Goal: Task Accomplishment & Management: Manage account settings

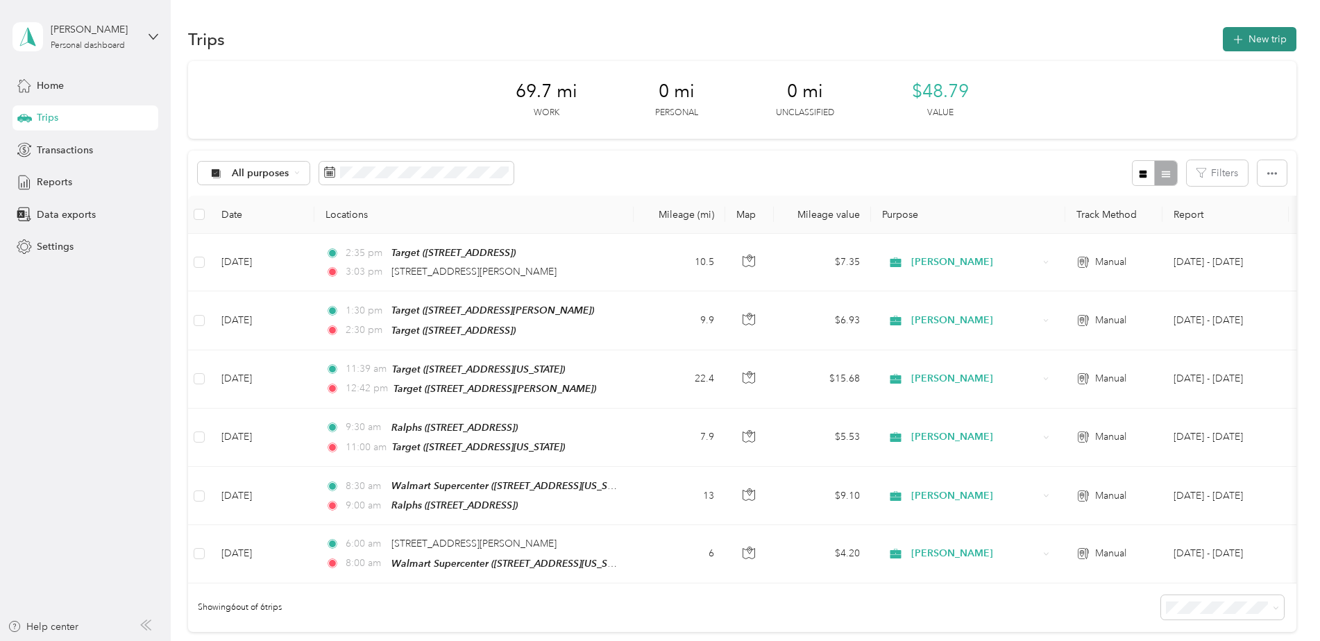
click at [1239, 40] on icon "button" at bounding box center [1238, 40] width 16 height 16
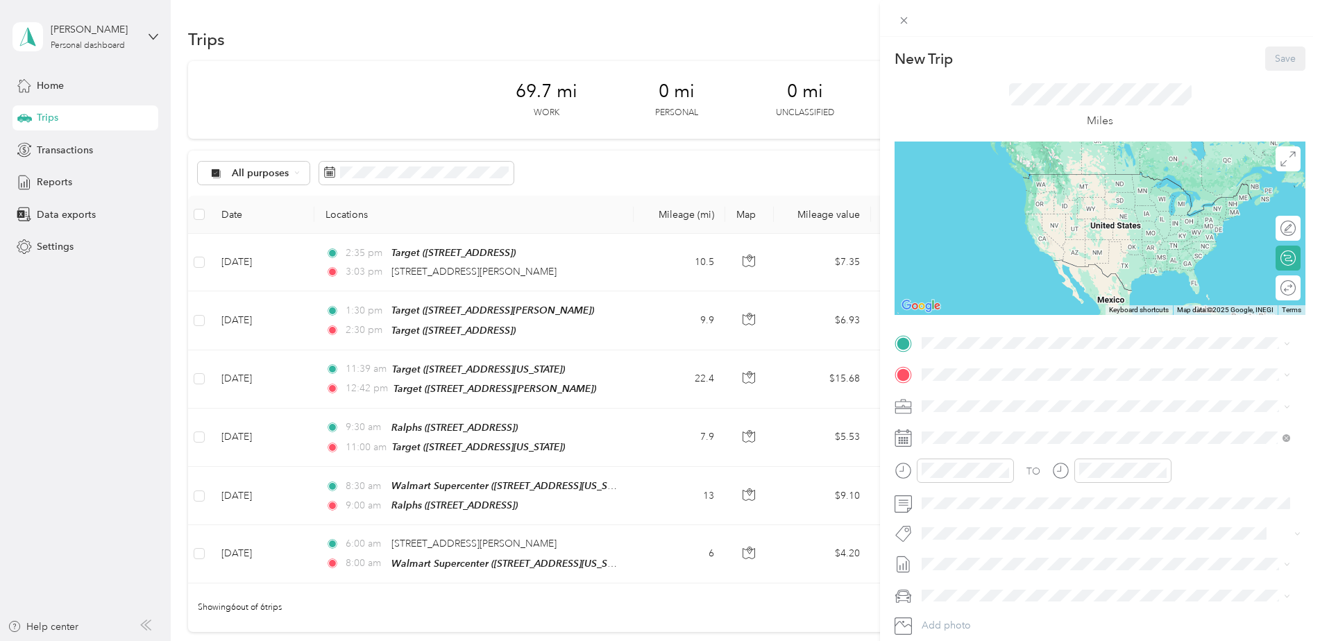
click at [946, 426] on div "TO Add photo" at bounding box center [1100, 500] width 411 height 335
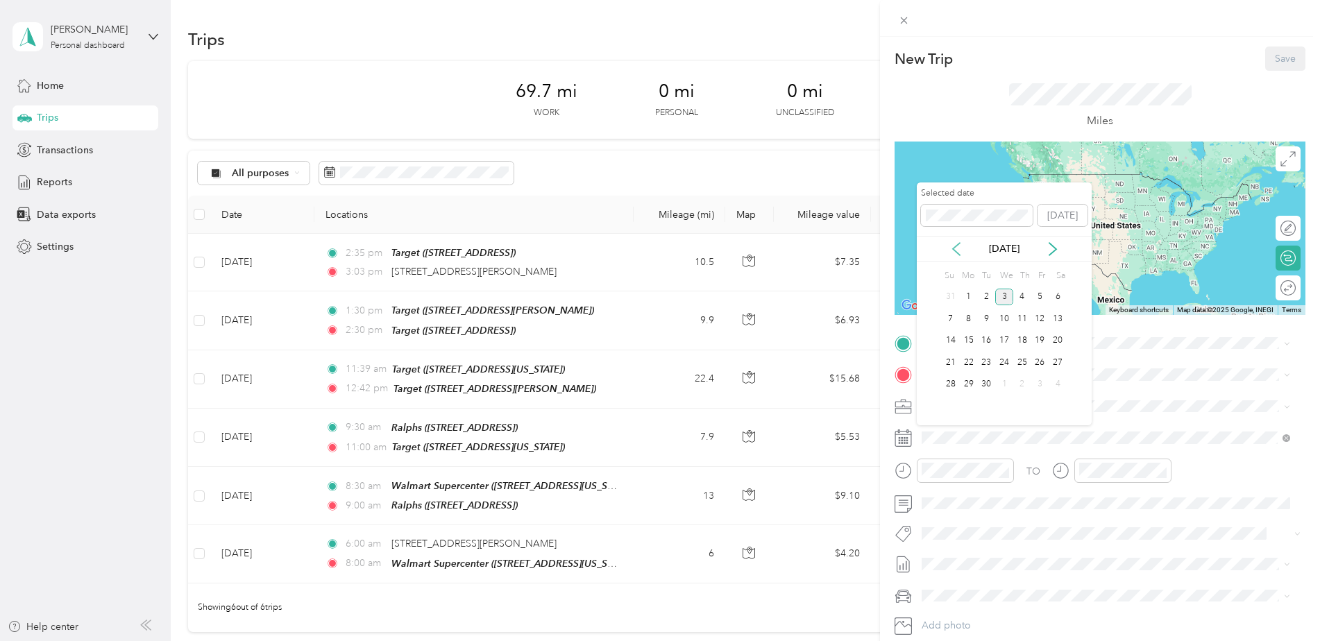
click at [958, 251] on icon at bounding box center [957, 249] width 14 height 14
click at [965, 317] on div "4" at bounding box center [969, 318] width 18 height 17
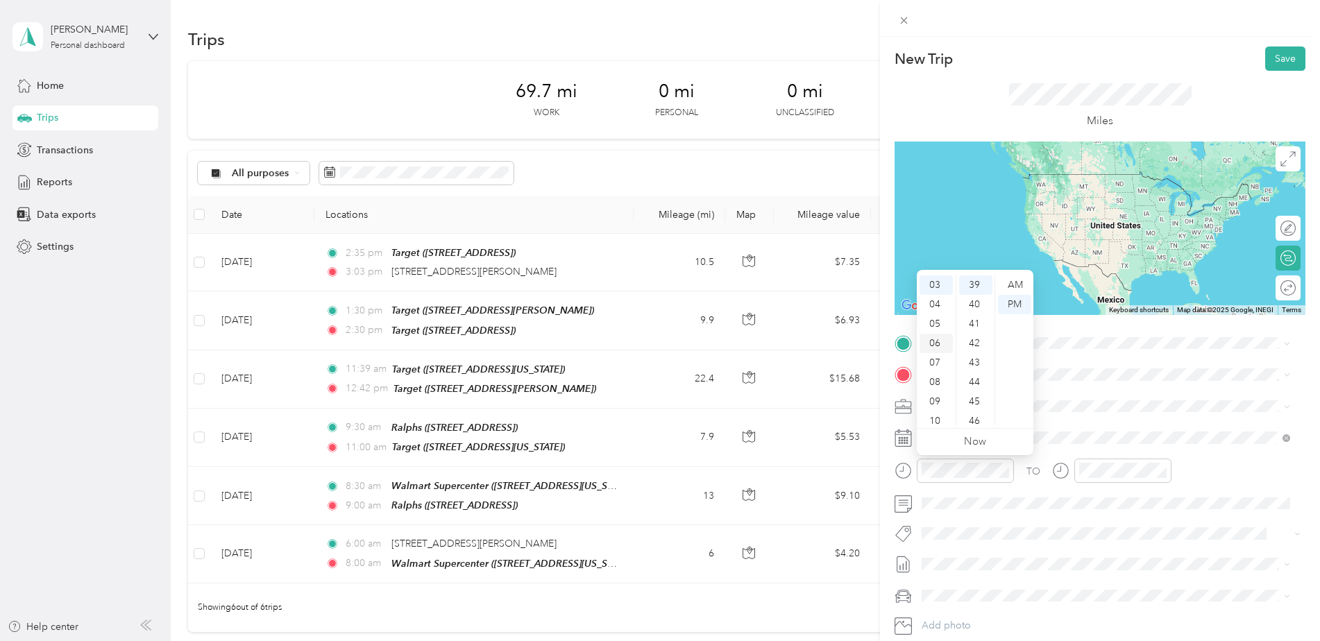
click at [934, 347] on div "06" at bounding box center [936, 343] width 33 height 19
click at [982, 295] on div "04" at bounding box center [975, 298] width 33 height 19
click at [1014, 283] on div "AM" at bounding box center [1014, 285] width 33 height 19
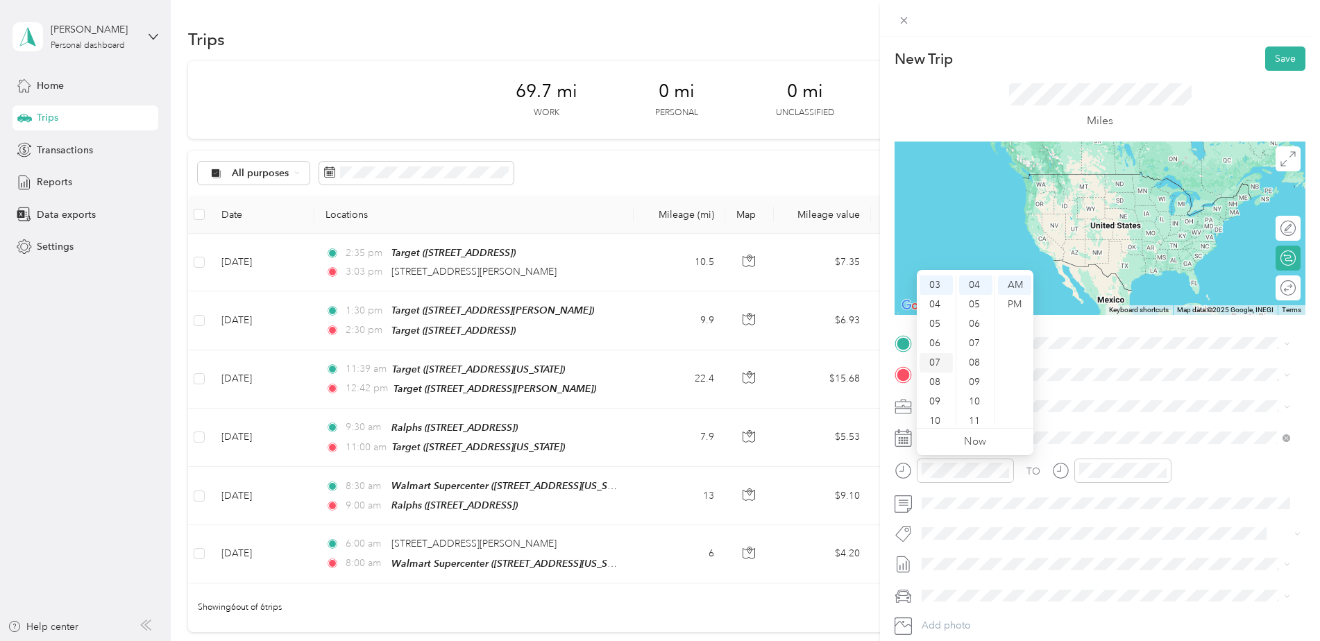
click at [940, 339] on div "06" at bounding box center [936, 343] width 33 height 19
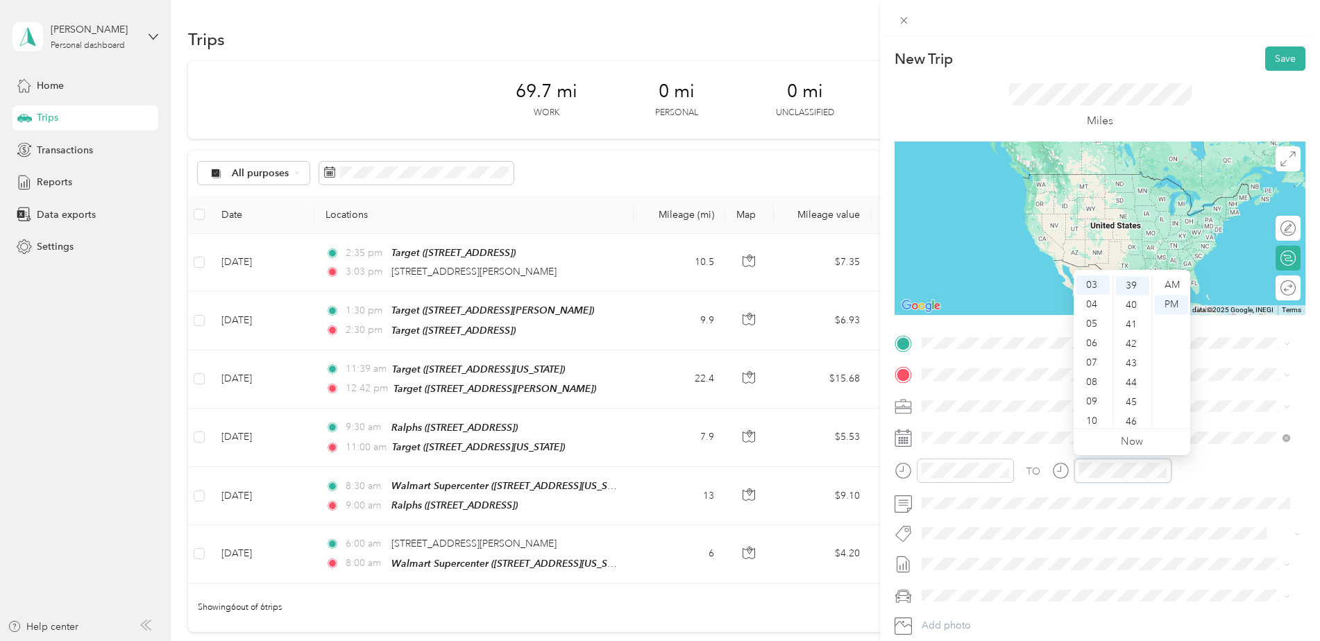
scroll to position [758, 0]
click at [1093, 378] on div "08" at bounding box center [1093, 382] width 33 height 19
click at [1134, 306] on div "01" at bounding box center [1132, 304] width 33 height 19
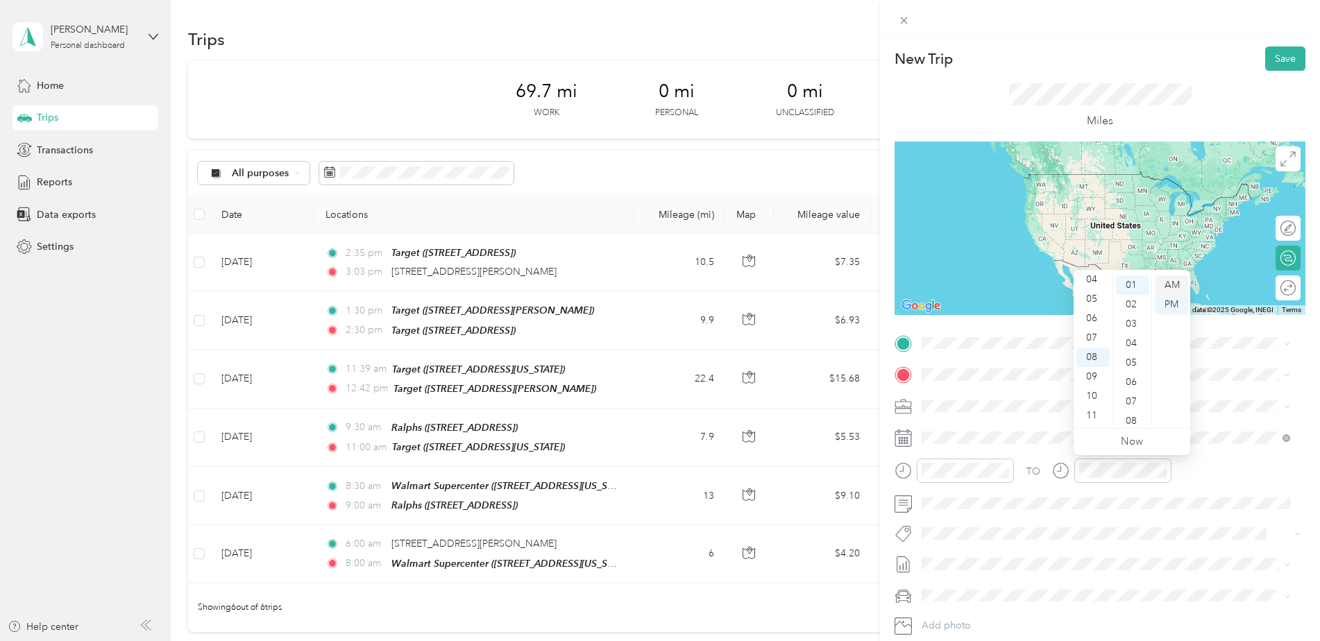
click at [1177, 285] on div "AM" at bounding box center [1171, 285] width 33 height 19
click at [1004, 412] on ol "From search results [STREET_ADDRESS][GEOGRAPHIC_DATA][PERSON_NAME][US_STATE][ST…" at bounding box center [1106, 438] width 378 height 167
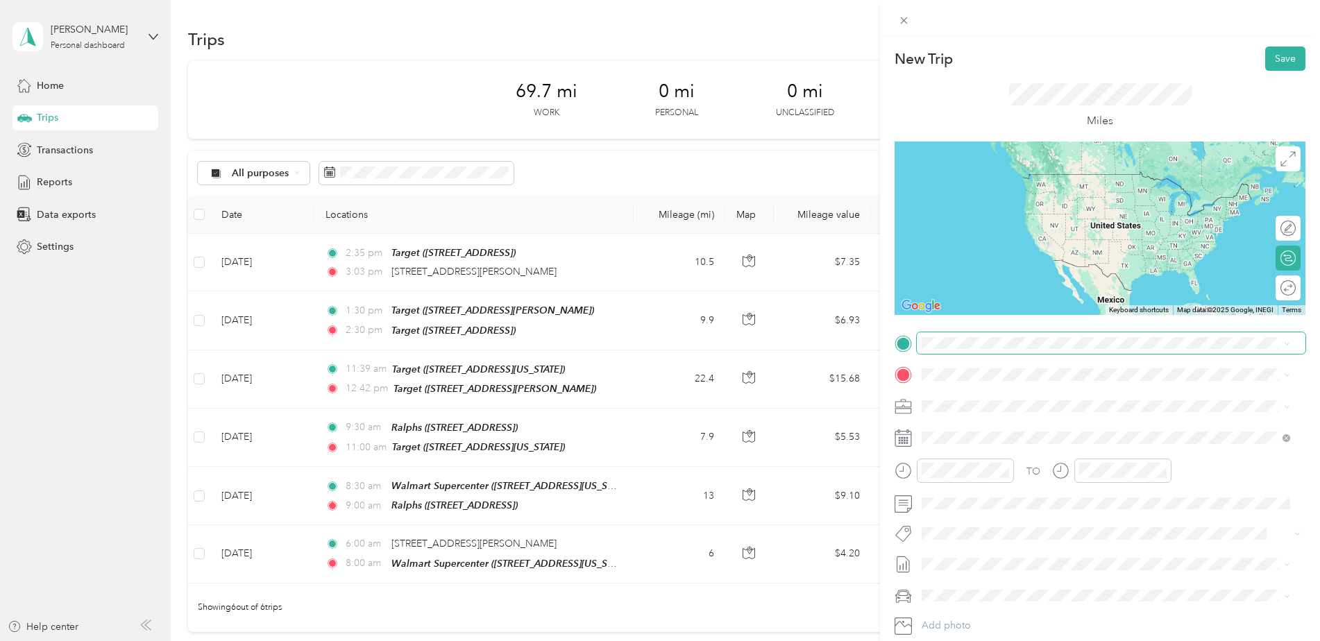
click at [1002, 351] on span at bounding box center [1111, 344] width 389 height 22
click at [998, 394] on span "[STREET_ADDRESS][PERSON_NAME][US_STATE]" at bounding box center [1056, 389] width 216 height 12
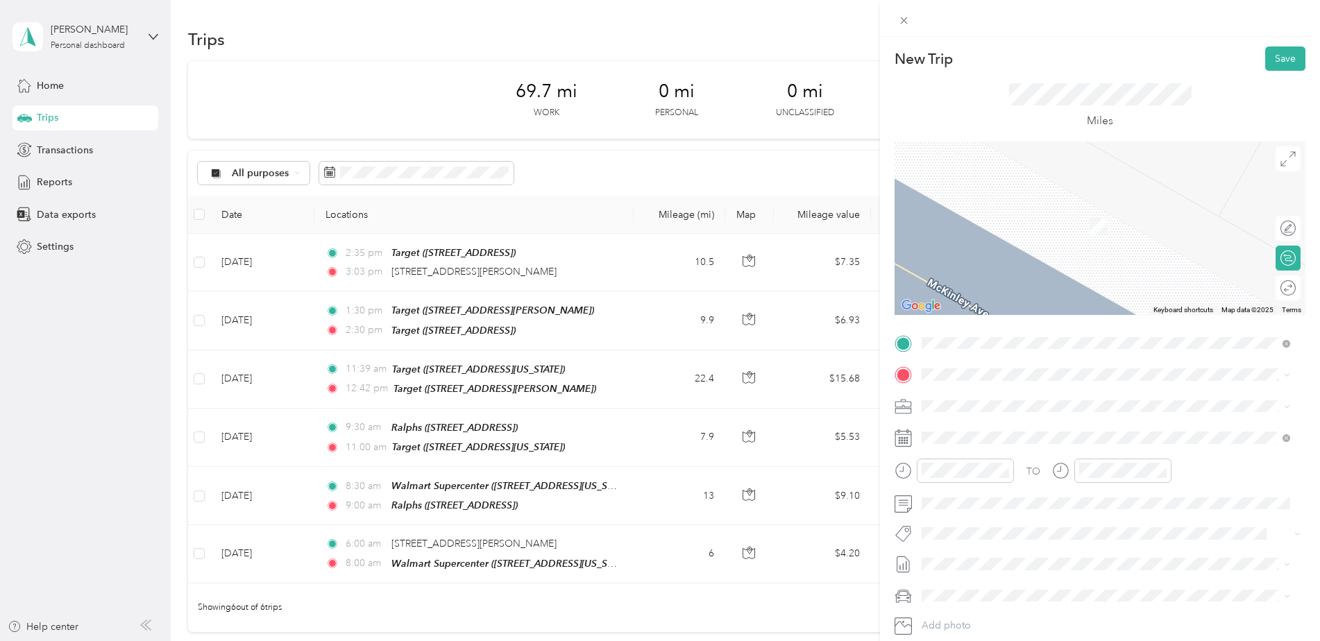
click at [1000, 444] on div "TEAM Target [STREET_ADDRESS]" at bounding box center [992, 436] width 88 height 34
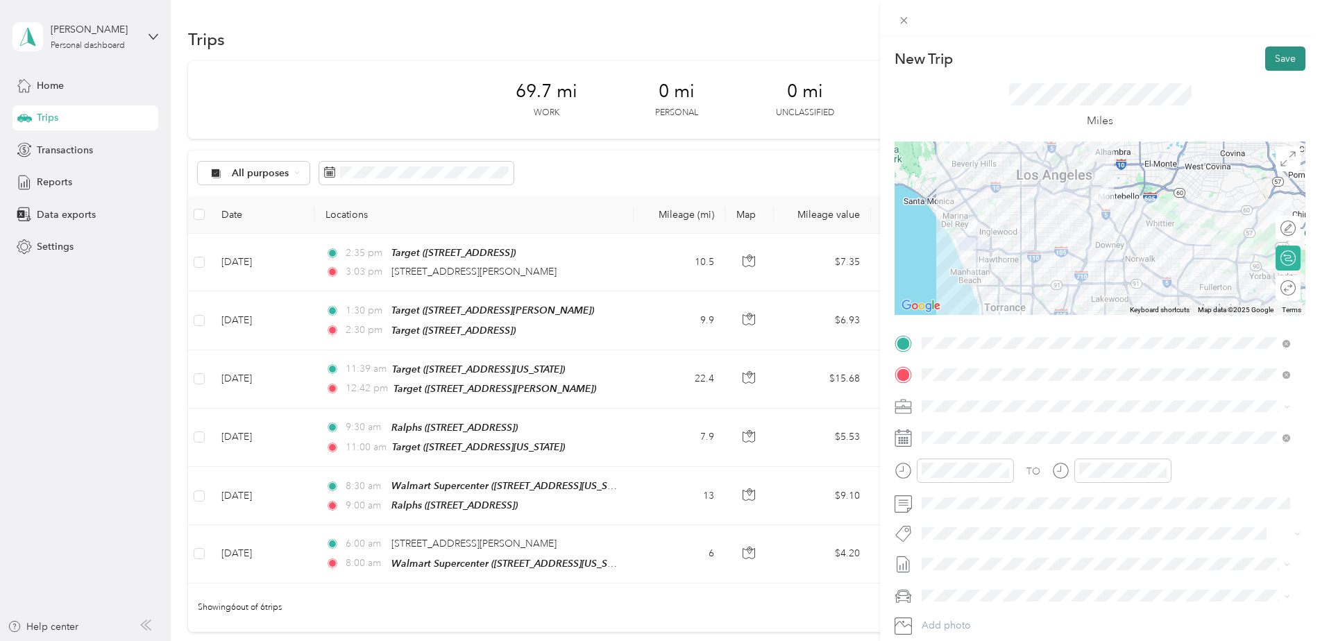
click at [1273, 65] on button "Save" at bounding box center [1286, 59] width 40 height 24
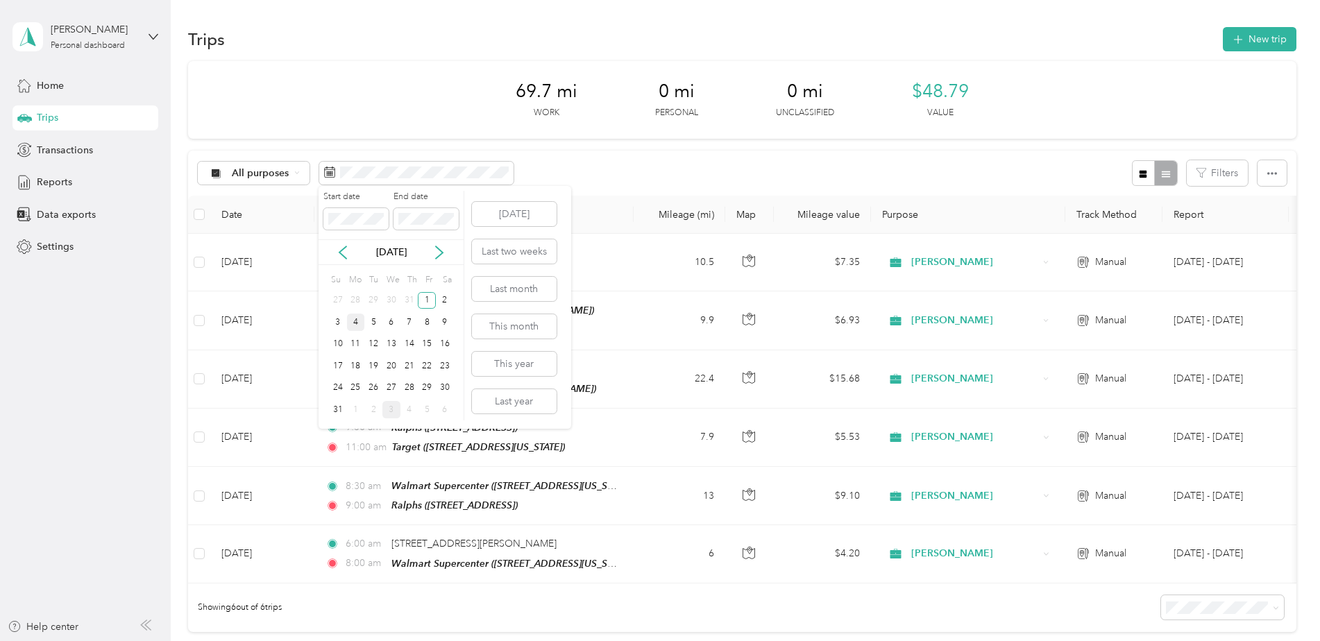
click at [355, 321] on div "4" at bounding box center [356, 322] width 18 height 17
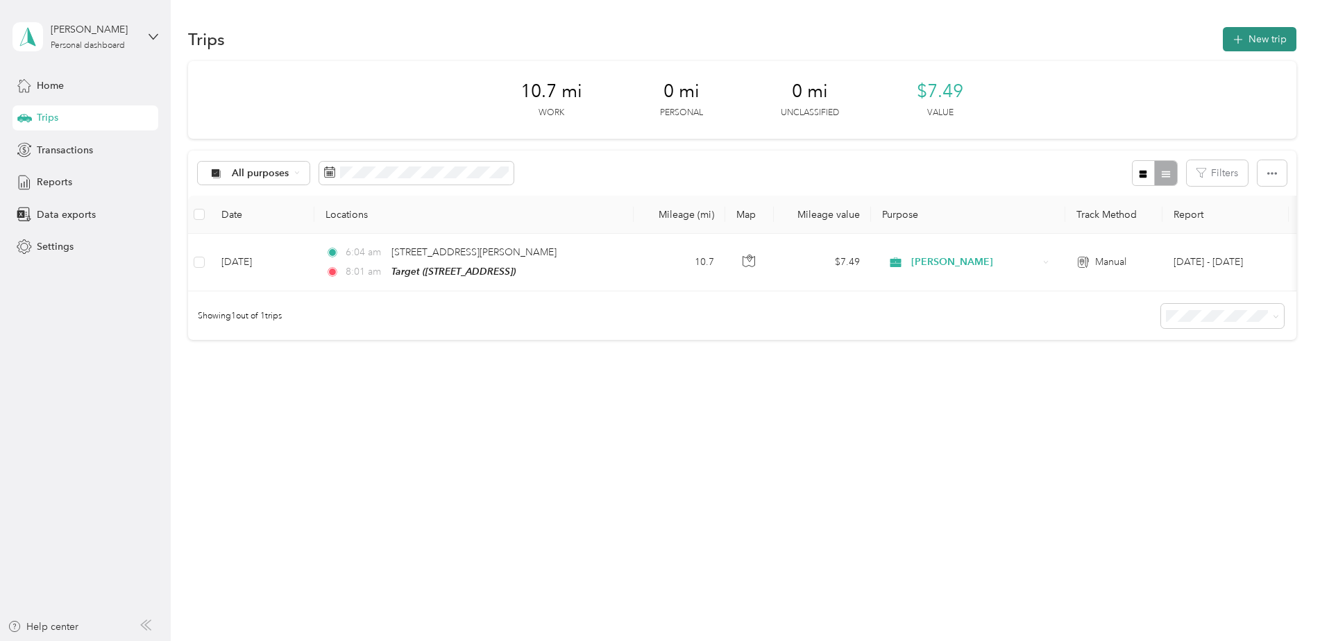
click at [1275, 38] on button "New trip" at bounding box center [1260, 39] width 74 height 24
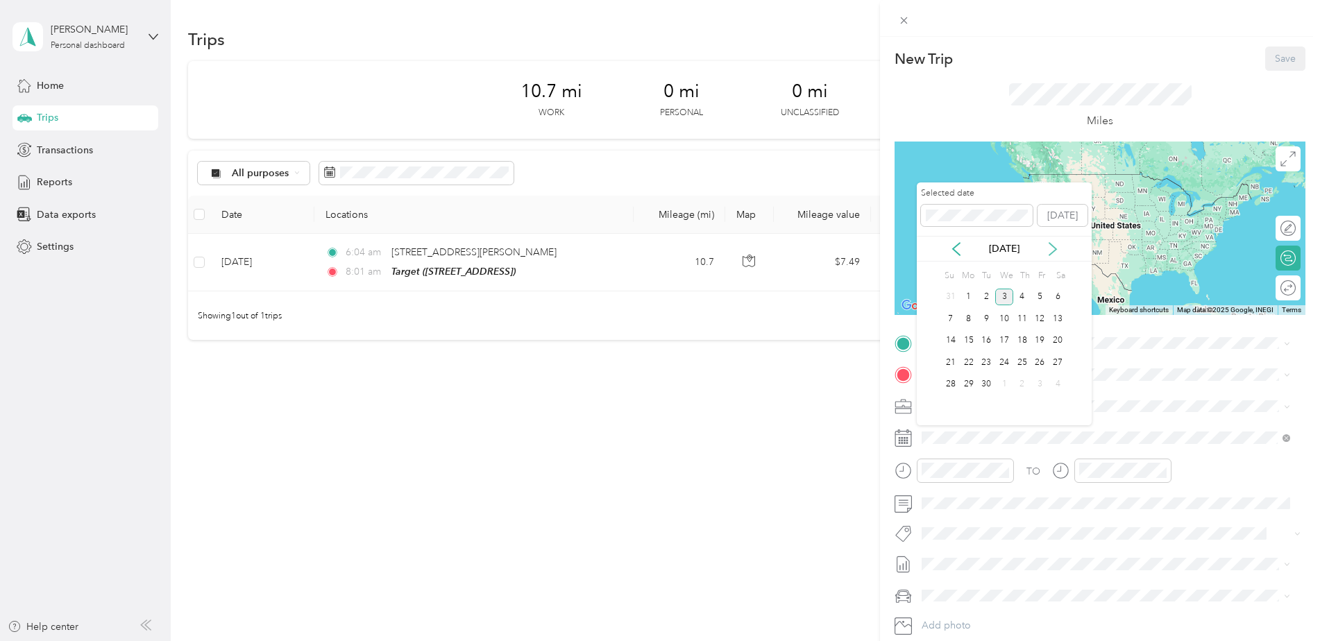
click at [1054, 249] on icon at bounding box center [1053, 249] width 14 height 14
click at [951, 249] on icon at bounding box center [957, 249] width 14 height 14
click at [963, 319] on div "4" at bounding box center [969, 318] width 18 height 17
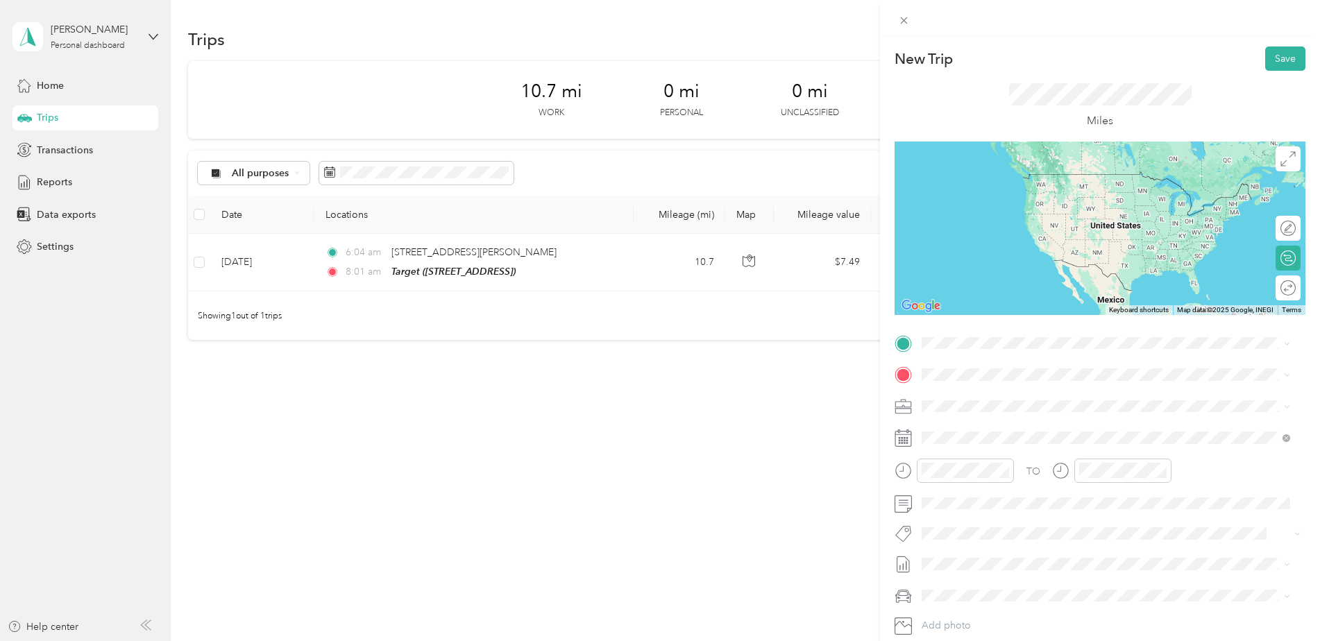
click at [974, 400] on span "TEAM" at bounding box center [970, 394] width 24 height 12
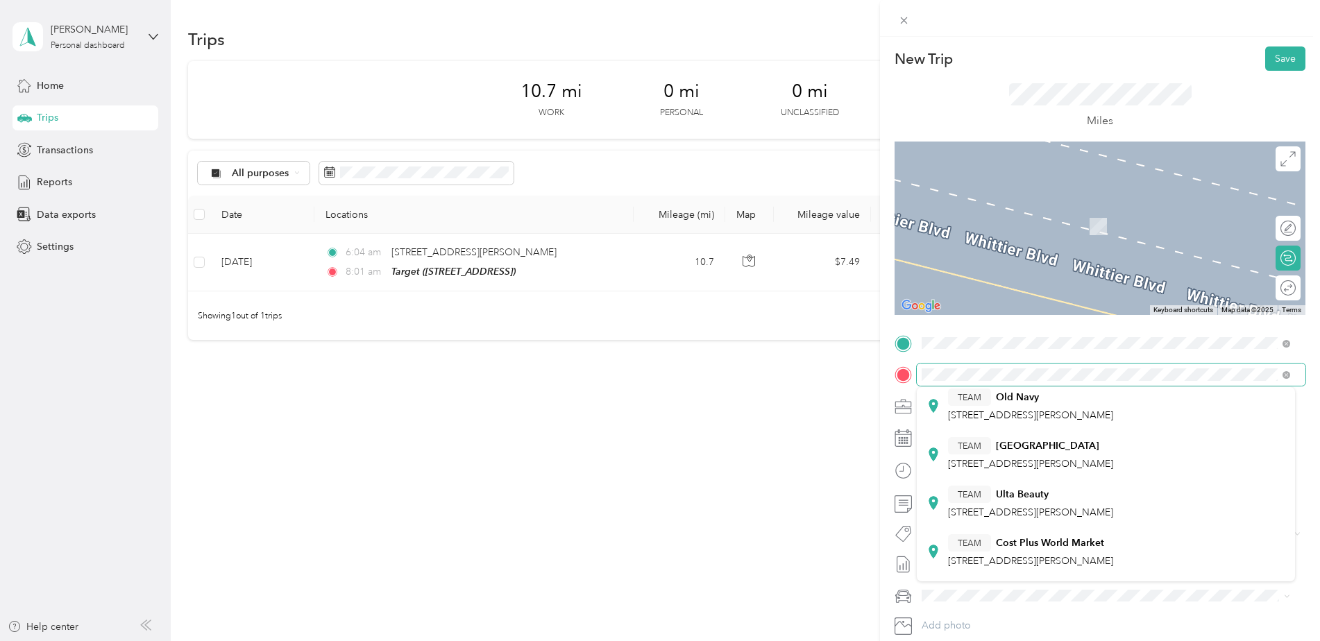
scroll to position [208, 0]
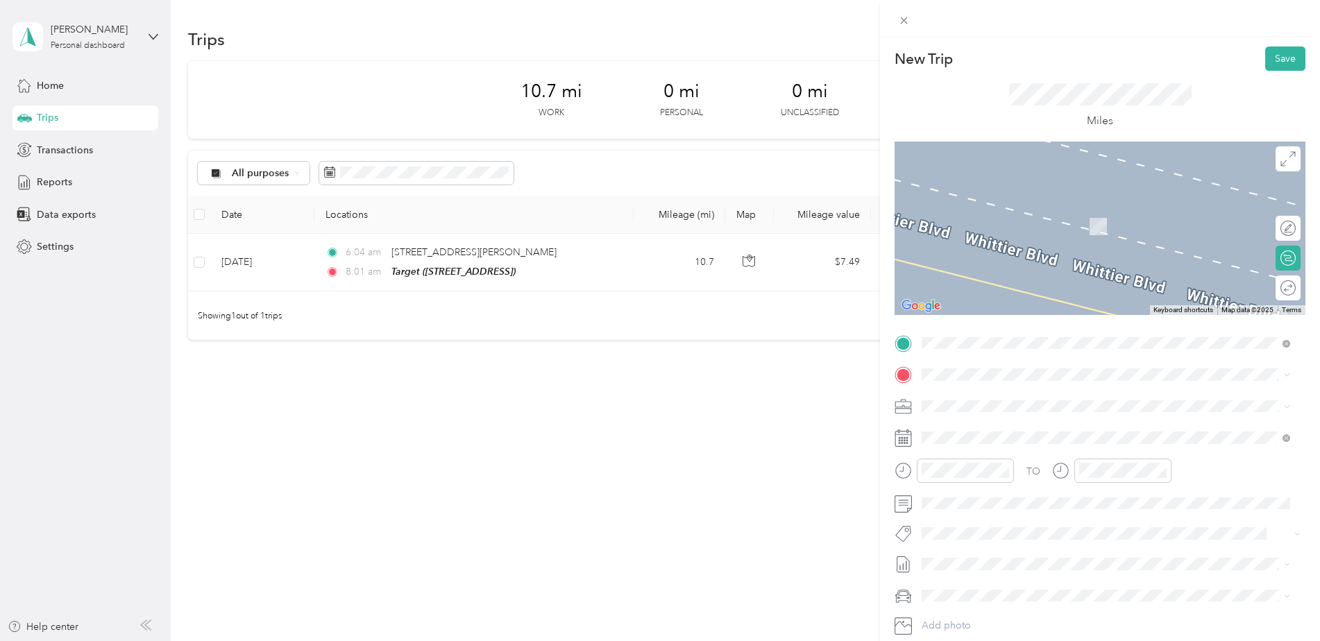
click at [1016, 439] on div "TEAM Target [STREET_ADDRESS][US_STATE]" at bounding box center [1017, 438] width 139 height 34
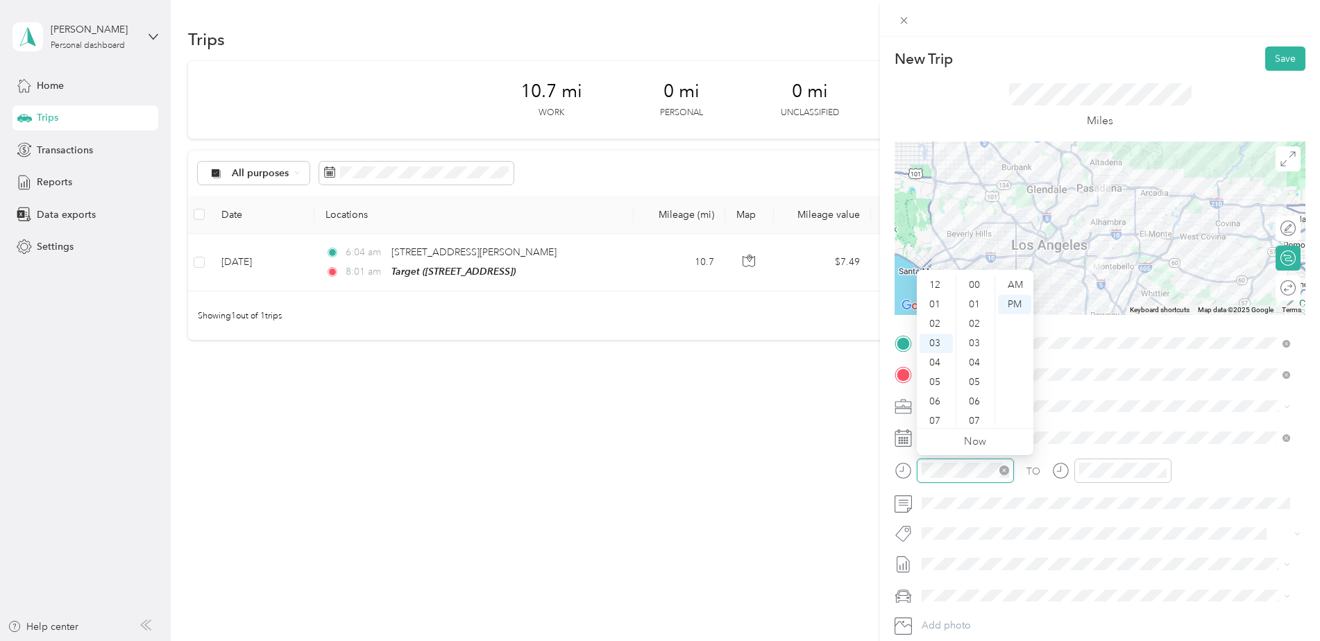
scroll to position [1016, 0]
click at [948, 378] on div "08" at bounding box center [936, 382] width 33 height 19
click at [973, 337] on div "48" at bounding box center [975, 340] width 33 height 19
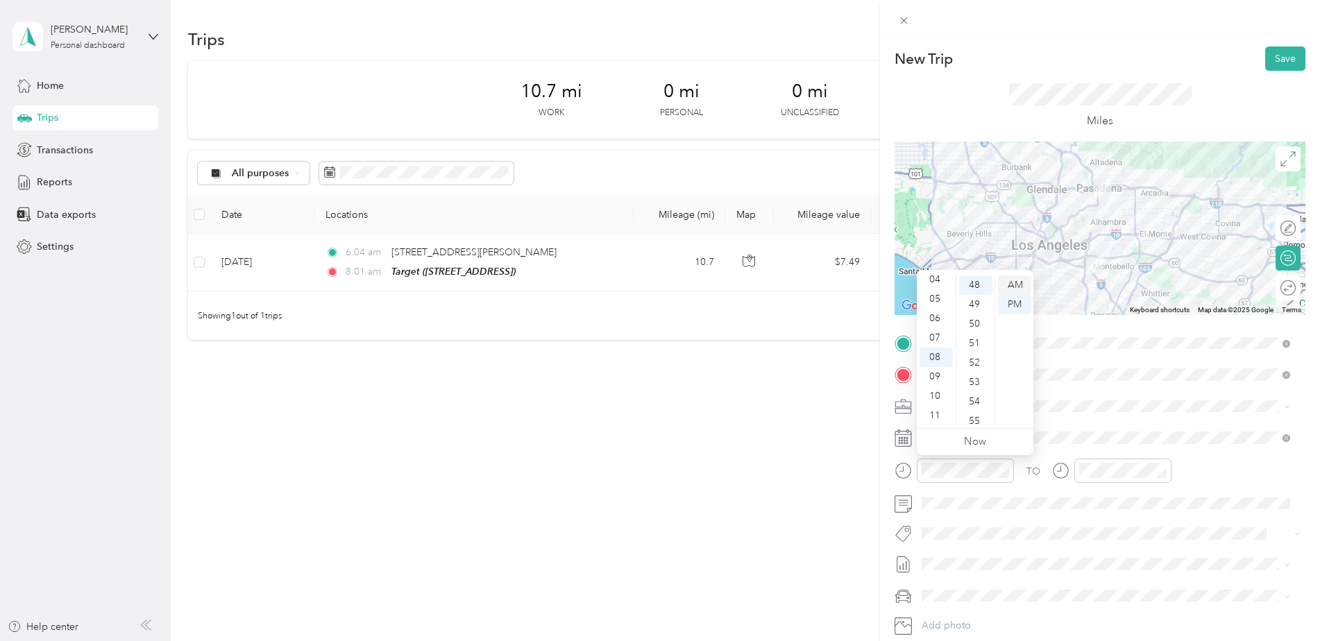
click at [1016, 284] on div "AM" at bounding box center [1014, 285] width 33 height 19
click at [1102, 457] on div "TO Add photo" at bounding box center [1100, 500] width 411 height 335
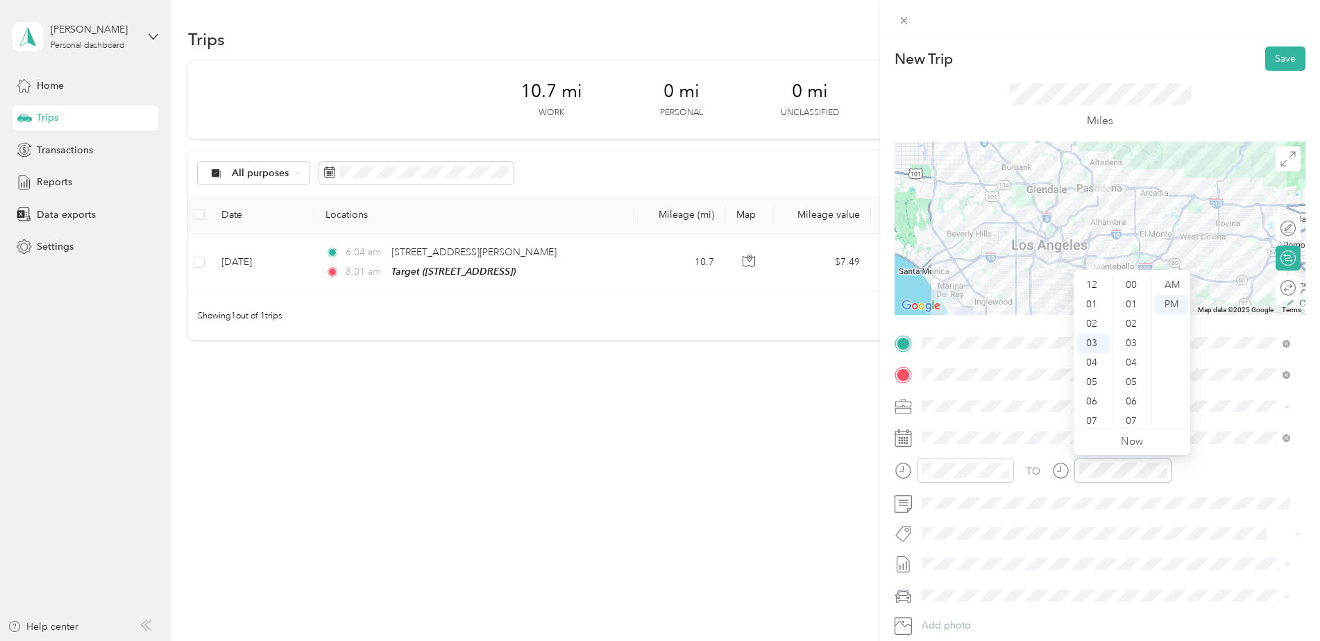
scroll to position [1016, 0]
click at [1086, 415] on div "10" at bounding box center [1093, 421] width 33 height 19
click at [1128, 335] on div "30" at bounding box center [1132, 337] width 33 height 19
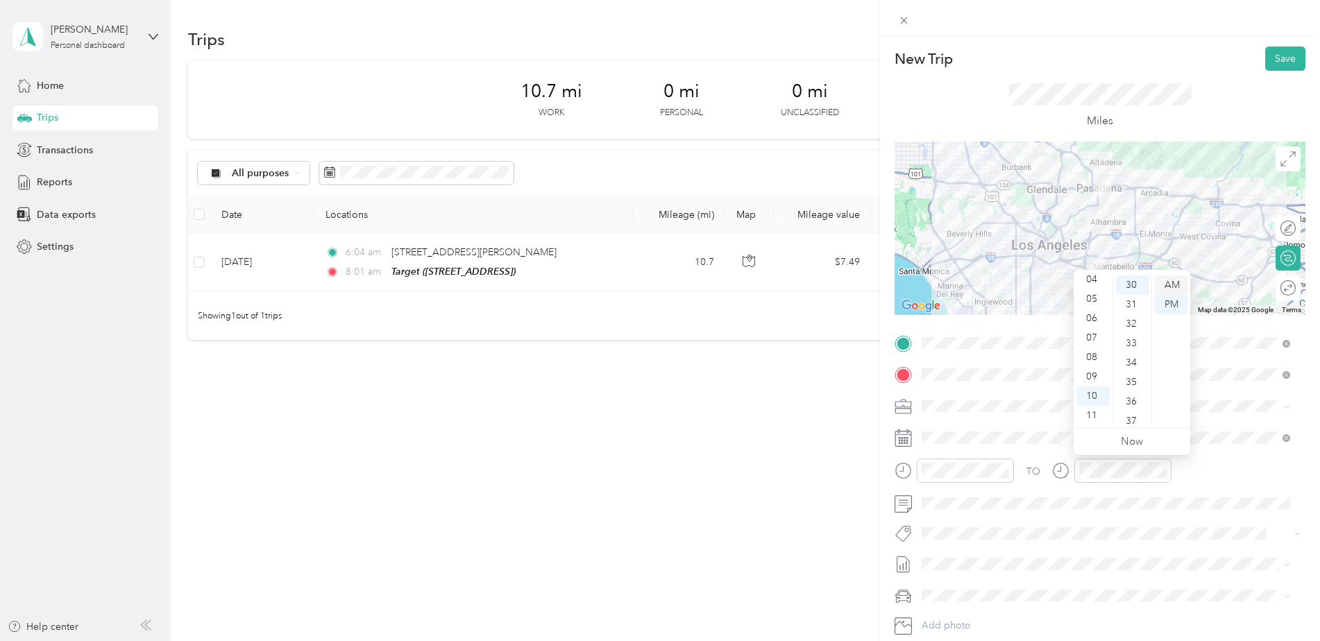
click at [1173, 284] on div "AM" at bounding box center [1171, 285] width 33 height 19
click at [1285, 58] on button "Save" at bounding box center [1286, 59] width 40 height 24
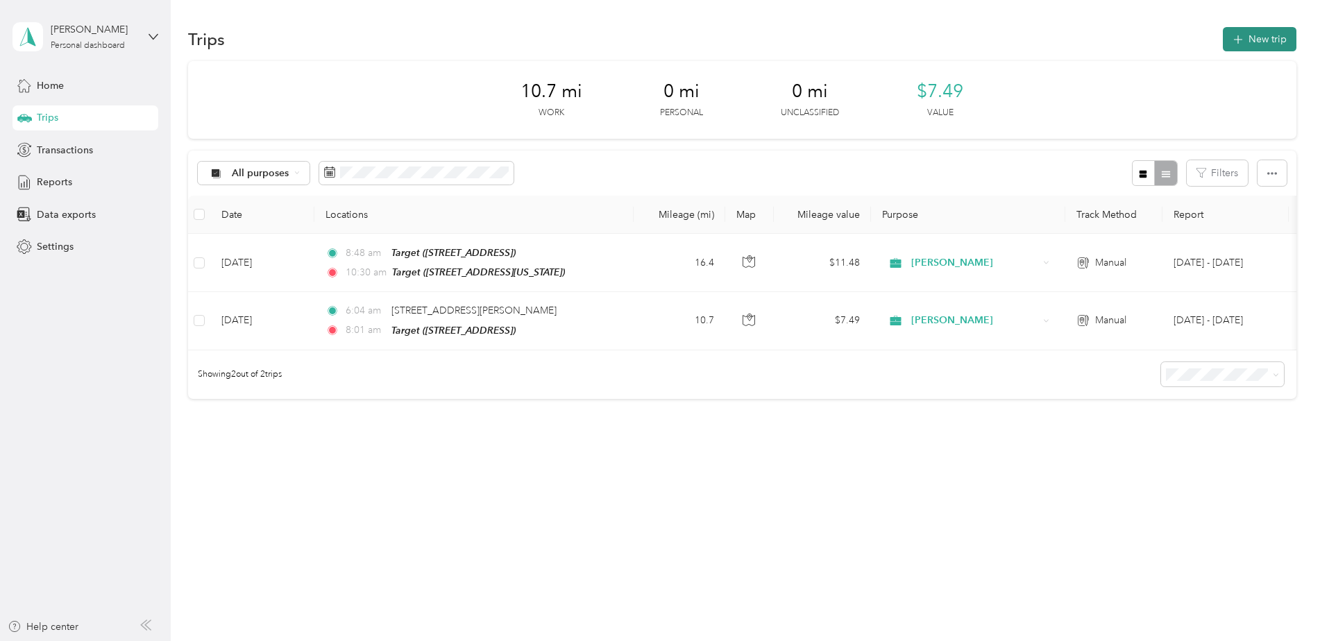
click at [1265, 29] on button "New trip" at bounding box center [1260, 39] width 74 height 24
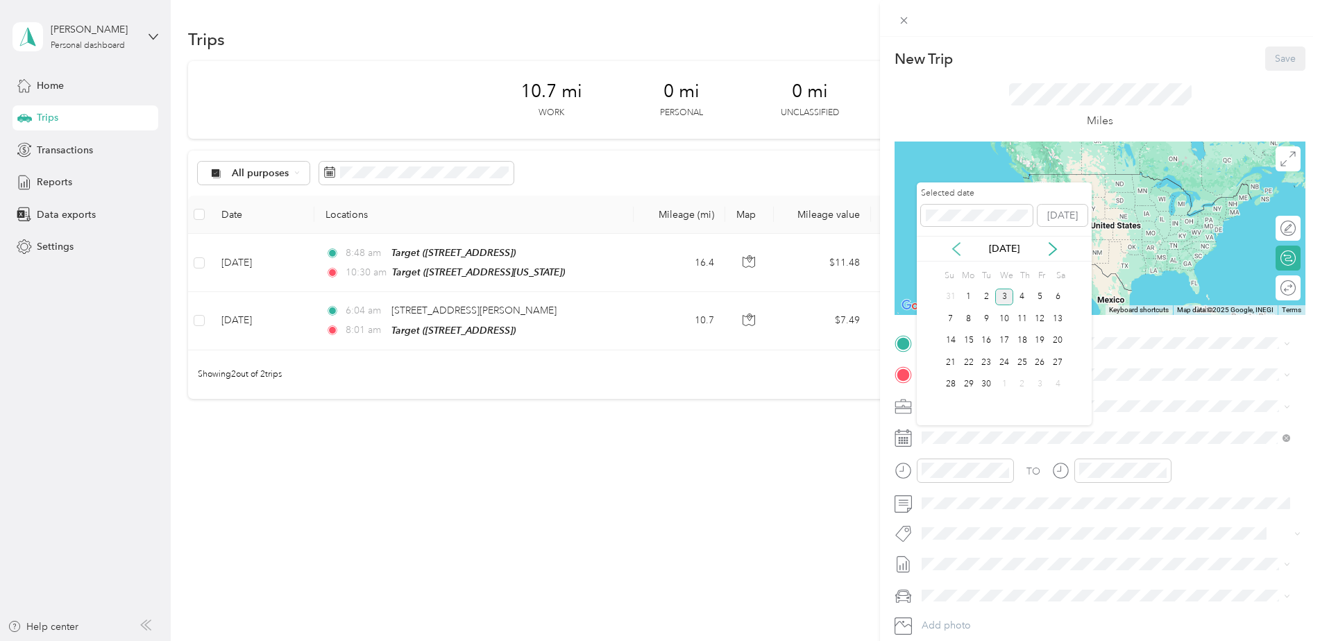
click at [957, 253] on icon at bounding box center [956, 249] width 7 height 12
click at [968, 314] on div "4" at bounding box center [969, 318] width 18 height 17
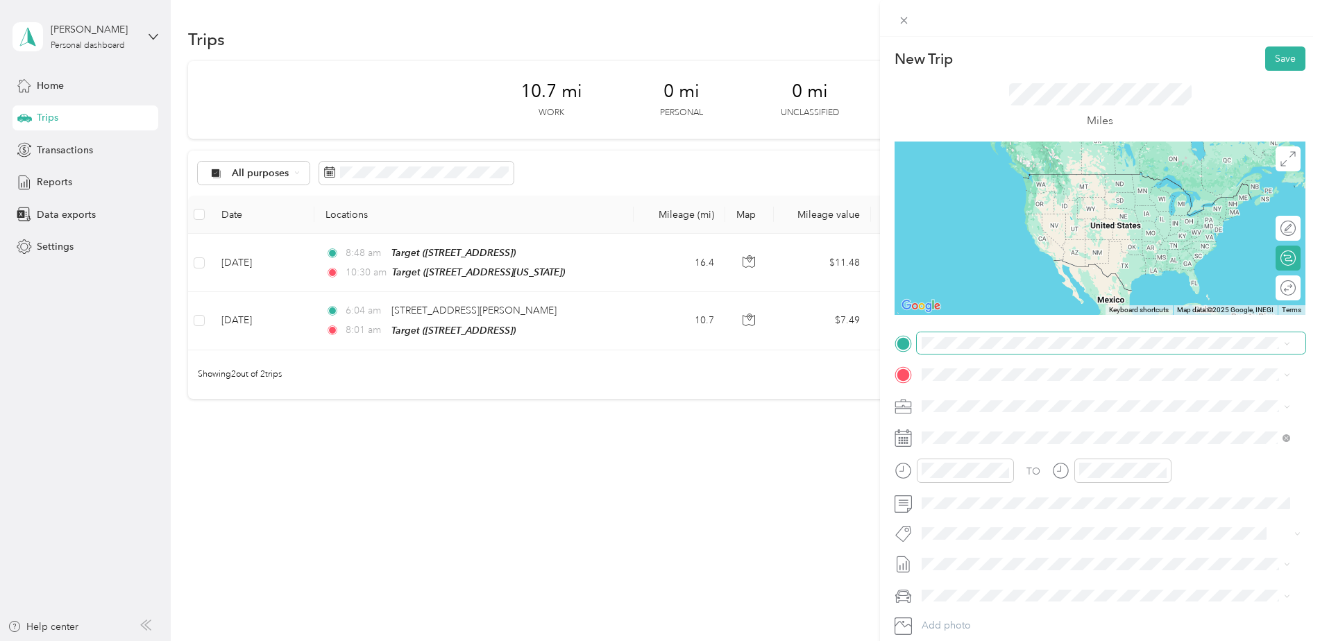
click at [976, 335] on span at bounding box center [1111, 344] width 389 height 22
click at [981, 335] on span at bounding box center [1111, 344] width 389 height 22
click at [939, 333] on span at bounding box center [1111, 344] width 389 height 22
click at [992, 411] on div "TEAM Target [STREET_ADDRESS][US_STATE]" at bounding box center [1017, 409] width 139 height 34
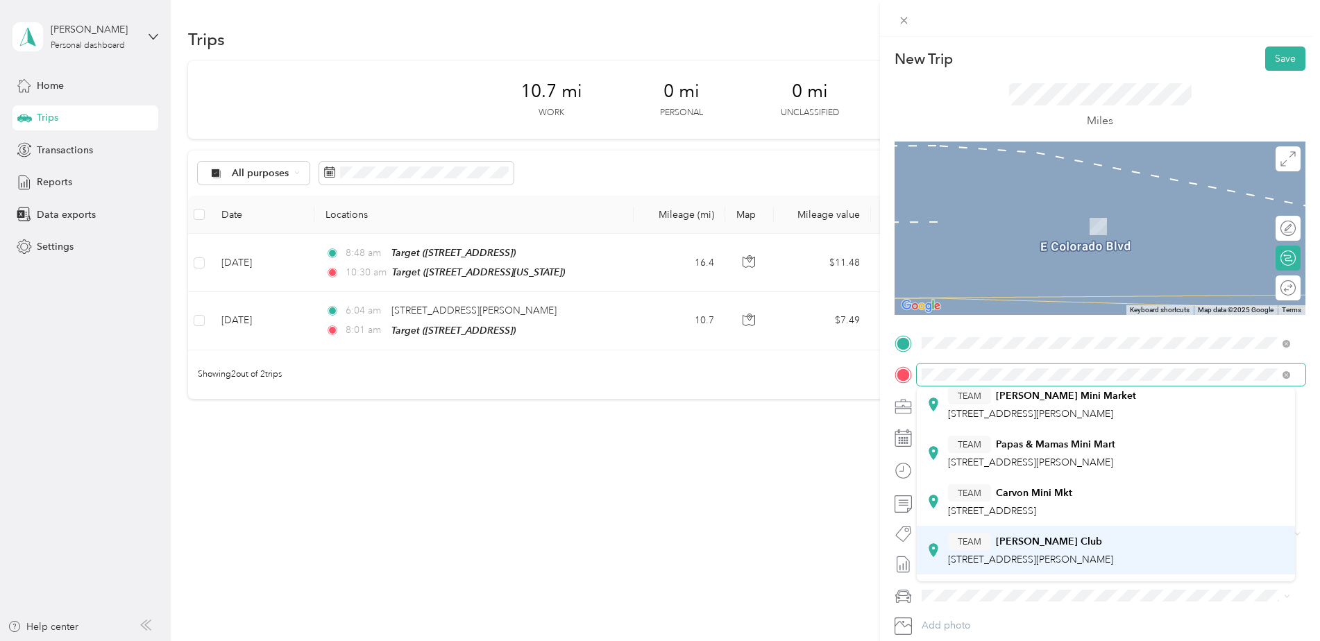
scroll to position [69, 0]
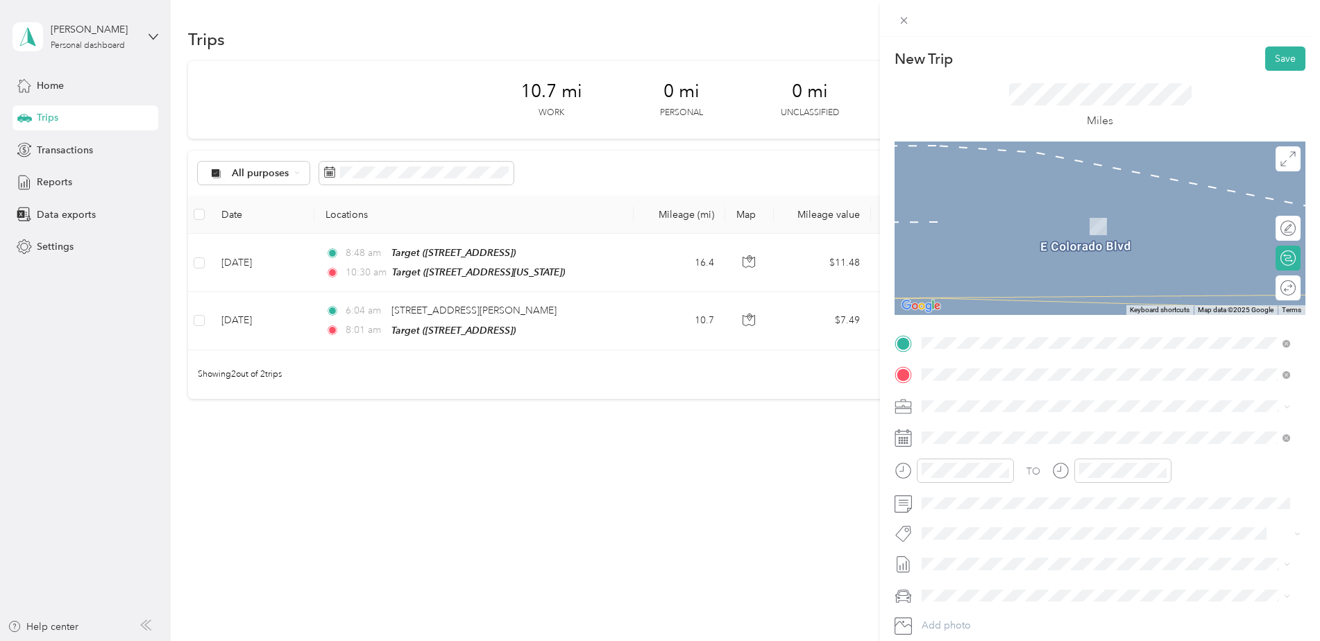
click at [982, 515] on div "TEAM [PERSON_NAME] Club [STREET_ADDRESS][PERSON_NAME]" at bounding box center [1030, 517] width 165 height 34
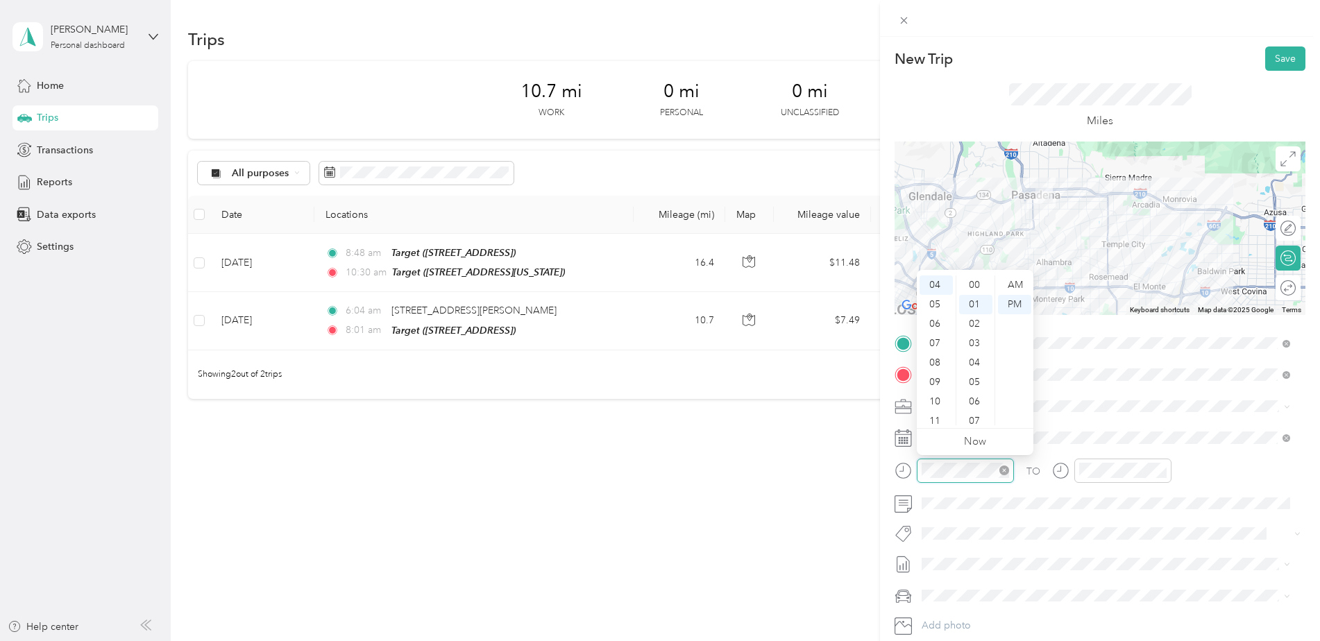
scroll to position [19, 0]
click at [937, 422] on div "11" at bounding box center [936, 421] width 33 height 19
click at [976, 284] on div "01" at bounding box center [975, 285] width 33 height 19
click at [1014, 280] on div "AM" at bounding box center [1014, 285] width 33 height 19
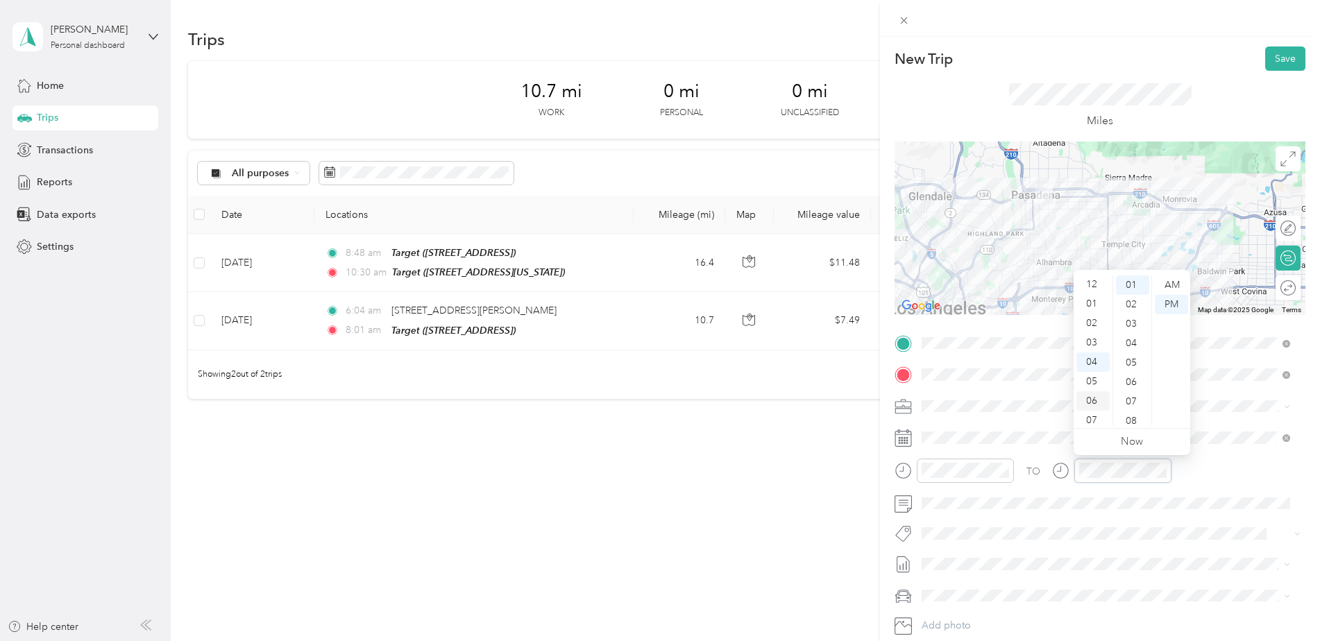
scroll to position [0, 0]
click at [1096, 278] on div "12" at bounding box center [1093, 285] width 33 height 19
click at [1134, 280] on div "01" at bounding box center [1132, 285] width 33 height 19
click at [1084, 523] on div "TO Add photo" at bounding box center [1100, 500] width 411 height 335
click at [1279, 59] on button "Save" at bounding box center [1286, 59] width 40 height 24
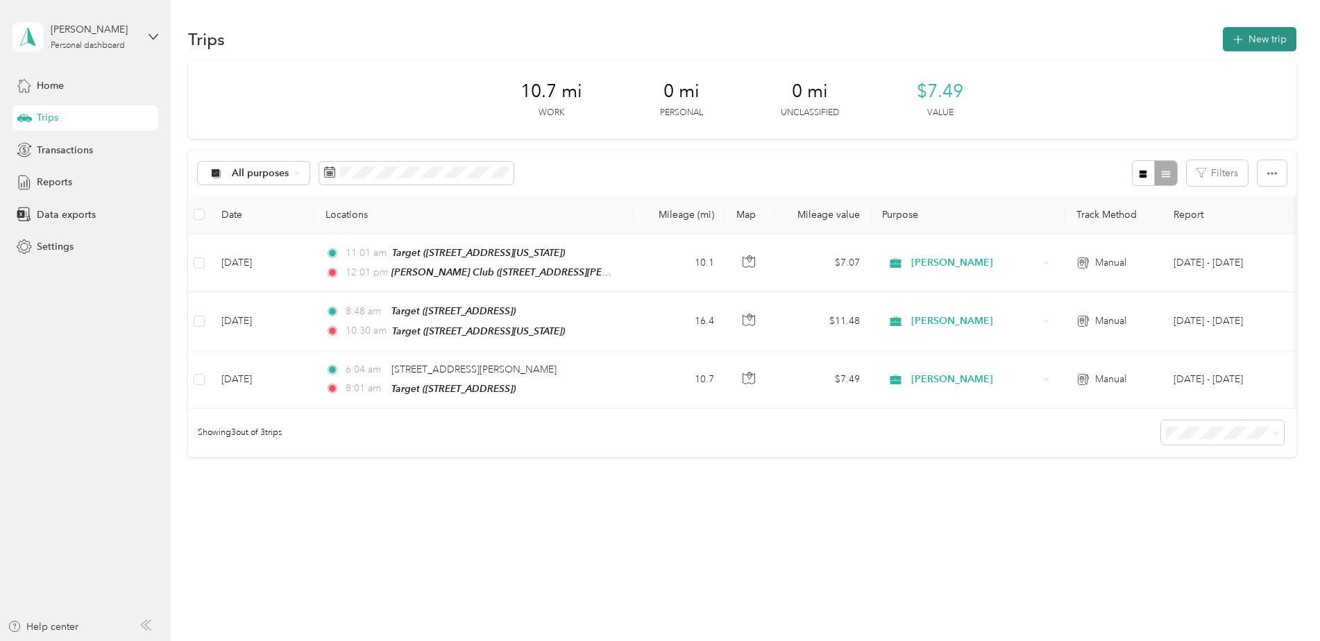
click at [1253, 35] on button "New trip" at bounding box center [1260, 39] width 74 height 24
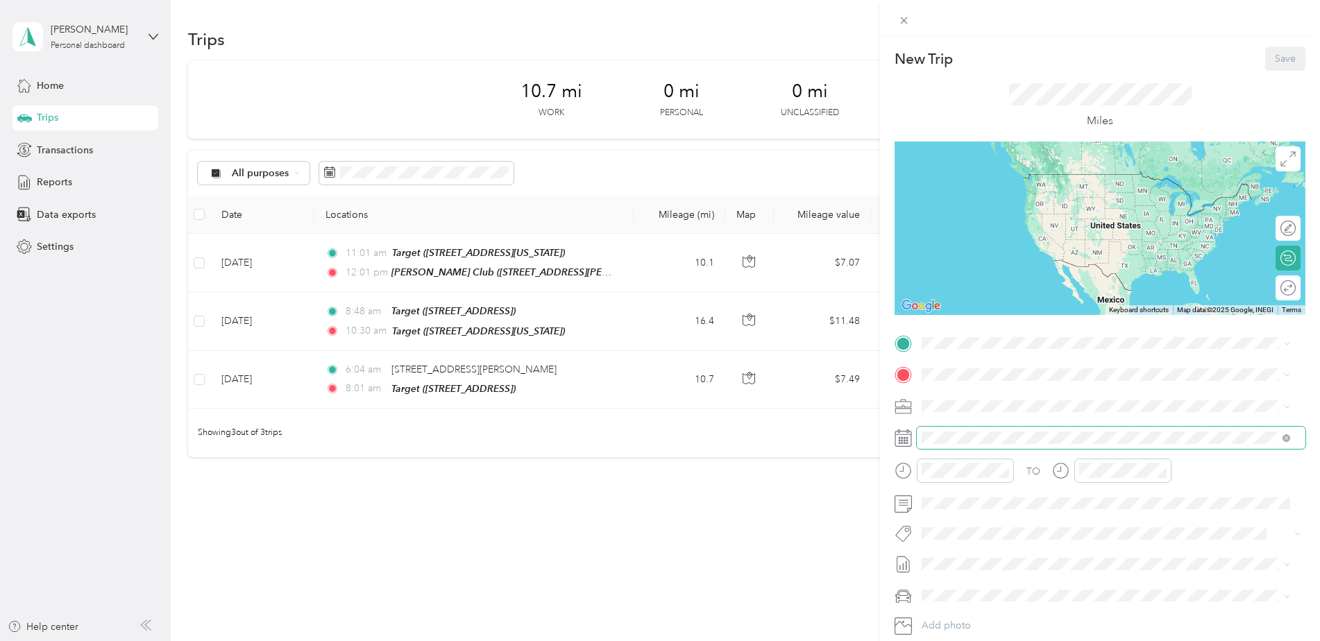
click at [968, 428] on span at bounding box center [1111, 438] width 389 height 22
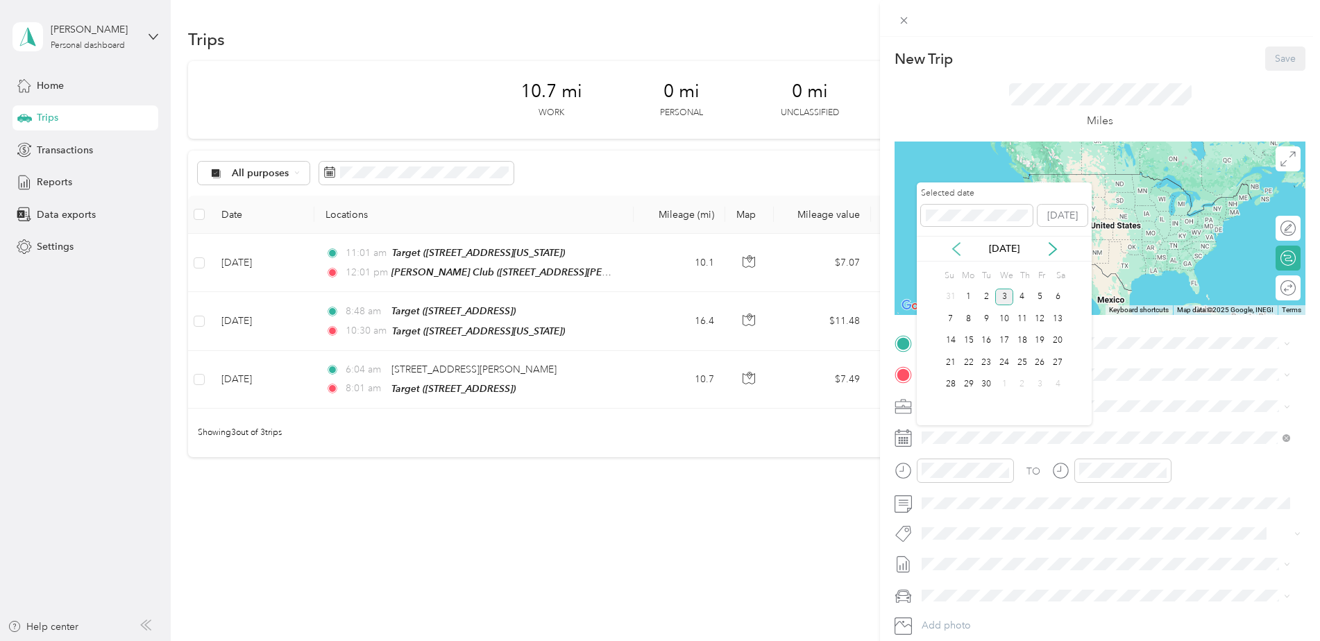
click at [950, 248] on icon at bounding box center [957, 249] width 14 height 14
click at [965, 322] on div "4" at bounding box center [969, 318] width 18 height 17
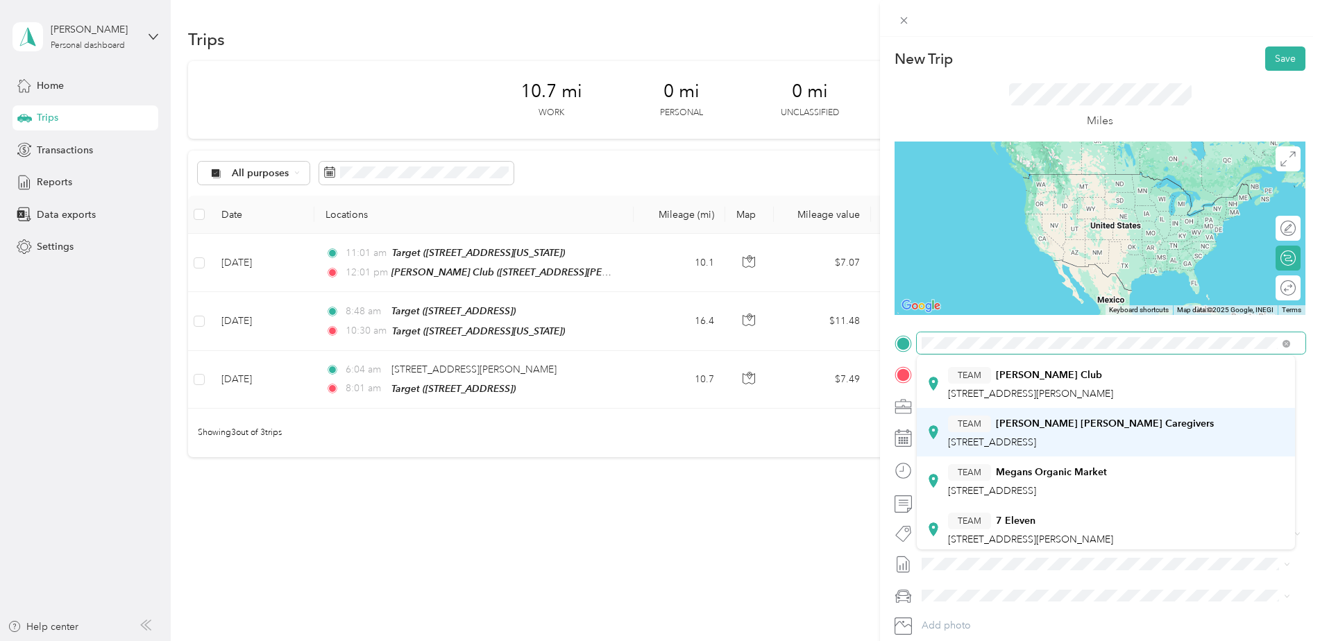
scroll to position [139, 0]
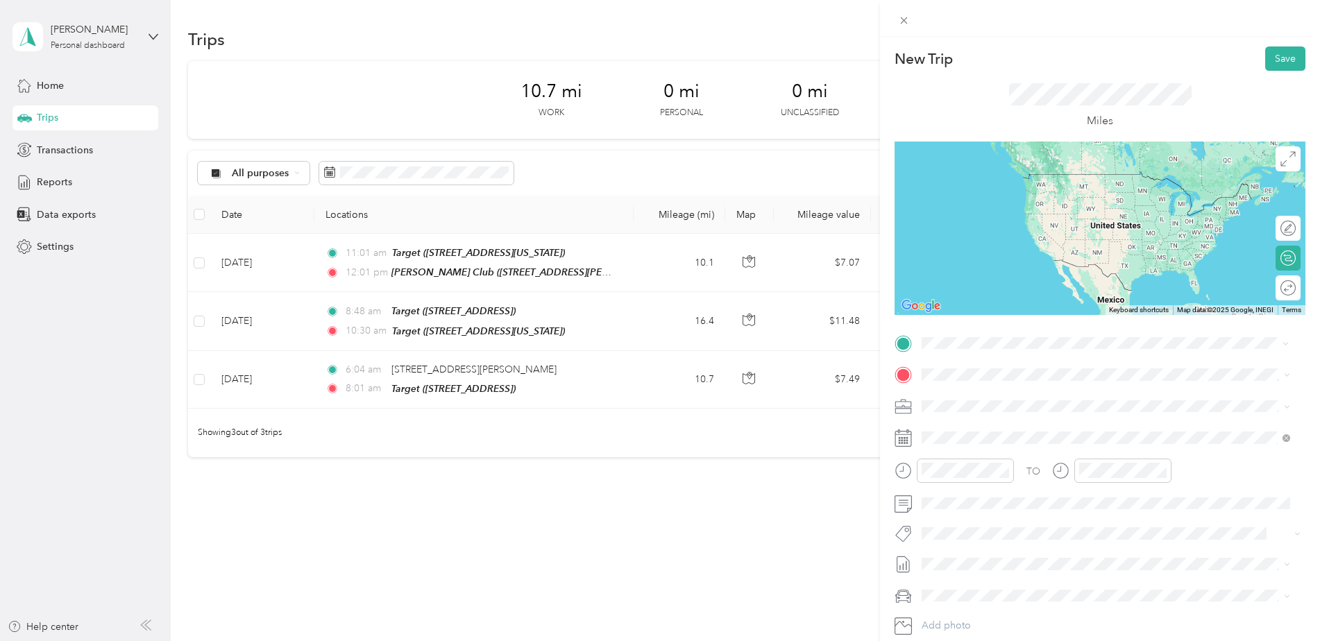
click at [989, 406] on button "TEAM" at bounding box center [969, 406] width 43 height 17
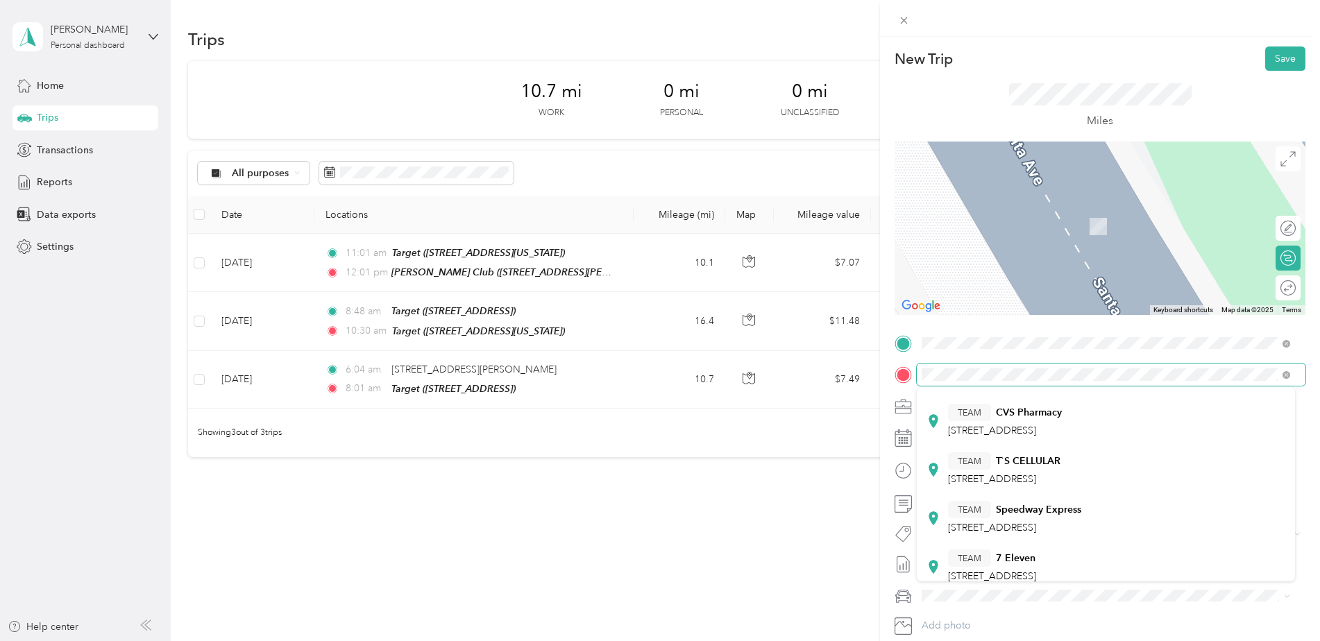
scroll to position [208, 0]
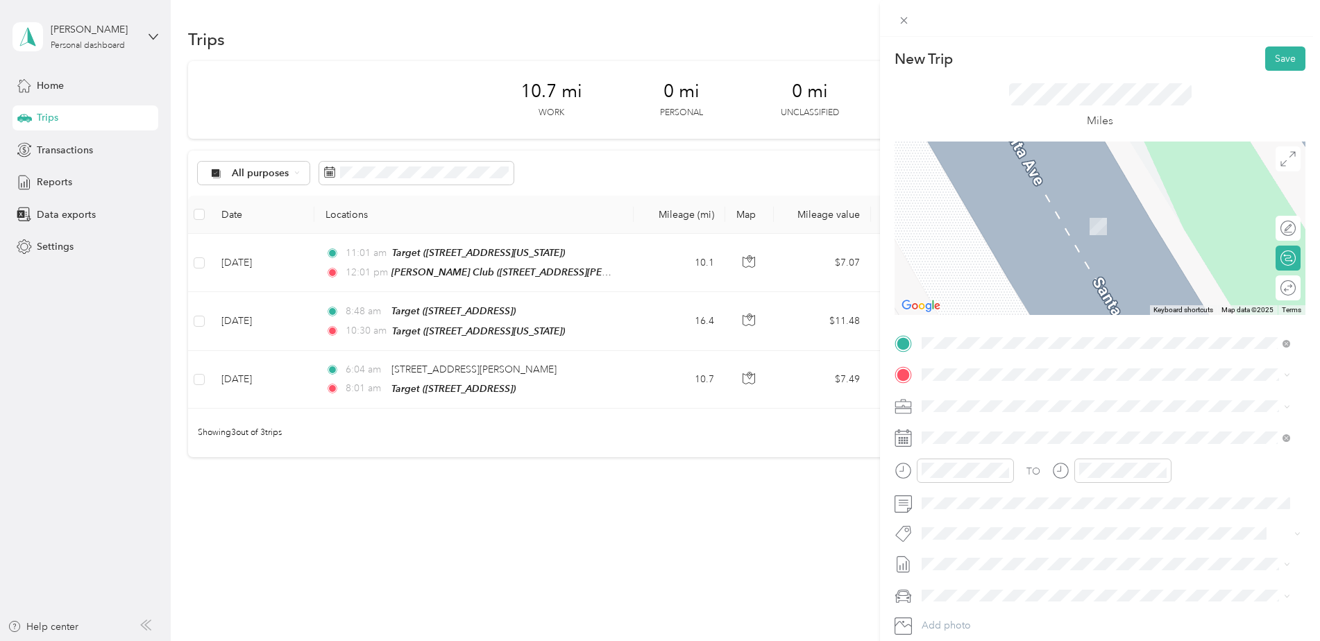
click at [1015, 437] on div "TEAM Target [STREET_ADDRESS][PERSON_NAME]" at bounding box center [1030, 434] width 165 height 34
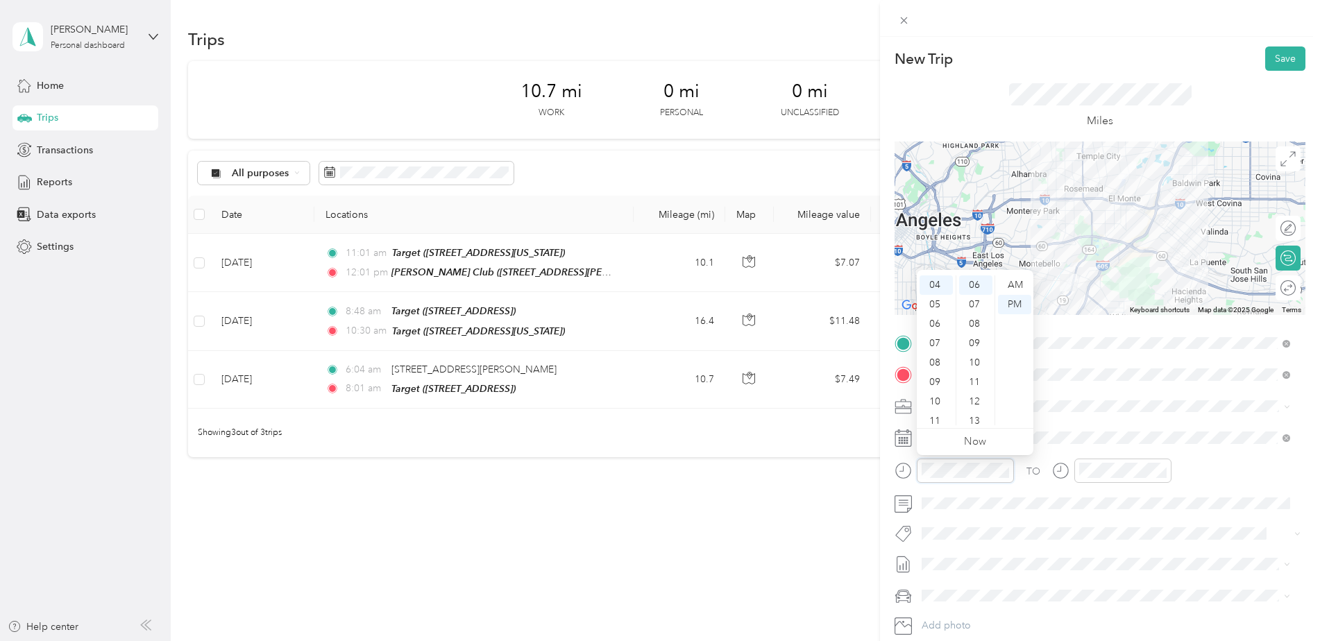
scroll to position [0, 0]
click at [932, 283] on div "12" at bounding box center [936, 285] width 33 height 19
click at [974, 394] on div "40" at bounding box center [975, 390] width 33 height 19
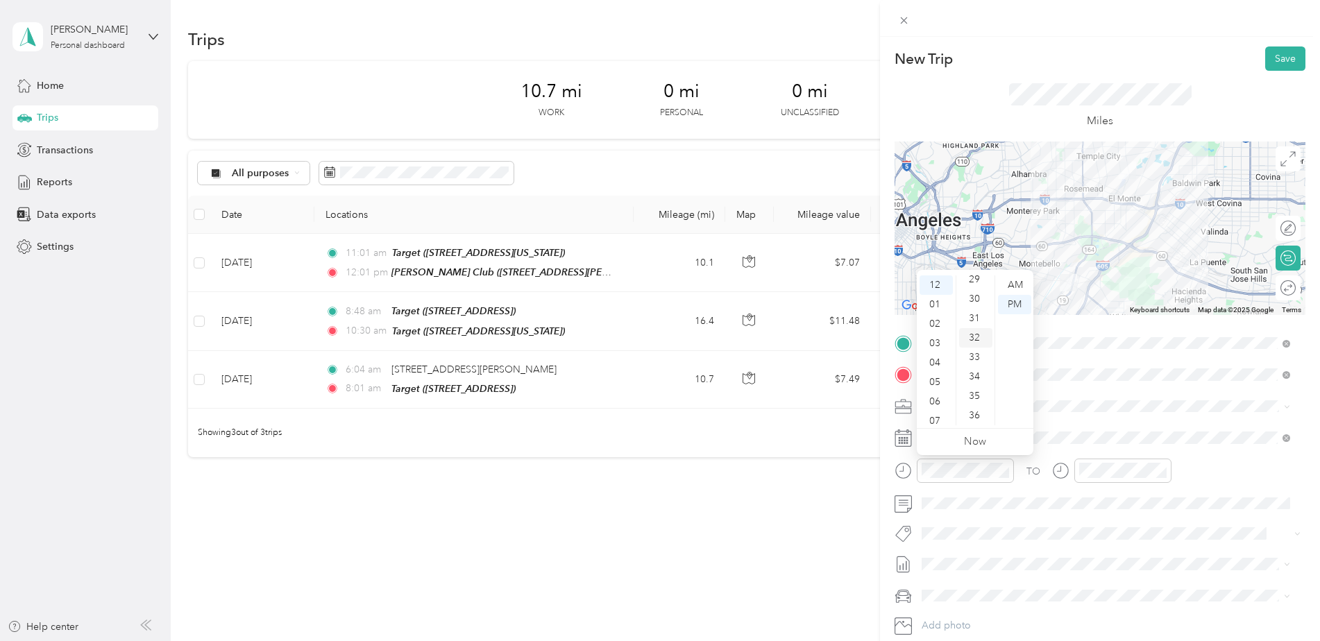
click at [979, 341] on div "32" at bounding box center [975, 337] width 33 height 19
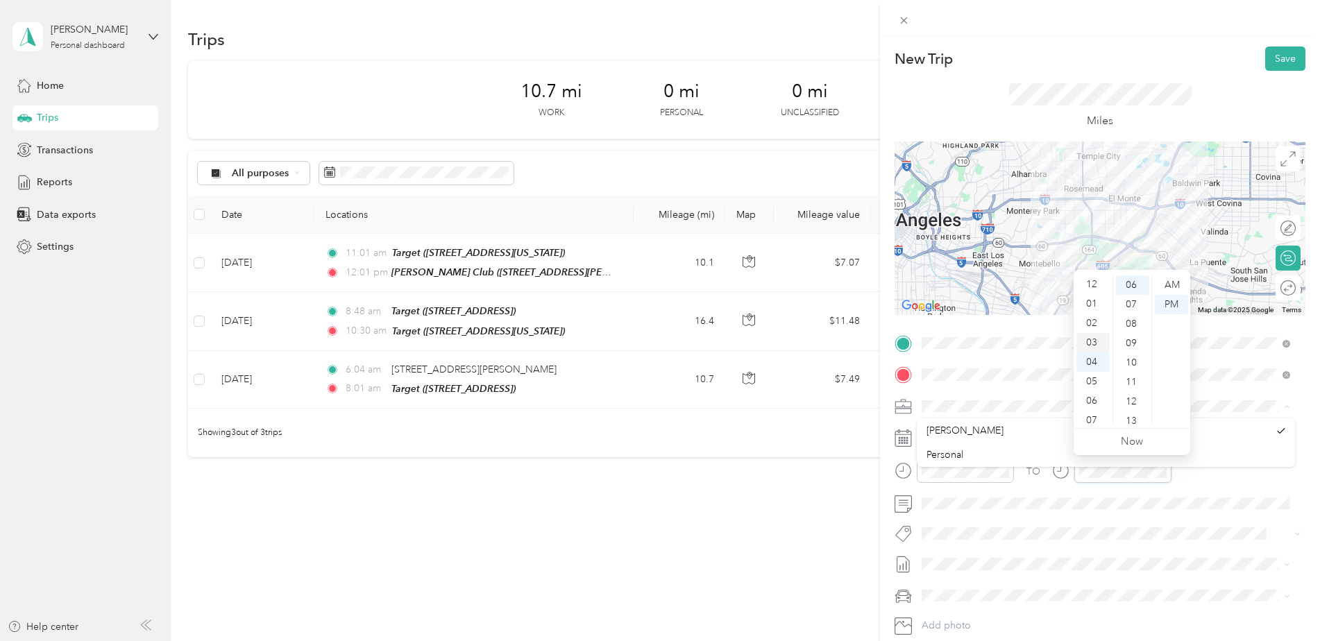
scroll to position [0, 0]
click at [1098, 324] on div "02" at bounding box center [1093, 323] width 33 height 19
click at [1134, 310] on div "01" at bounding box center [1132, 304] width 33 height 19
drag, startPoint x: 1175, startPoint y: 305, endPoint x: 1186, endPoint y: 371, distance: 67.0
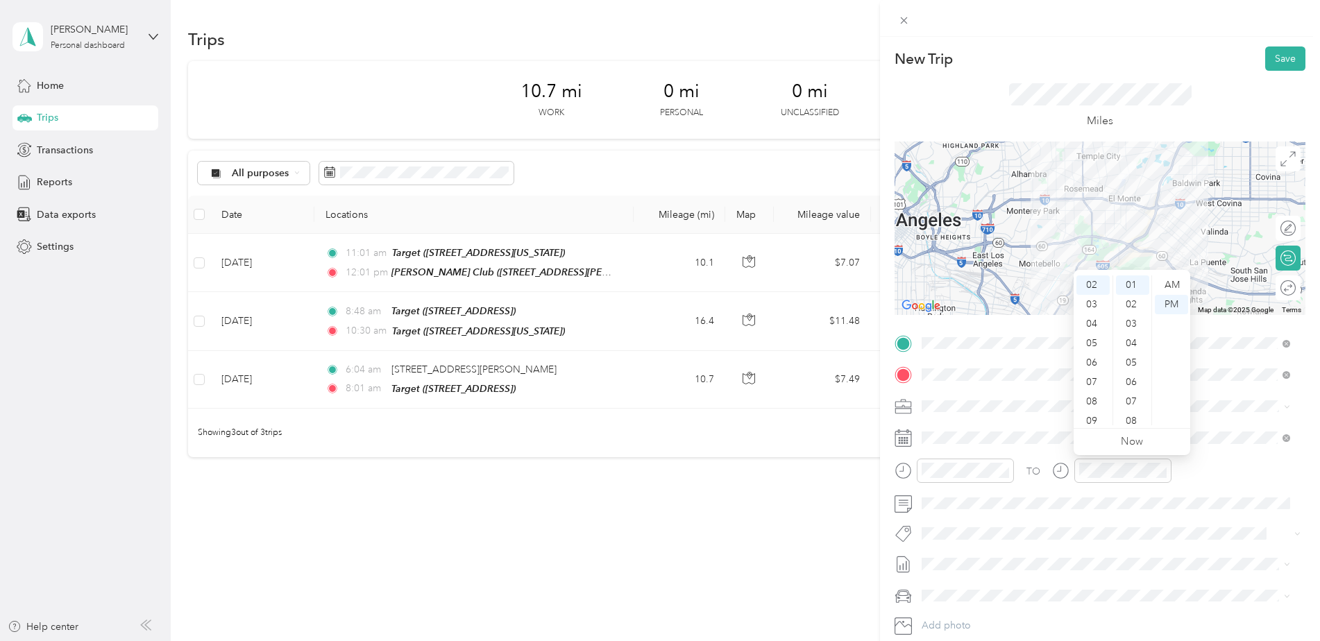
click at [1175, 308] on div "PM" at bounding box center [1171, 304] width 33 height 19
click at [1171, 512] on span at bounding box center [1111, 504] width 389 height 22
click at [1279, 56] on button "Save" at bounding box center [1286, 59] width 40 height 24
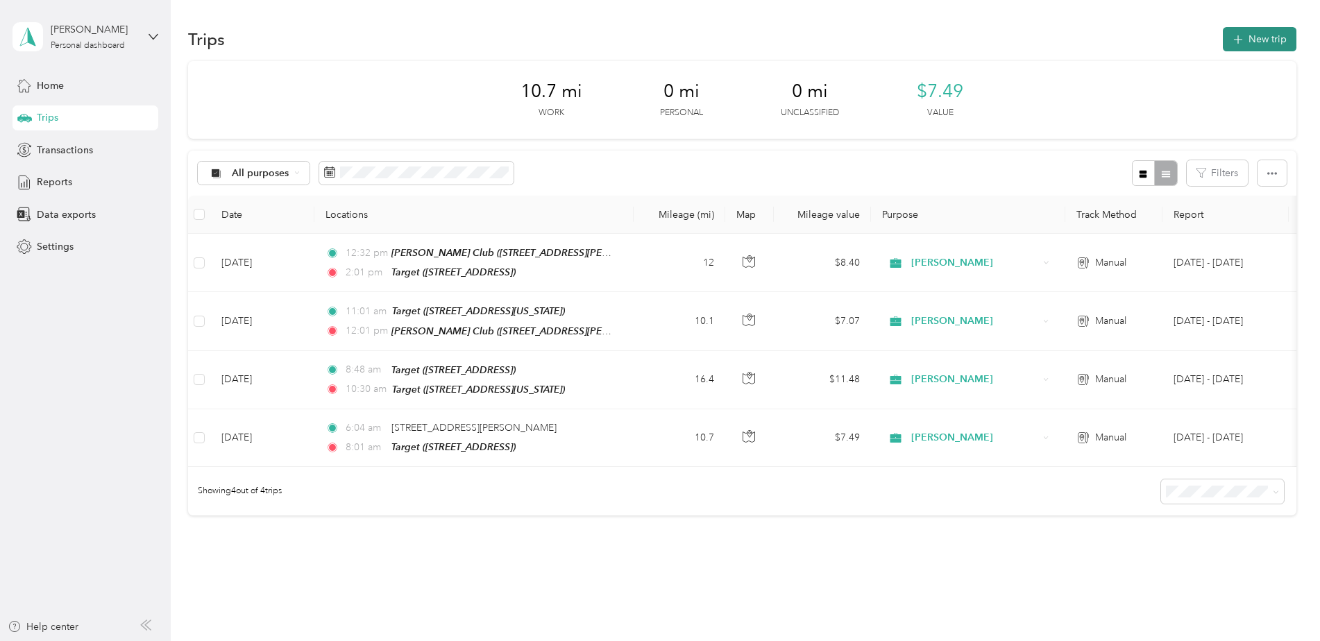
click at [1249, 44] on button "New trip" at bounding box center [1260, 39] width 74 height 24
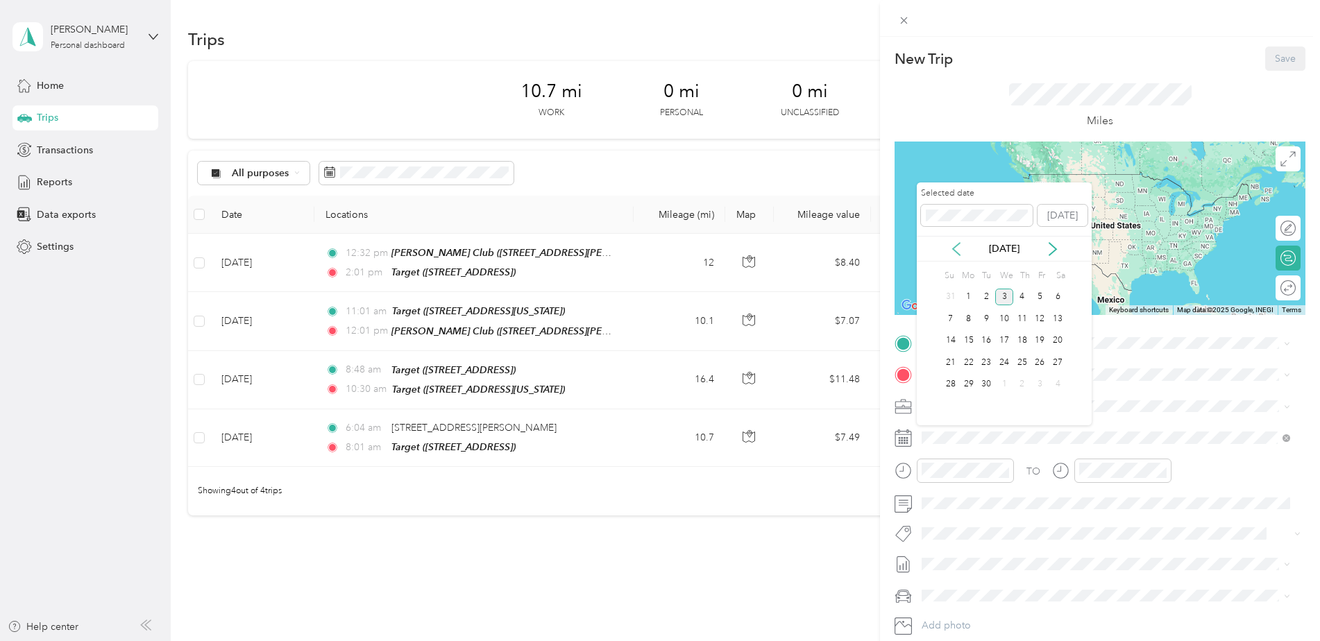
click at [957, 251] on icon at bounding box center [957, 249] width 14 height 14
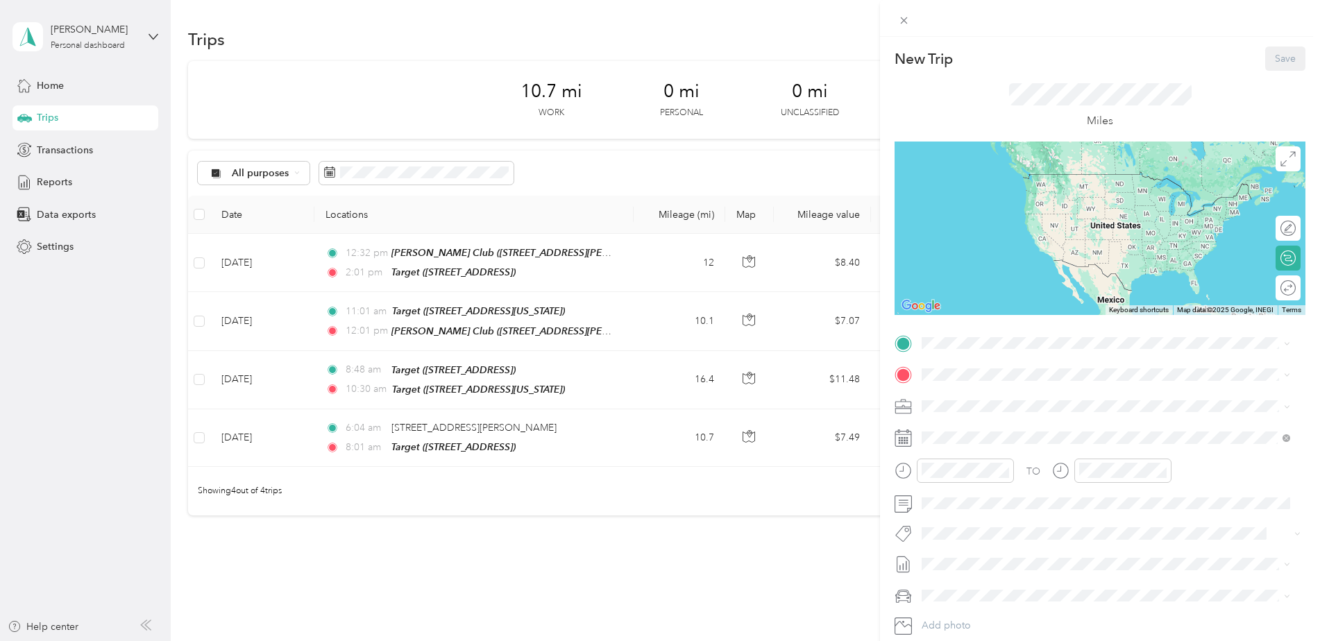
click at [448, 639] on div "New Trip Save This trip cannot be edited because it is either under review, app…" at bounding box center [660, 320] width 1320 height 641
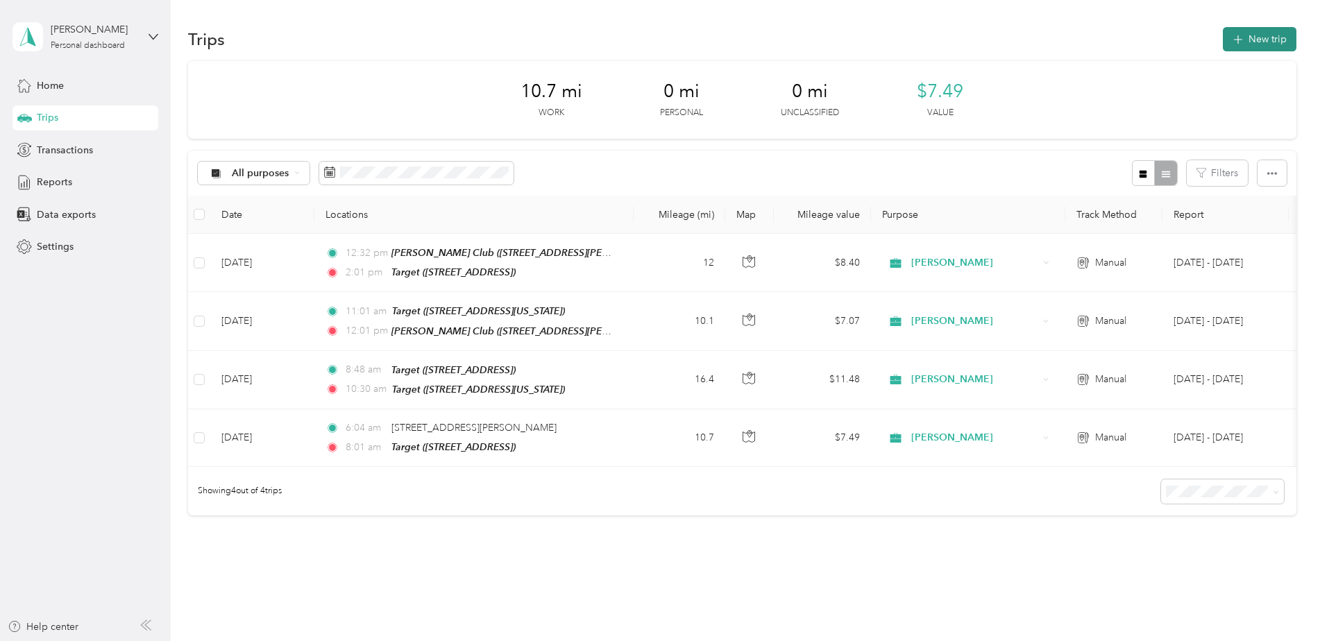
click at [1243, 35] on button "New trip" at bounding box center [1260, 39] width 74 height 24
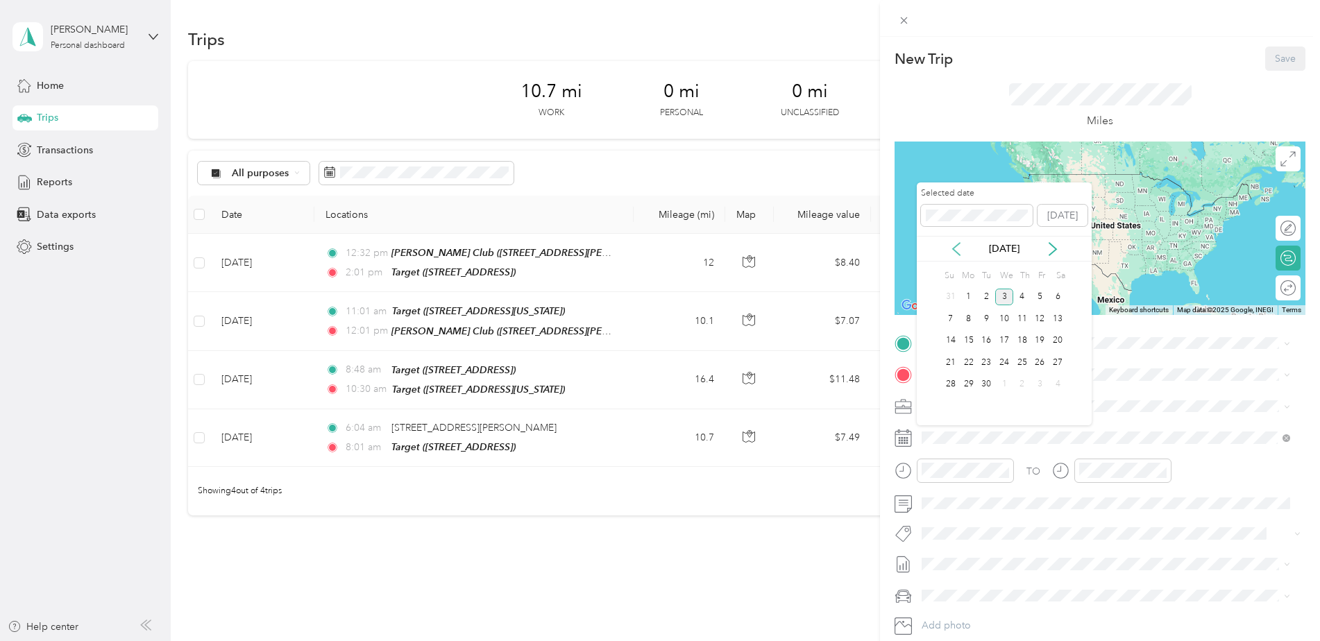
click at [956, 250] on icon at bounding box center [957, 249] width 14 height 14
click at [985, 320] on div "5" at bounding box center [986, 318] width 18 height 17
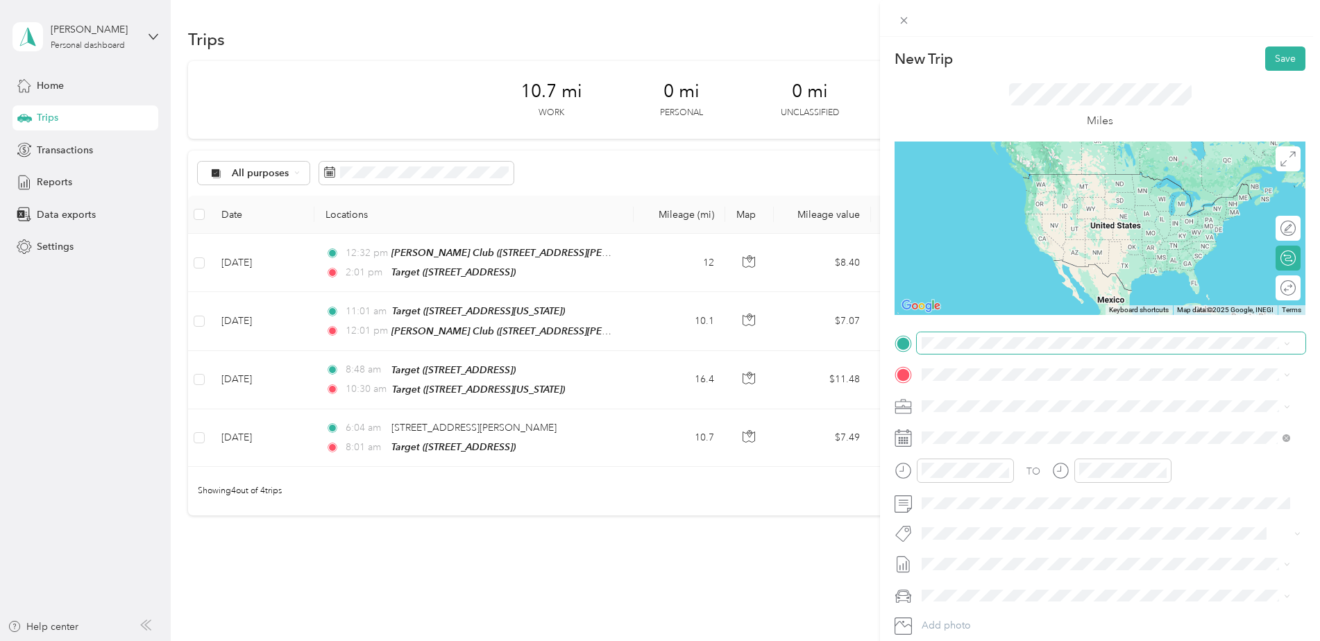
click at [971, 335] on span at bounding box center [1111, 344] width 389 height 22
click at [955, 350] on span at bounding box center [1111, 344] width 389 height 22
click at [955, 335] on span at bounding box center [1111, 344] width 389 height 22
click at [956, 391] on span "[STREET_ADDRESS][PERSON_NAME][US_STATE]" at bounding box center [1056, 393] width 216 height 12
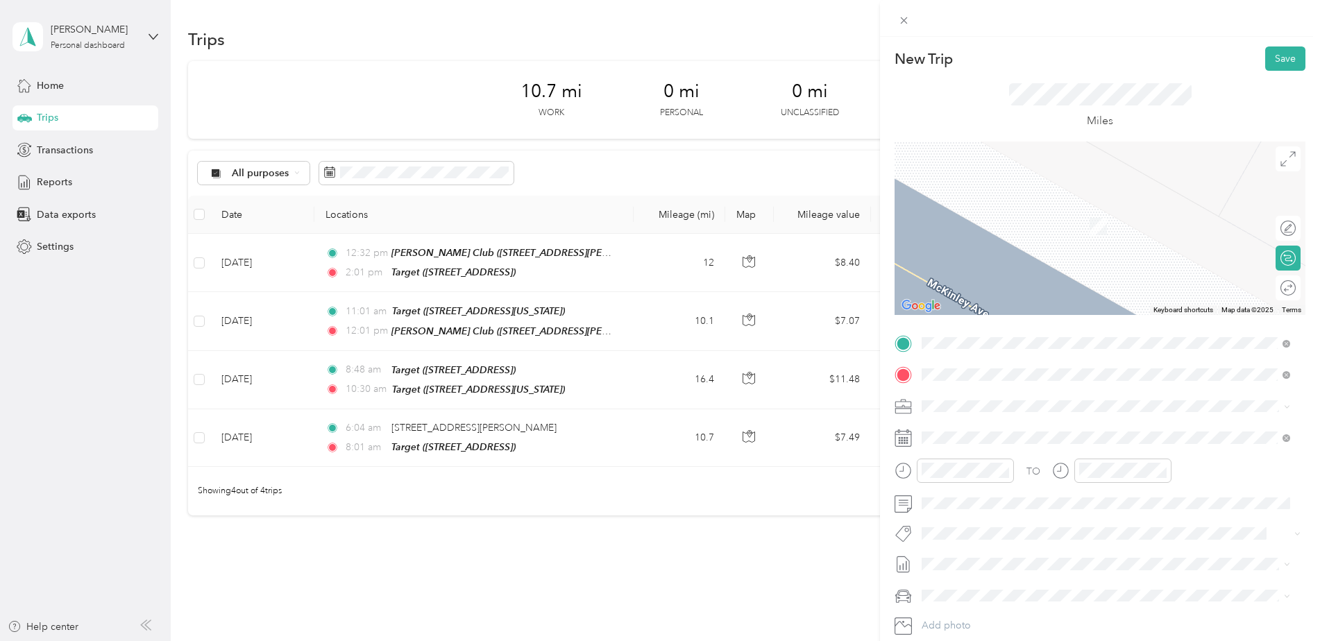
click at [1004, 439] on div "TEAM Target [STREET_ADDRESS]" at bounding box center [992, 440] width 88 height 34
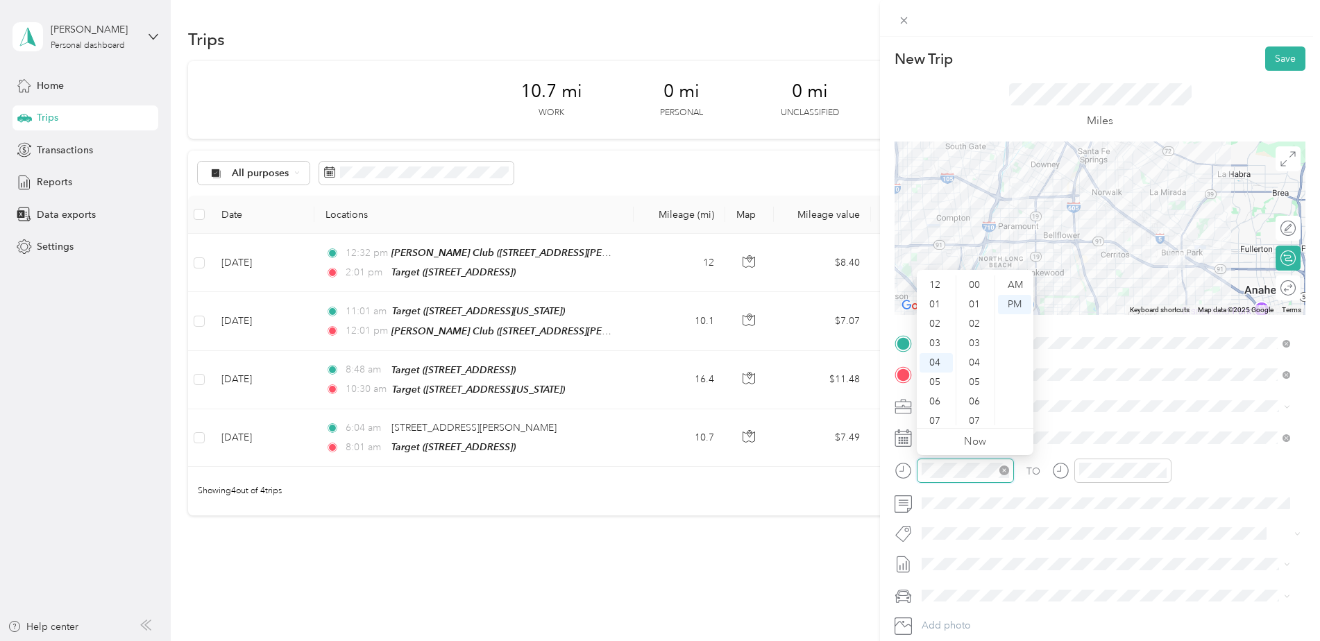
scroll to position [214, 0]
click at [995, 512] on span at bounding box center [1111, 504] width 389 height 22
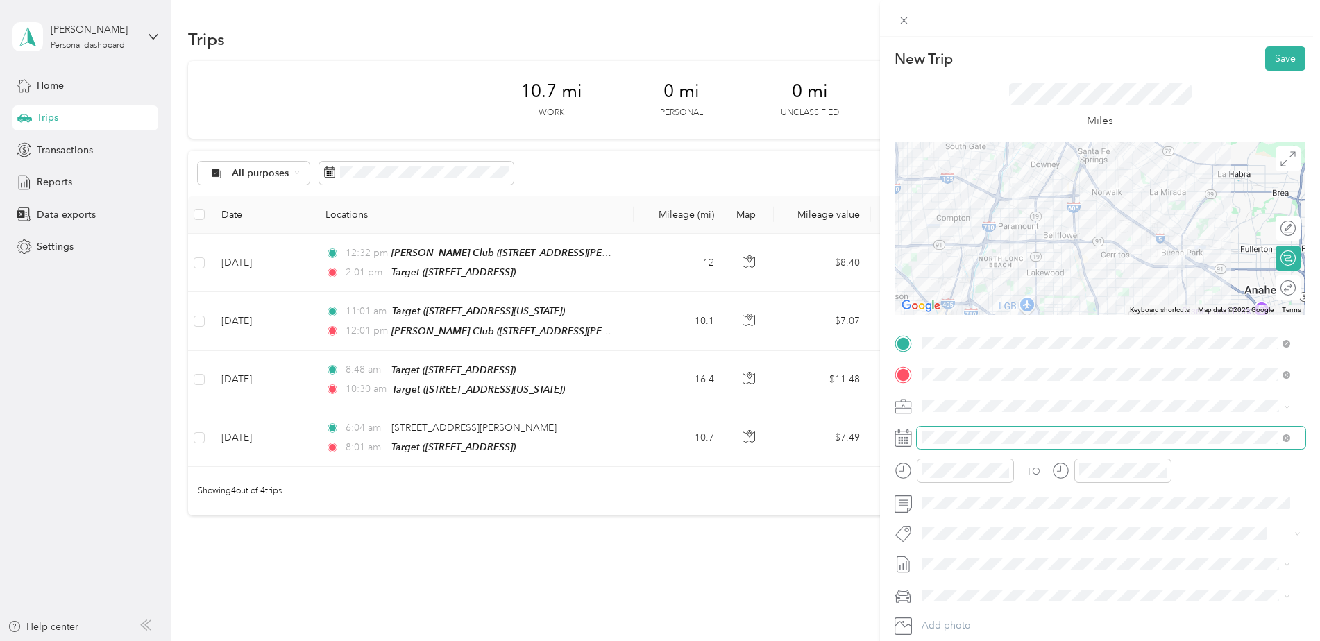
click at [946, 430] on span at bounding box center [1111, 438] width 389 height 22
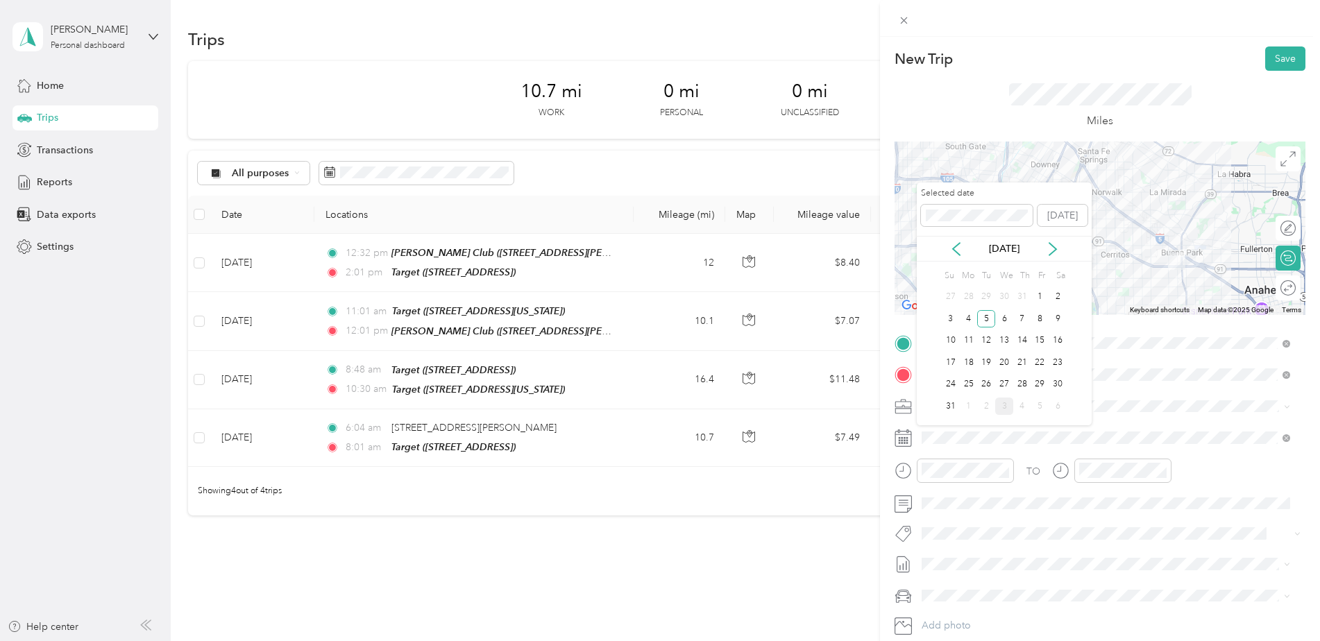
click at [967, 326] on div "4" at bounding box center [969, 318] width 18 height 17
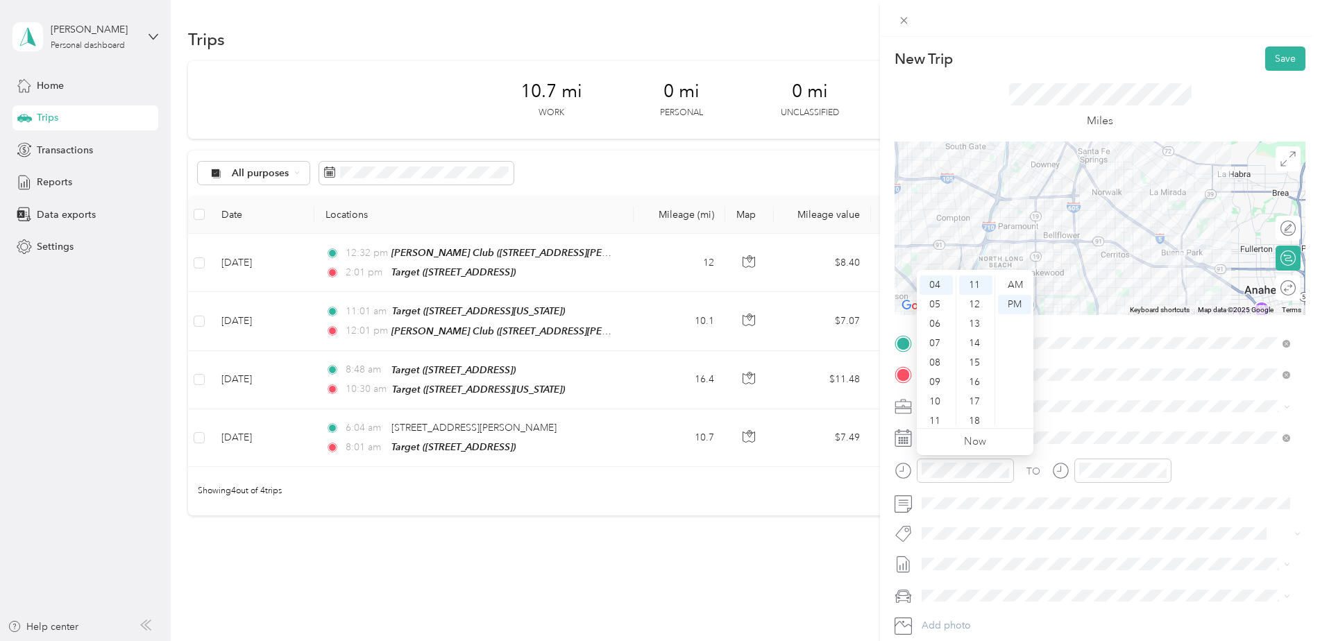
click at [768, 532] on div "New Trip Save This trip cannot be edited because it is either under review, app…" at bounding box center [660, 320] width 1320 height 641
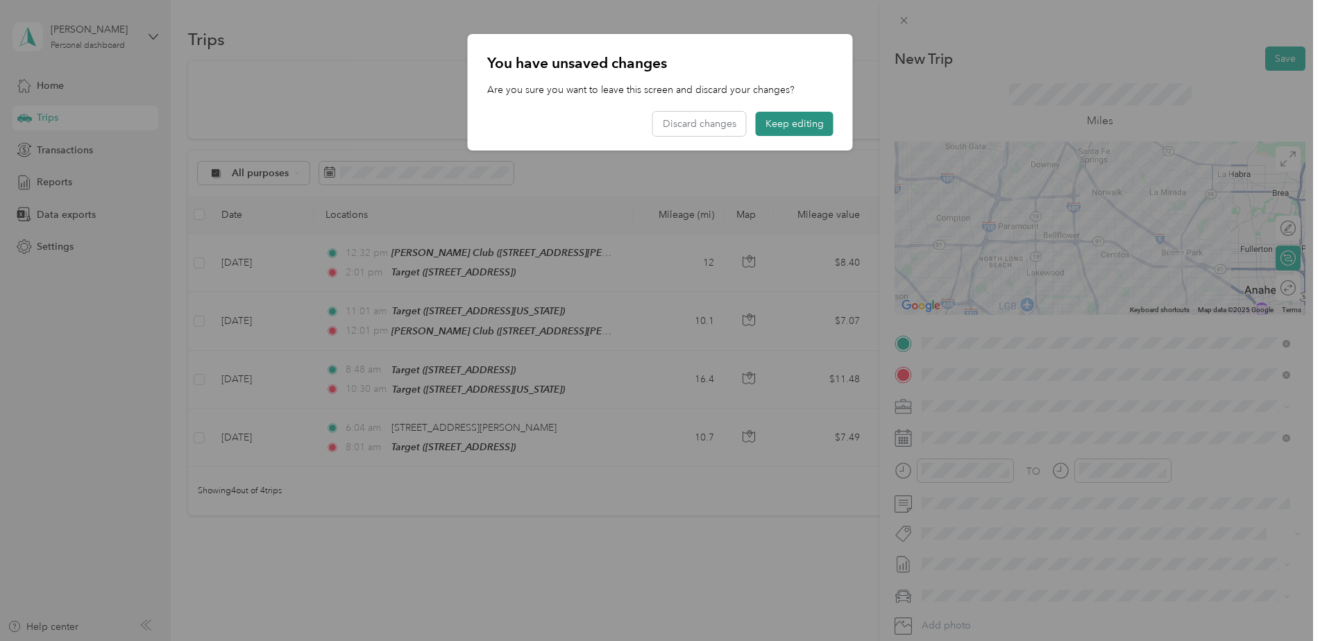
click at [783, 122] on button "Keep editing" at bounding box center [795, 124] width 78 height 24
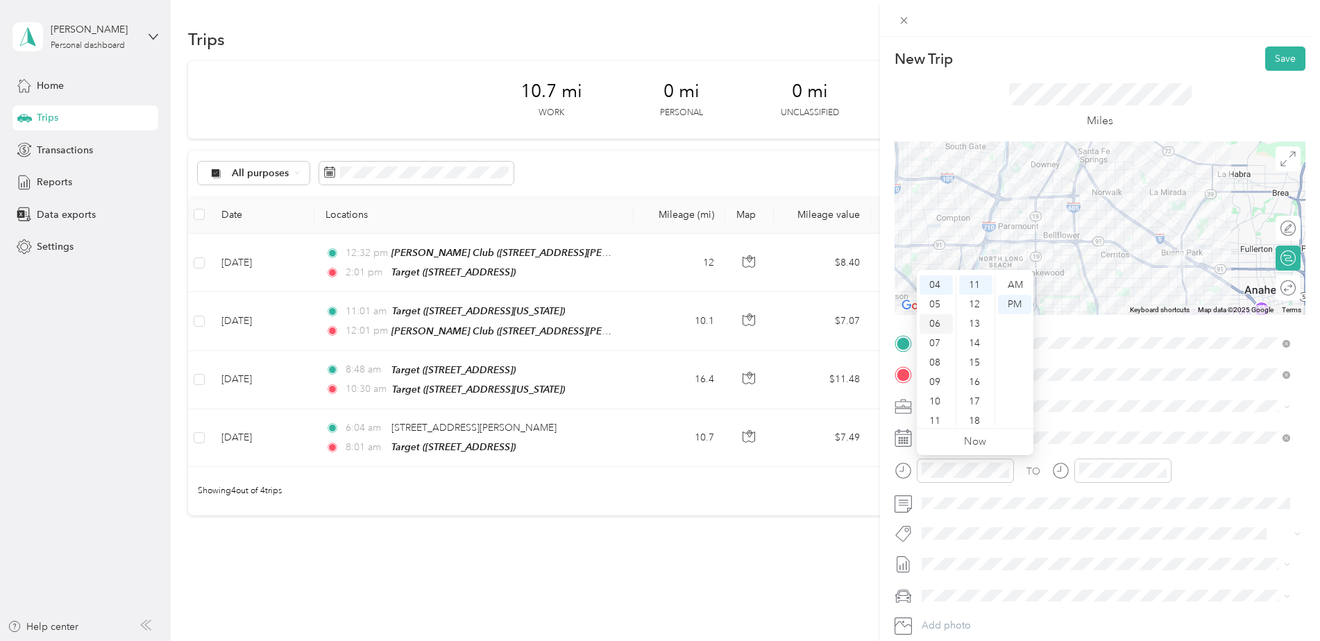
click at [940, 329] on div "06" at bounding box center [936, 323] width 33 height 19
click at [976, 321] on div "02" at bounding box center [975, 323] width 33 height 19
click at [1015, 279] on div "AM" at bounding box center [1014, 285] width 33 height 19
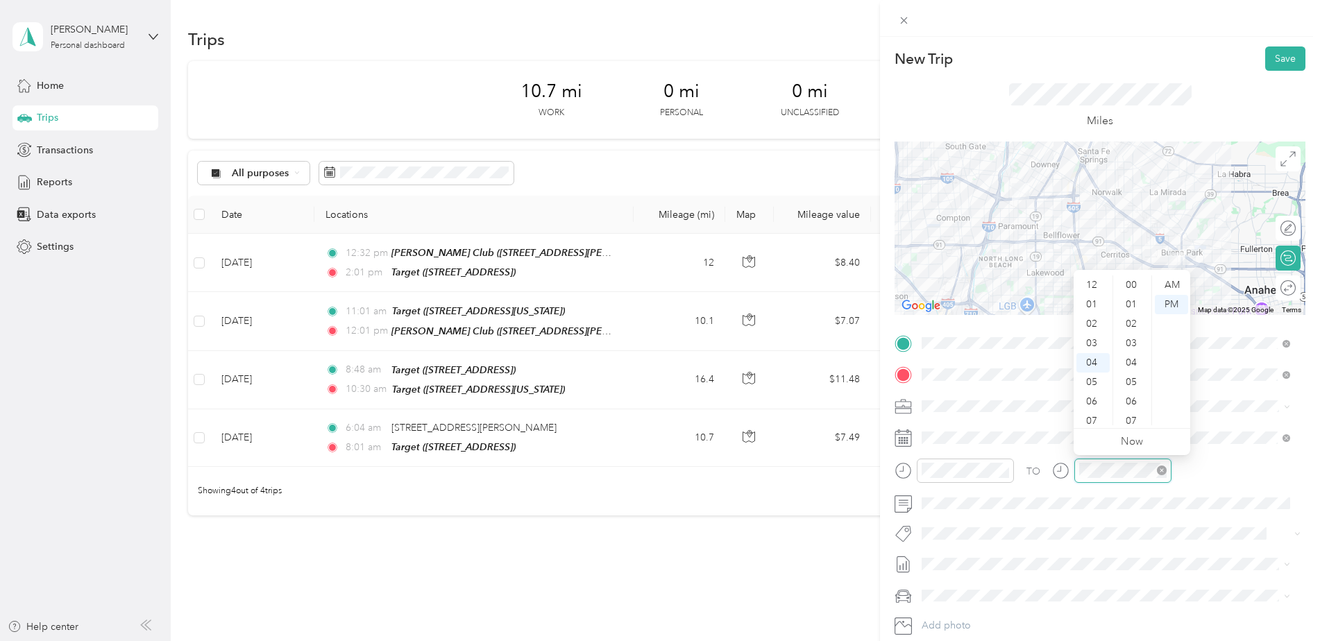
scroll to position [214, 0]
click at [1090, 417] on div "07" at bounding box center [1093, 412] width 33 height 19
click at [1130, 380] on div "30" at bounding box center [1132, 376] width 33 height 19
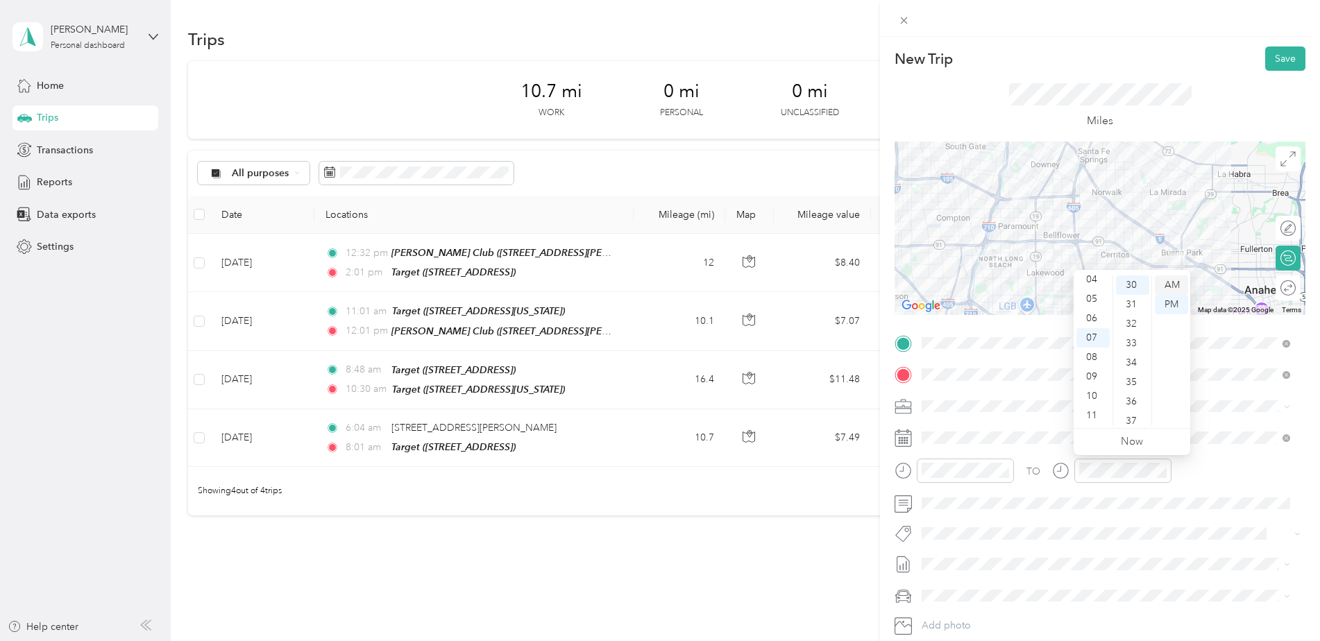
click at [1175, 285] on div "AM" at bounding box center [1171, 285] width 33 height 19
click at [942, 444] on span at bounding box center [1111, 438] width 389 height 22
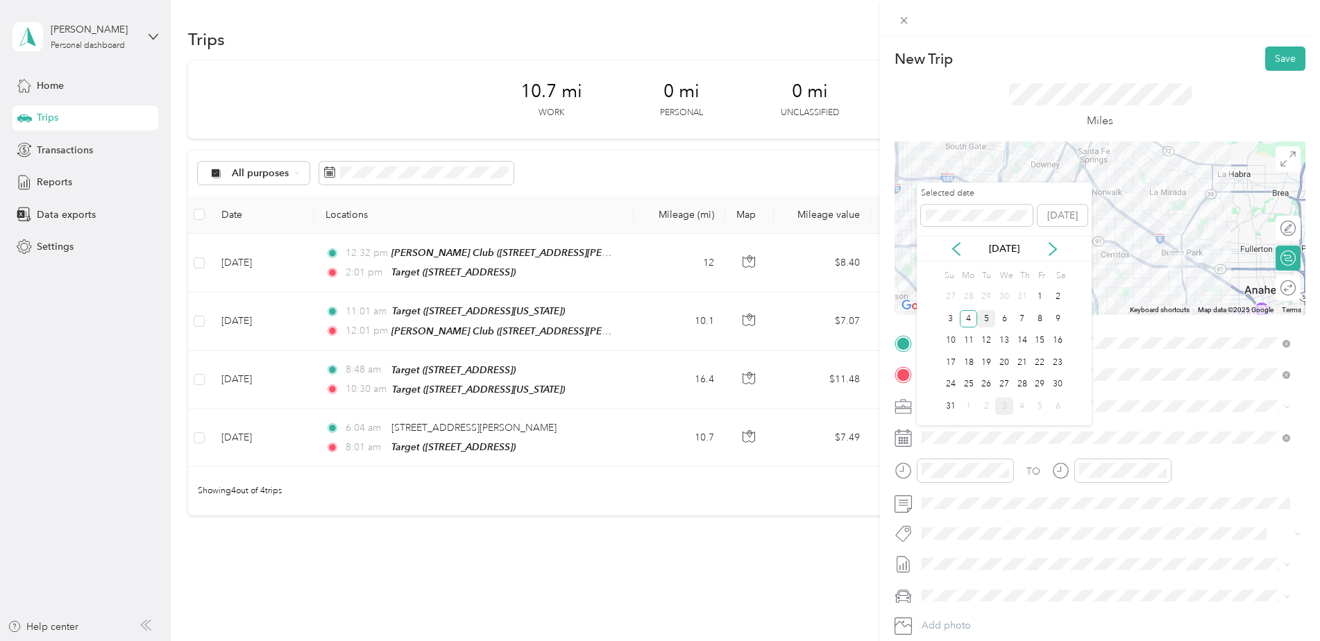
click at [991, 317] on div "5" at bounding box center [986, 318] width 18 height 17
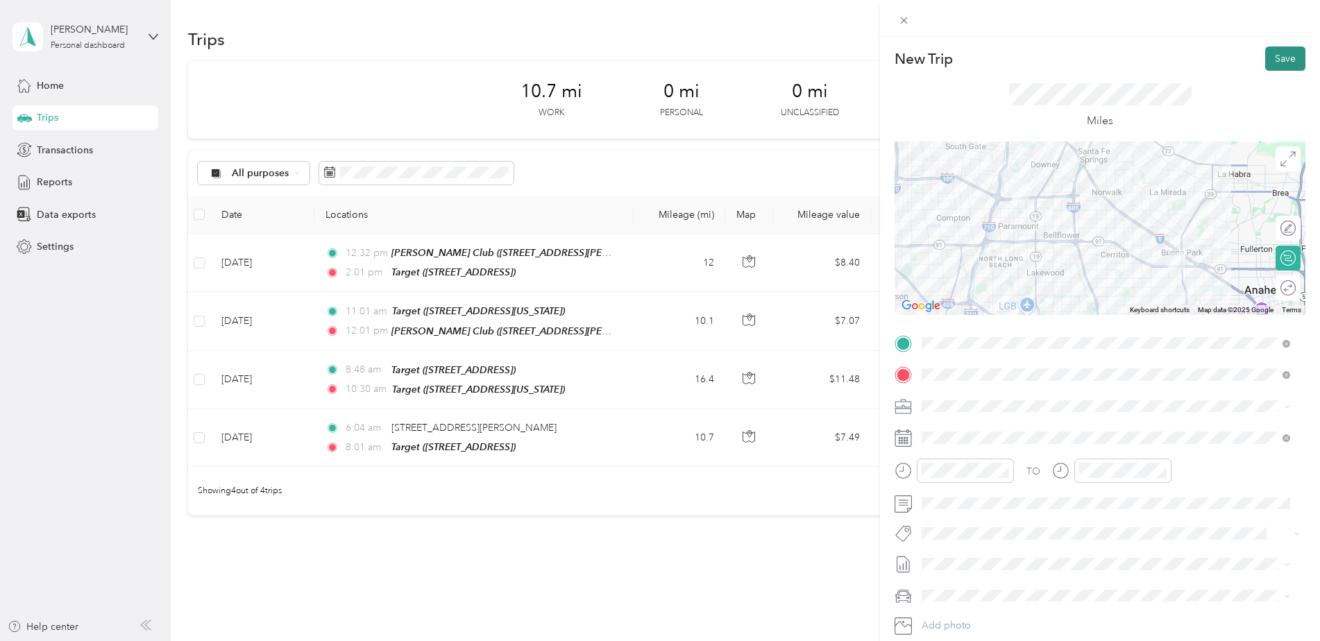
click at [1266, 56] on button "Save" at bounding box center [1286, 59] width 40 height 24
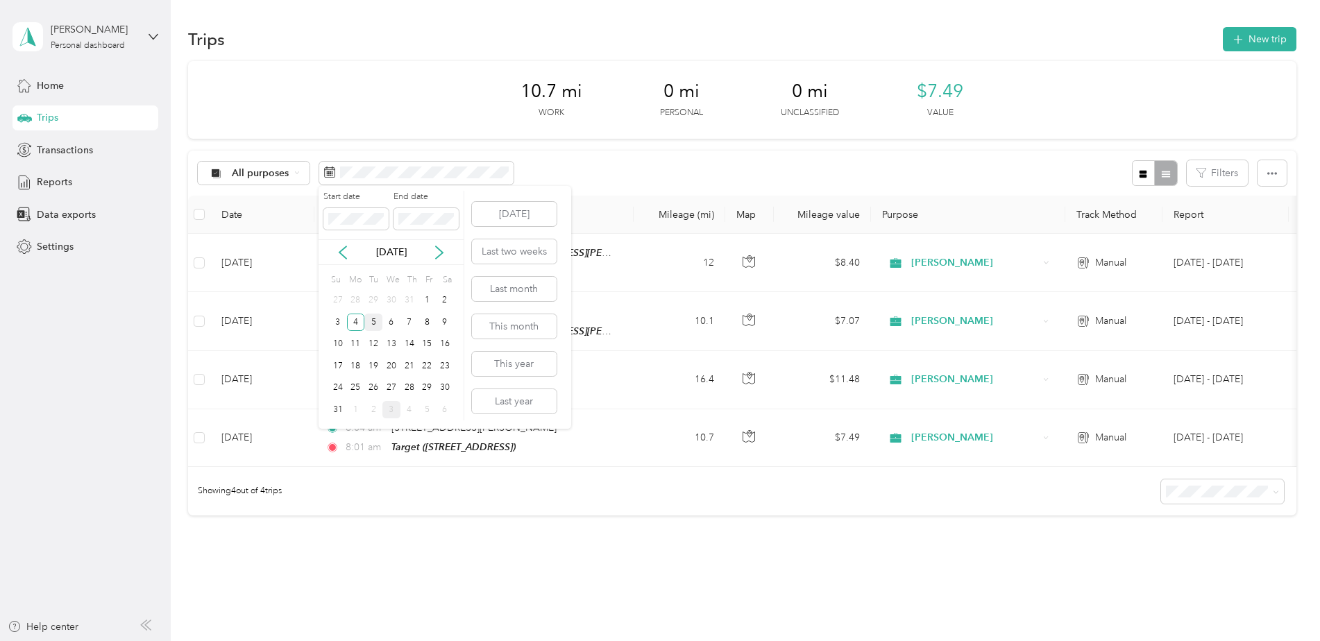
click at [369, 321] on div "5" at bounding box center [373, 322] width 18 height 17
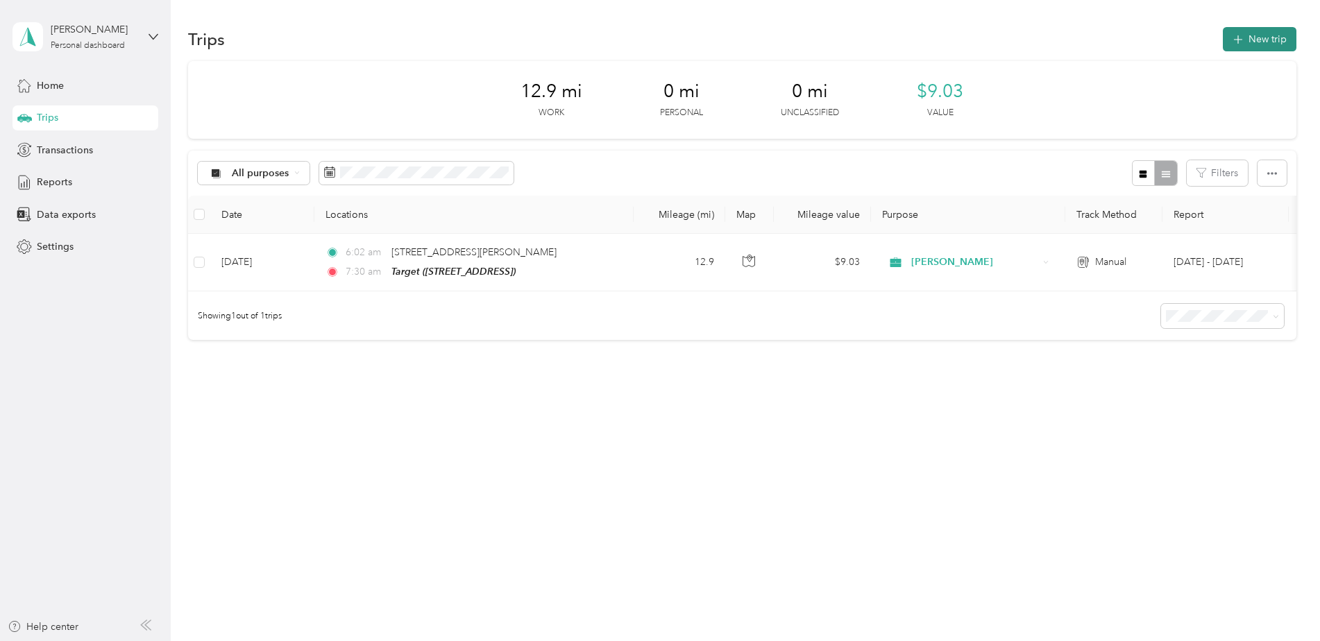
click at [1266, 37] on button "New trip" at bounding box center [1260, 39] width 74 height 24
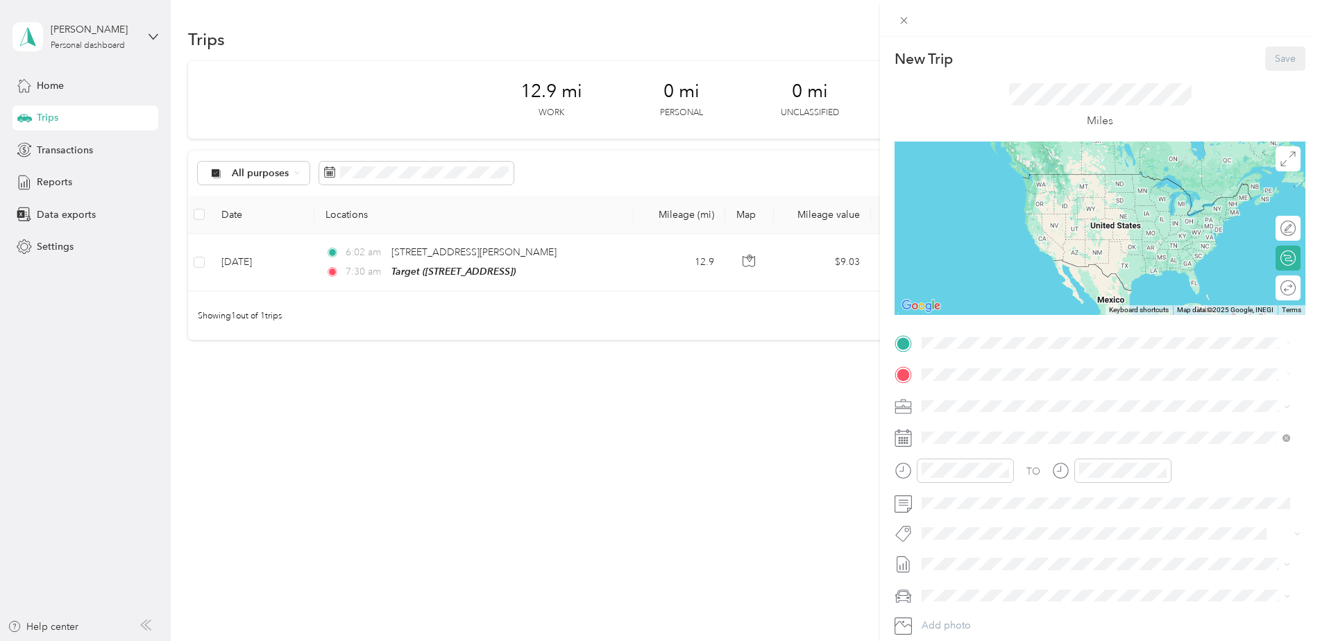
click at [739, 378] on div "New Trip Save This trip cannot be edited because it is either under review, app…" at bounding box center [660, 320] width 1320 height 641
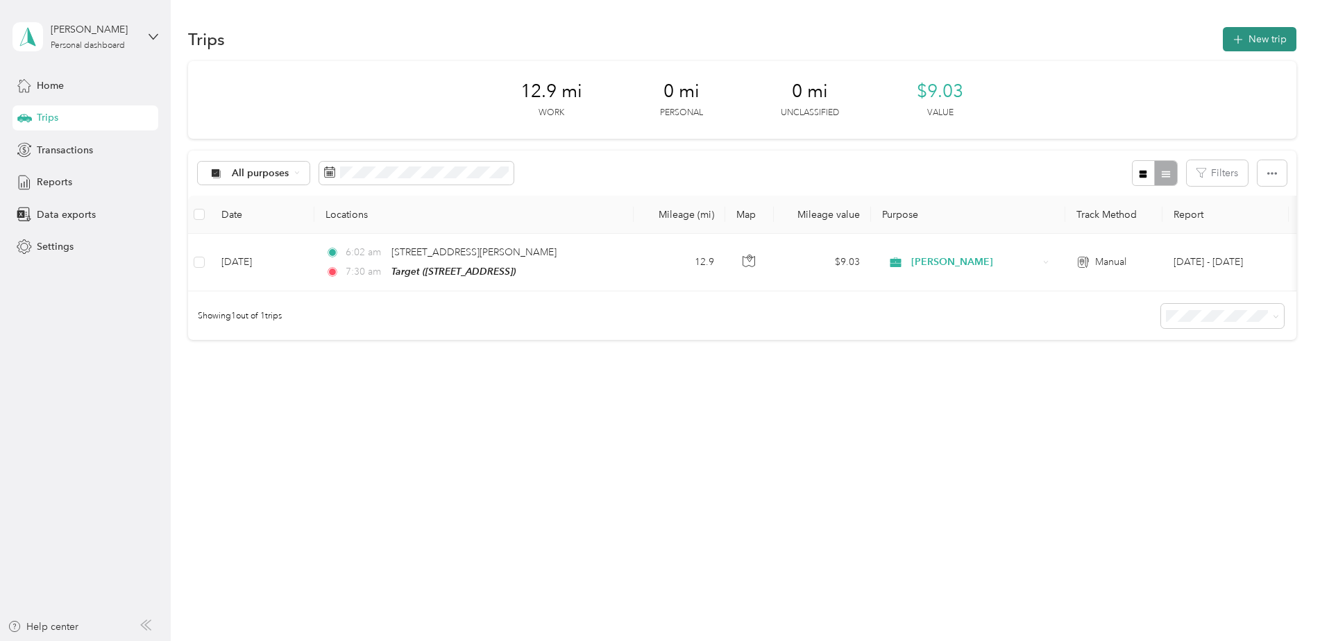
click at [1271, 39] on button "New trip" at bounding box center [1260, 39] width 74 height 24
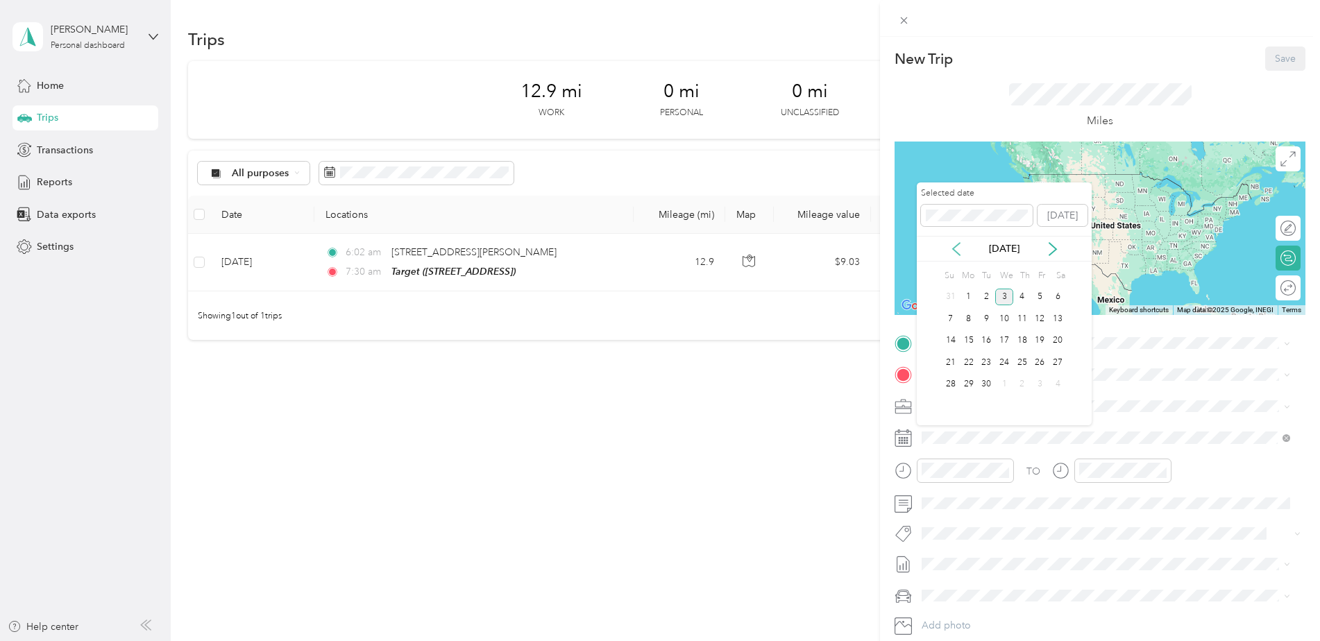
click at [950, 246] on icon at bounding box center [957, 249] width 14 height 14
click at [987, 322] on div "5" at bounding box center [986, 318] width 18 height 17
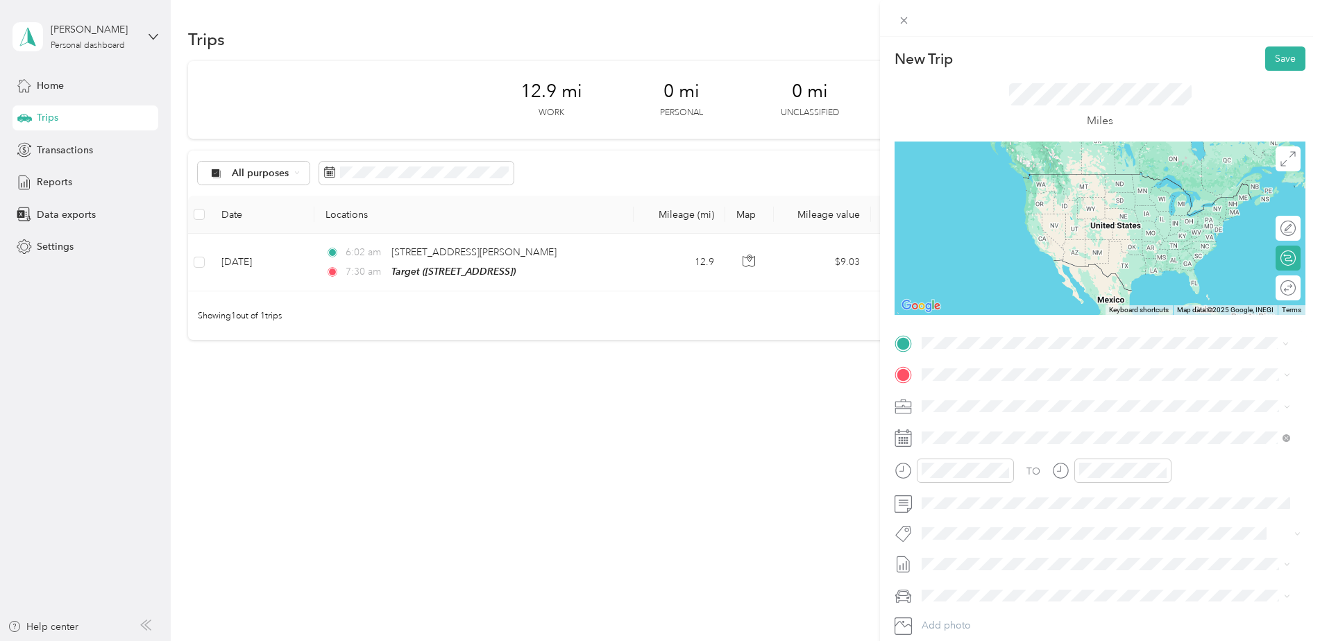
click at [966, 387] on li "TEAM Target [STREET_ADDRESS]" at bounding box center [1106, 409] width 378 height 49
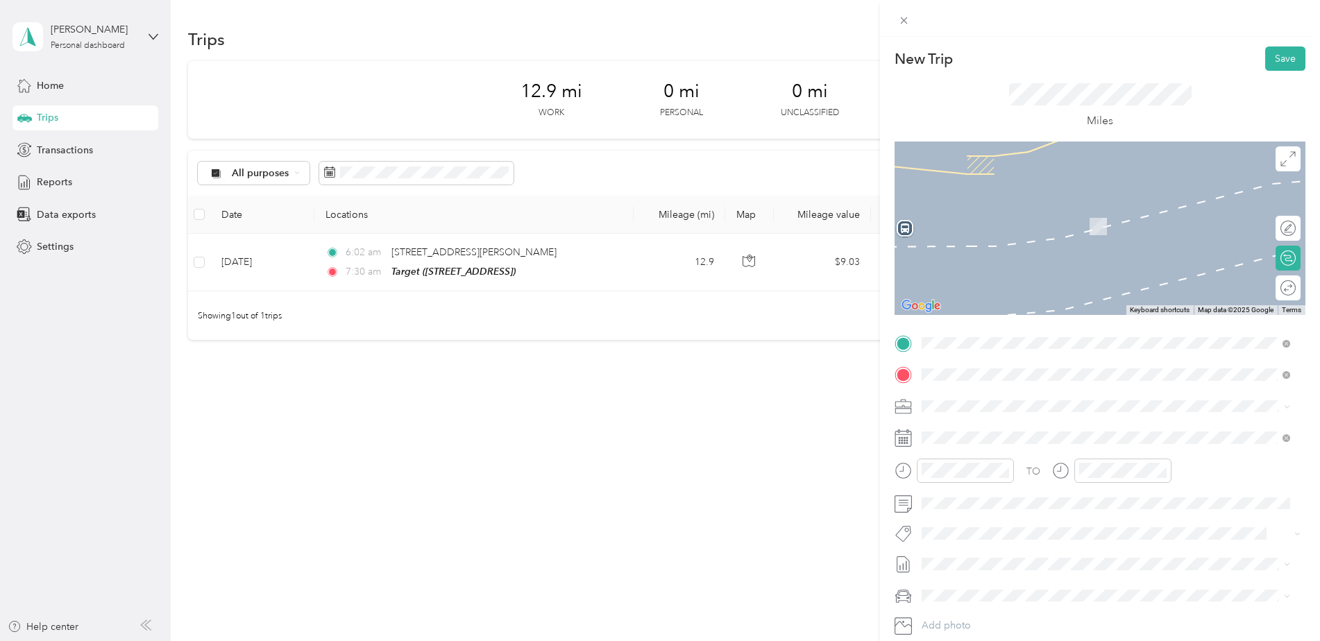
click at [1086, 438] on div "TEAM Target [STREET_ADDRESS][PERSON_NAME]" at bounding box center [1030, 440] width 165 height 34
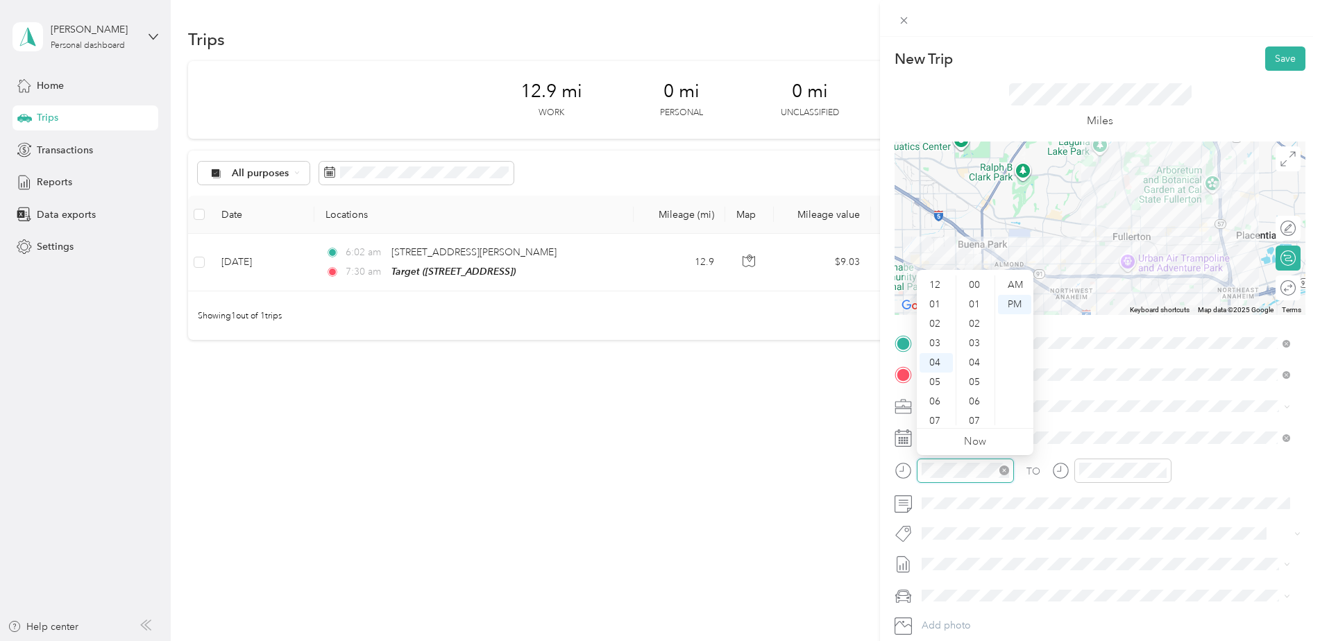
scroll to position [719, 0]
click at [939, 357] on div "08" at bounding box center [936, 362] width 33 height 19
click at [975, 296] on div "20" at bounding box center [975, 301] width 33 height 19
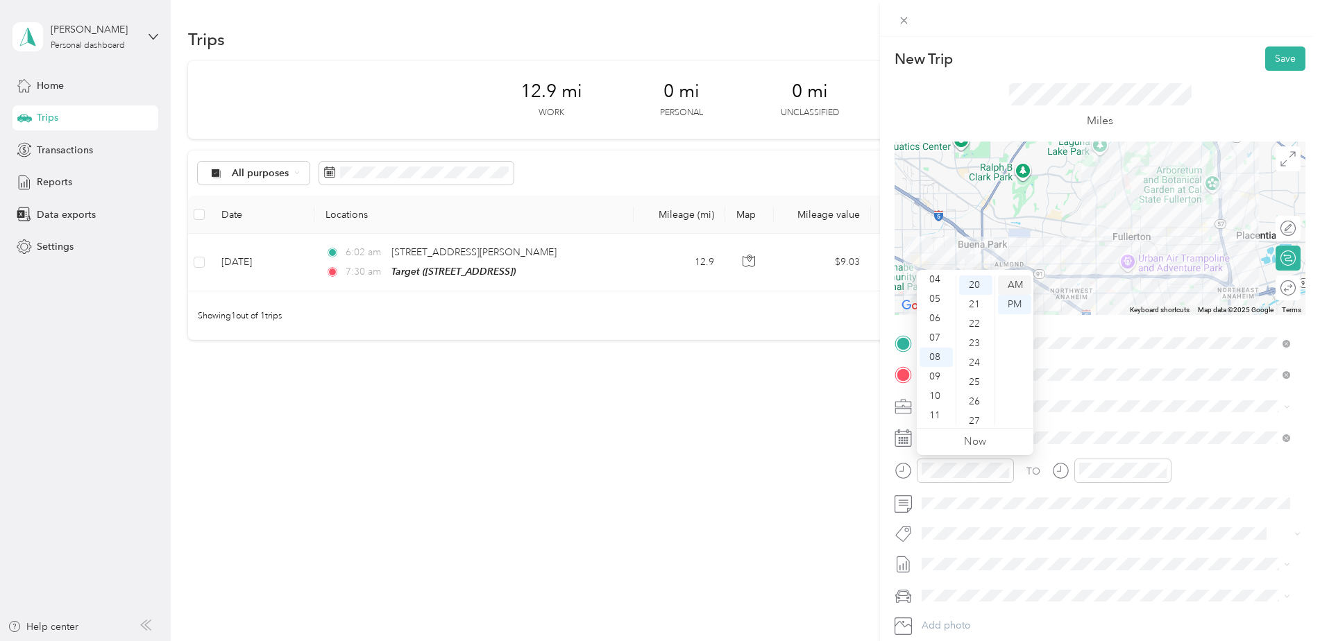
click at [1025, 281] on div "AM" at bounding box center [1014, 285] width 33 height 19
click at [974, 382] on div "07" at bounding box center [975, 379] width 33 height 19
click at [1096, 386] on div "09" at bounding box center [1093, 382] width 33 height 19
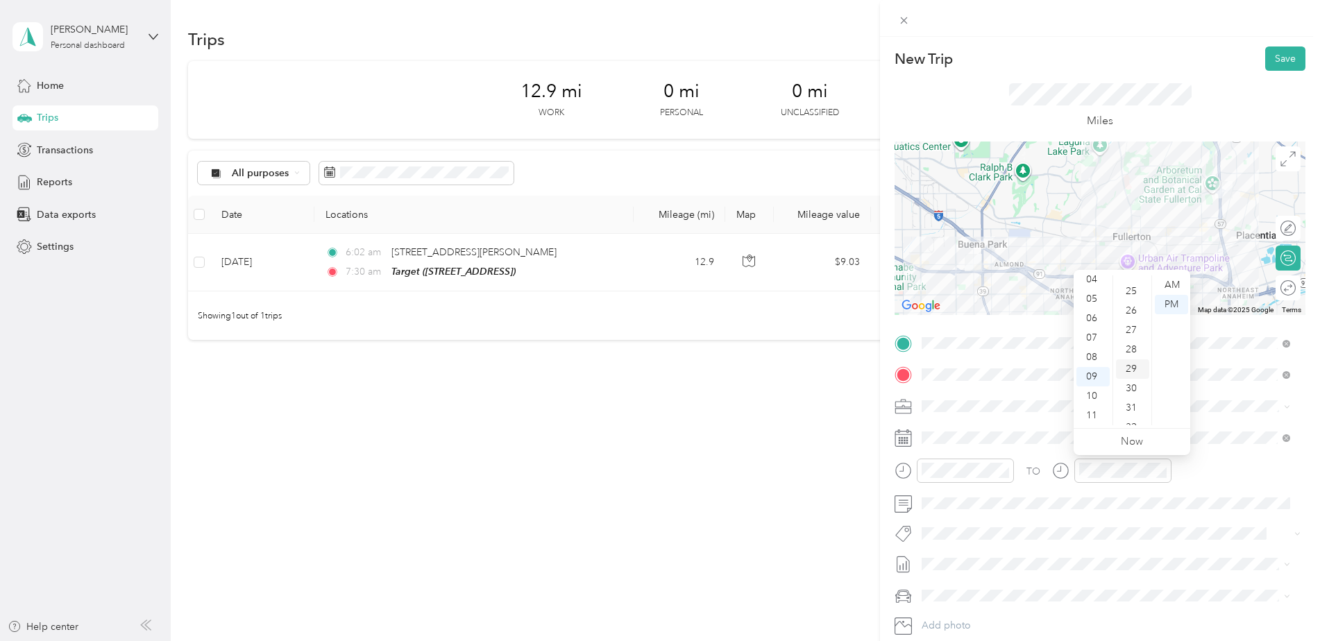
scroll to position [511, 0]
click at [1132, 358] on div "30" at bounding box center [1132, 357] width 33 height 19
click at [1173, 284] on div "AM" at bounding box center [1171, 285] width 33 height 19
click at [1173, 551] on div "TO Add photo" at bounding box center [1100, 500] width 411 height 335
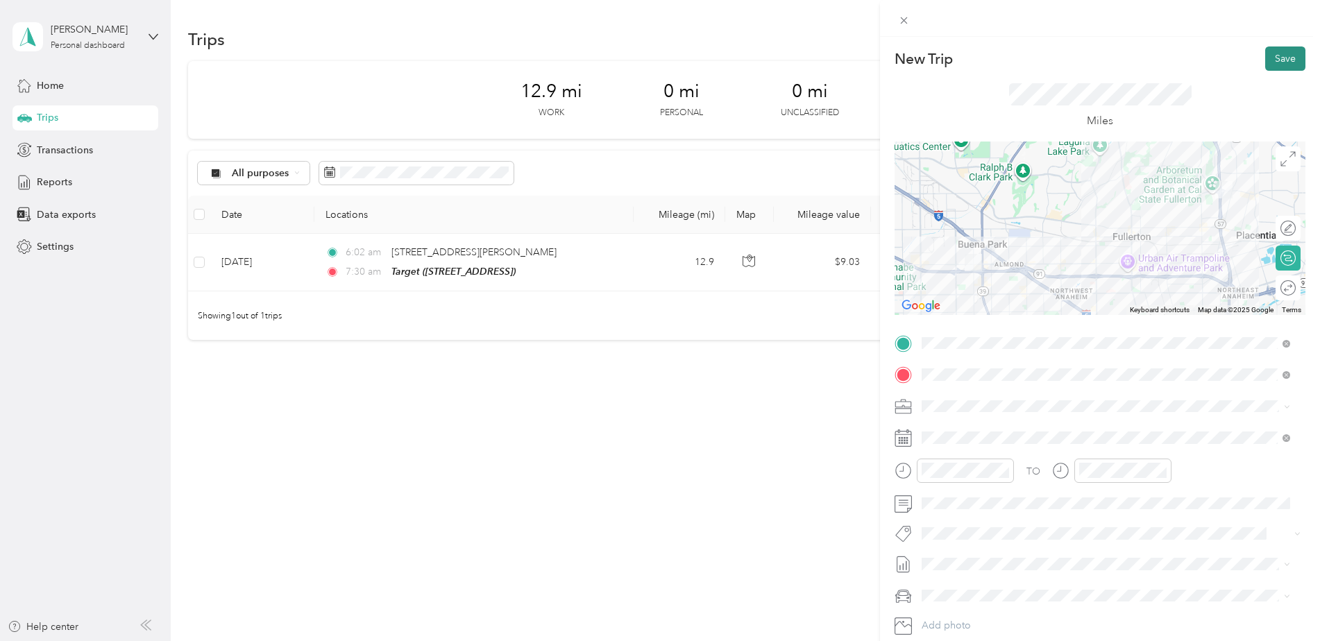
click at [1277, 57] on button "Save" at bounding box center [1286, 59] width 40 height 24
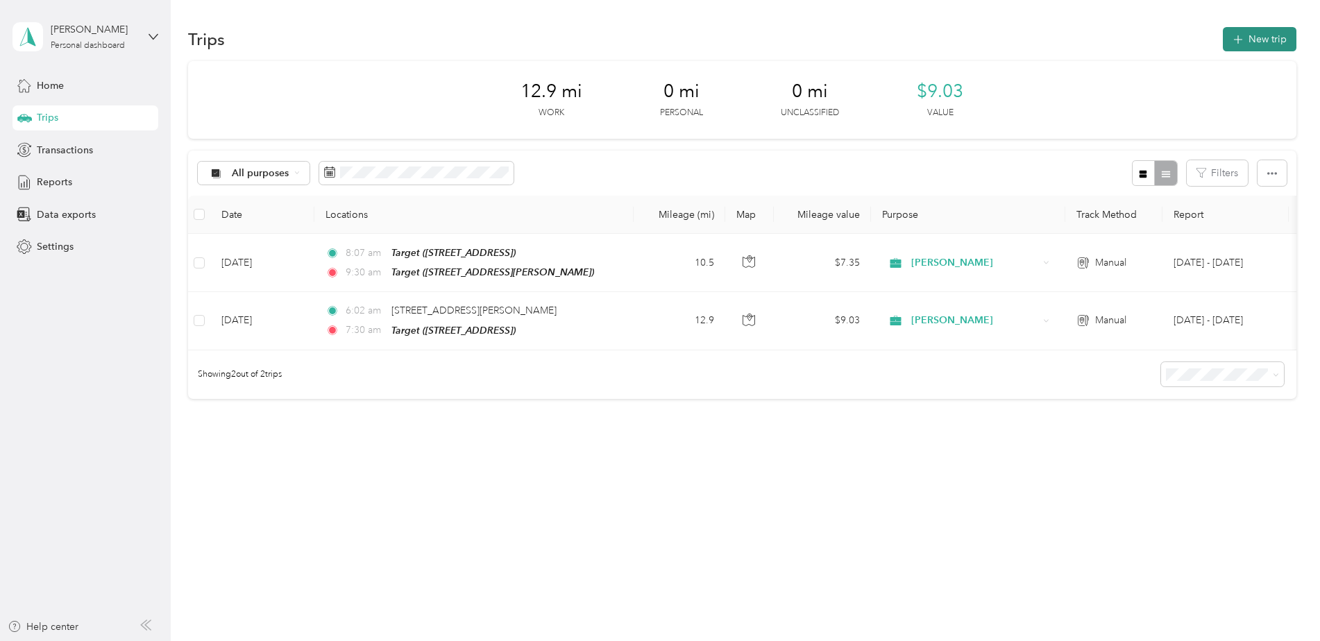
click at [1279, 40] on button "New trip" at bounding box center [1260, 39] width 74 height 24
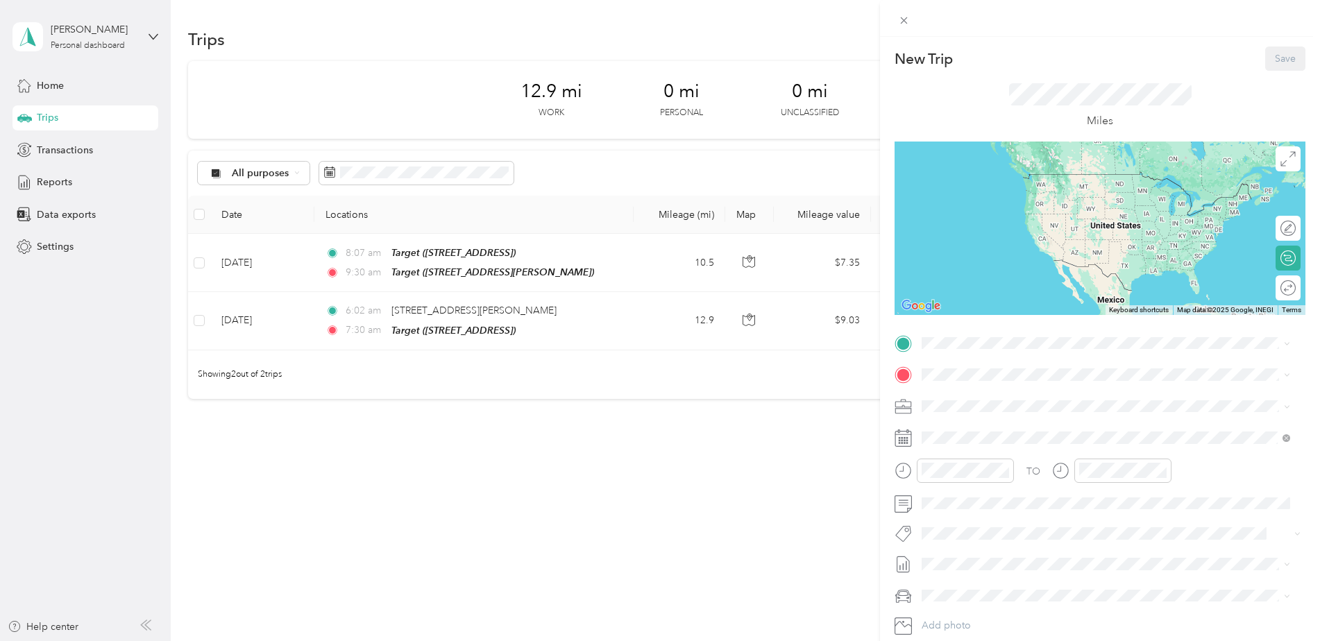
click at [804, 434] on div "New Trip Save This trip cannot be edited because it is either under review, app…" at bounding box center [660, 320] width 1320 height 641
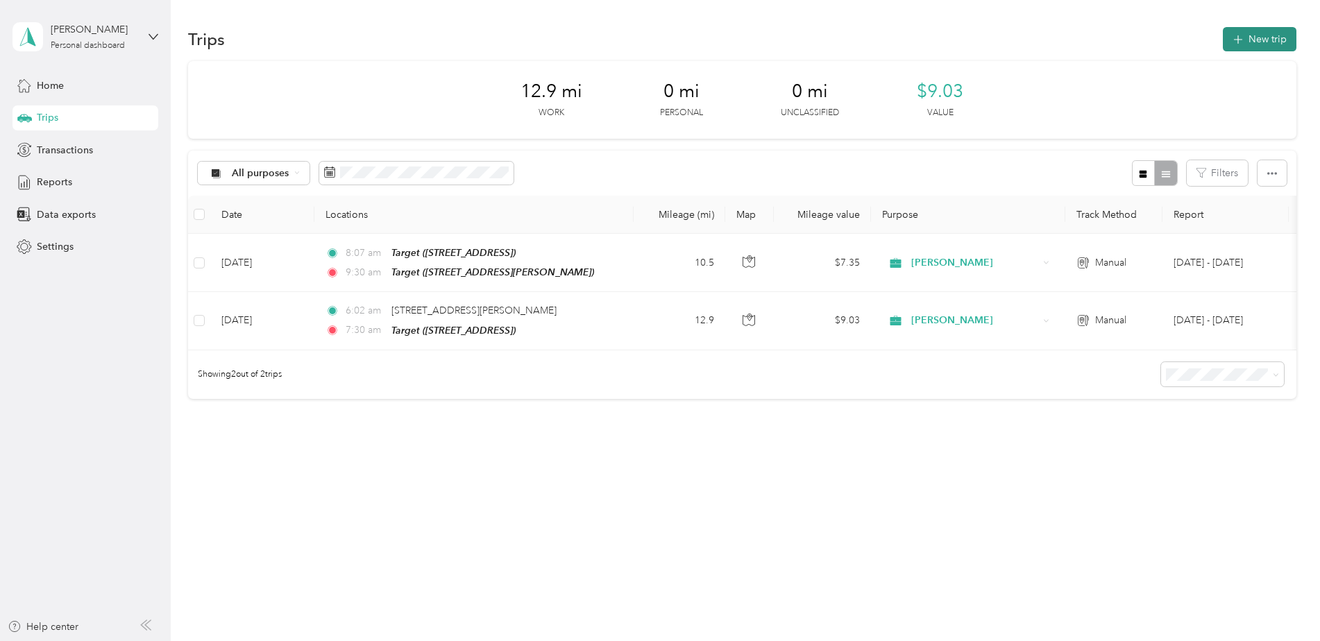
click at [1283, 40] on button "New trip" at bounding box center [1260, 39] width 74 height 24
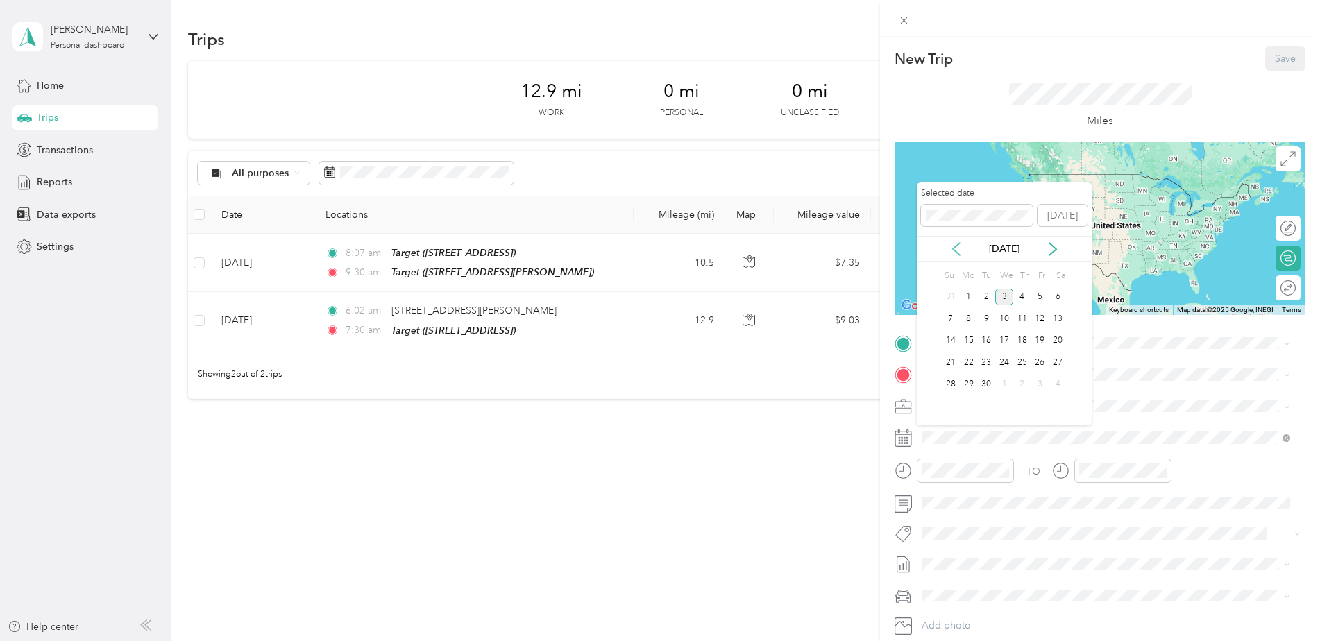
click at [950, 242] on icon at bounding box center [957, 249] width 14 height 14
click at [989, 319] on div "5" at bounding box center [986, 318] width 18 height 17
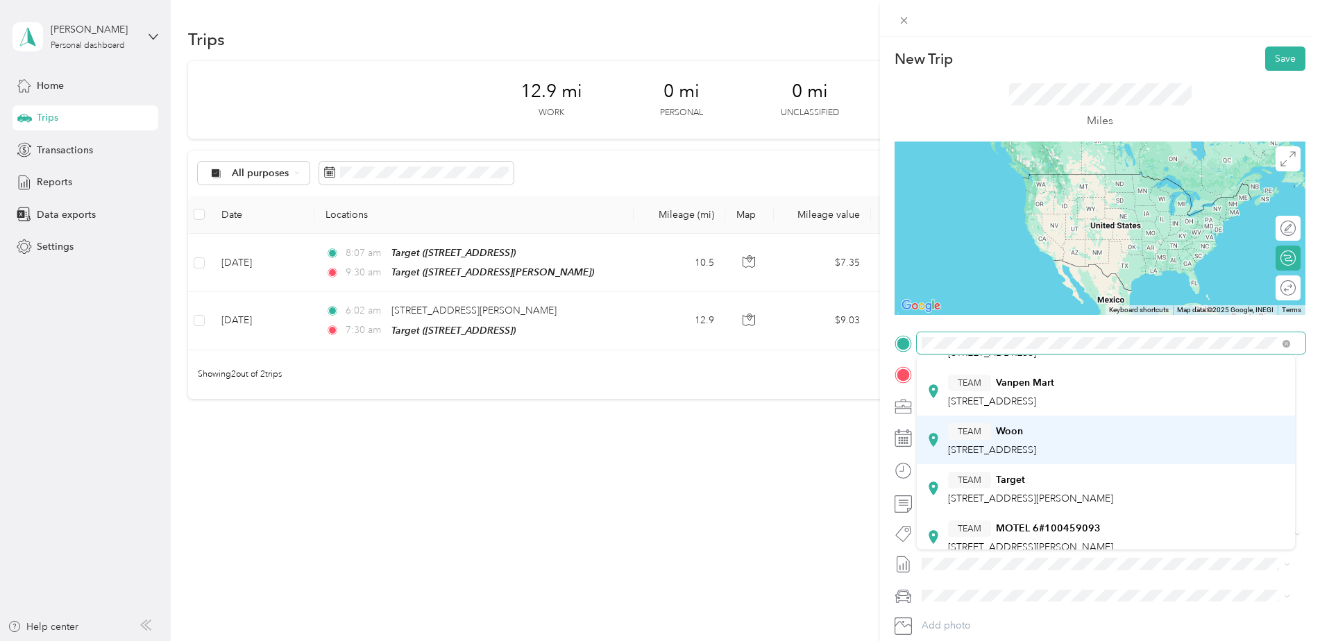
scroll to position [139, 0]
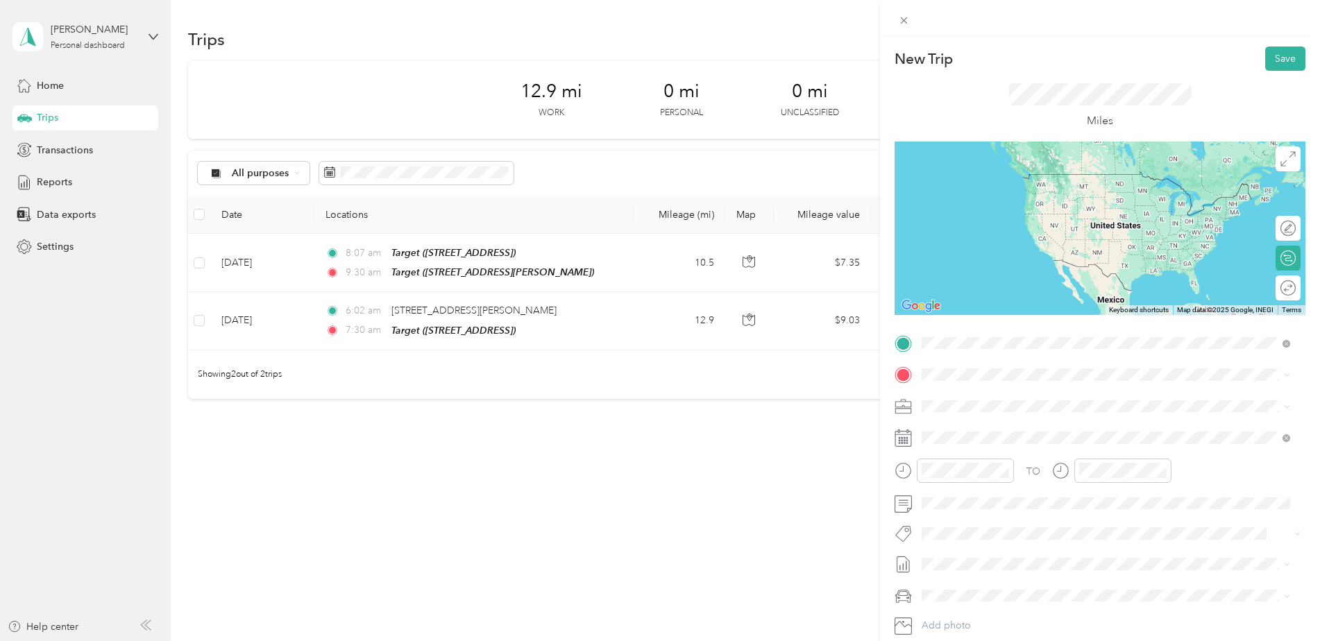
click at [993, 464] on div "TEAM Target [STREET_ADDRESS][PERSON_NAME]" at bounding box center [1030, 465] width 165 height 34
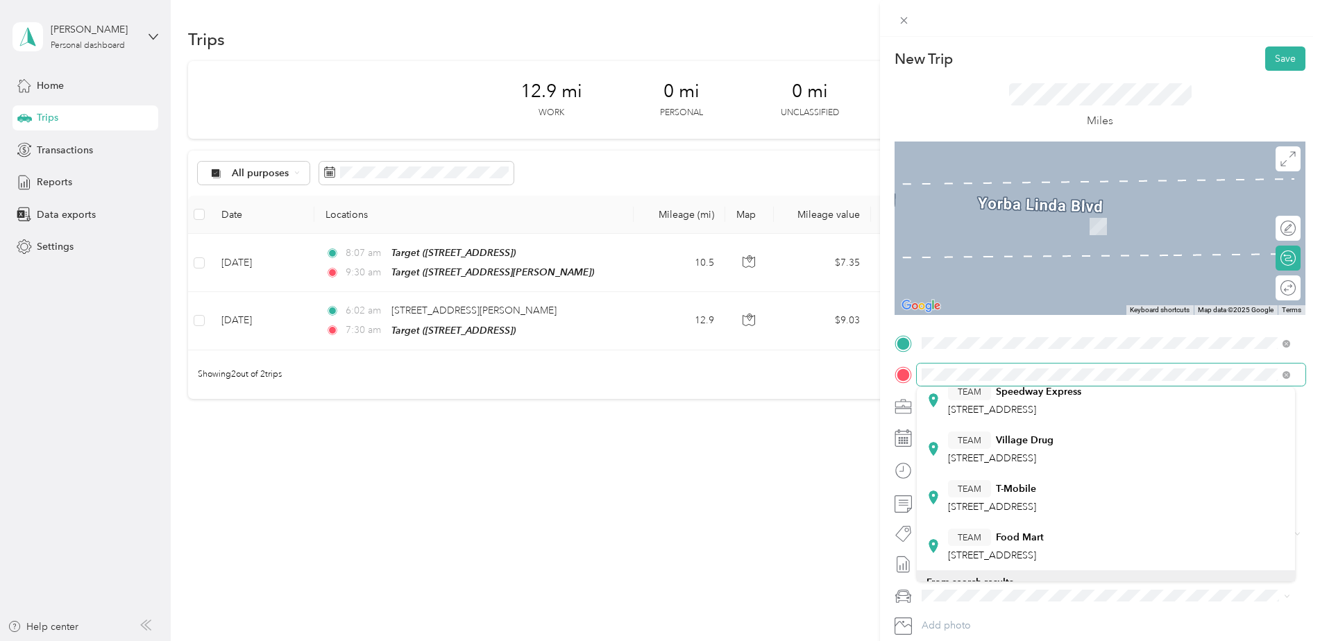
scroll to position [331, 0]
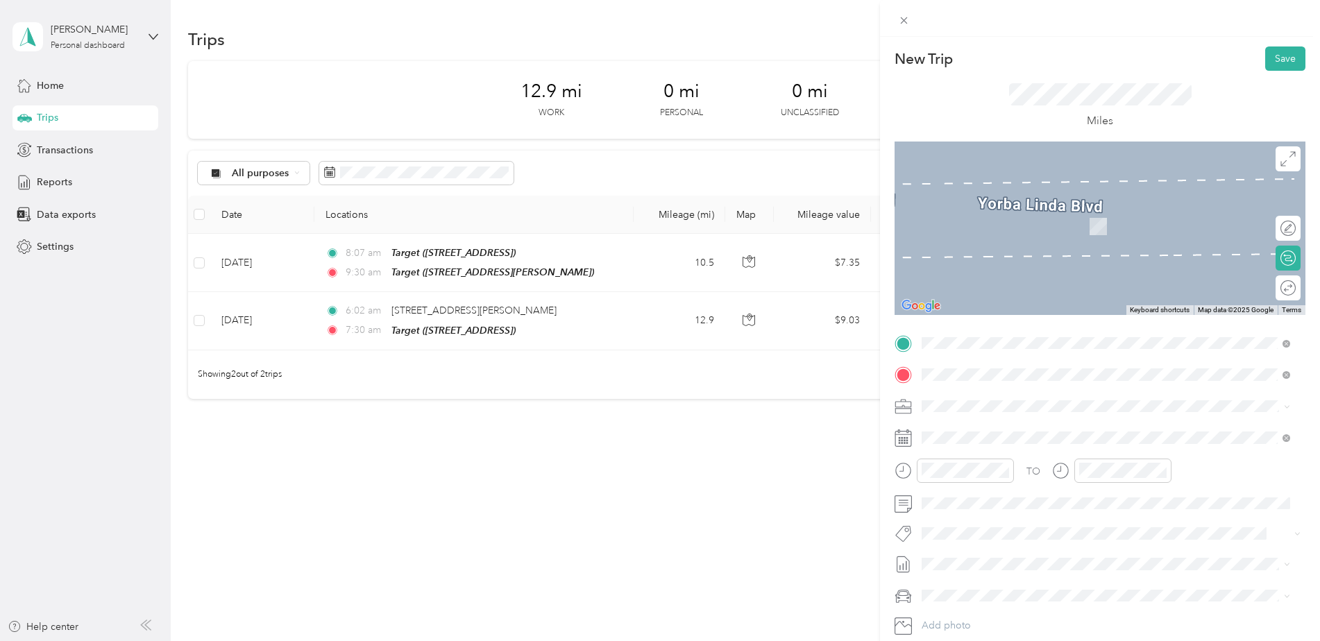
click at [1004, 427] on strong "Target" at bounding box center [1010, 432] width 29 height 12
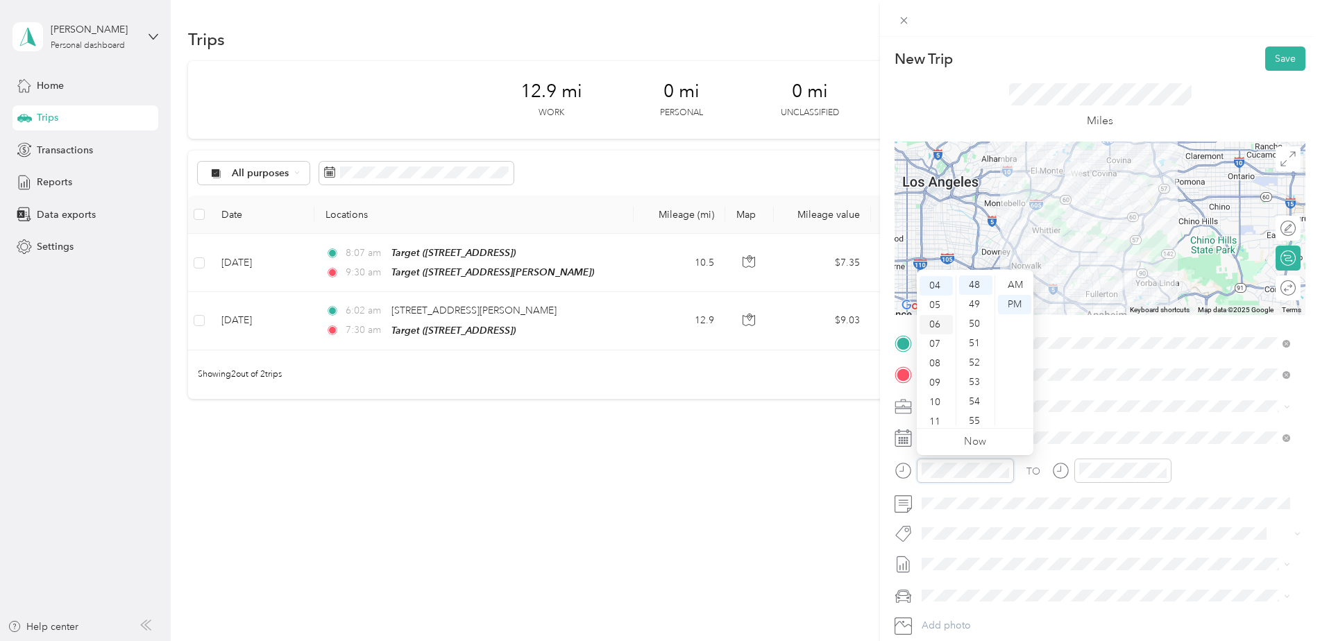
scroll to position [83, 0]
click at [940, 392] on div "10" at bounding box center [936, 396] width 33 height 19
click at [822, 510] on div "New Trip Save This trip cannot be edited because it is either under review, app…" at bounding box center [660, 320] width 1320 height 641
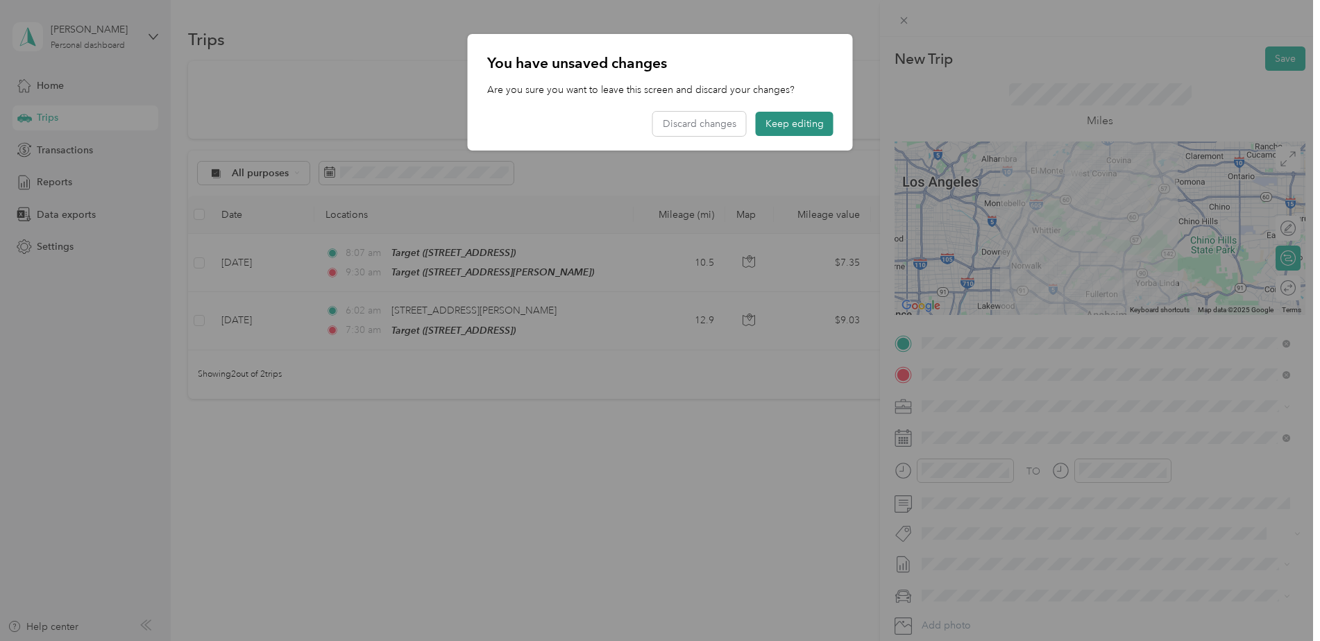
click at [784, 119] on button "Keep editing" at bounding box center [795, 124] width 78 height 24
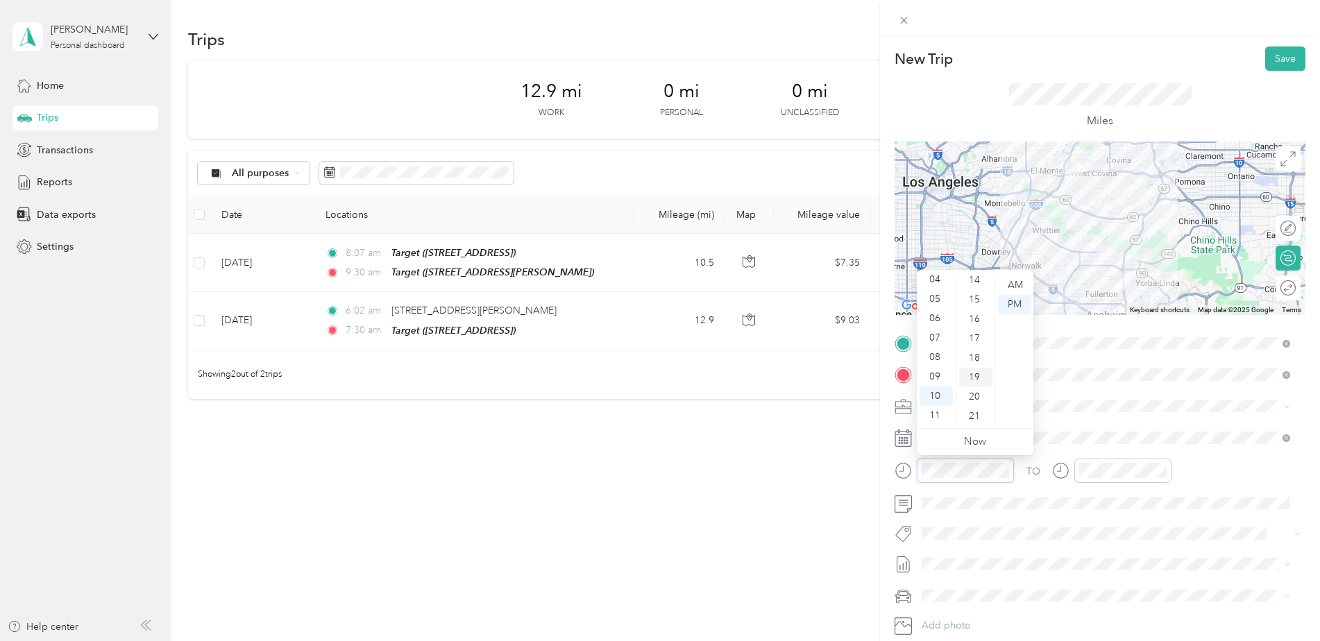
scroll to position [208, 0]
click at [977, 368] on div "15" at bounding box center [975, 368] width 33 height 19
click at [1021, 285] on div "AM" at bounding box center [1014, 285] width 33 height 19
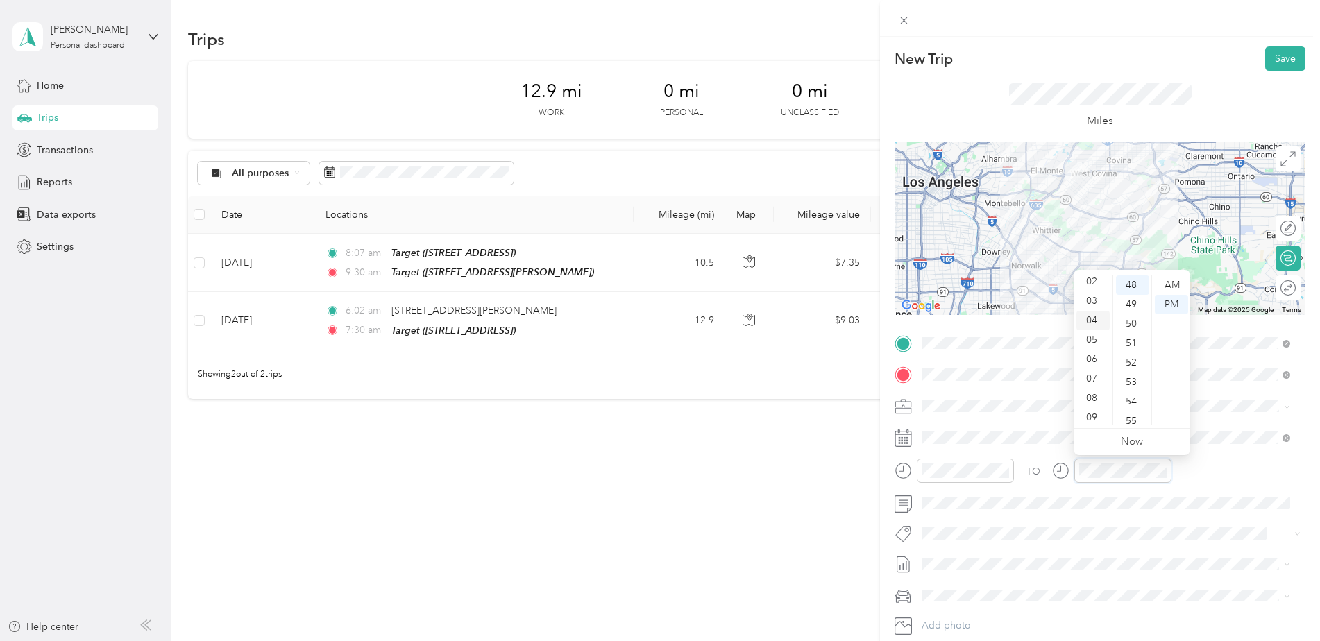
scroll to position [83, 0]
click at [1089, 419] on div "11" at bounding box center [1093, 415] width 33 height 19
click at [1129, 308] on div "50" at bounding box center [1132, 310] width 33 height 19
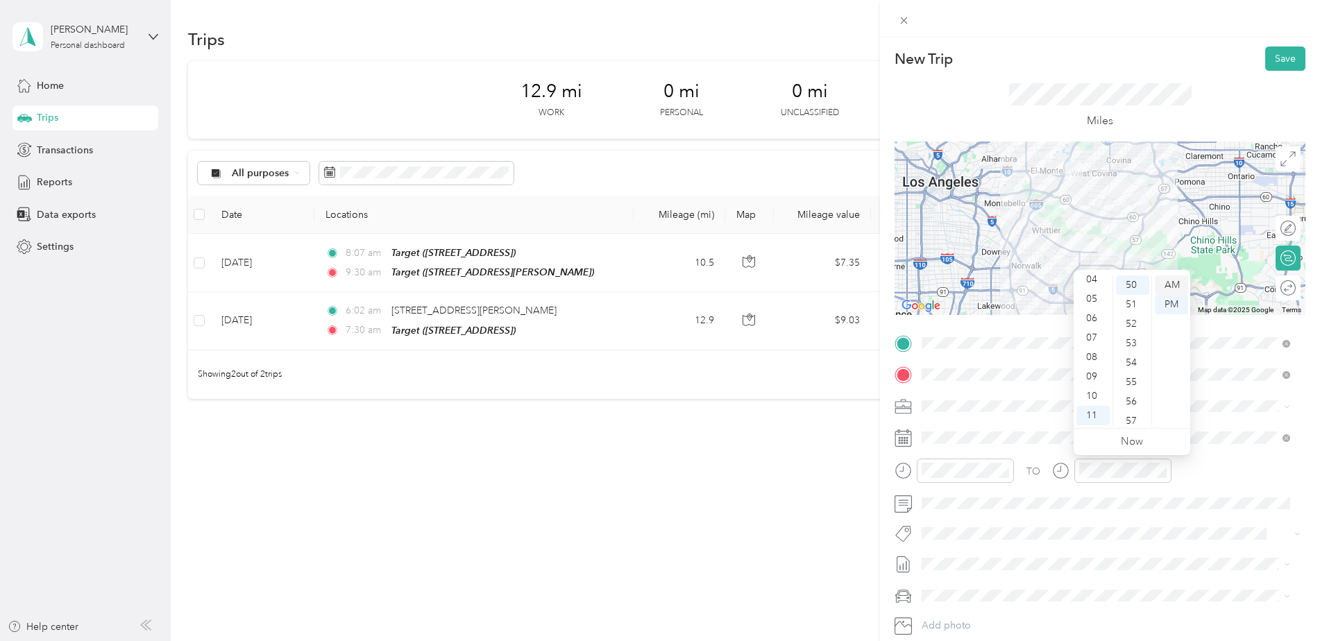
click at [1176, 281] on div "AM" at bounding box center [1171, 285] width 33 height 19
click at [820, 576] on div "New Trip Save This trip cannot be edited because it is either under review, app…" at bounding box center [660, 320] width 1320 height 641
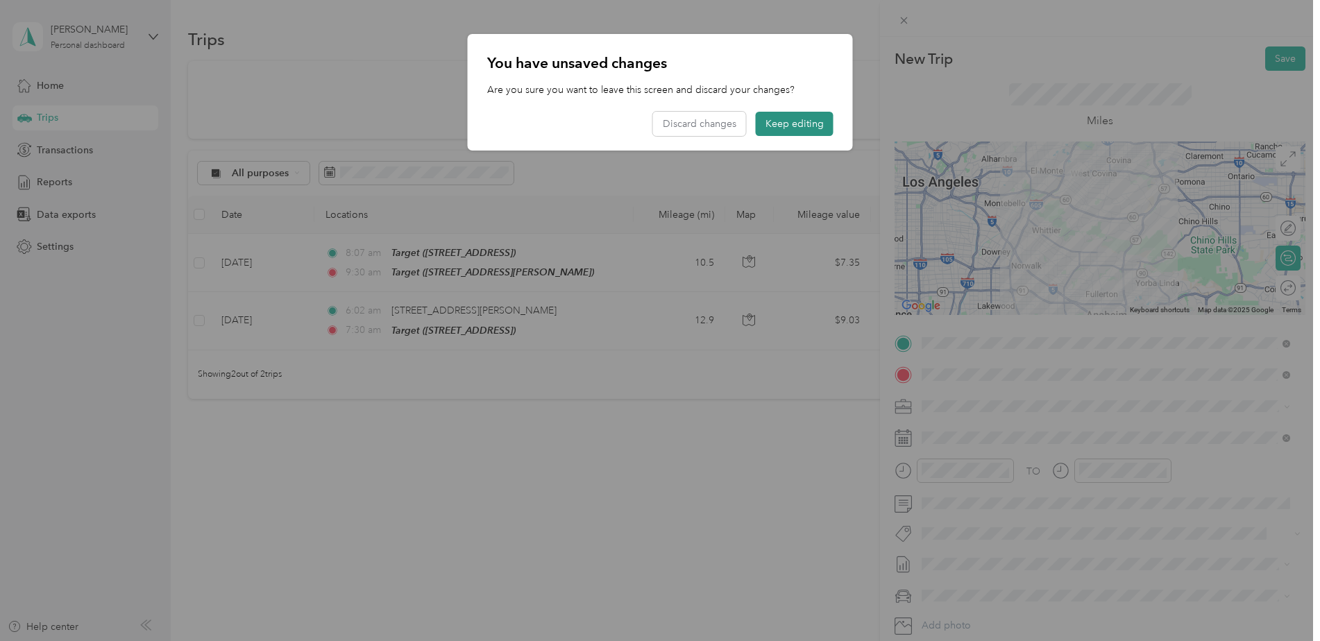
click at [815, 123] on button "Keep editing" at bounding box center [795, 124] width 78 height 24
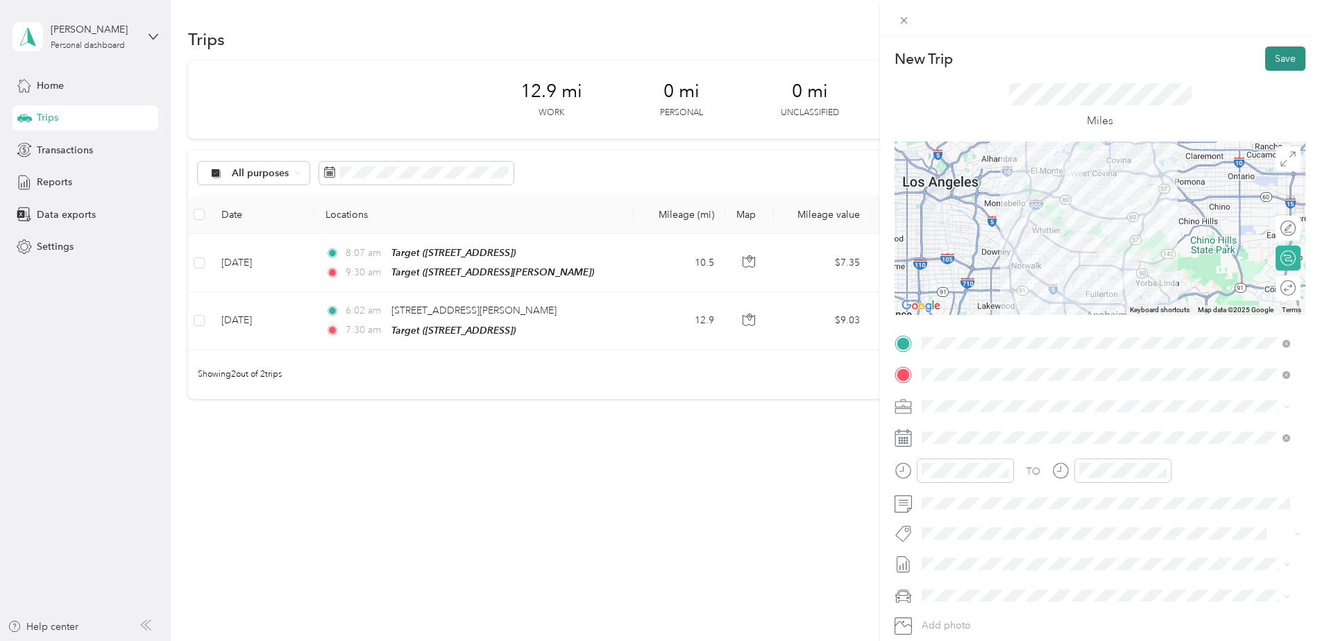
click at [1277, 51] on button "Save" at bounding box center [1286, 59] width 40 height 24
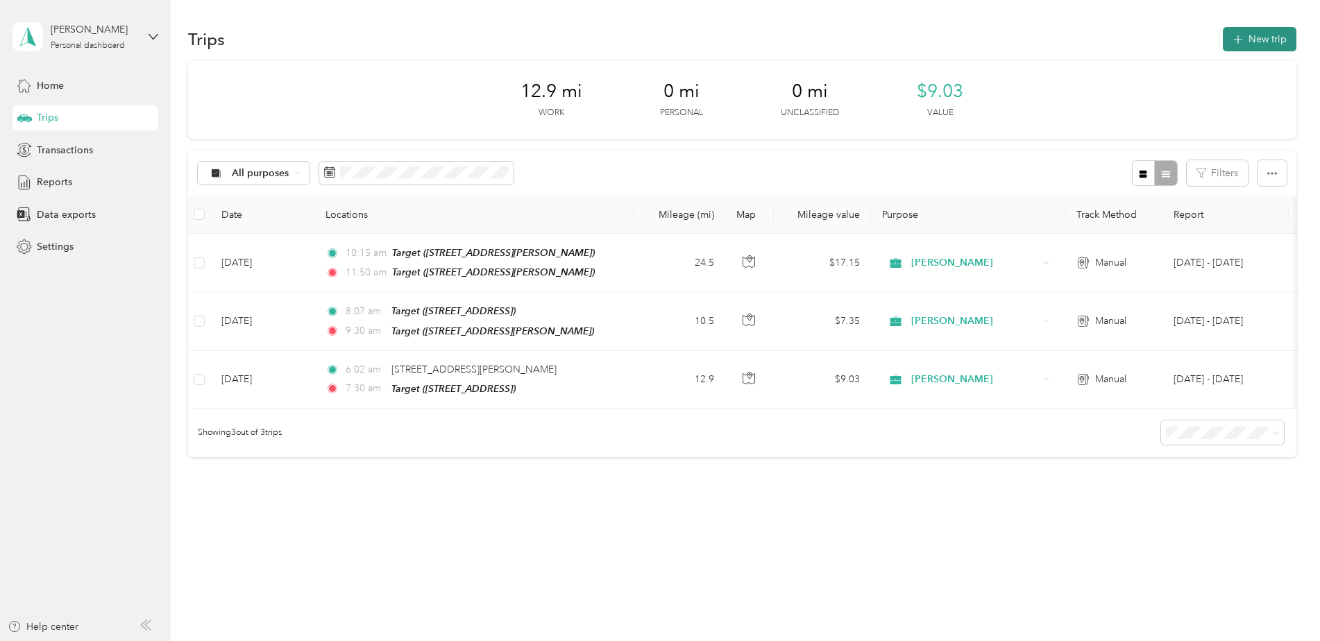
click at [1266, 43] on button "New trip" at bounding box center [1260, 39] width 74 height 24
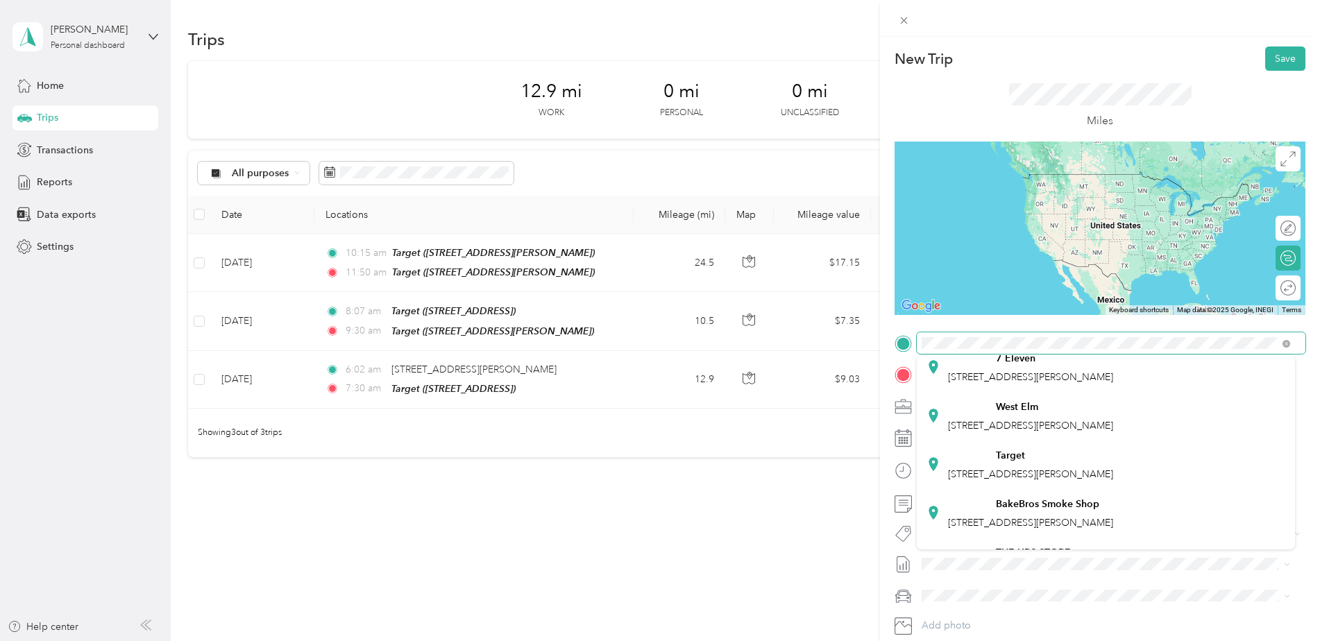
scroll to position [0, 0]
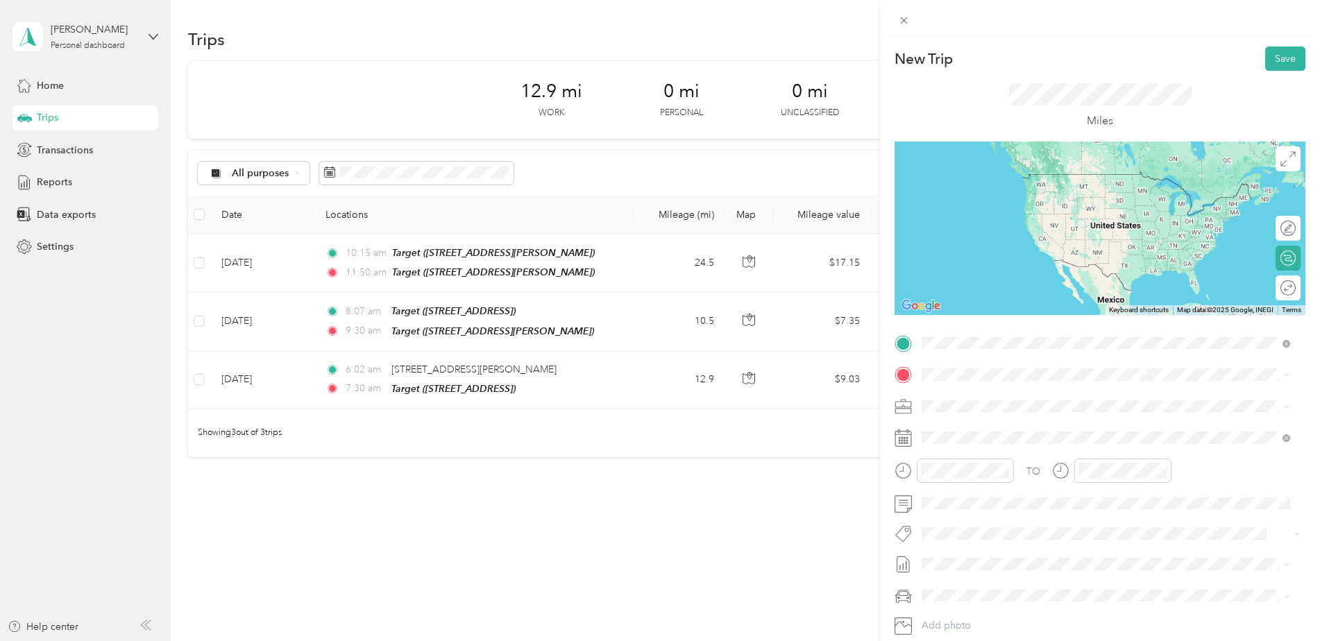
click at [992, 400] on div "TEAM Target" at bounding box center [1030, 400] width 165 height 17
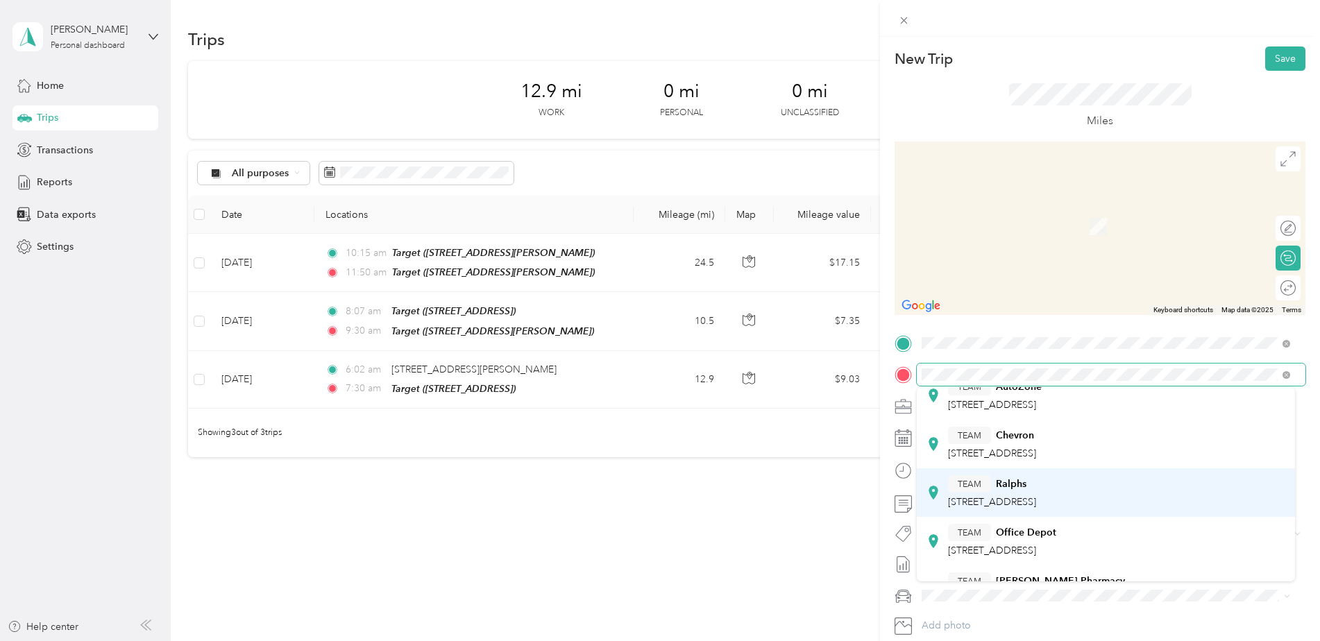
scroll to position [69, 0]
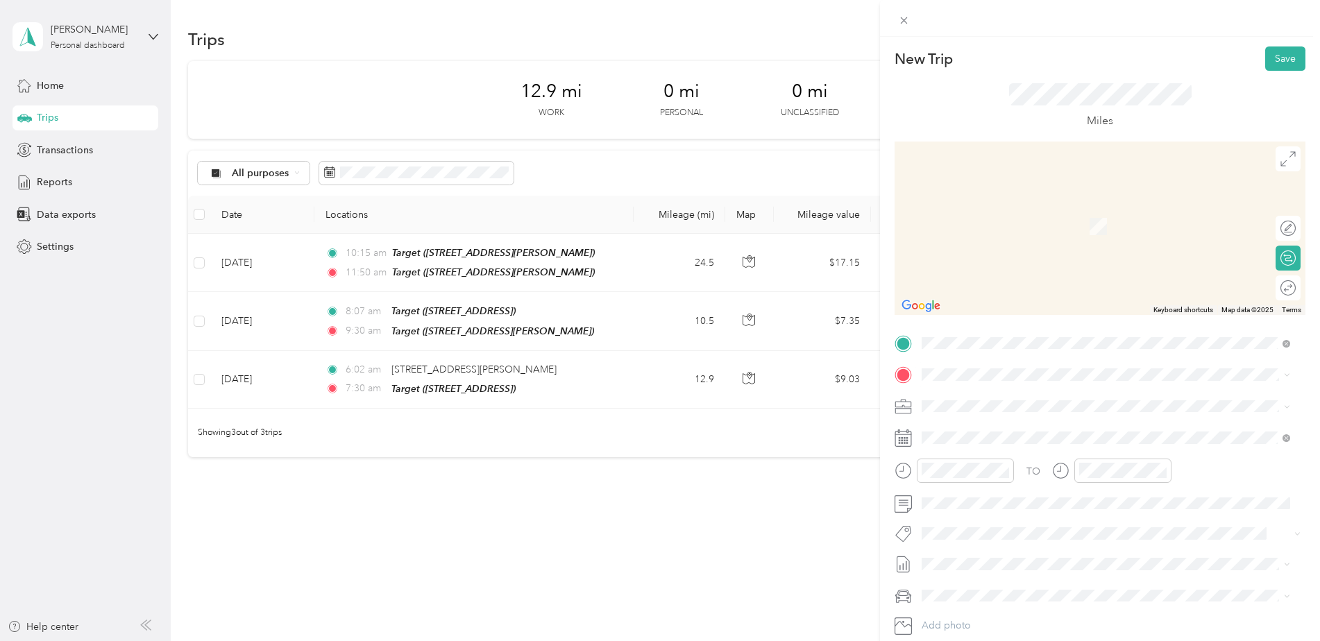
click at [980, 467] on div "TEAM Ralphs [STREET_ADDRESS]" at bounding box center [992, 462] width 88 height 34
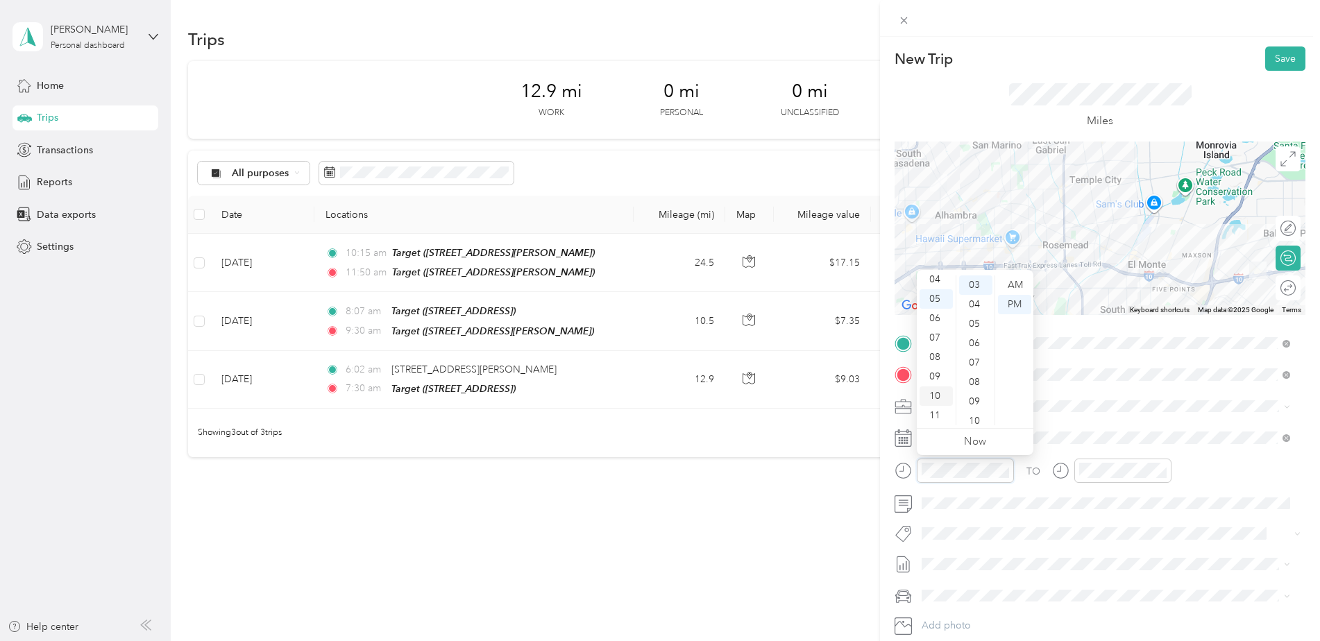
scroll to position [0, 0]
click at [943, 283] on div "12" at bounding box center [936, 285] width 33 height 19
click at [979, 323] on div "30" at bounding box center [975, 323] width 33 height 19
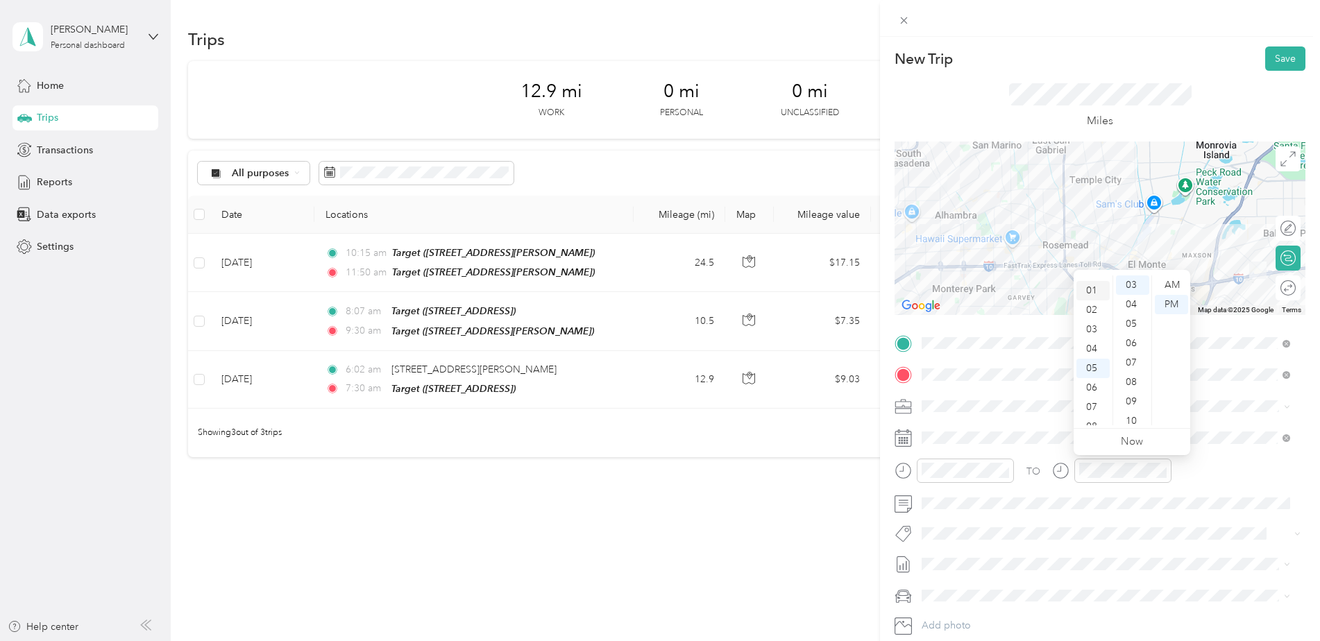
click at [1087, 289] on div "01" at bounding box center [1093, 290] width 33 height 19
click at [1133, 335] on div "45" at bounding box center [1132, 337] width 33 height 19
click at [1221, 424] on div "TO Add photo" at bounding box center [1100, 500] width 411 height 335
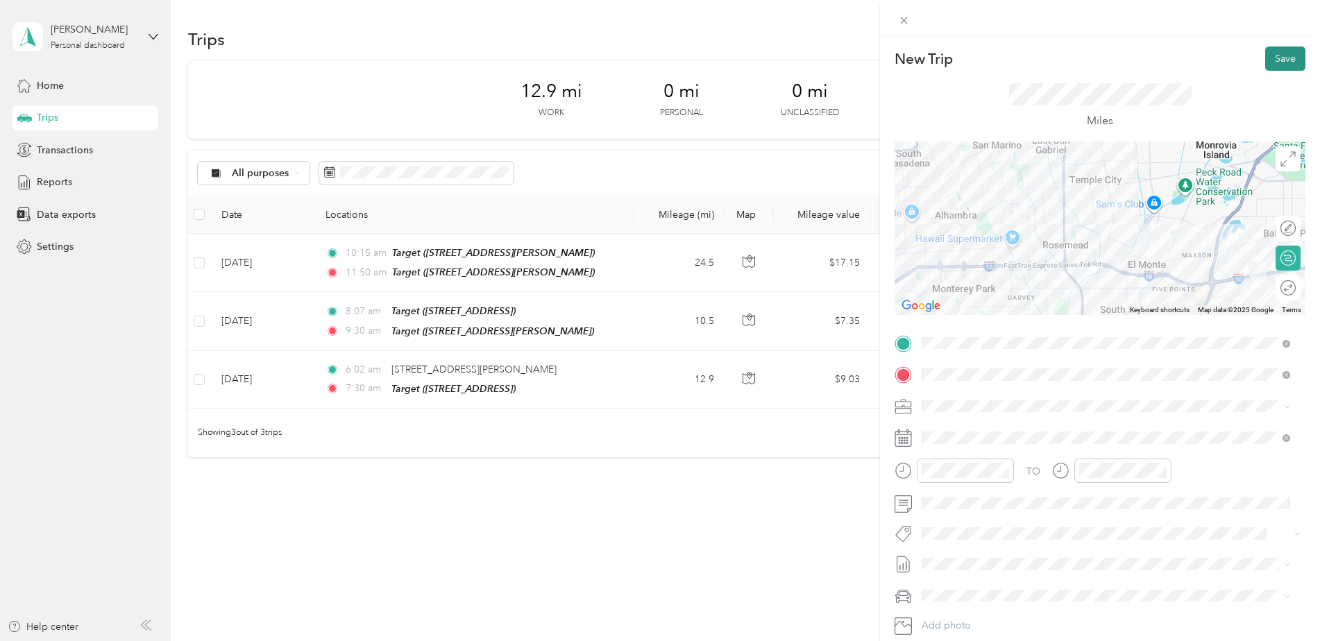
click at [1281, 57] on button "Save" at bounding box center [1286, 59] width 40 height 24
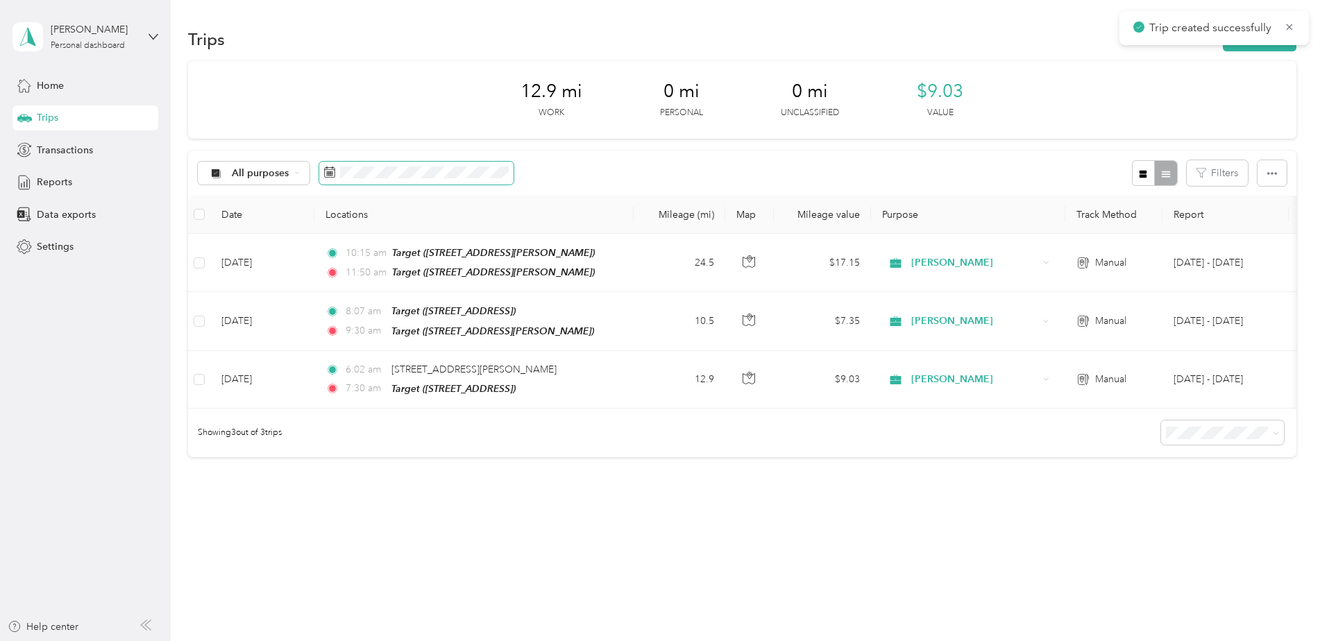
click at [417, 182] on span at bounding box center [416, 174] width 194 height 24
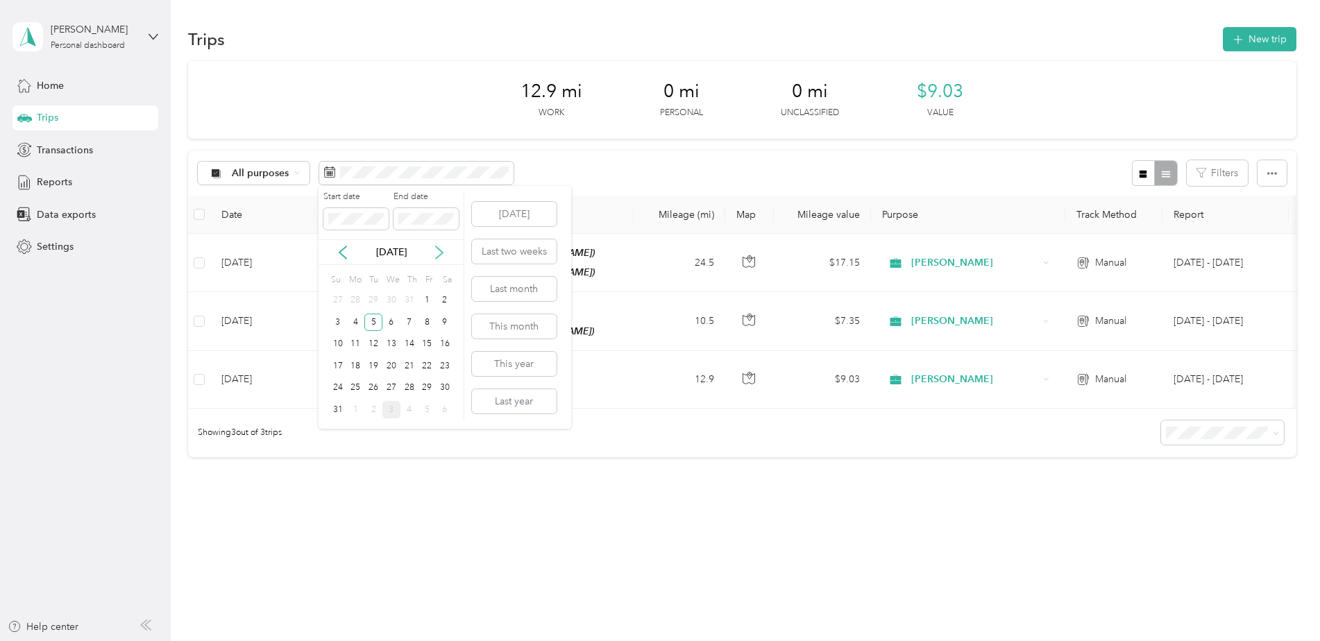
click at [443, 250] on icon at bounding box center [440, 253] width 14 height 14
click at [392, 303] on div "3" at bounding box center [392, 300] width 18 height 17
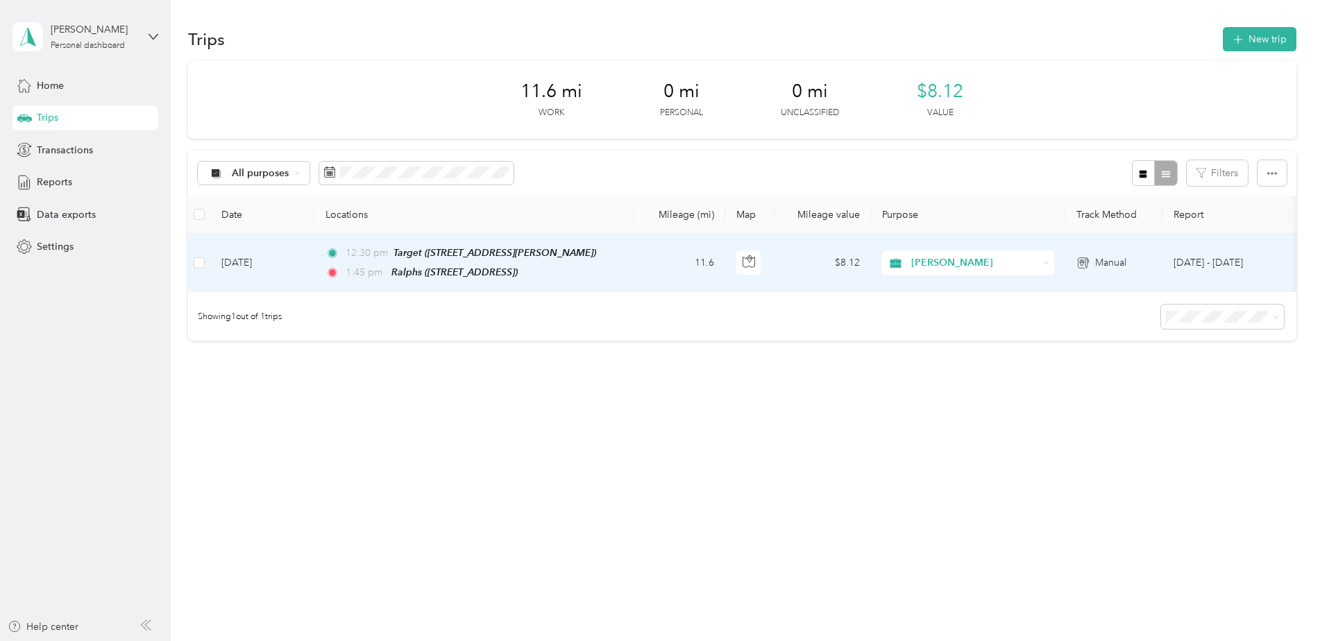
click at [616, 256] on div "12:30 pm Target ([STREET_ADDRESS][PERSON_NAME])" at bounding box center [472, 253] width 292 height 16
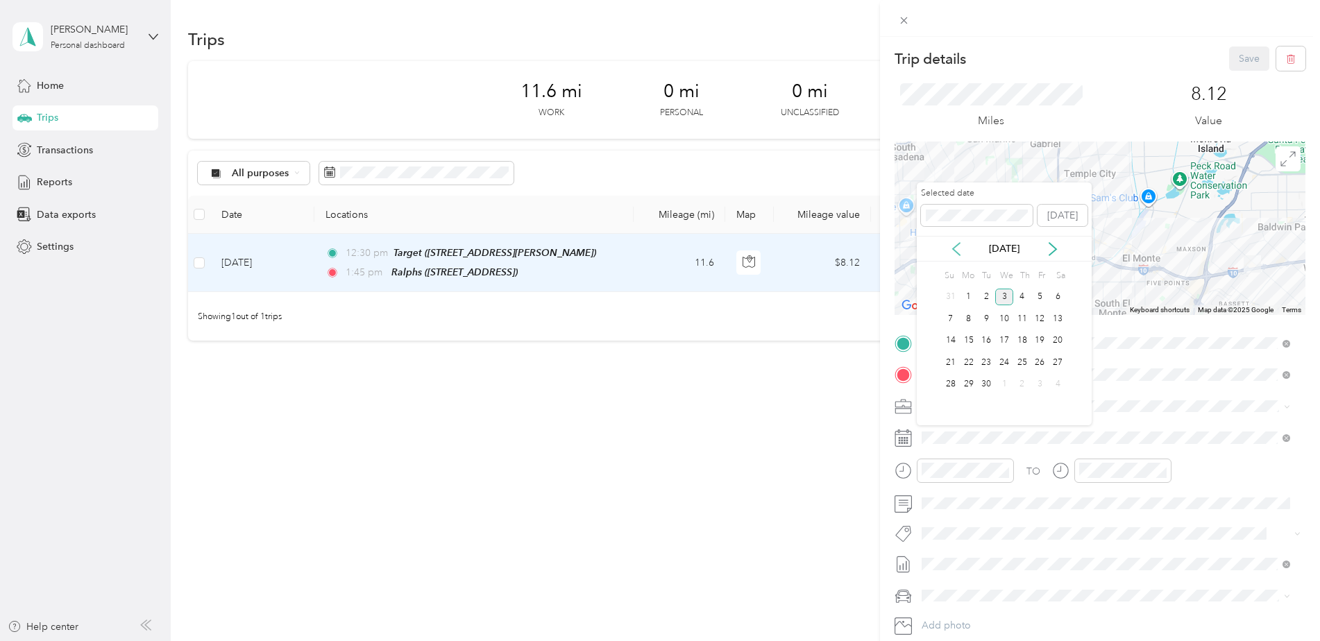
click at [952, 249] on icon at bounding box center [957, 249] width 14 height 14
click at [981, 317] on div "5" at bounding box center [986, 318] width 18 height 17
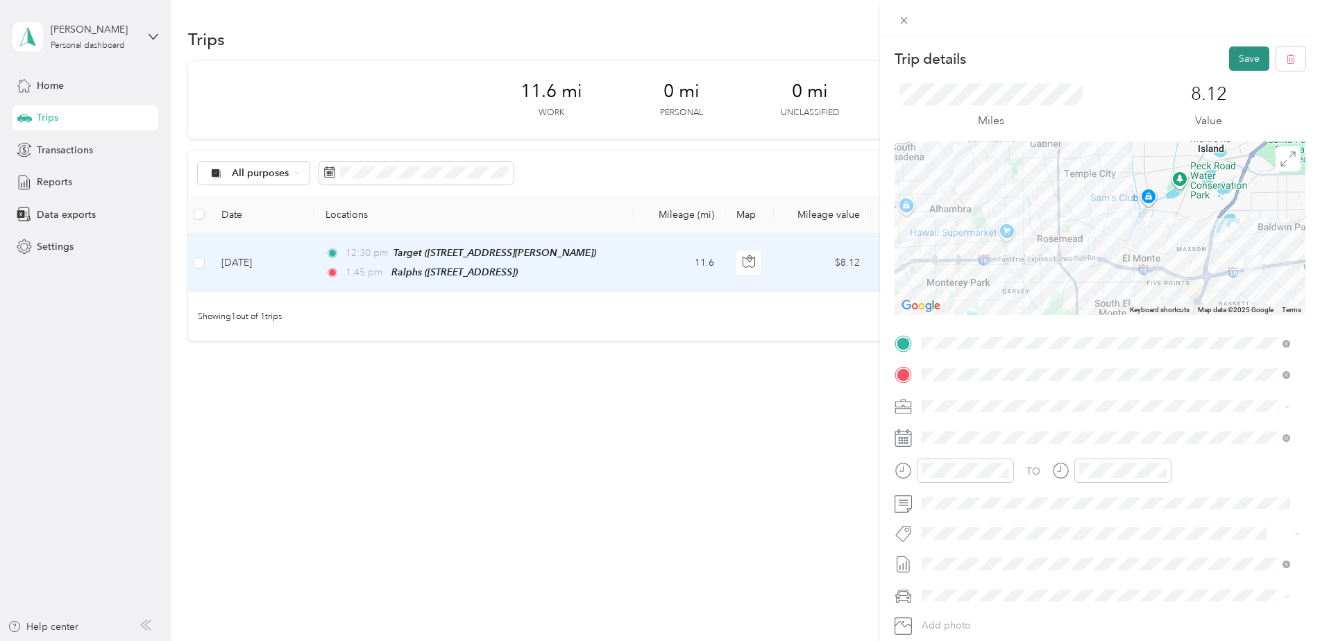
click at [1229, 60] on button "Save" at bounding box center [1249, 59] width 40 height 24
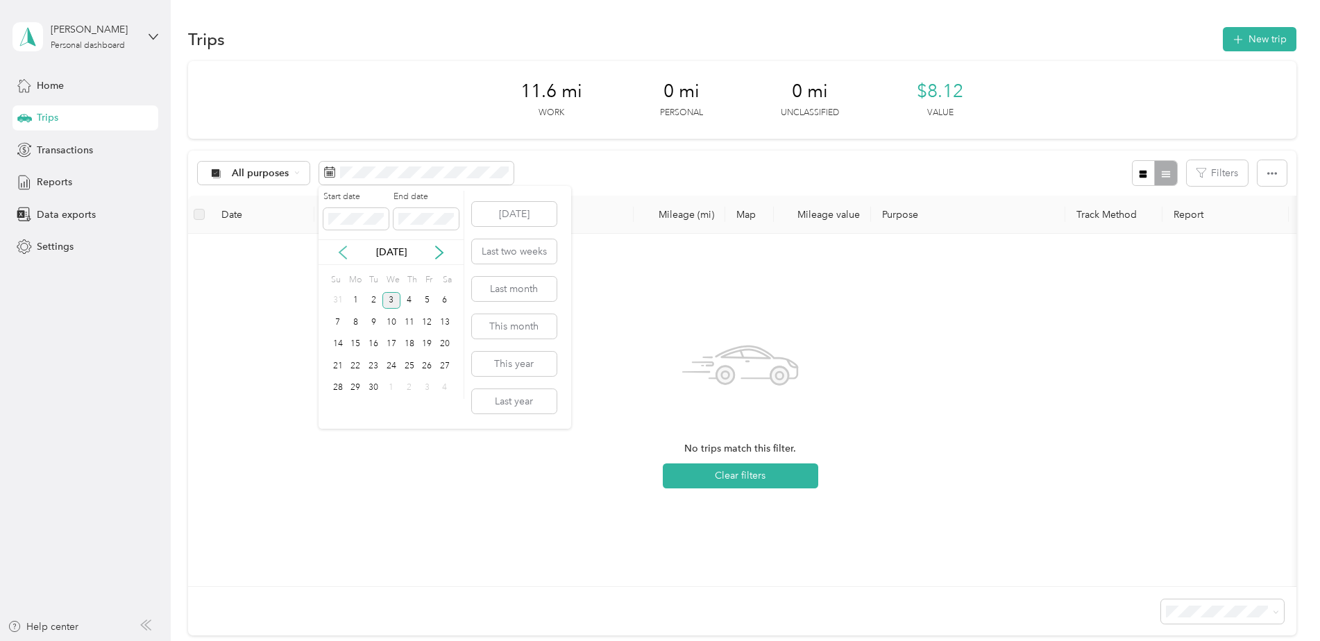
click at [344, 256] on icon at bounding box center [343, 253] width 14 height 14
click at [368, 317] on div "5" at bounding box center [373, 322] width 18 height 17
click at [364, 317] on div "5" at bounding box center [373, 322] width 18 height 17
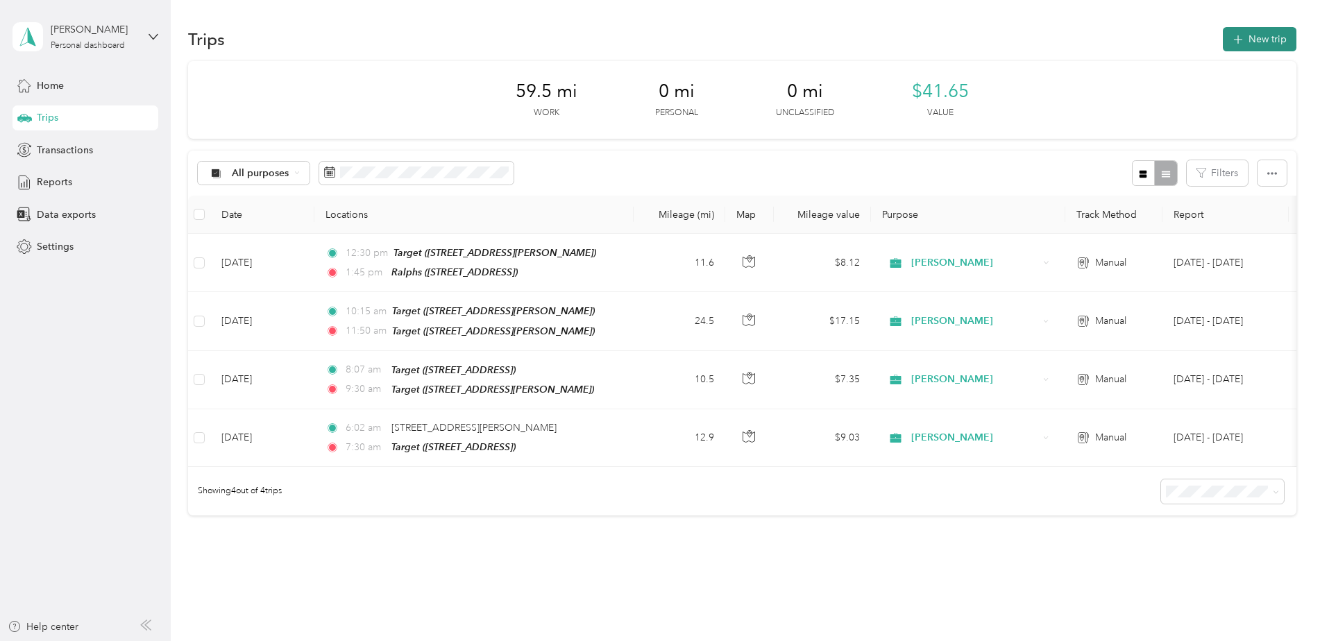
click at [1257, 36] on button "New trip" at bounding box center [1260, 39] width 74 height 24
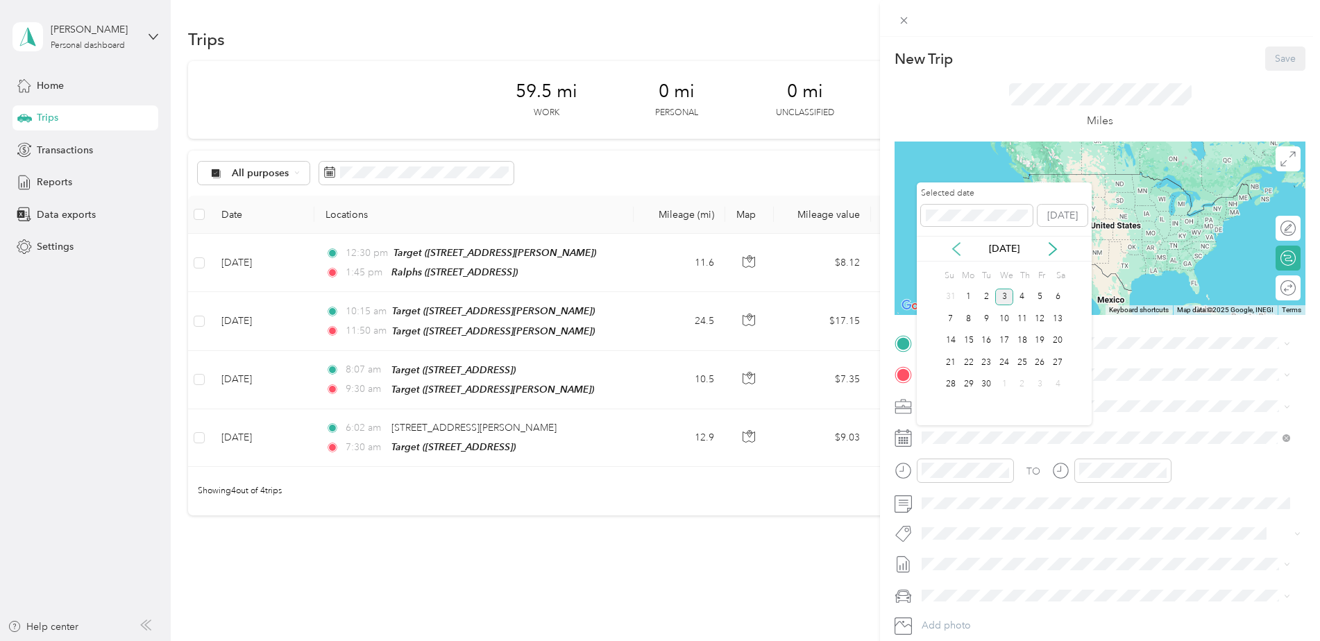
click at [951, 246] on icon at bounding box center [957, 249] width 14 height 14
click at [982, 317] on div "5" at bounding box center [986, 318] width 18 height 17
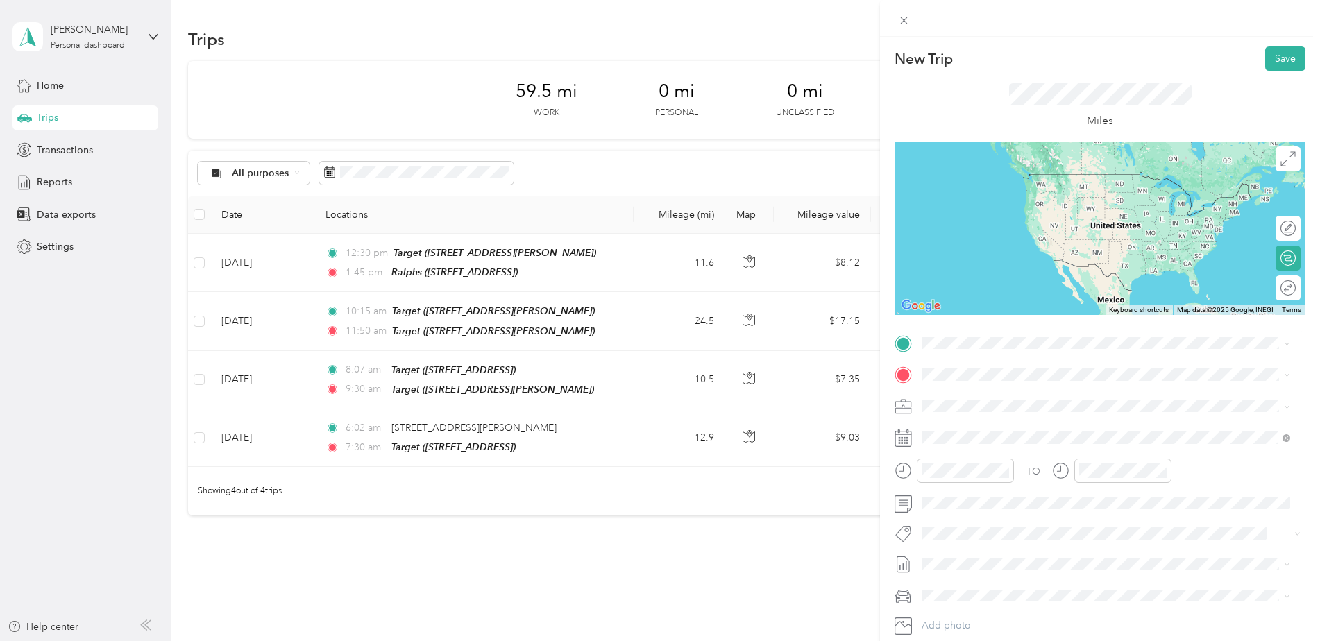
click at [972, 496] on span "TEAM" at bounding box center [970, 496] width 24 height 12
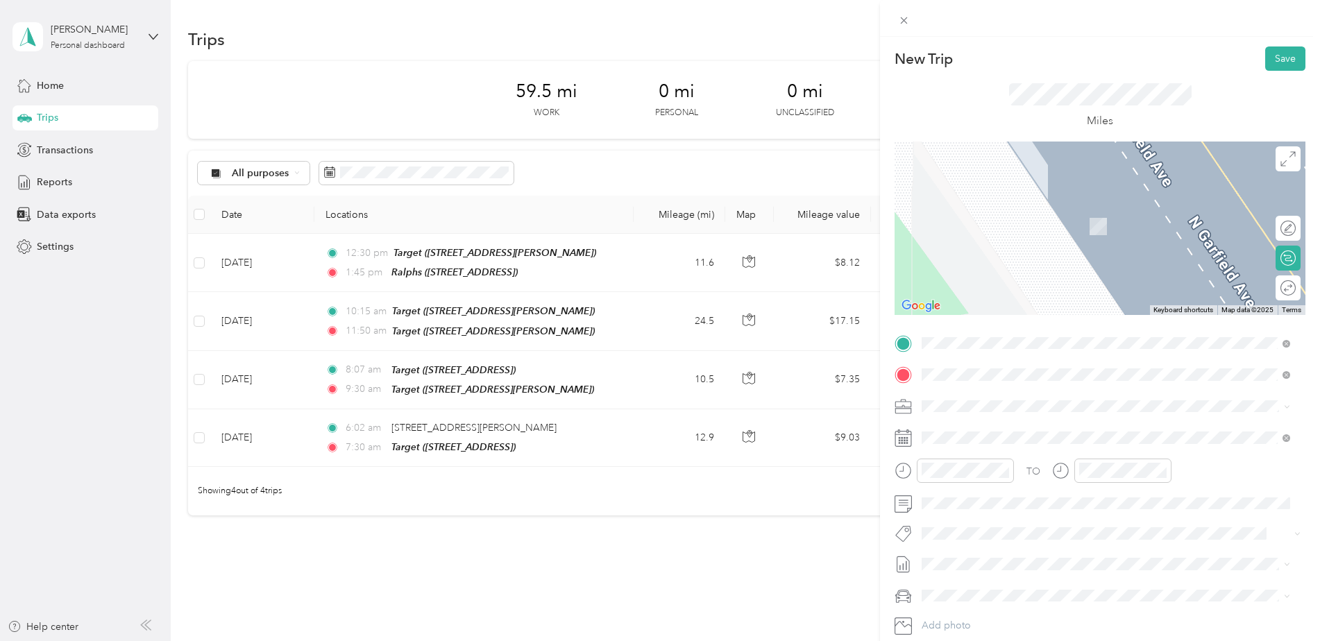
click at [962, 426] on span "[STREET_ADDRESS][PERSON_NAME][US_STATE]" at bounding box center [1056, 425] width 216 height 12
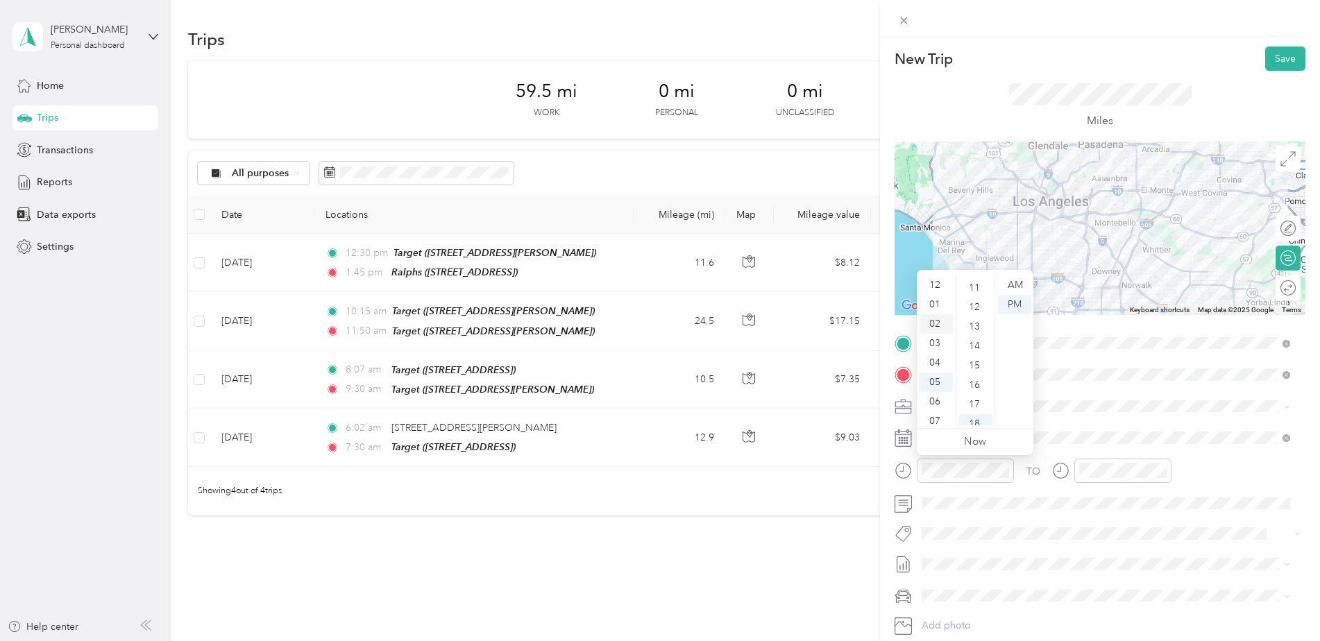
click at [934, 324] on div "02" at bounding box center [936, 323] width 33 height 19
click at [977, 287] on div "00" at bounding box center [975, 285] width 33 height 19
click at [1012, 301] on div "PM" at bounding box center [1014, 304] width 33 height 19
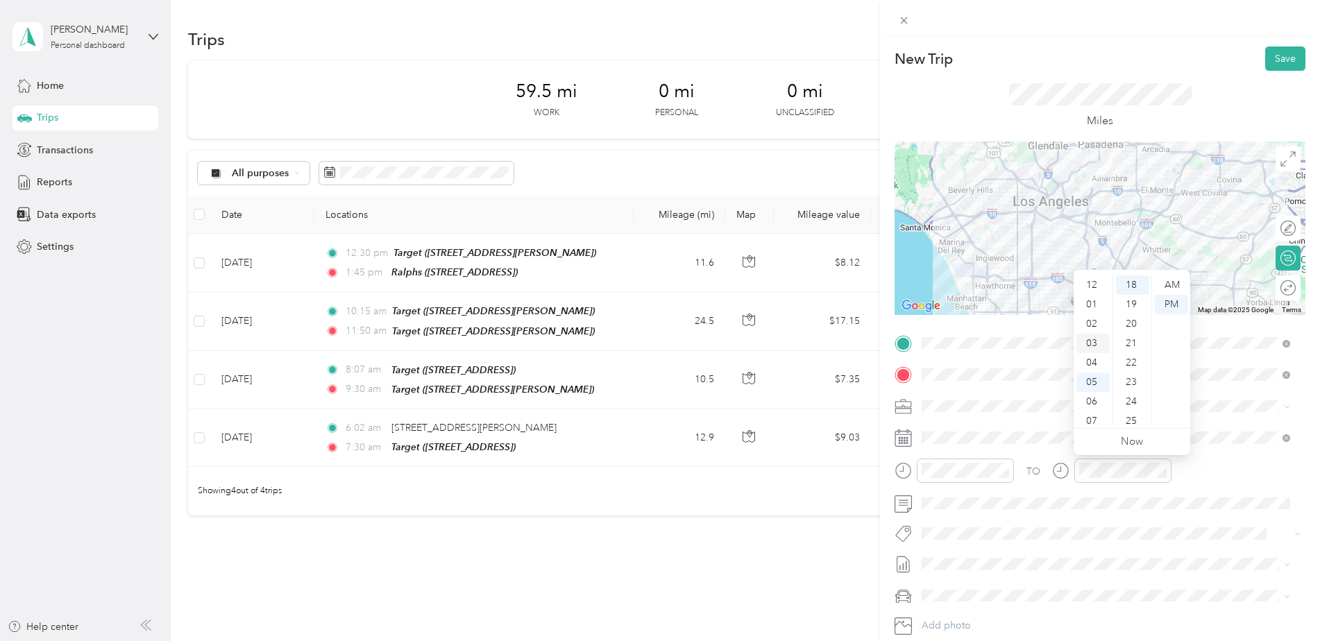
click at [1091, 325] on div "02" at bounding box center [1093, 323] width 33 height 19
click at [1133, 379] on div "30" at bounding box center [1132, 379] width 33 height 19
click at [1161, 299] on div "PM" at bounding box center [1171, 304] width 33 height 19
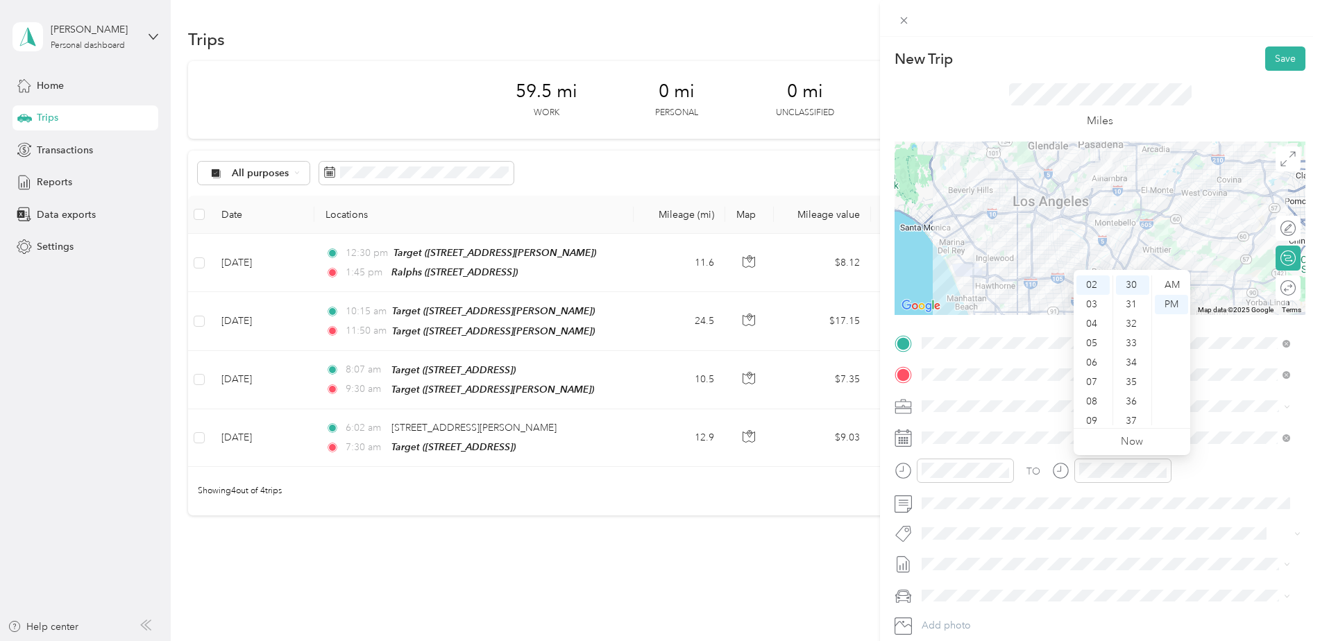
click at [1224, 549] on div "TO Add photo" at bounding box center [1100, 500] width 411 height 335
click at [1277, 63] on button "Save" at bounding box center [1286, 59] width 40 height 24
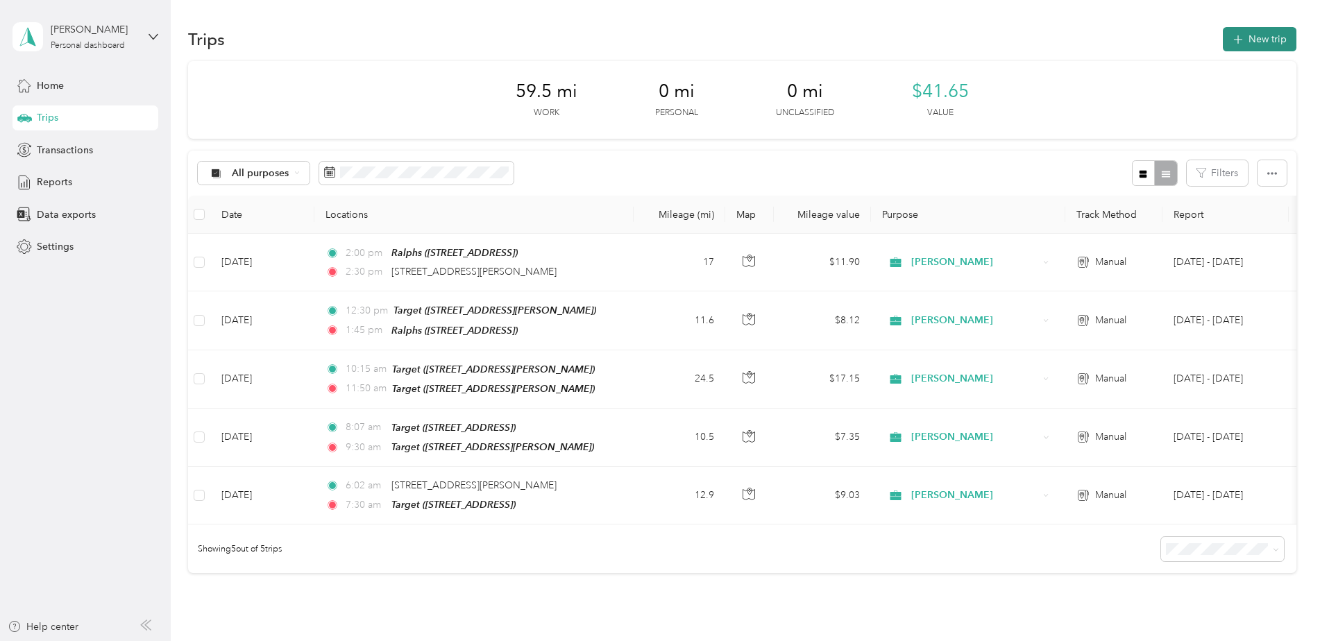
click at [1227, 33] on button "New trip" at bounding box center [1260, 39] width 74 height 24
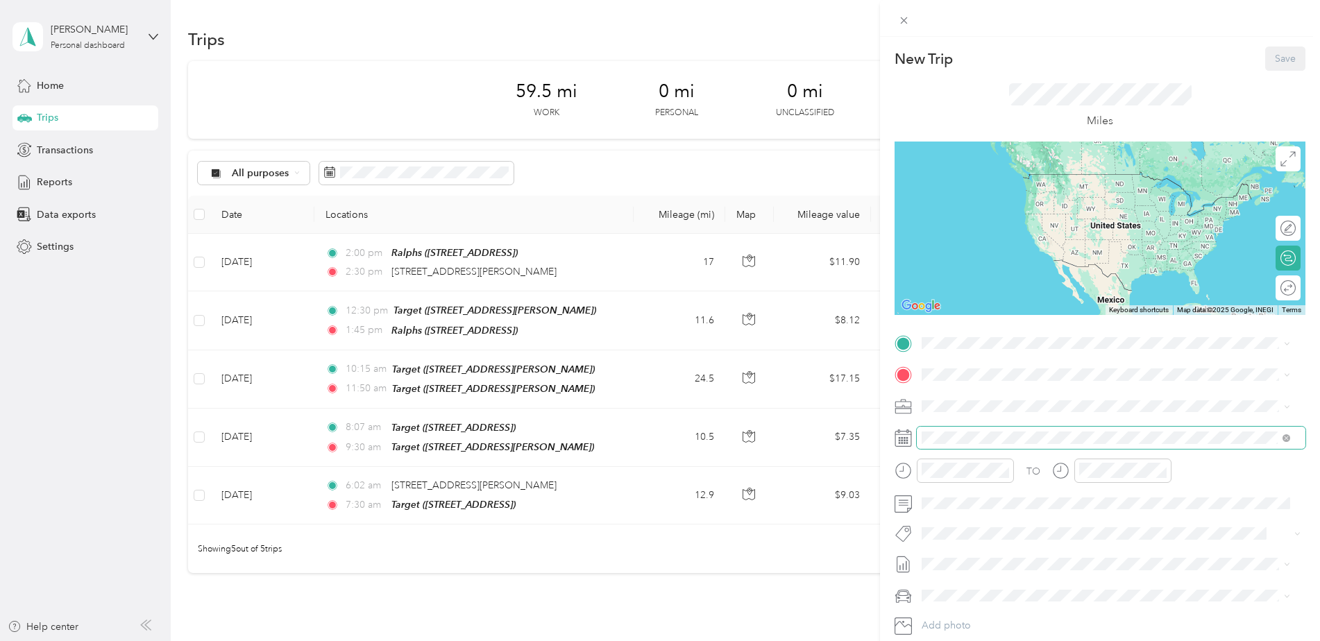
click at [955, 445] on span at bounding box center [1111, 438] width 389 height 22
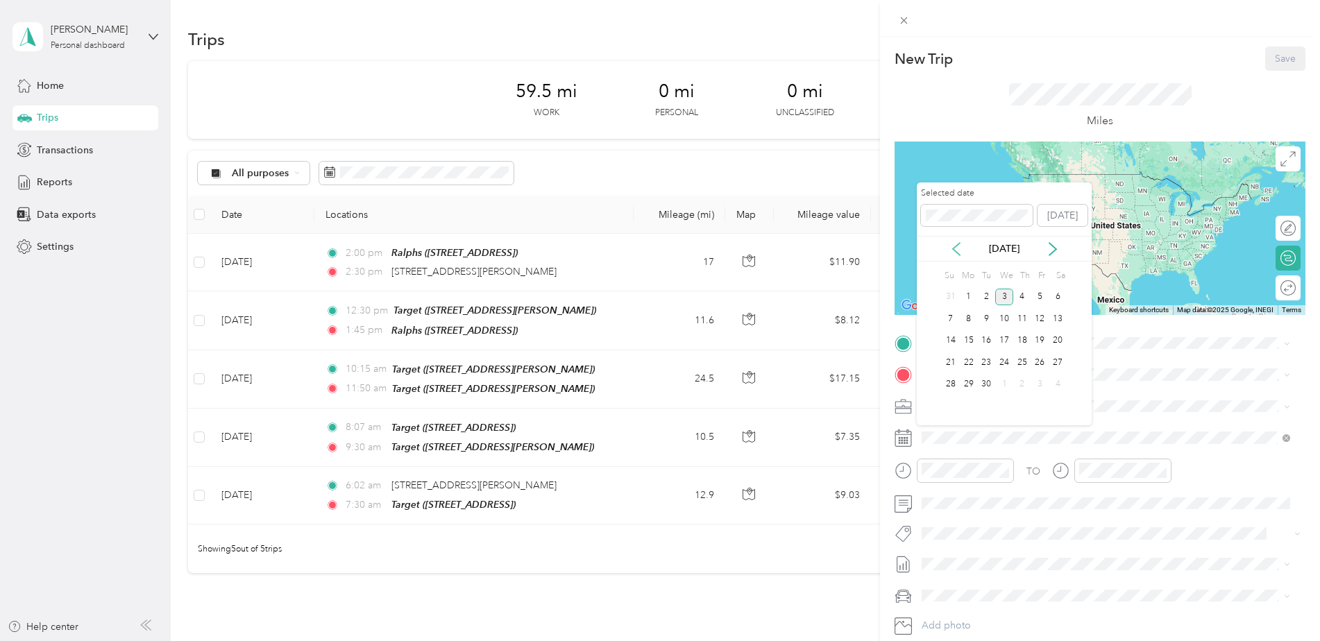
click at [955, 244] on icon at bounding box center [957, 249] width 14 height 14
click at [1005, 317] on div "6" at bounding box center [1005, 318] width 18 height 17
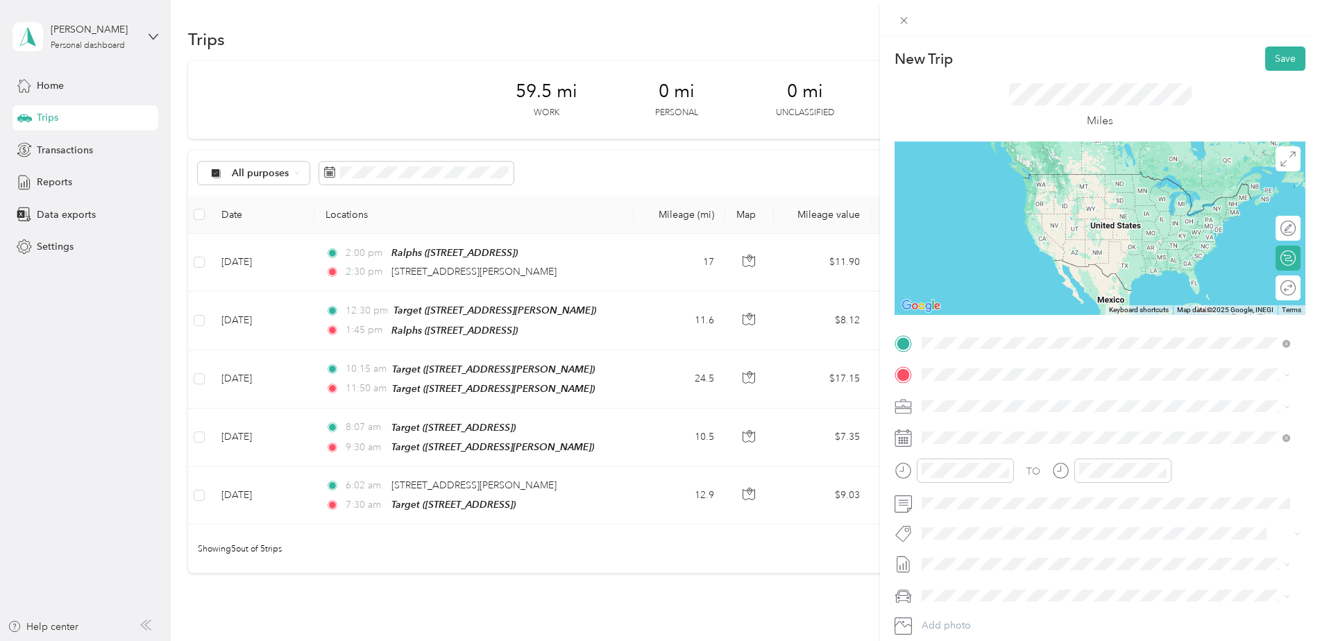
click at [990, 396] on span "[STREET_ADDRESS][PERSON_NAME][US_STATE]" at bounding box center [1056, 393] width 216 height 12
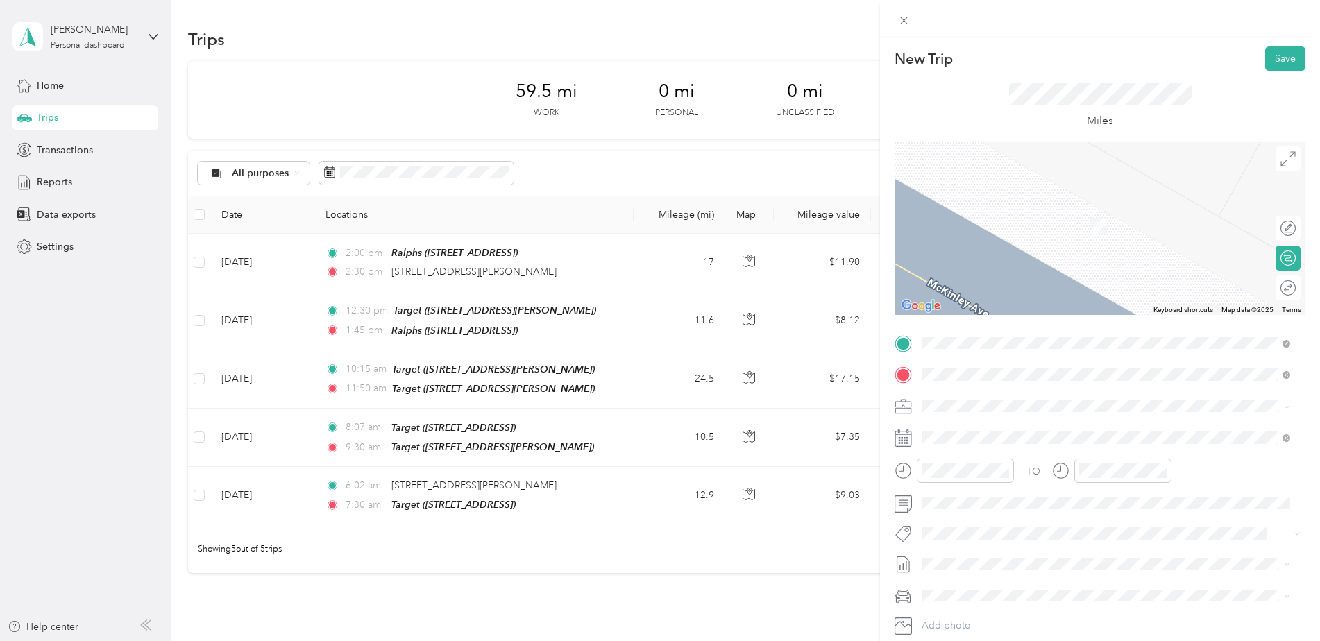
click at [998, 442] on div "TEAM Target [STREET_ADDRESS][PERSON_NAME]" at bounding box center [1030, 440] width 165 height 34
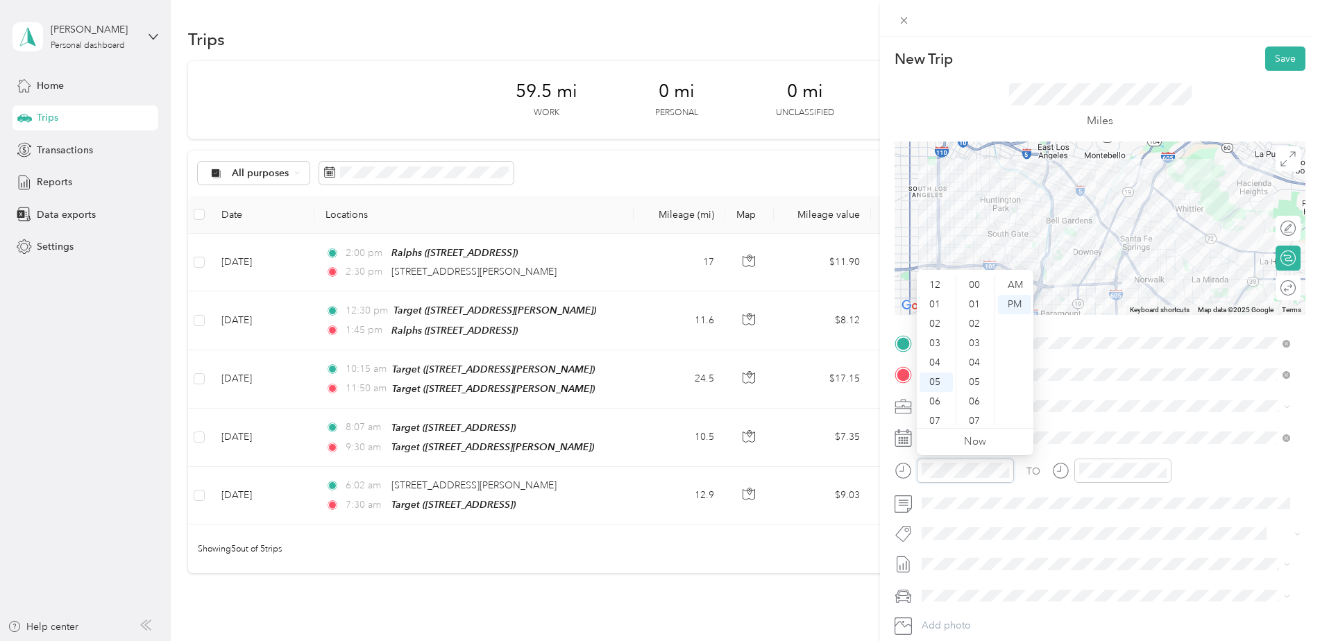
scroll to position [83, 0]
click at [935, 299] on div "05" at bounding box center [936, 298] width 33 height 19
click at [977, 354] on div "30" at bounding box center [975, 360] width 33 height 19
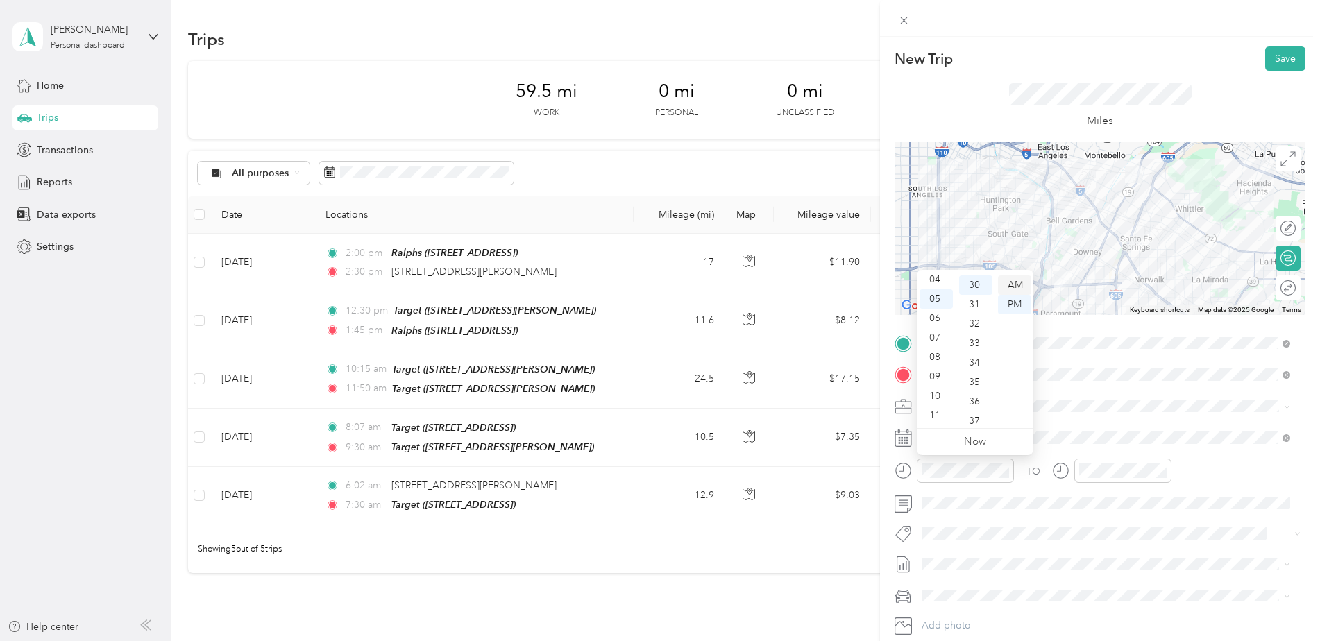
click at [1018, 281] on div "AM" at bounding box center [1014, 285] width 33 height 19
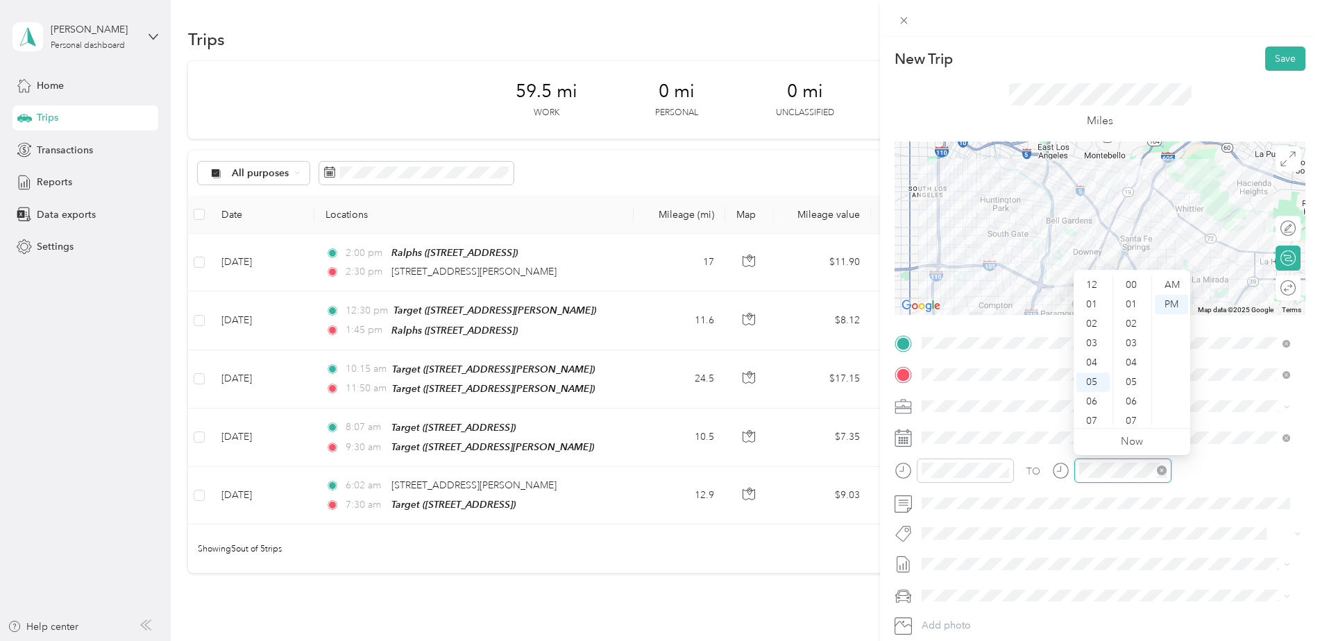
scroll to position [83, 0]
click at [1097, 335] on div "07" at bounding box center [1093, 337] width 33 height 19
click at [1127, 342] on div "22" at bounding box center [1132, 343] width 33 height 19
click at [1171, 287] on div "AM" at bounding box center [1171, 285] width 33 height 19
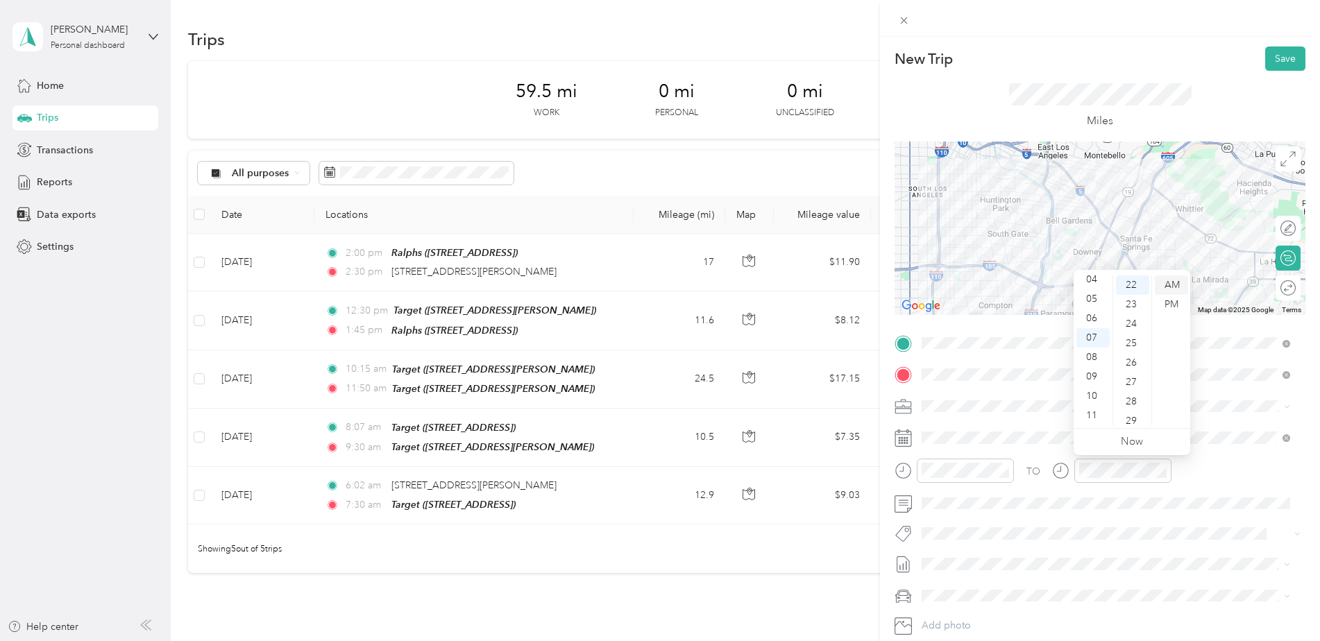
click at [1179, 280] on div "AM" at bounding box center [1171, 285] width 33 height 19
click at [1149, 546] on div "TO Add photo" at bounding box center [1100, 500] width 411 height 335
click at [1270, 49] on button "Save" at bounding box center [1286, 59] width 40 height 24
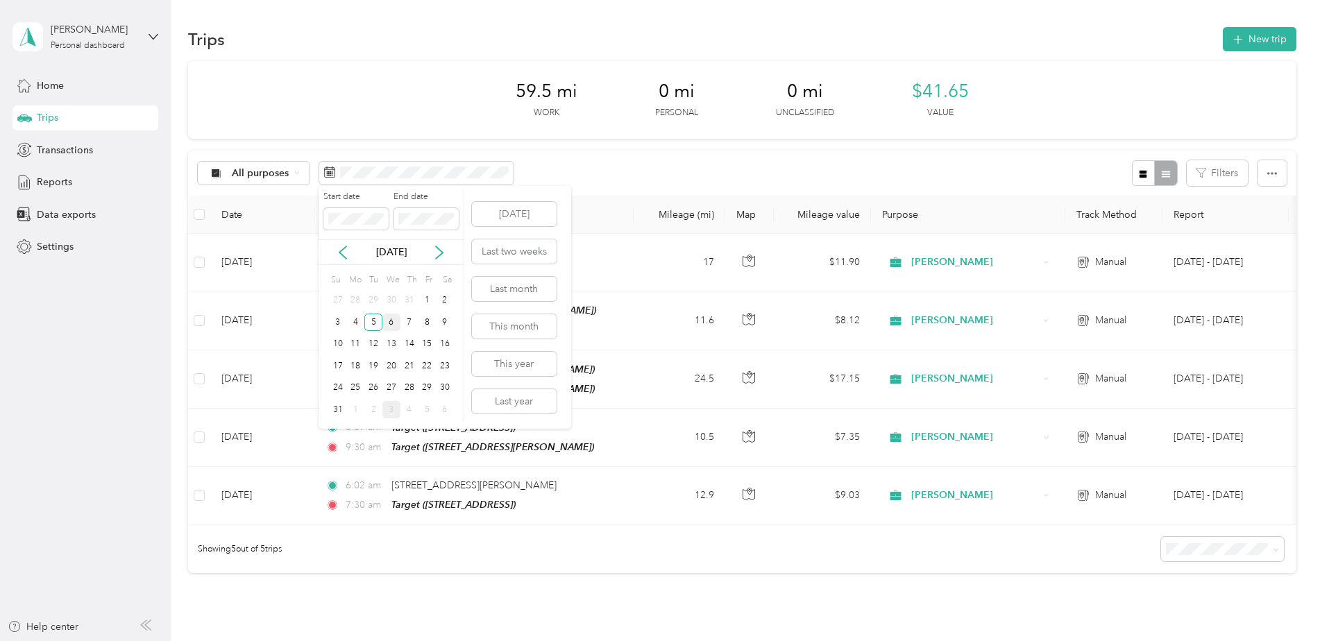
click at [393, 324] on div "6" at bounding box center [392, 322] width 18 height 17
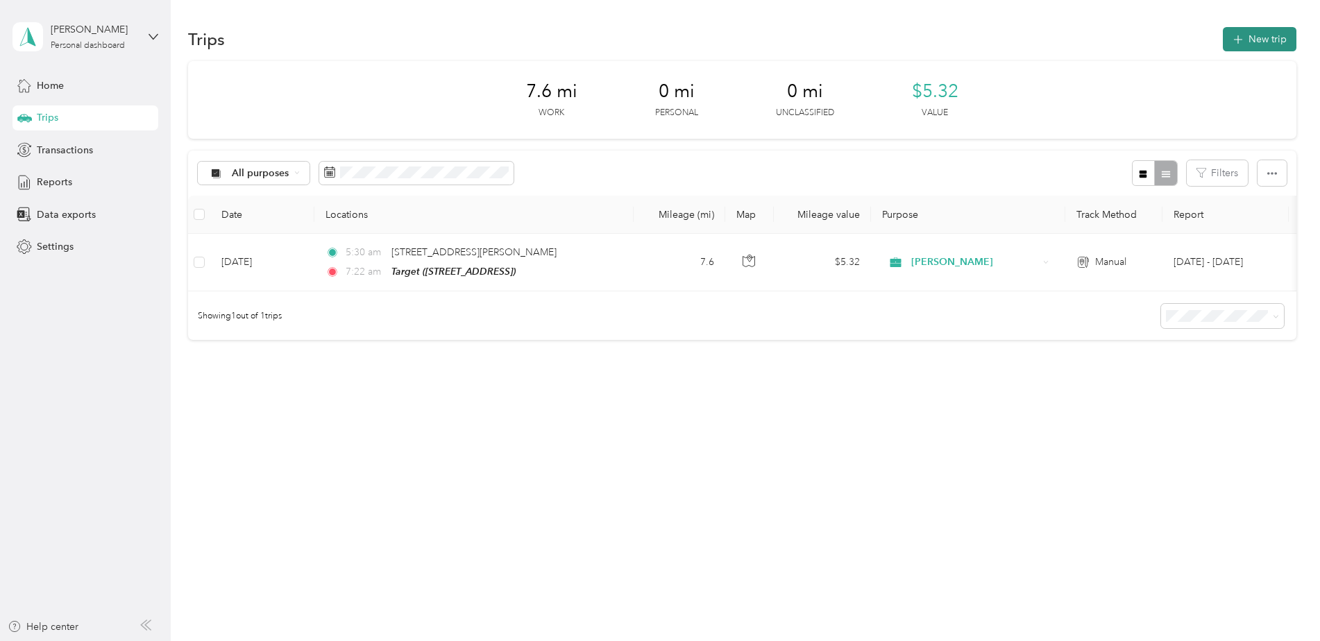
click at [1252, 32] on button "New trip" at bounding box center [1260, 39] width 74 height 24
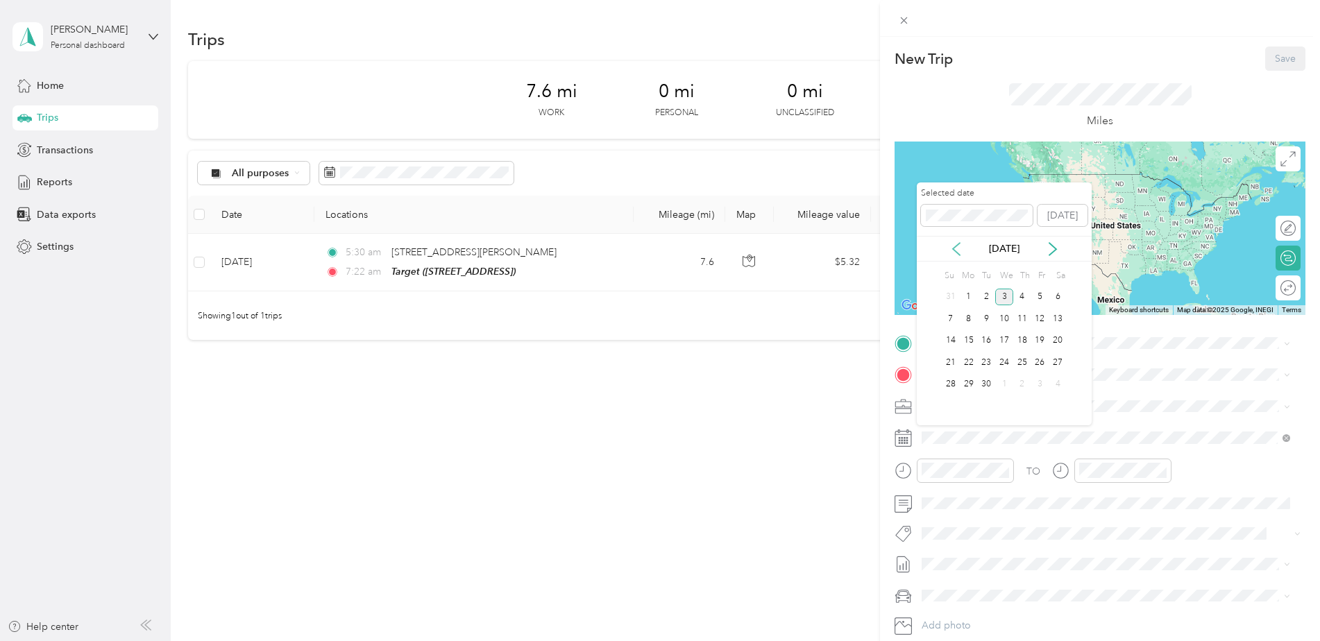
click at [959, 253] on icon at bounding box center [956, 249] width 7 height 12
click at [1002, 318] on div "6" at bounding box center [1005, 318] width 18 height 17
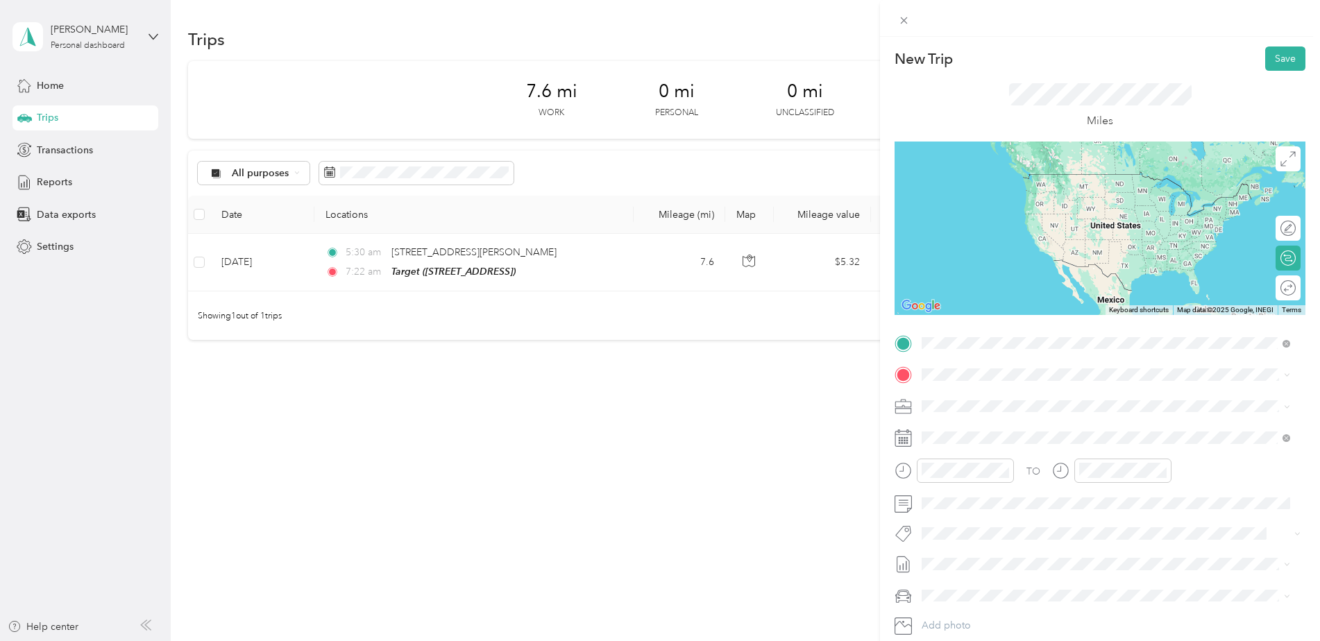
click at [978, 396] on span "TEAM" at bounding box center [970, 400] width 24 height 12
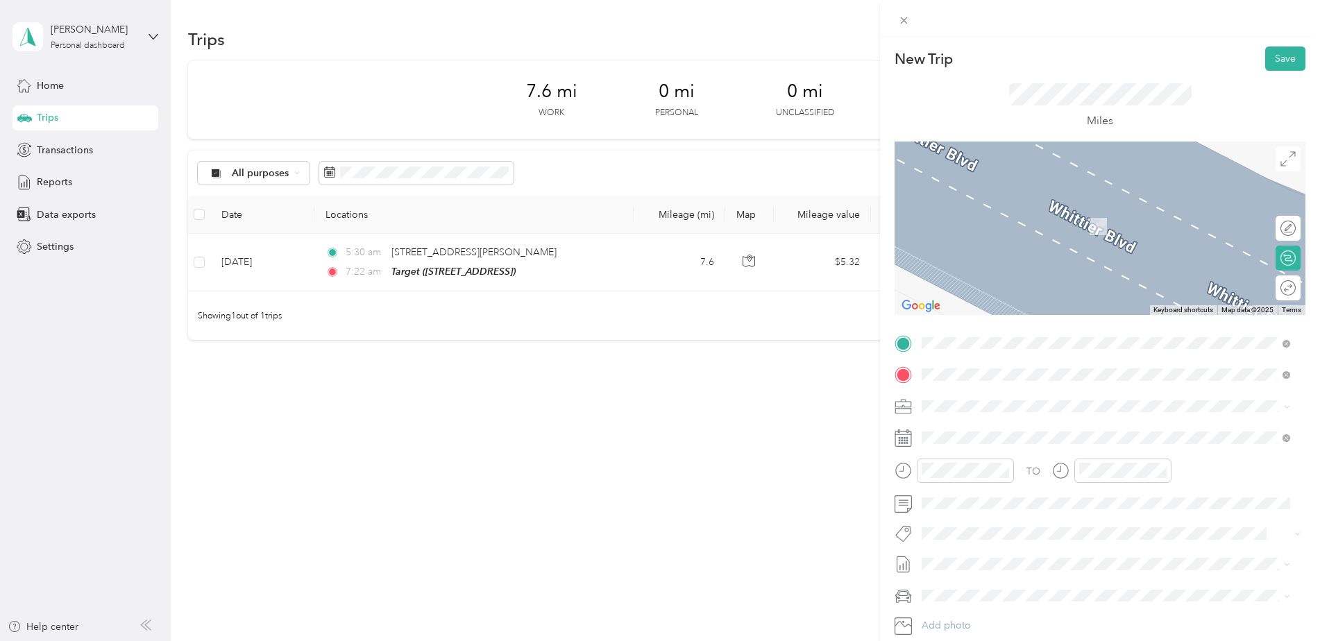
click at [1025, 535] on div "TEAM Target [STREET_ADDRESS][US_STATE]" at bounding box center [1017, 538] width 139 height 34
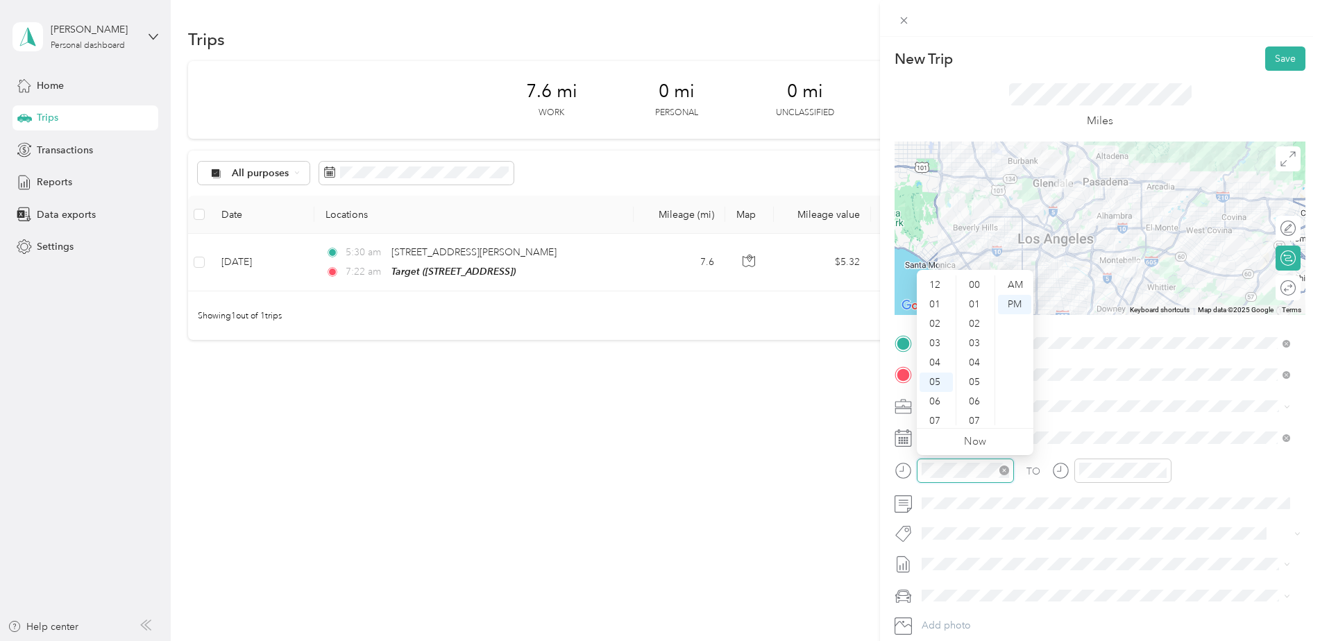
scroll to position [83, 0]
click at [933, 355] on div "08" at bounding box center [936, 357] width 33 height 19
click at [977, 281] on div "20" at bounding box center [975, 285] width 33 height 19
click at [1014, 280] on div "AM" at bounding box center [1014, 285] width 33 height 19
click at [1071, 392] on div "TO Add photo" at bounding box center [1100, 500] width 411 height 335
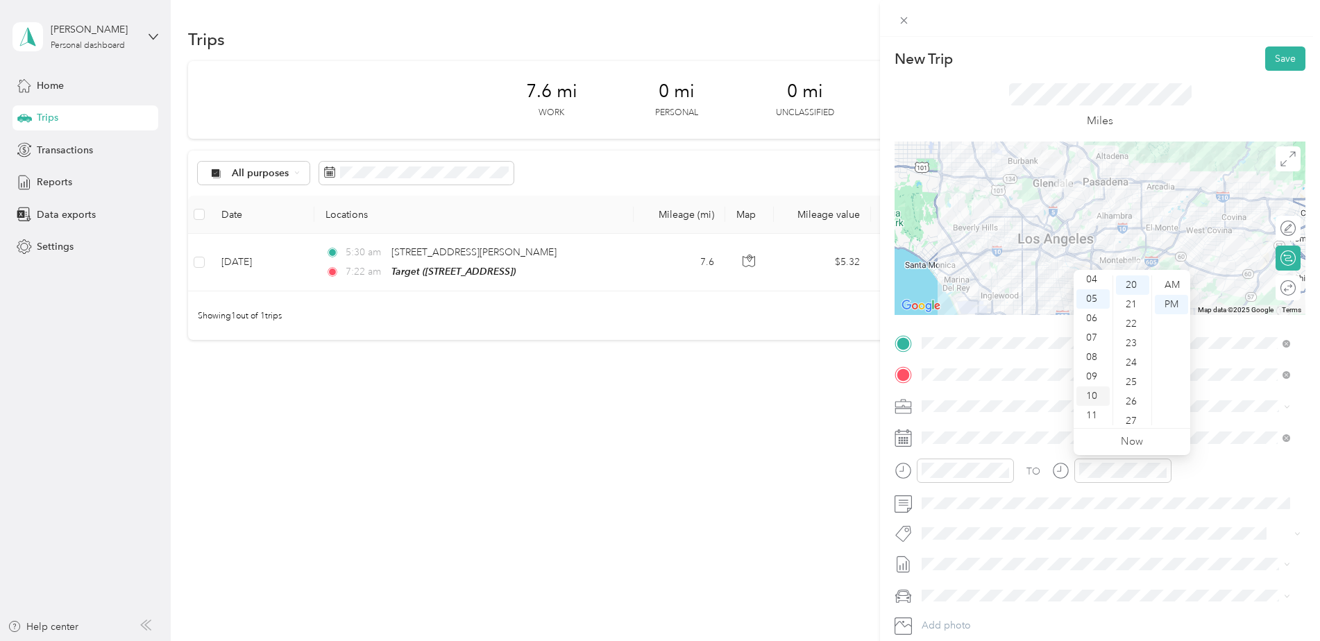
click at [1096, 397] on div "10" at bounding box center [1093, 396] width 33 height 19
click at [1133, 283] on div "02" at bounding box center [1132, 282] width 33 height 19
click at [1176, 281] on div "AM" at bounding box center [1171, 285] width 33 height 19
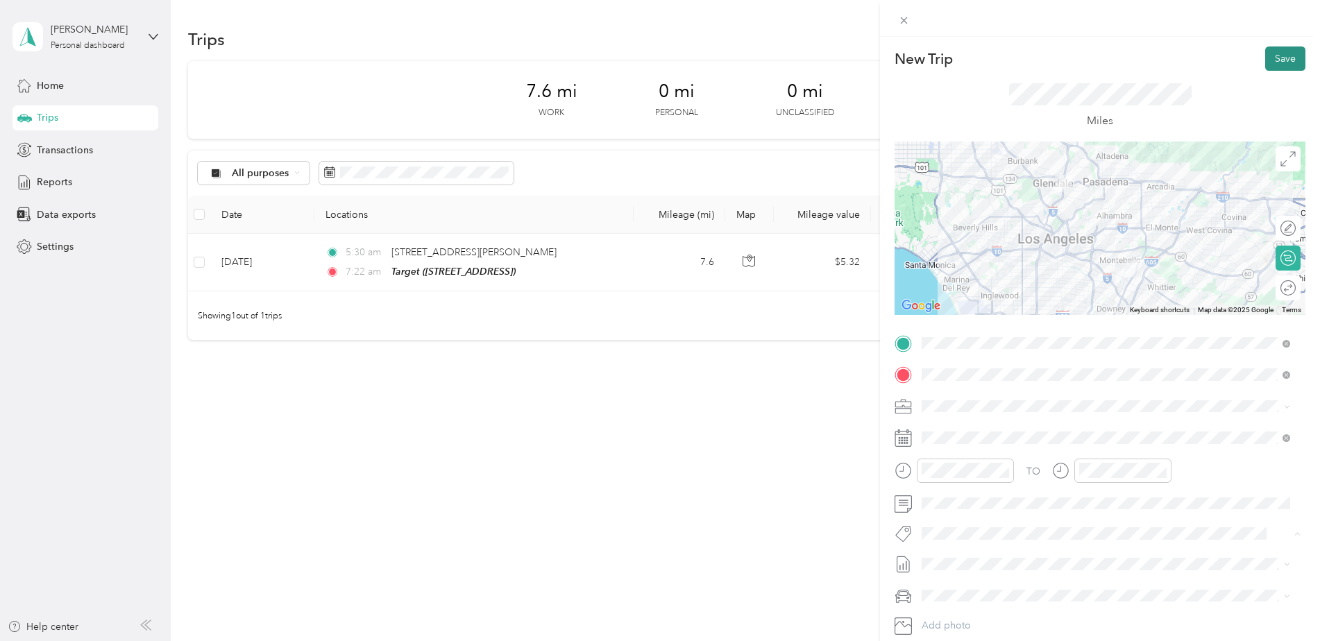
click at [1275, 51] on button "Save" at bounding box center [1286, 59] width 40 height 24
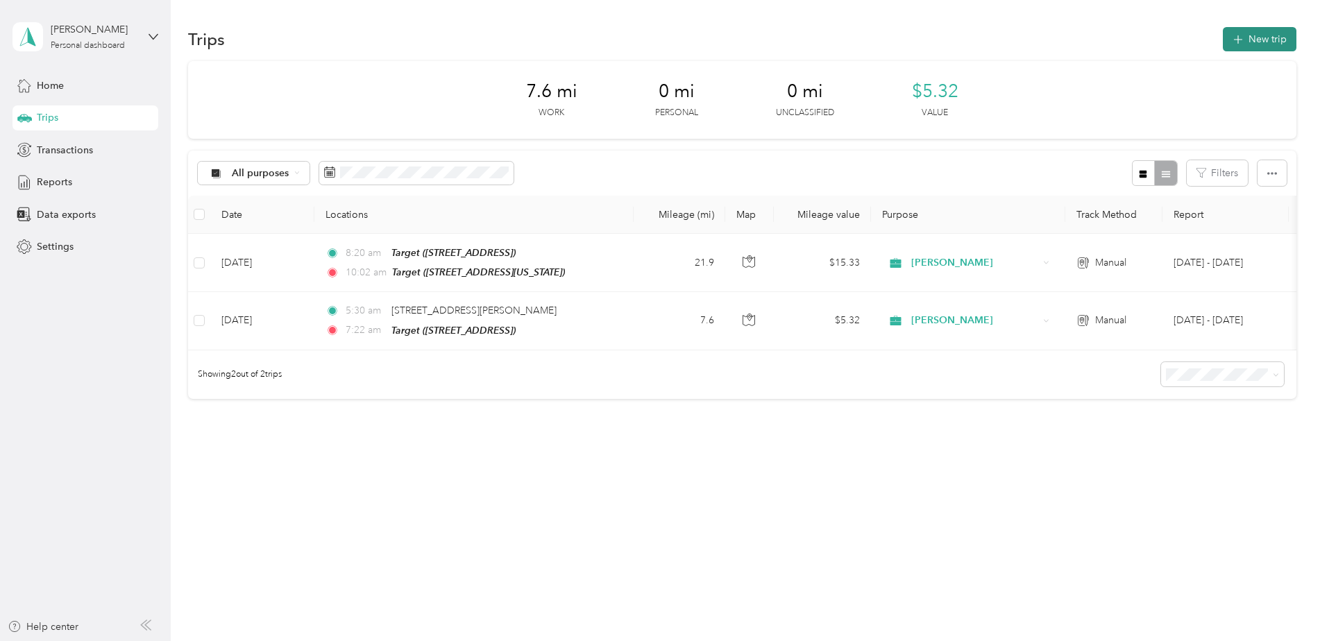
click at [1274, 41] on button "New trip" at bounding box center [1260, 39] width 74 height 24
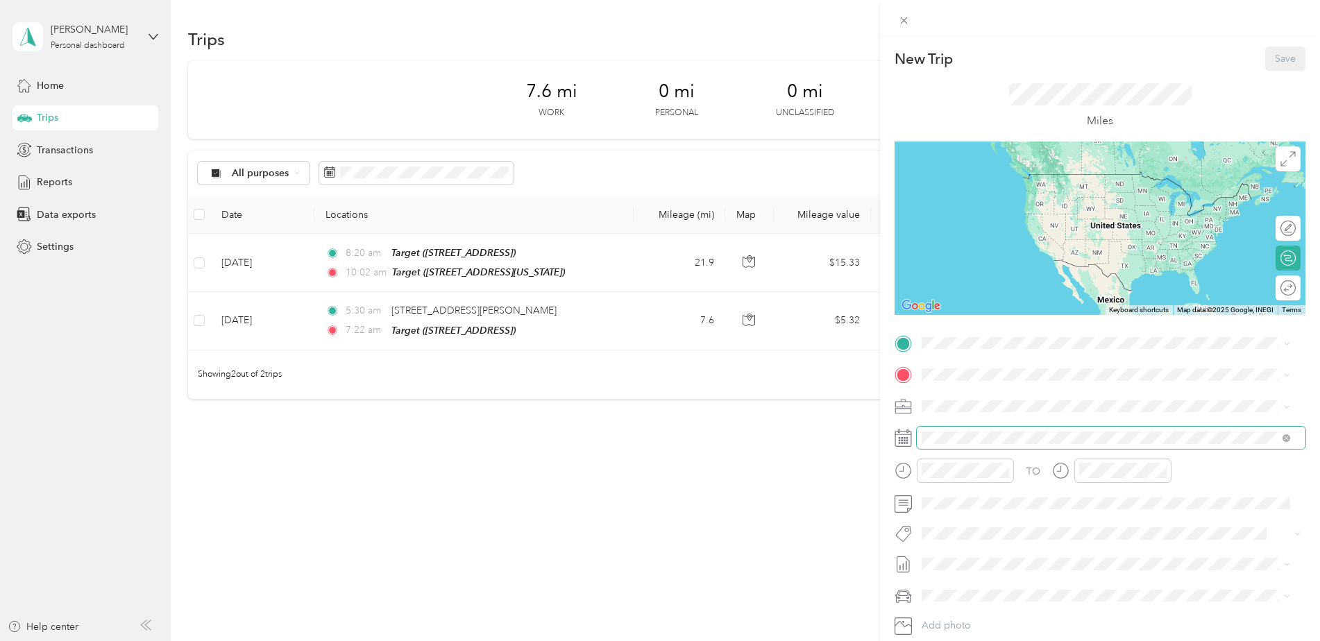
click at [982, 430] on span at bounding box center [1111, 438] width 389 height 22
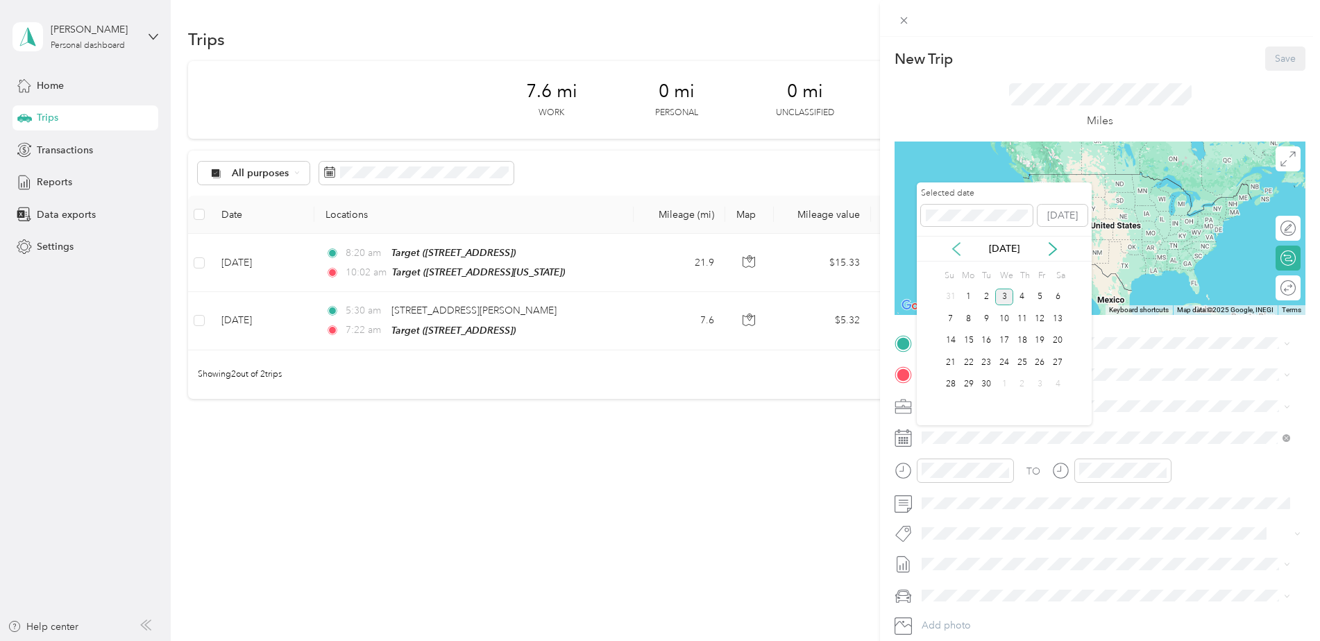
click at [955, 243] on icon at bounding box center [957, 249] width 14 height 14
click at [1004, 314] on div "6" at bounding box center [1005, 318] width 18 height 17
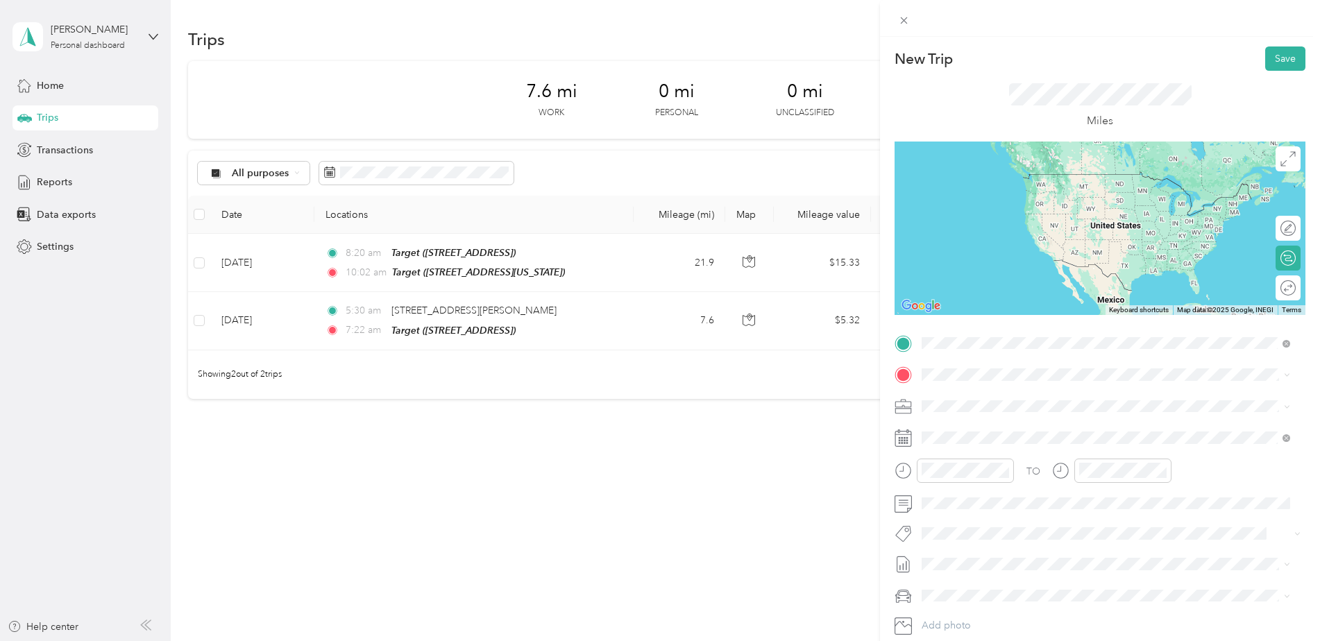
click at [1005, 496] on strong "Target" at bounding box center [1010, 498] width 29 height 12
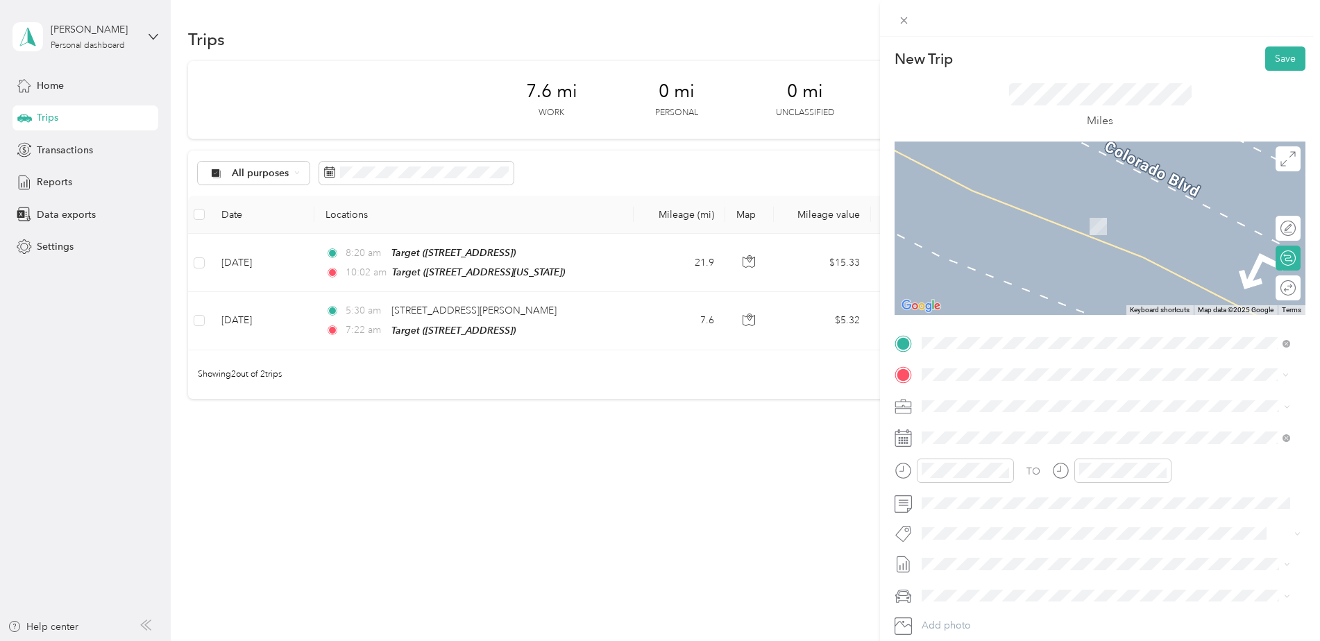
click at [1033, 440] on div "TEAM Target [STREET_ADDRESS]" at bounding box center [992, 440] width 88 height 34
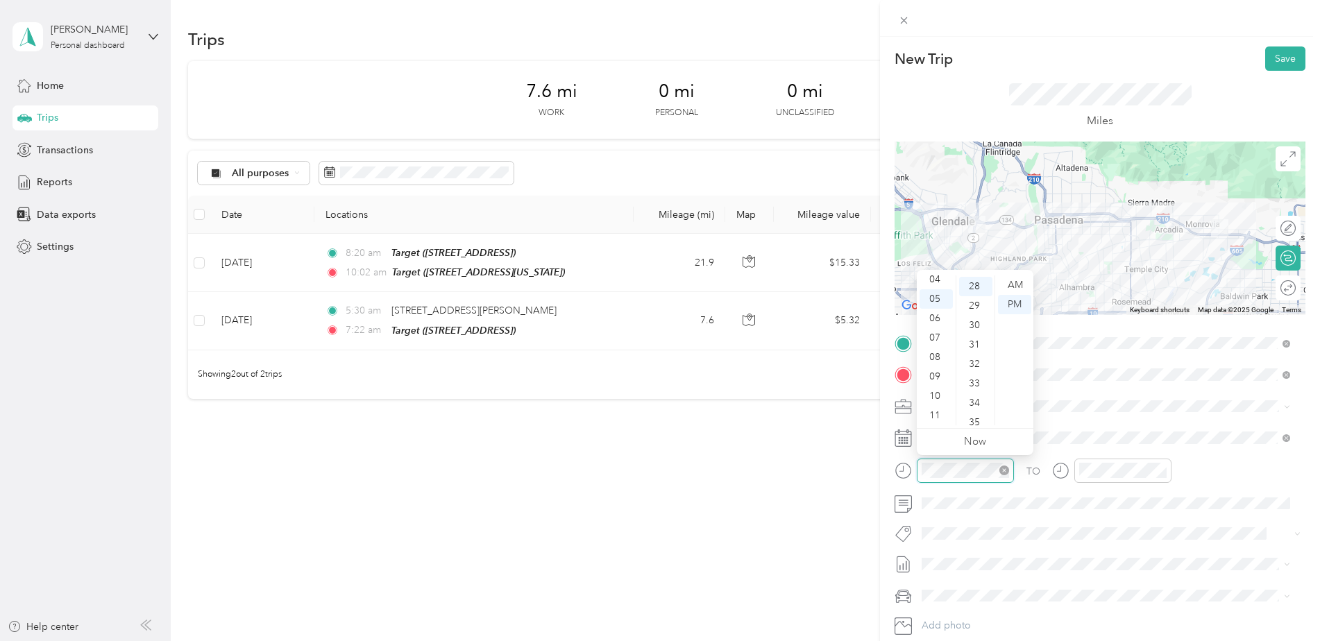
scroll to position [544, 0]
click at [941, 396] on div "10" at bounding box center [936, 396] width 33 height 19
click at [977, 339] on div "38" at bounding box center [975, 340] width 33 height 19
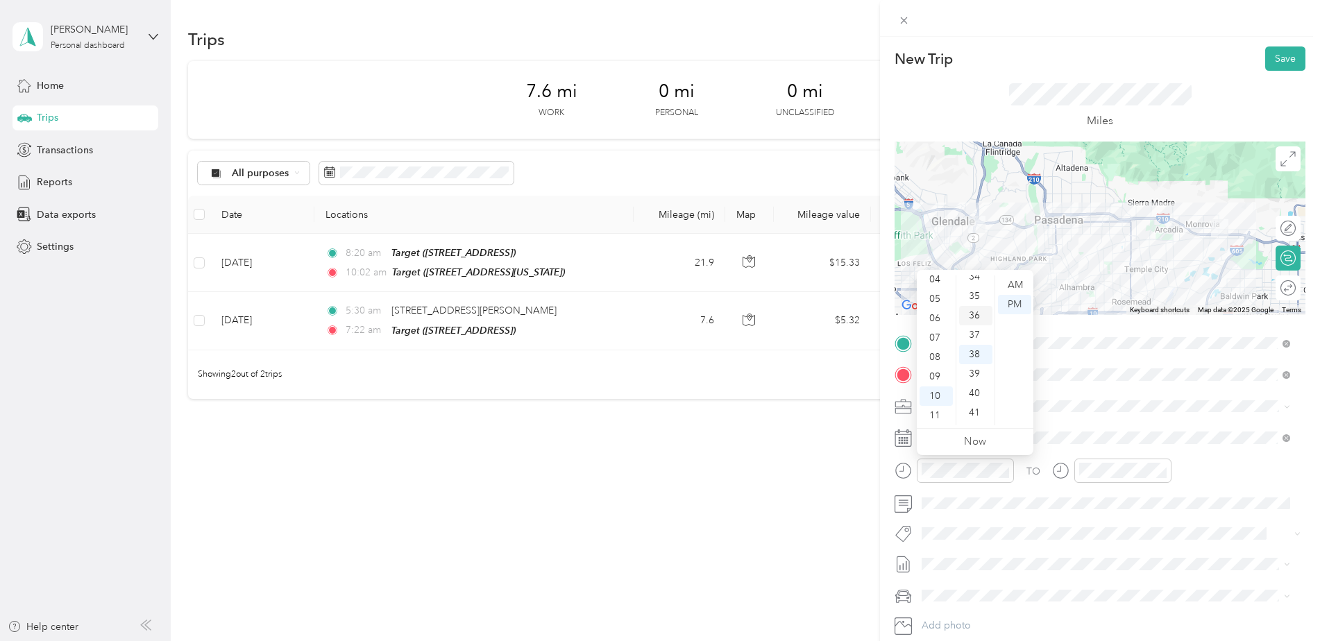
click at [976, 314] on div "36" at bounding box center [975, 315] width 33 height 19
click at [1021, 282] on div "AM" at bounding box center [1014, 285] width 33 height 19
click at [1112, 396] on span at bounding box center [1111, 407] width 389 height 22
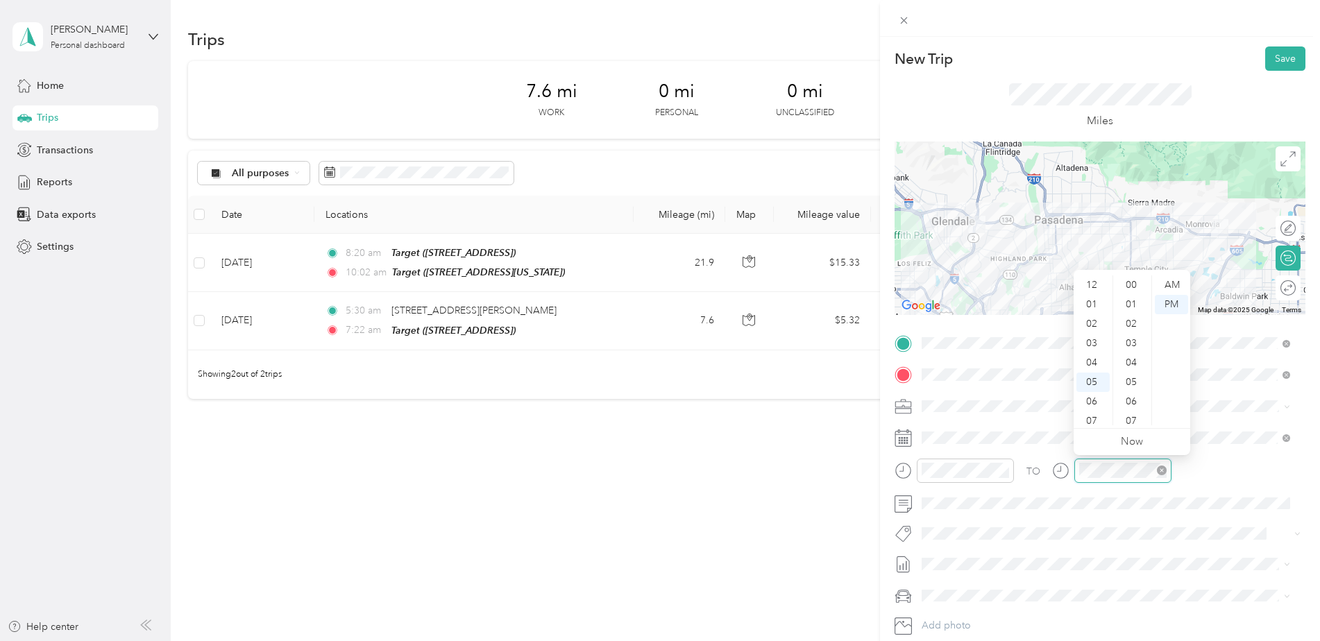
scroll to position [83, 0]
drag, startPoint x: 1088, startPoint y: 419, endPoint x: 1102, endPoint y: 396, distance: 27.2
click at [1089, 419] on div "11" at bounding box center [1093, 415] width 33 height 19
click at [1135, 367] on div "50" at bounding box center [1132, 365] width 33 height 19
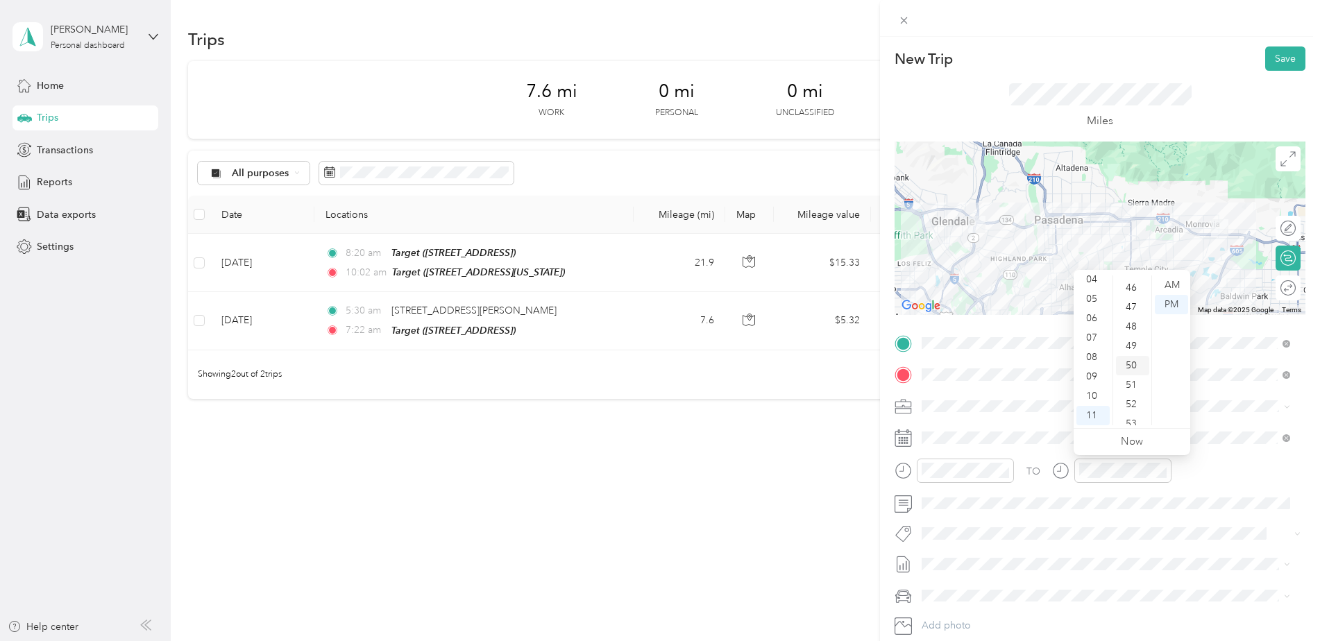
scroll to position [972, 0]
click at [1173, 282] on div "AM" at bounding box center [1171, 285] width 33 height 19
click at [1274, 65] on button "Save" at bounding box center [1286, 59] width 40 height 24
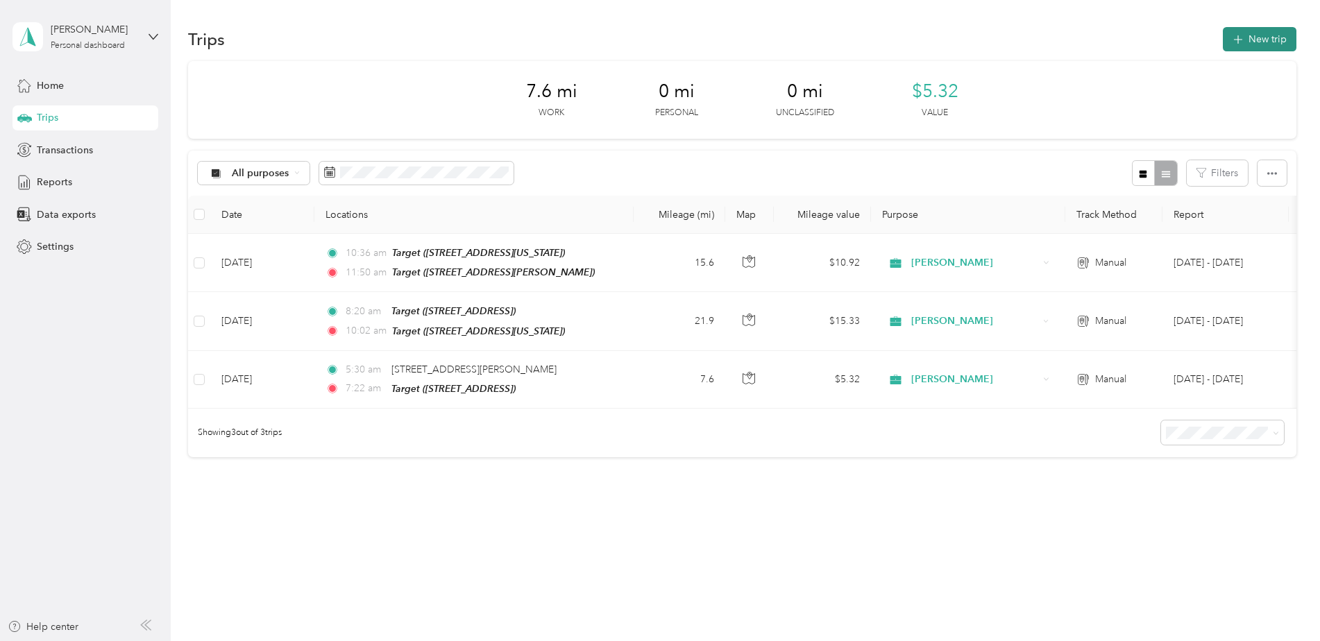
click at [1252, 35] on button "New trip" at bounding box center [1260, 39] width 74 height 24
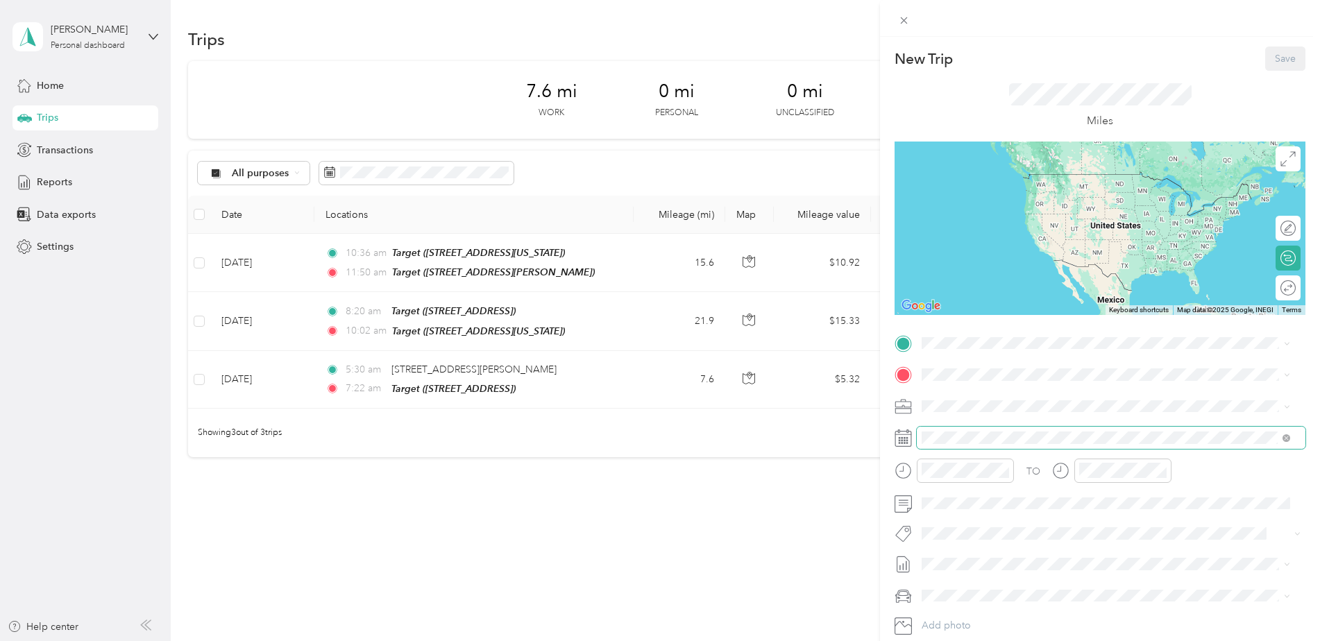
click at [966, 430] on span at bounding box center [1111, 438] width 389 height 22
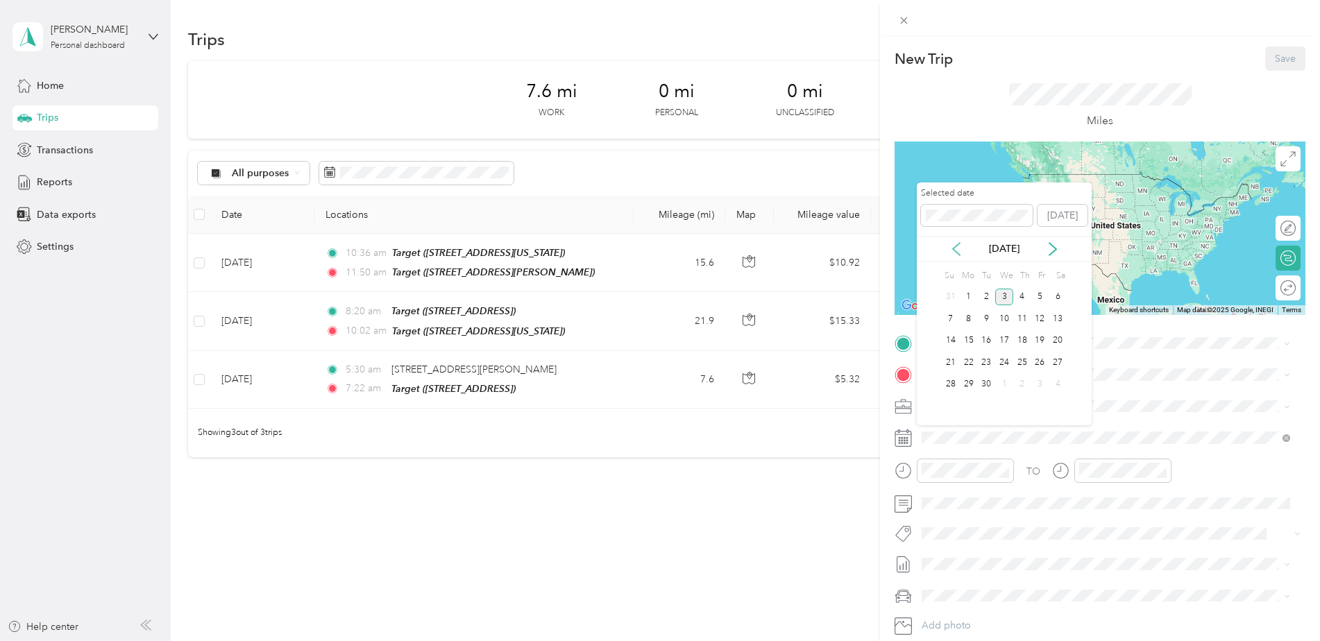
click at [962, 250] on icon at bounding box center [957, 249] width 14 height 14
click at [1001, 321] on div "6" at bounding box center [1005, 318] width 18 height 17
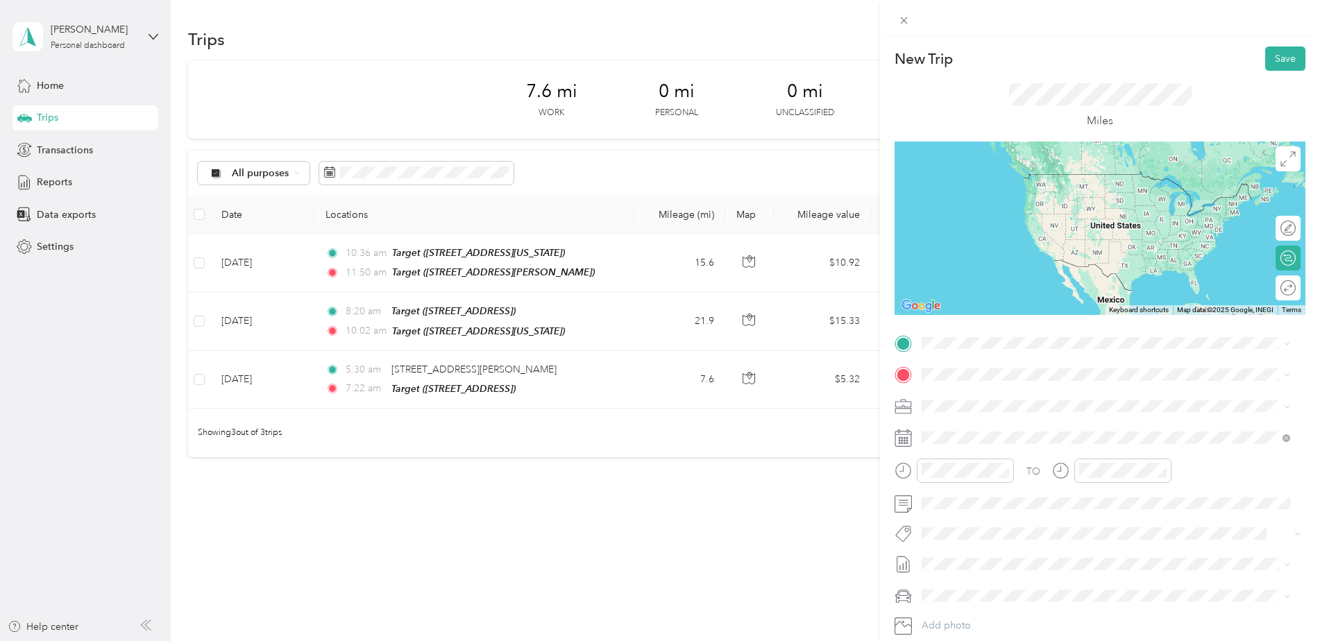
click at [980, 398] on span "TEAM" at bounding box center [970, 395] width 24 height 12
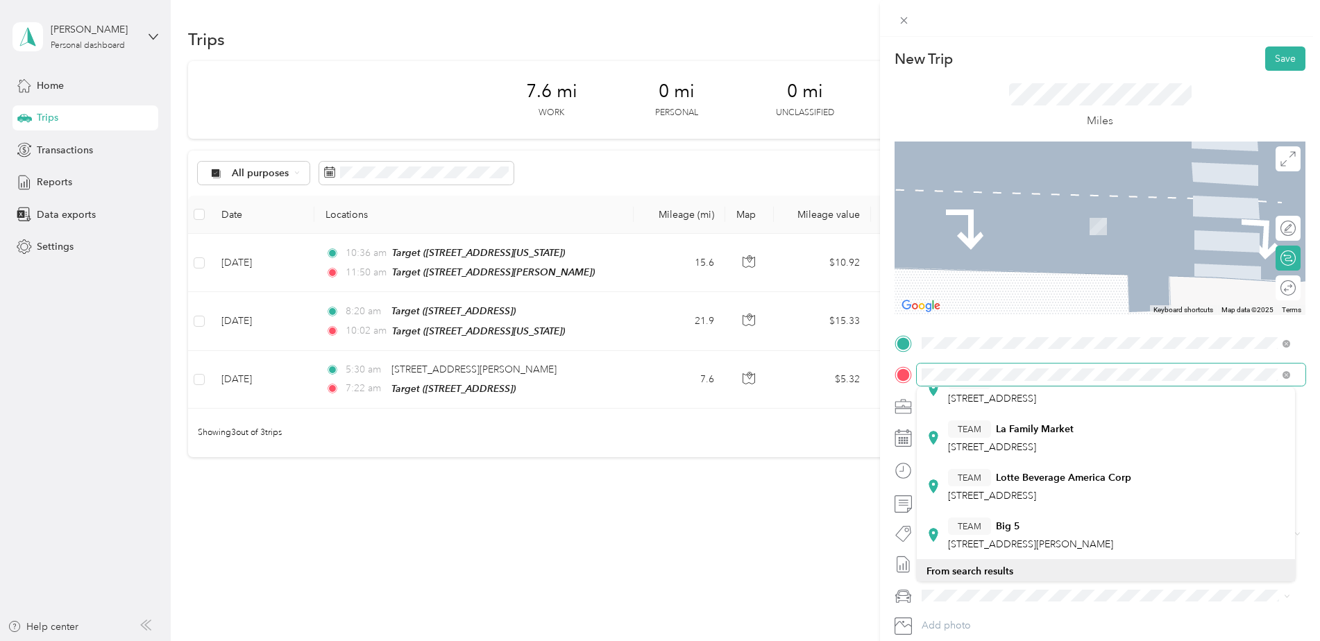
scroll to position [278, 0]
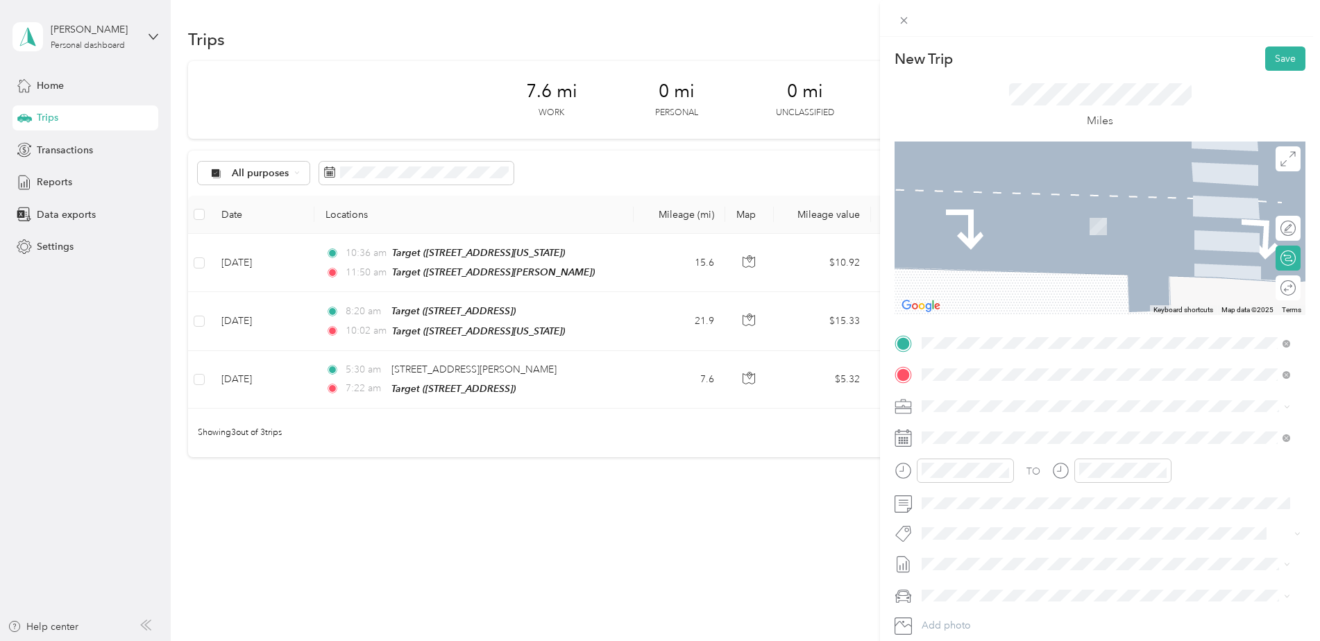
click at [1000, 446] on strong "Target" at bounding box center [1010, 446] width 29 height 12
click at [978, 485] on div "TEAM [PERSON_NAME] Club [STREET_ADDRESS]" at bounding box center [1025, 489] width 154 height 34
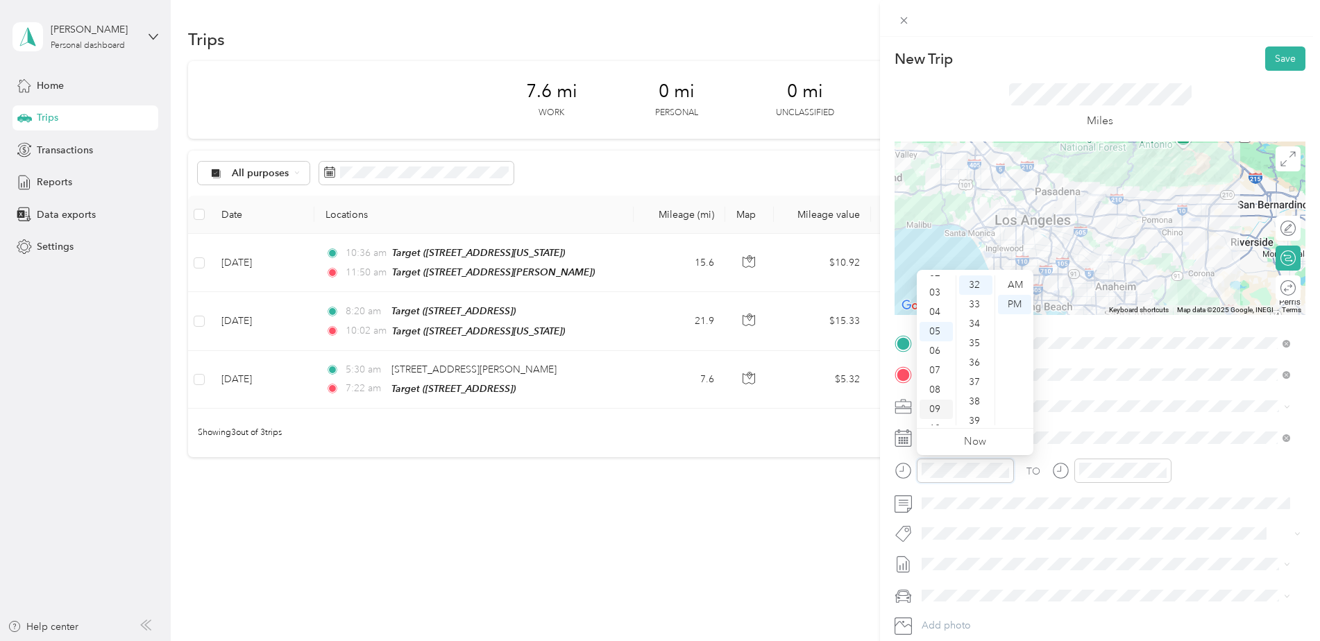
scroll to position [0, 0]
click at [937, 283] on div "12" at bounding box center [936, 285] width 33 height 19
click at [981, 303] on div "33" at bounding box center [975, 304] width 33 height 19
click at [1017, 303] on div "PM" at bounding box center [1014, 304] width 33 height 19
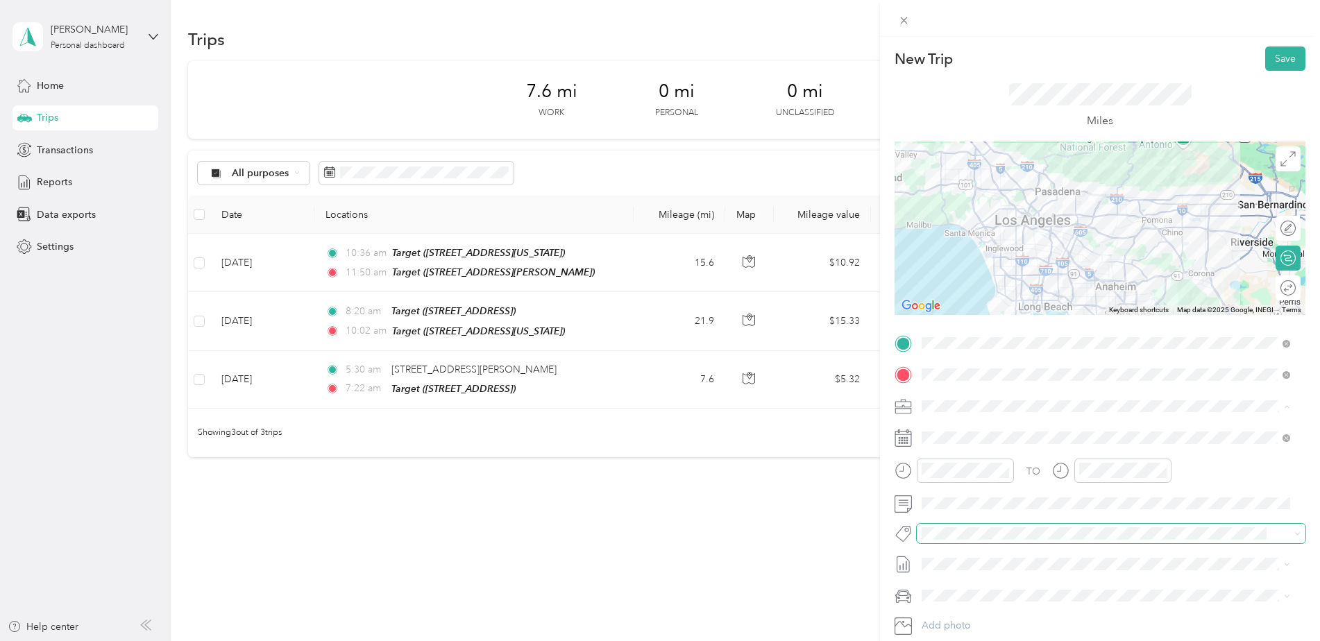
click at [1047, 527] on span at bounding box center [1099, 534] width 365 height 15
click at [1094, 321] on div "02" at bounding box center [1093, 323] width 33 height 19
click at [1135, 323] on div "02" at bounding box center [1132, 323] width 33 height 19
click at [1133, 287] on div "00" at bounding box center [1132, 285] width 33 height 19
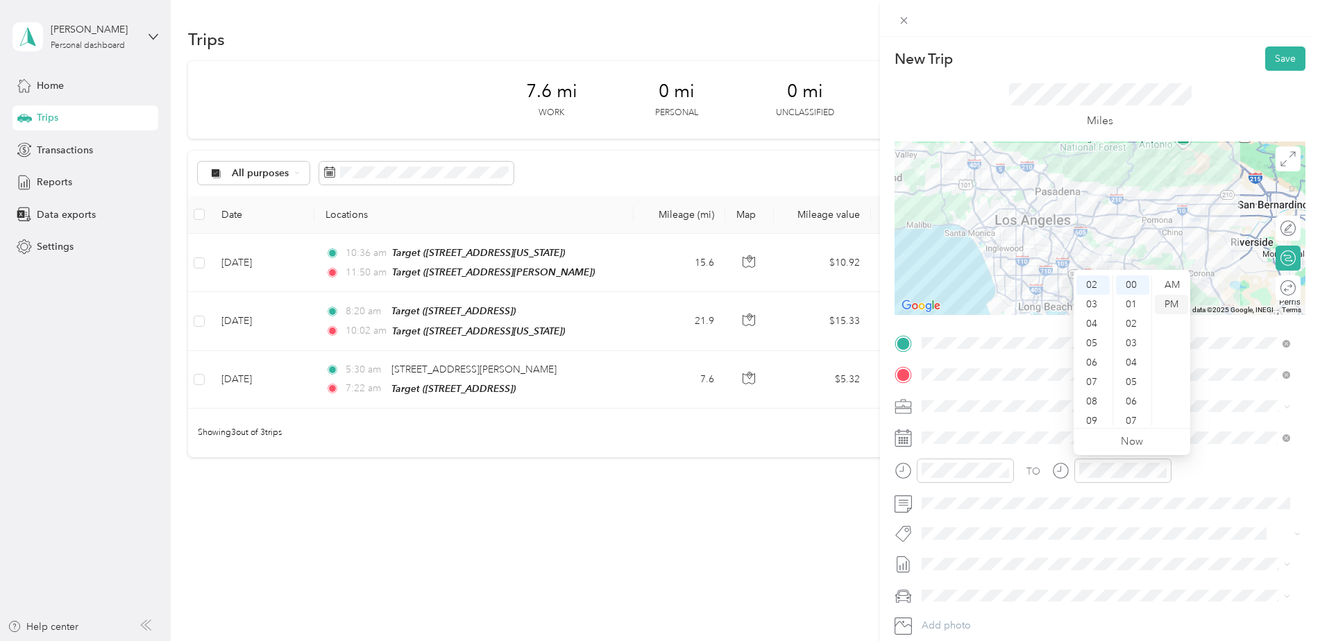
click at [1176, 301] on div "PM" at bounding box center [1171, 304] width 33 height 19
click at [1150, 546] on div "TO Add photo" at bounding box center [1100, 500] width 411 height 335
click at [1281, 58] on button "Save" at bounding box center [1286, 59] width 40 height 24
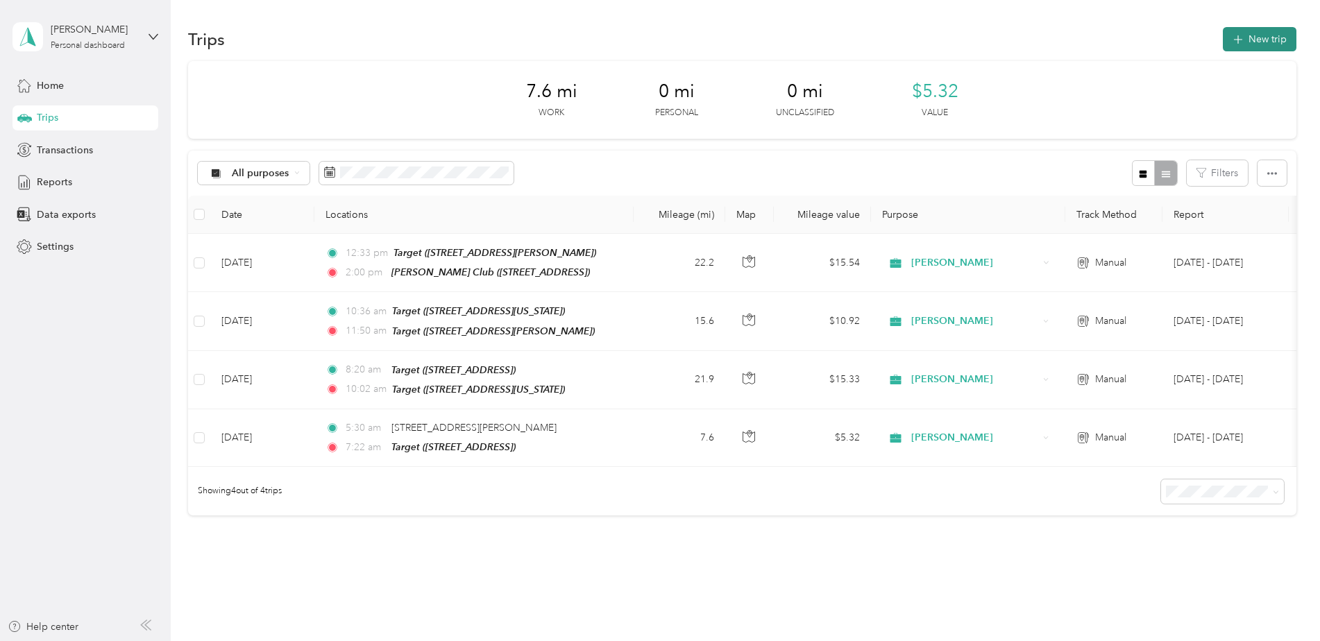
click at [1260, 33] on button "New trip" at bounding box center [1260, 39] width 74 height 24
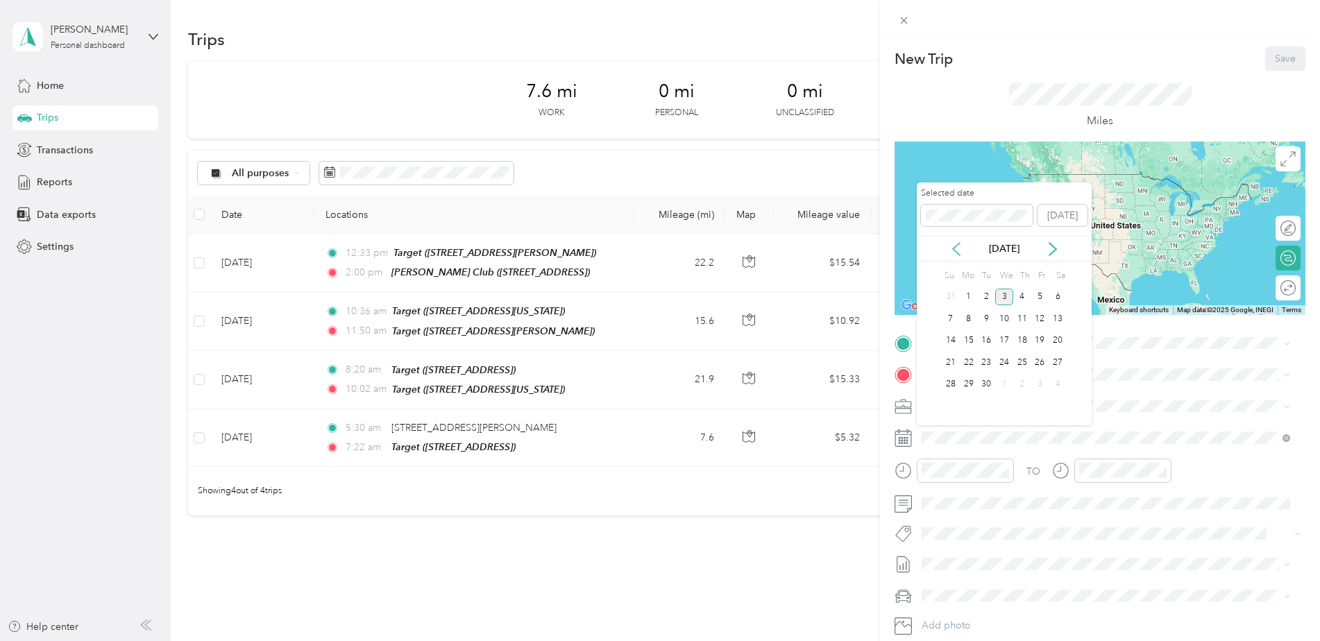
click at [952, 253] on icon at bounding box center [957, 249] width 14 height 14
click at [1009, 320] on div "6" at bounding box center [1005, 318] width 18 height 17
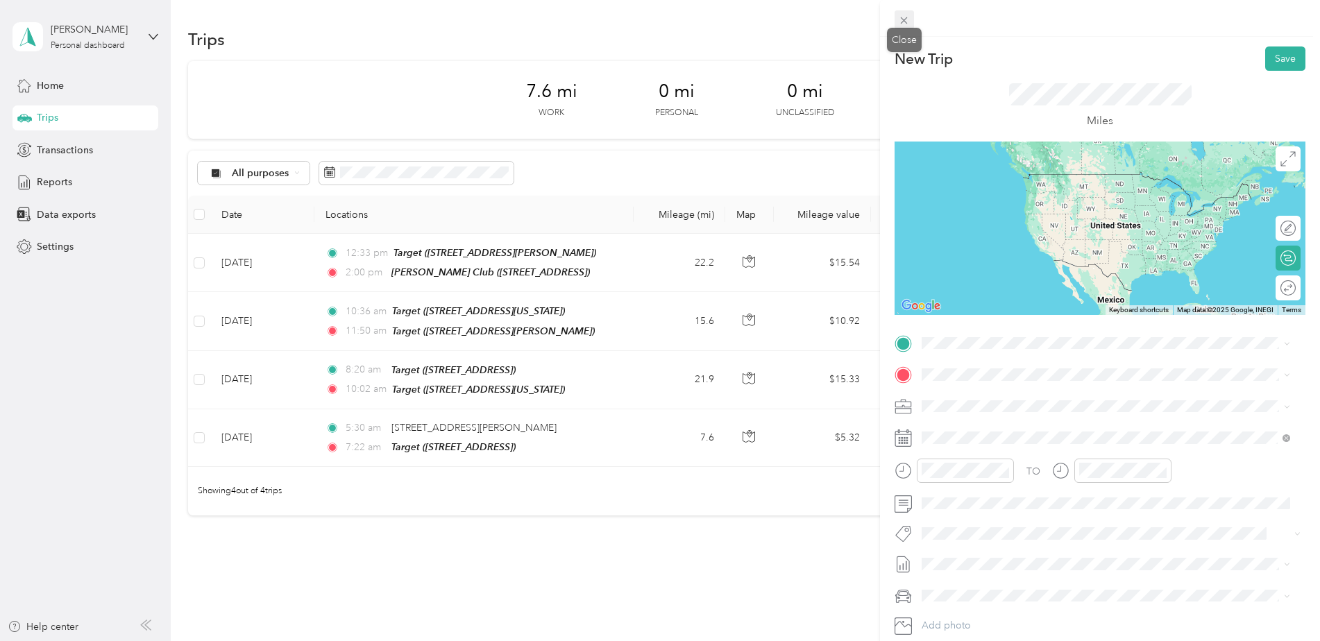
click at [908, 21] on icon at bounding box center [904, 21] width 12 height 12
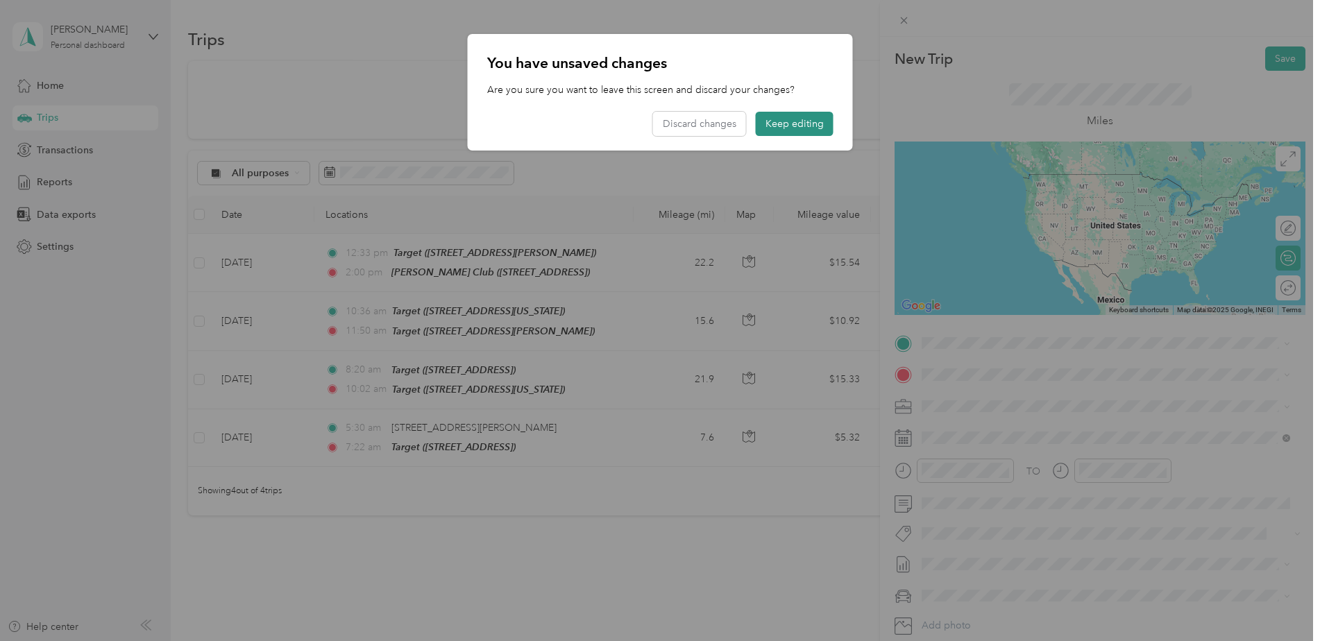
click at [799, 123] on button "Keep editing" at bounding box center [795, 124] width 78 height 24
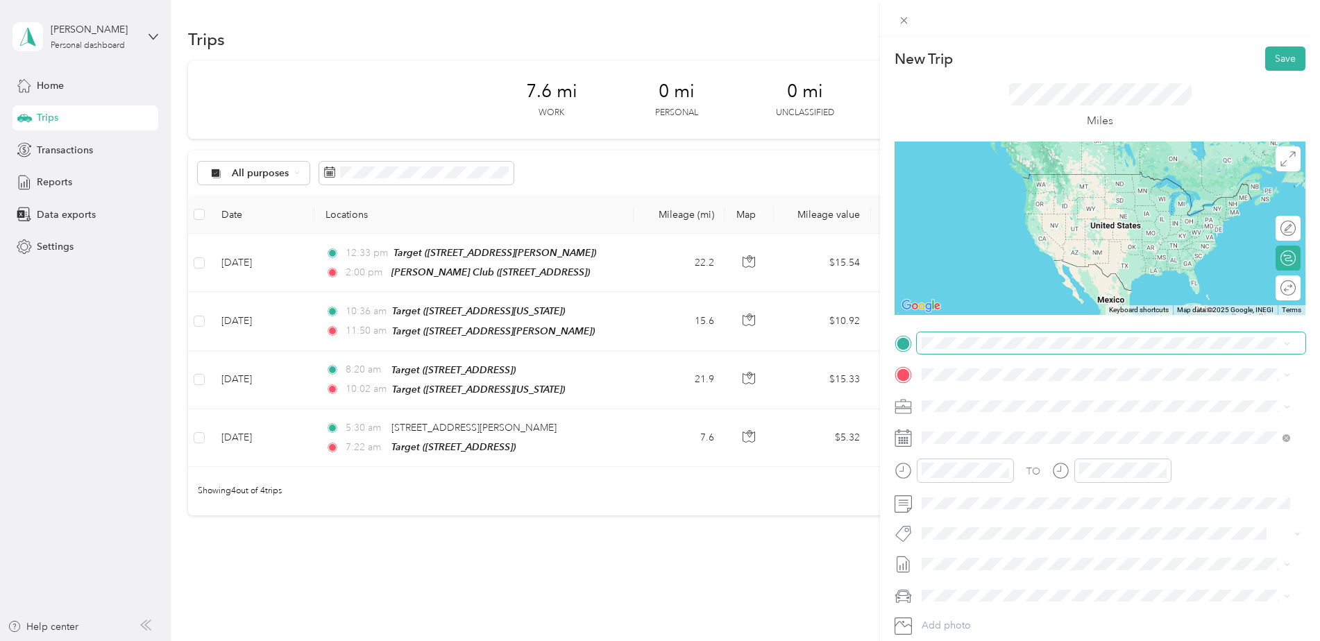
click at [968, 349] on span at bounding box center [1111, 344] width 389 height 22
click at [989, 452] on button "TEAM" at bounding box center [969, 449] width 43 height 17
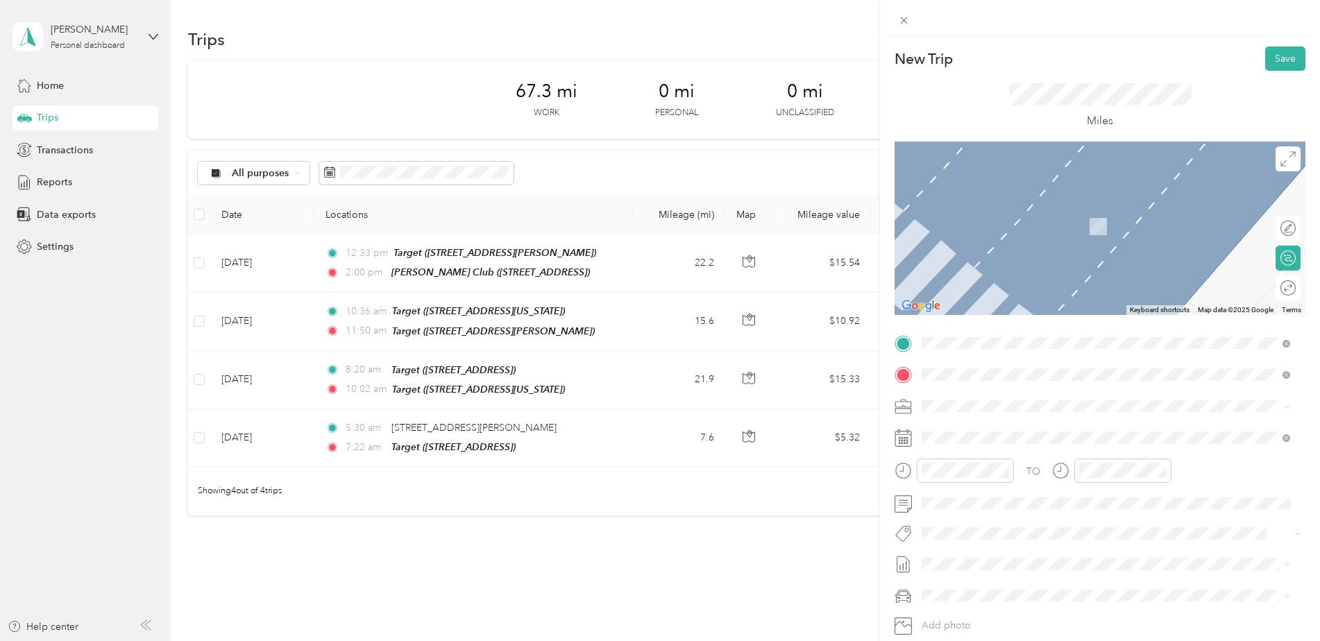
click at [969, 431] on span "[STREET_ADDRESS][PERSON_NAME][US_STATE]" at bounding box center [1056, 425] width 216 height 12
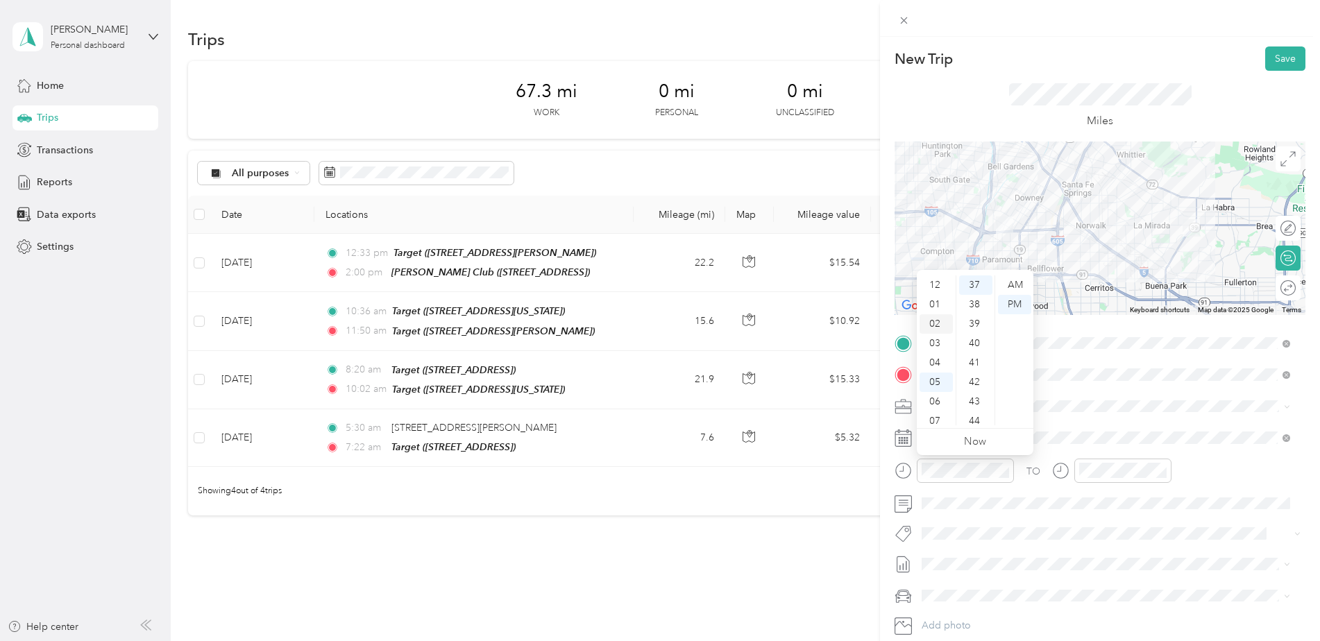
click at [943, 319] on div "02" at bounding box center [936, 323] width 33 height 19
drag, startPoint x: 976, startPoint y: 292, endPoint x: 1002, endPoint y: 289, distance: 25.8
click at [976, 291] on div "05" at bounding box center [975, 287] width 33 height 19
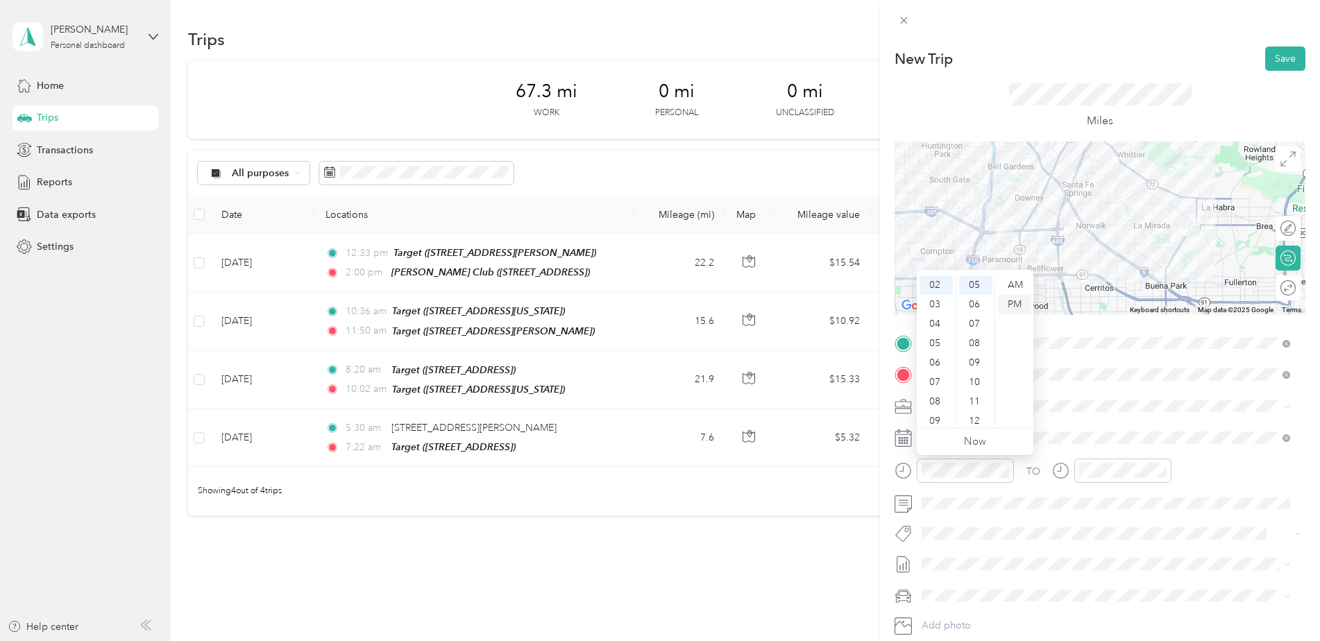
click at [1025, 303] on div "PM" at bounding box center [1014, 304] width 33 height 19
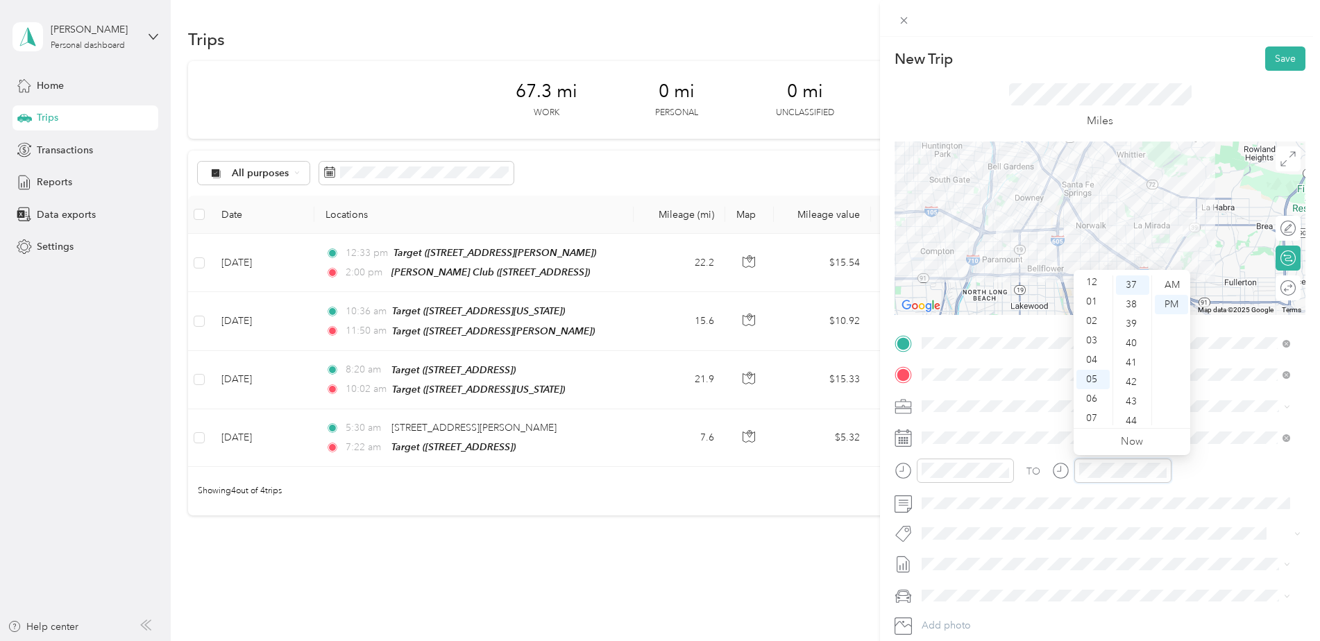
scroll to position [0, 0]
click at [1093, 321] on div "02" at bounding box center [1093, 323] width 33 height 19
click at [1134, 385] on div "35" at bounding box center [1132, 385] width 33 height 19
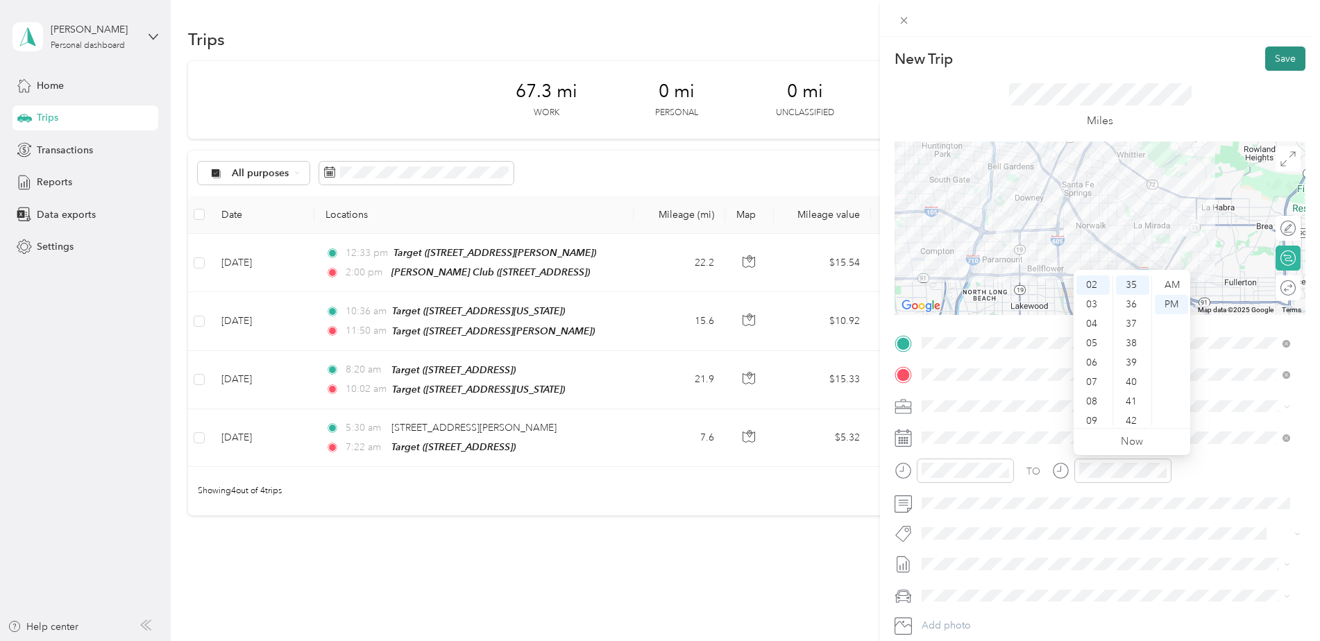
click at [1281, 60] on button "Save" at bounding box center [1286, 59] width 40 height 24
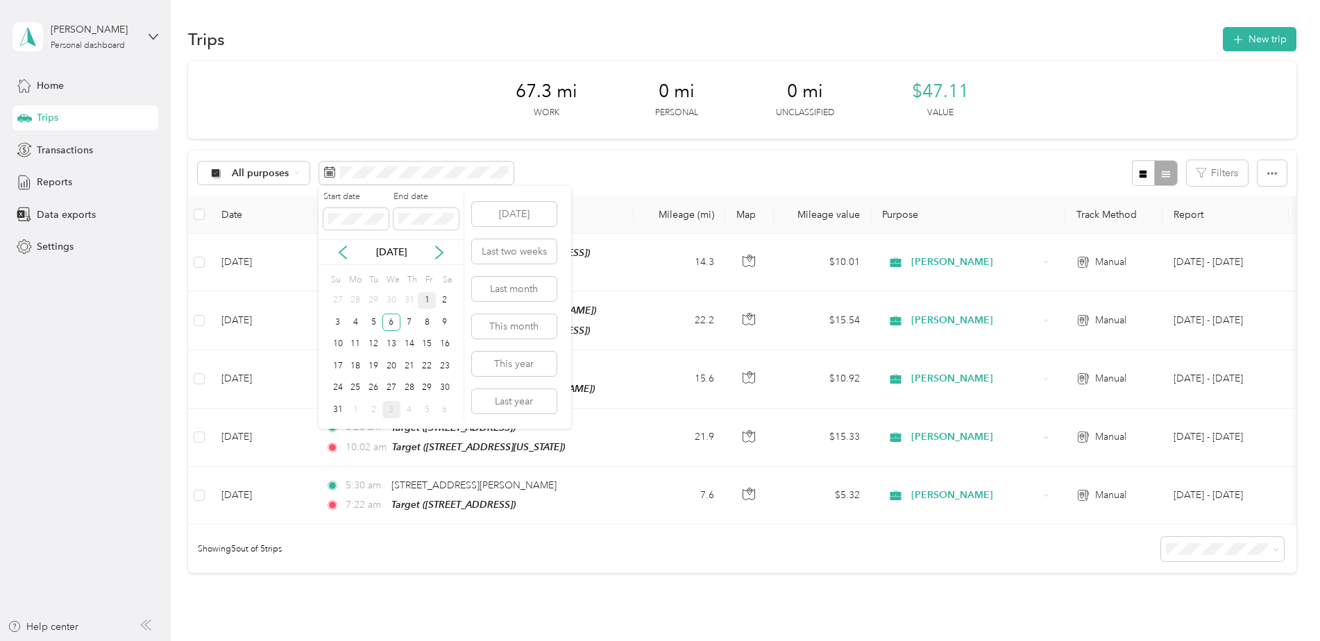
click at [426, 303] on div "1" at bounding box center [427, 300] width 18 height 17
click at [388, 314] on div "6" at bounding box center [392, 322] width 18 height 17
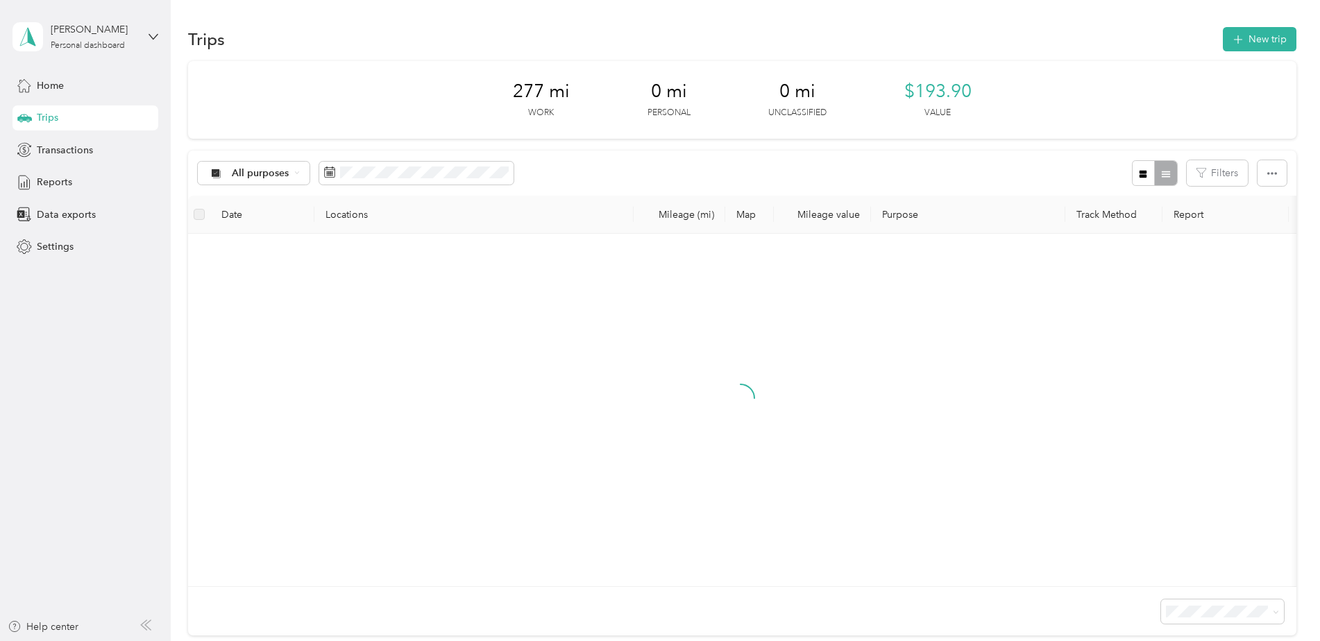
click at [388, 314] on div "6" at bounding box center [392, 315] width 18 height 17
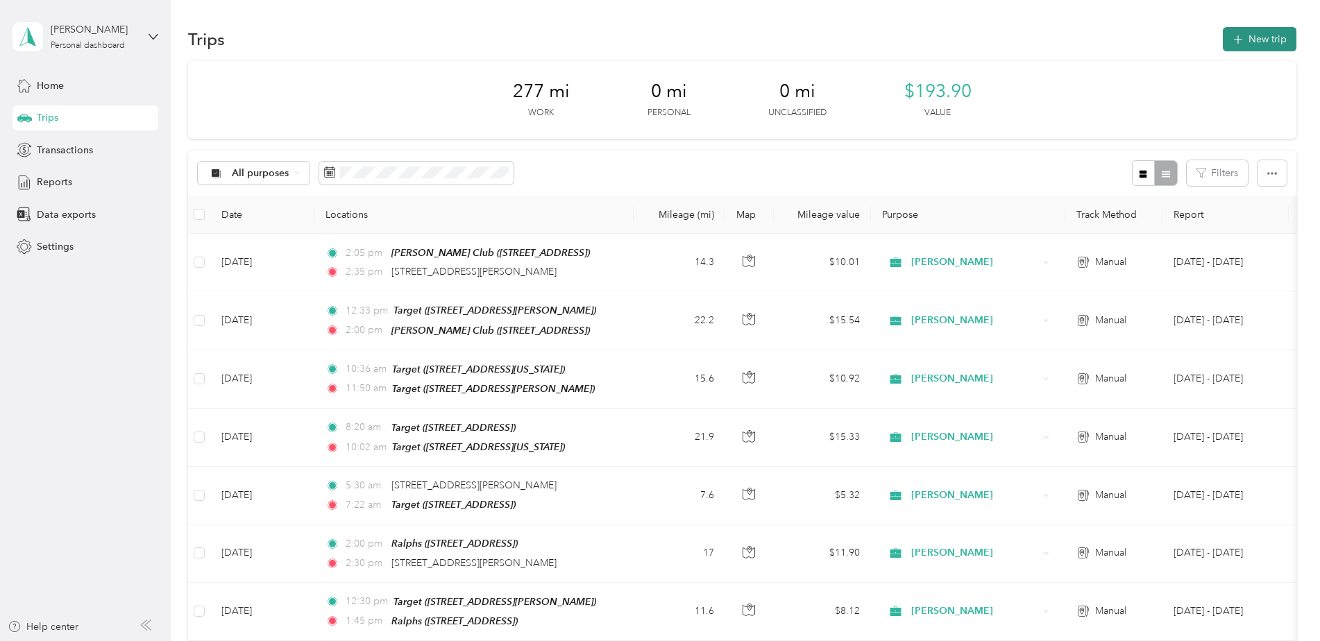
click at [1263, 40] on button "New trip" at bounding box center [1260, 39] width 74 height 24
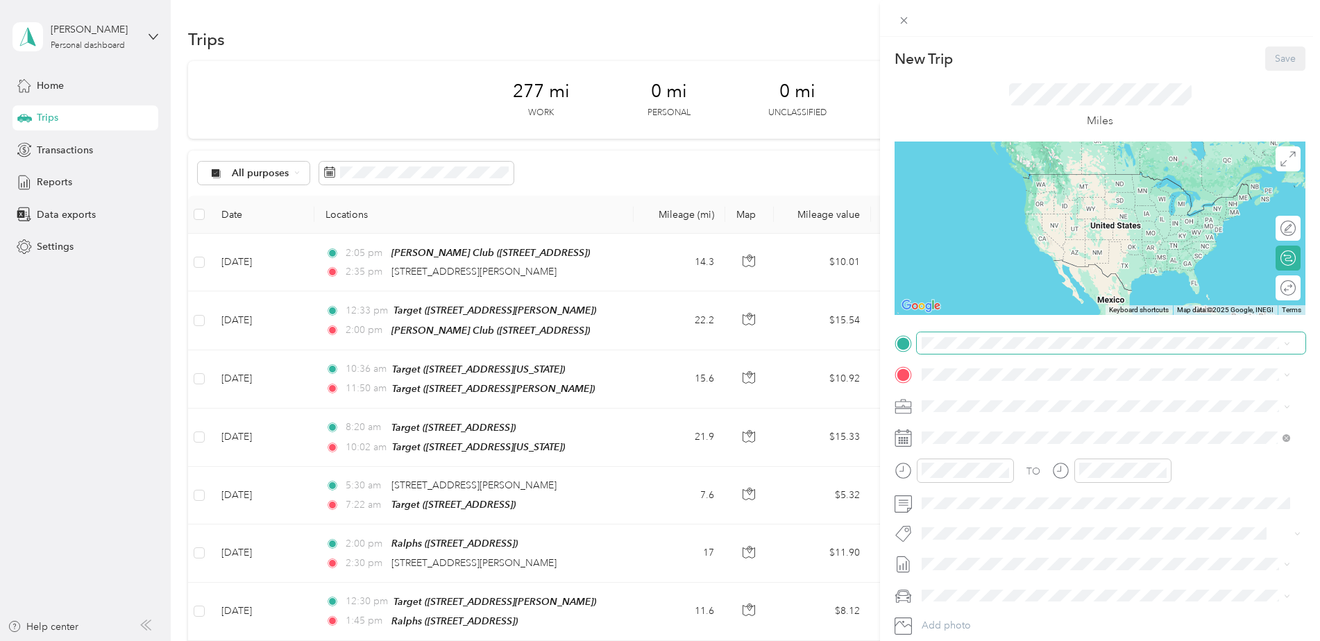
click at [950, 349] on span at bounding box center [1111, 344] width 389 height 22
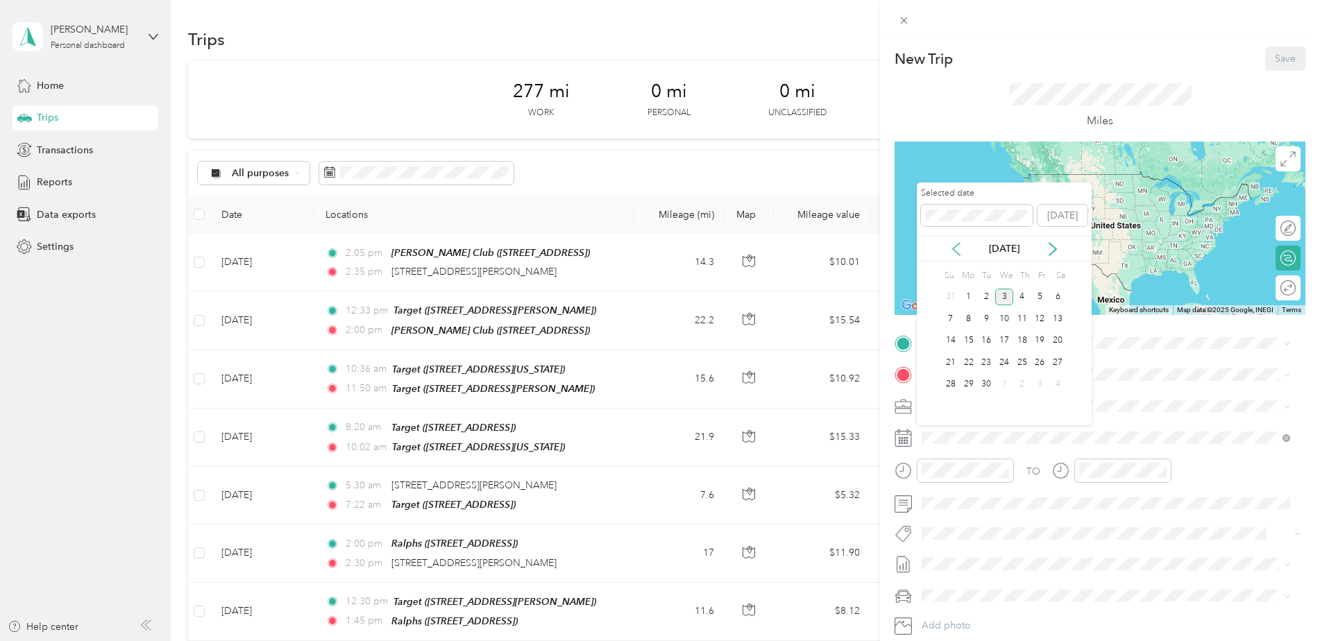
click at [955, 250] on icon at bounding box center [956, 249] width 7 height 12
click at [1023, 318] on div "7" at bounding box center [1023, 318] width 18 height 17
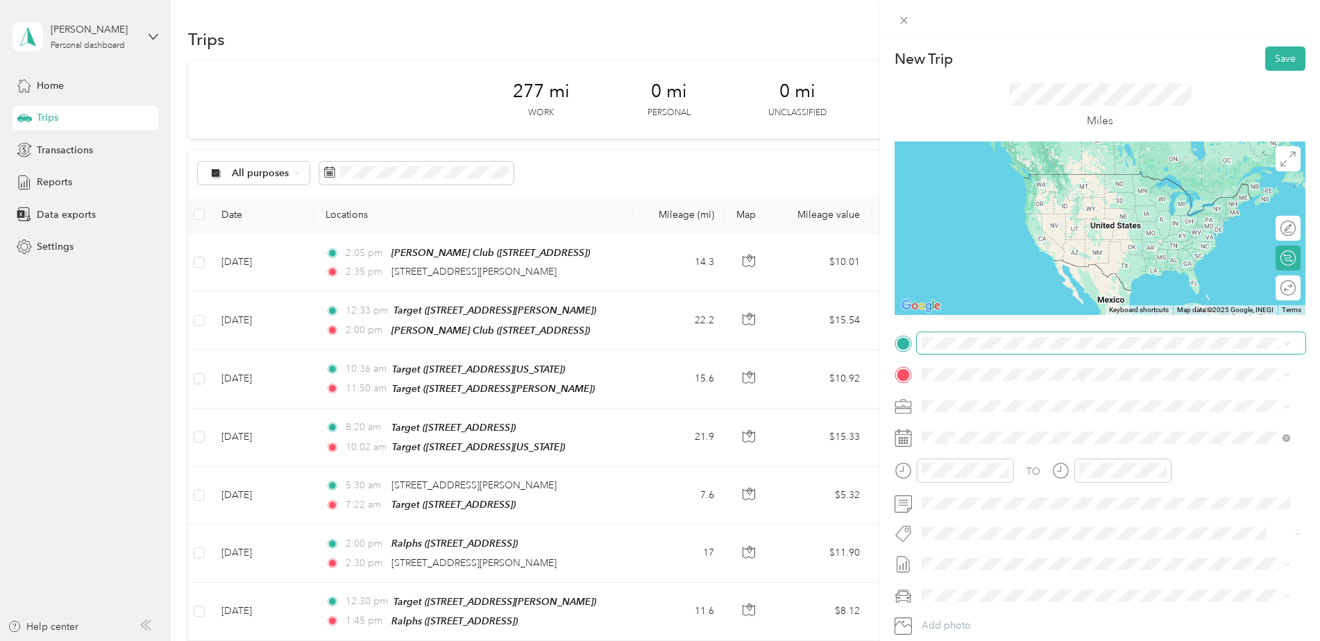
click at [959, 335] on span at bounding box center [1111, 344] width 389 height 22
click at [963, 394] on span "[STREET_ADDRESS][PERSON_NAME][US_STATE]" at bounding box center [1056, 393] width 216 height 12
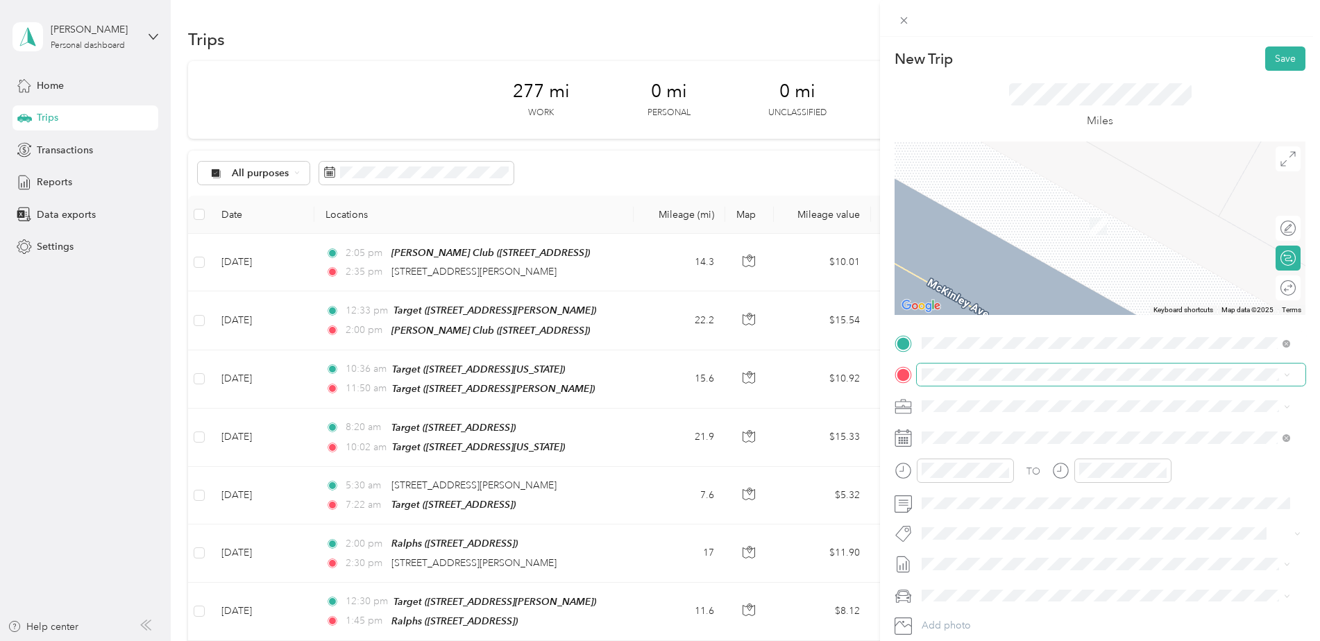
click at [975, 365] on span at bounding box center [1111, 375] width 389 height 22
click at [998, 494] on span "[STREET_ADDRESS][US_STATE]" at bounding box center [1017, 498] width 139 height 12
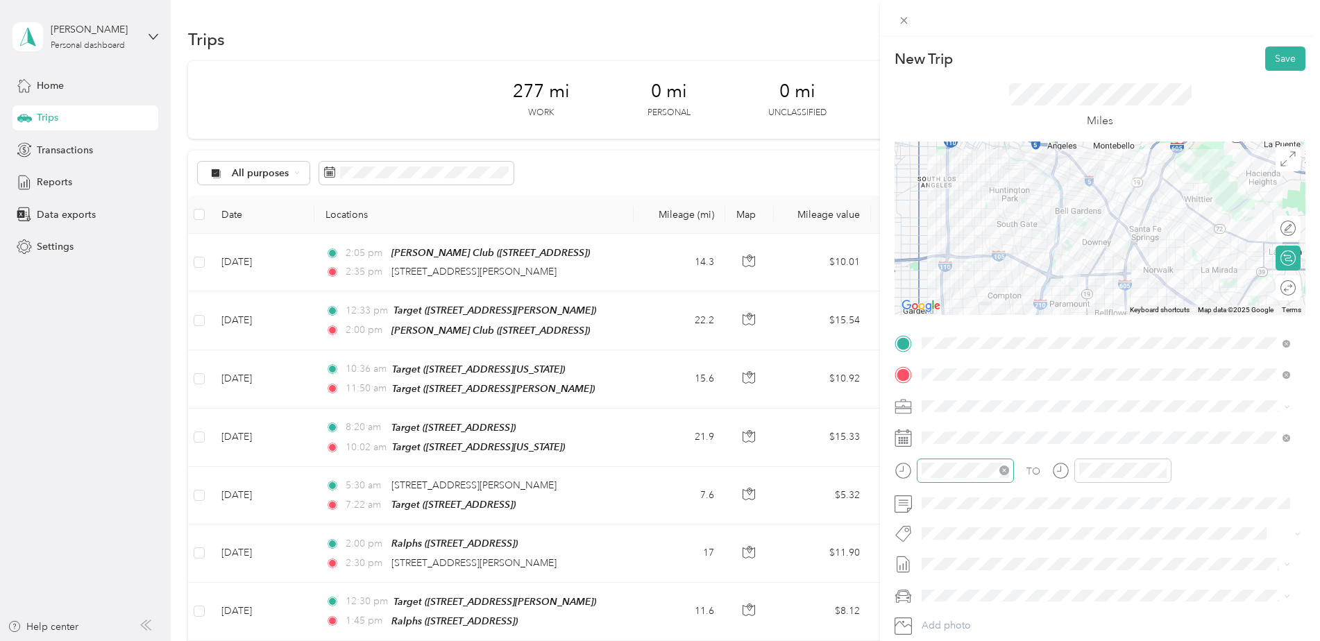
click at [998, 479] on div at bounding box center [965, 471] width 97 height 24
click at [1014, 278] on div "AM" at bounding box center [1014, 285] width 33 height 19
click at [1093, 355] on div "08" at bounding box center [1093, 357] width 33 height 19
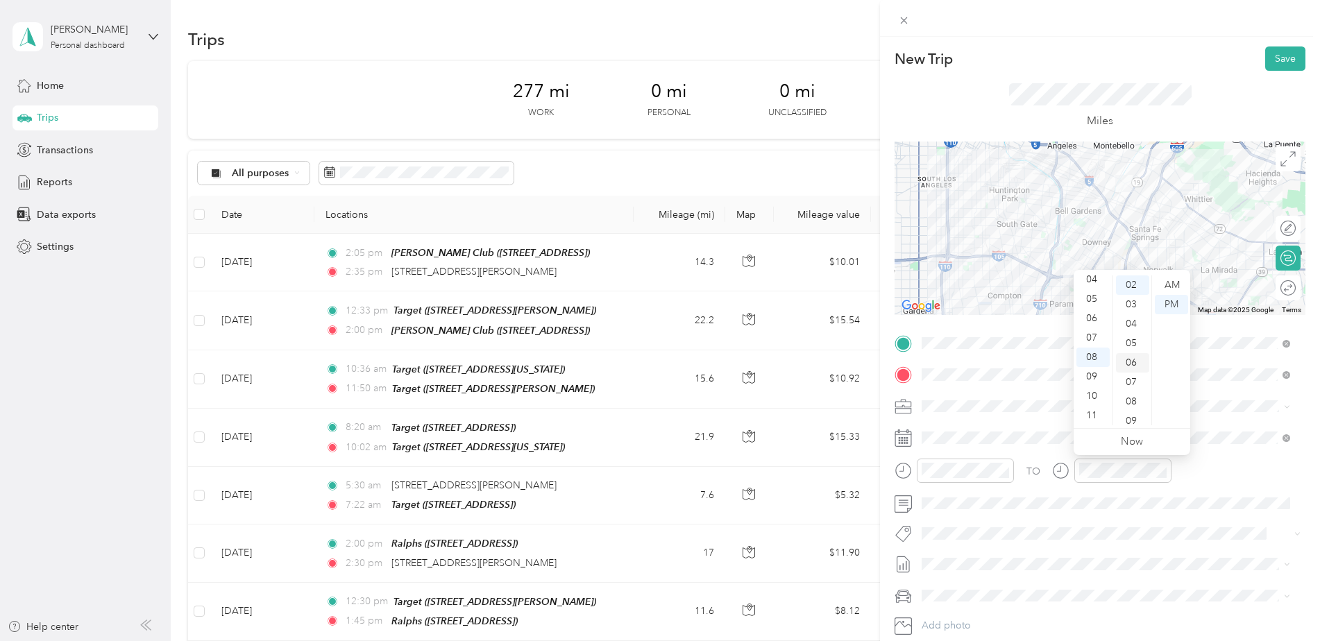
click at [1135, 360] on div "06" at bounding box center [1132, 362] width 33 height 19
click at [1168, 285] on div "AM" at bounding box center [1171, 285] width 33 height 19
click at [1271, 56] on button "Save" at bounding box center [1286, 59] width 40 height 24
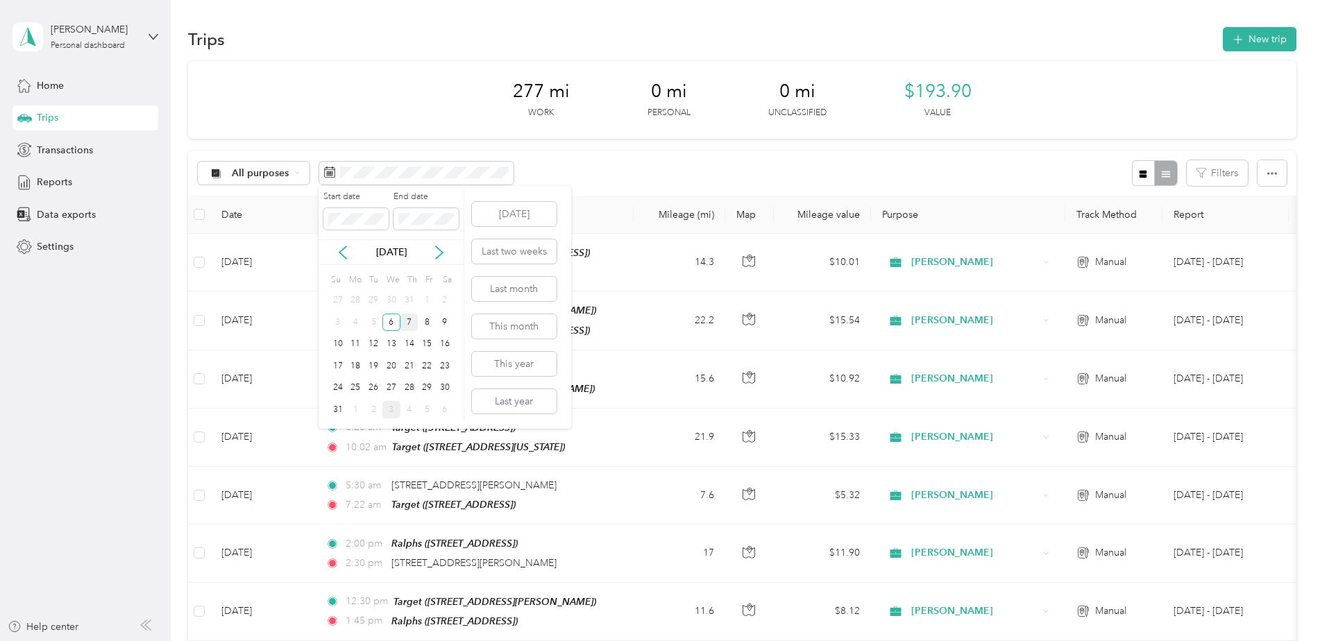
click at [409, 321] on div "7" at bounding box center [410, 322] width 18 height 17
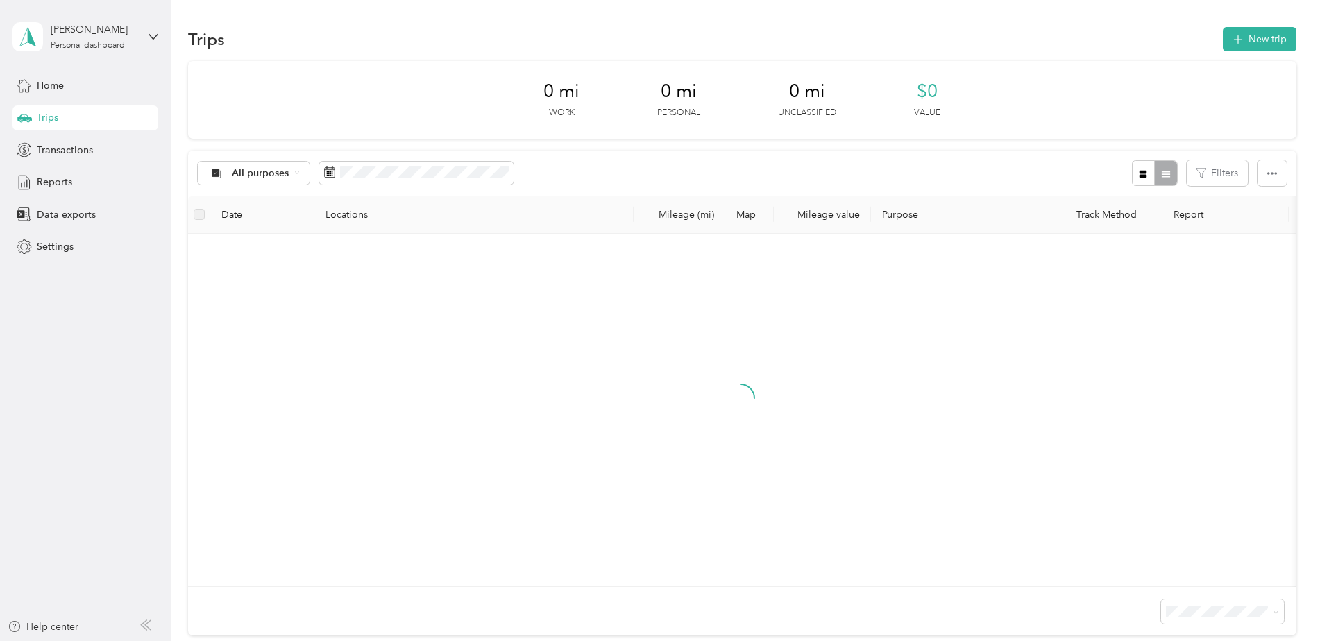
click at [409, 321] on div "7" at bounding box center [410, 314] width 18 height 17
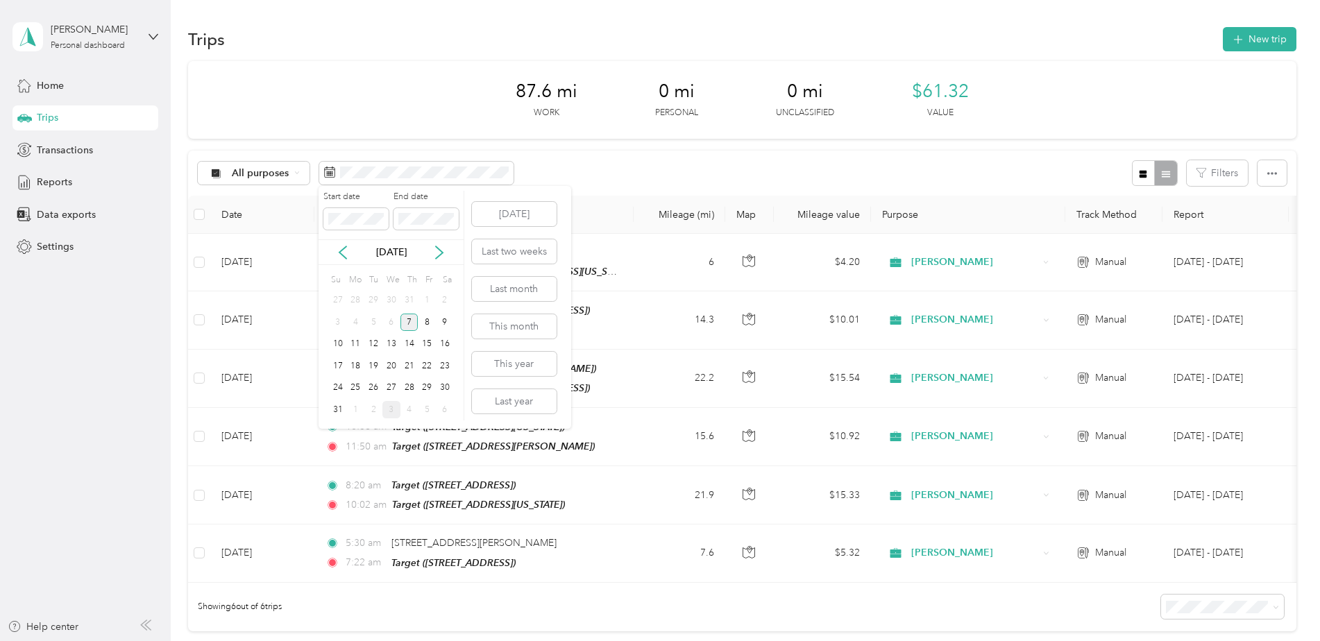
click at [406, 317] on div "7" at bounding box center [410, 322] width 18 height 17
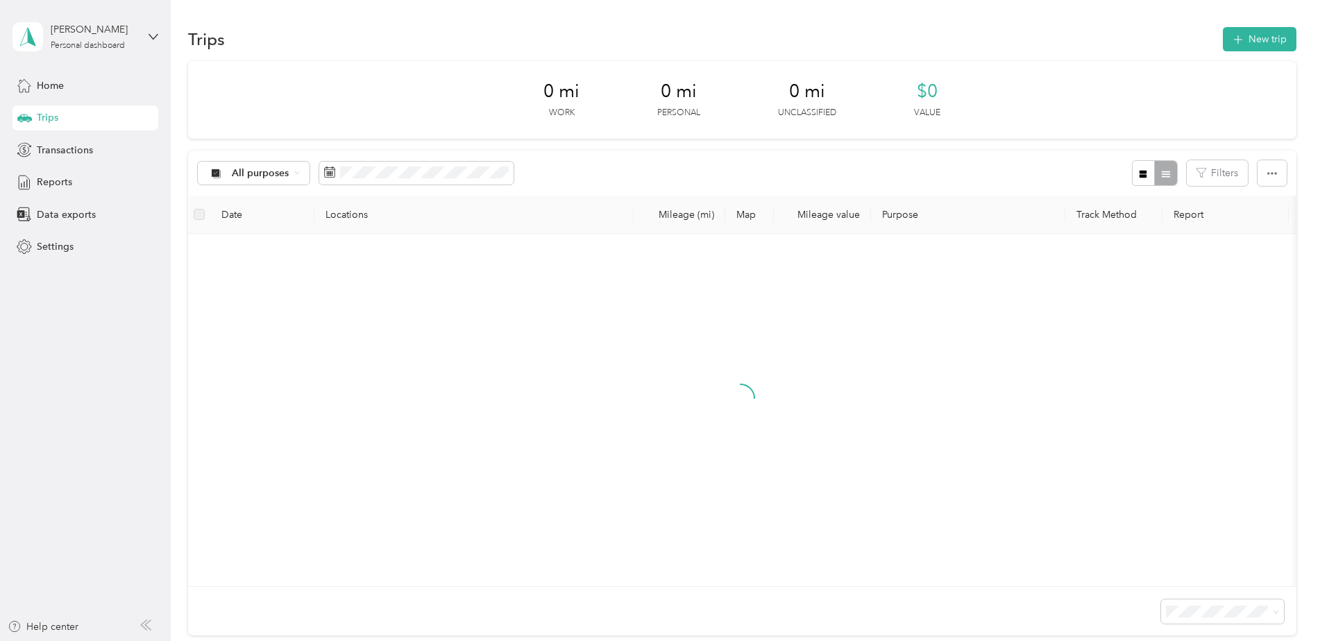
click at [406, 317] on div "7" at bounding box center [410, 322] width 18 height 17
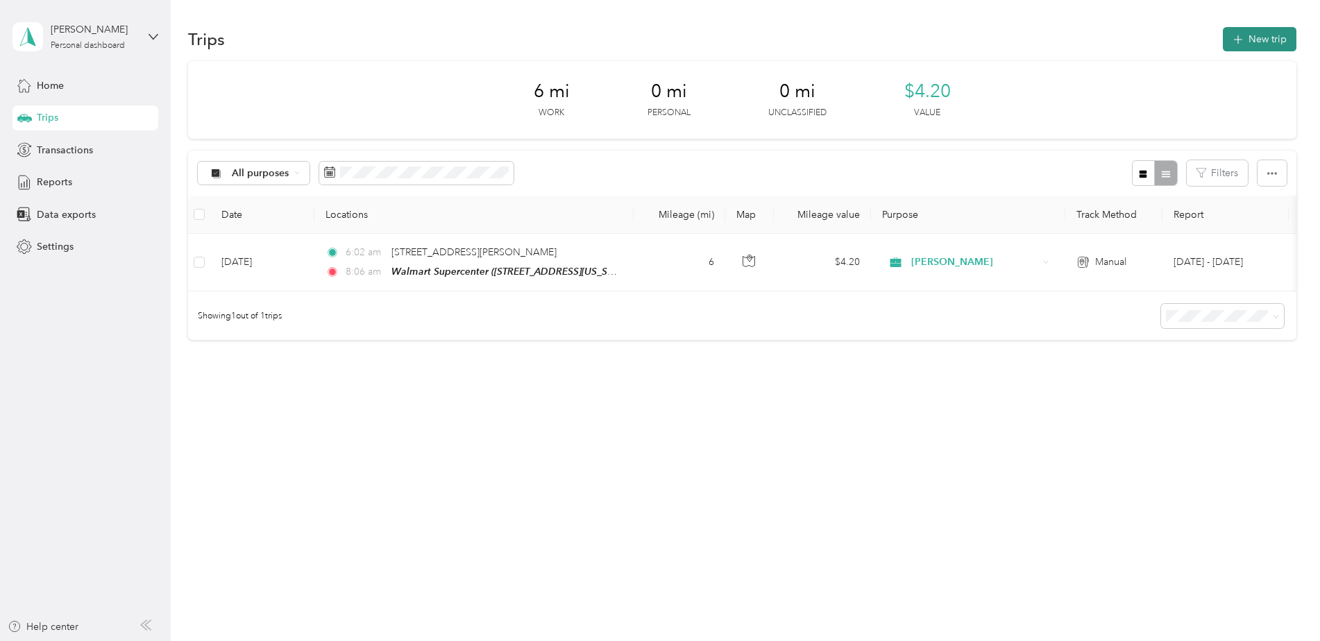
click at [1254, 28] on button "New trip" at bounding box center [1260, 39] width 74 height 24
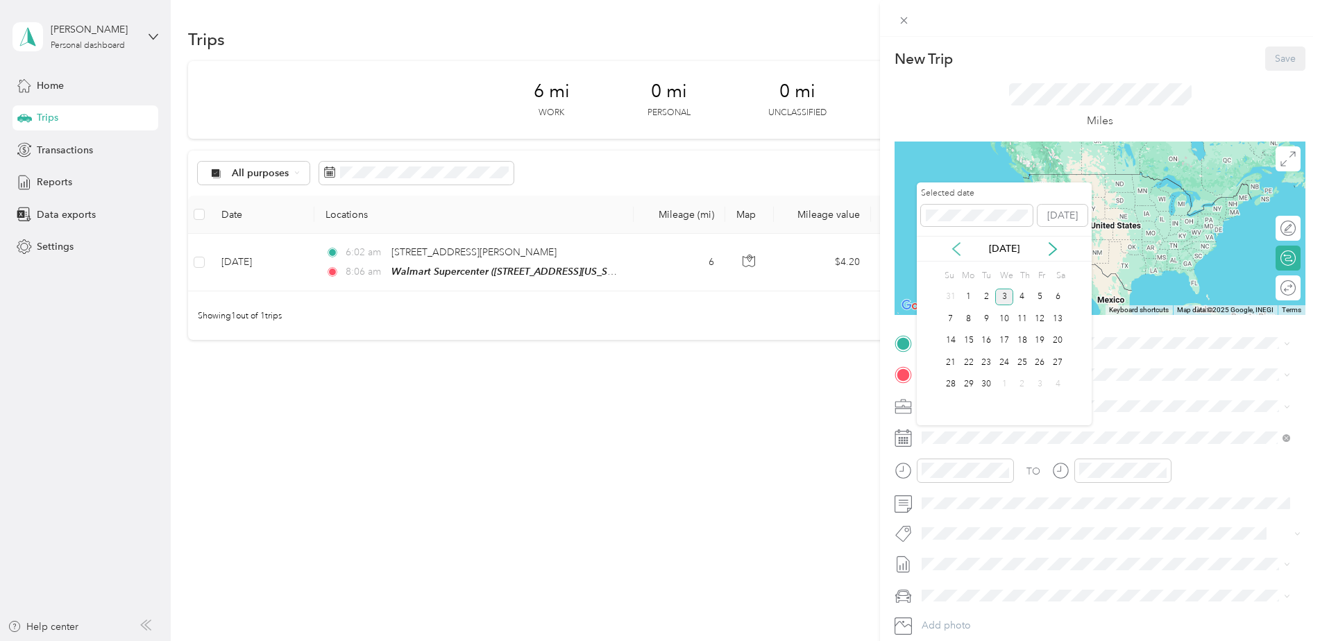
click at [956, 250] on icon at bounding box center [957, 249] width 14 height 14
click at [1022, 318] on div "7" at bounding box center [1023, 318] width 18 height 17
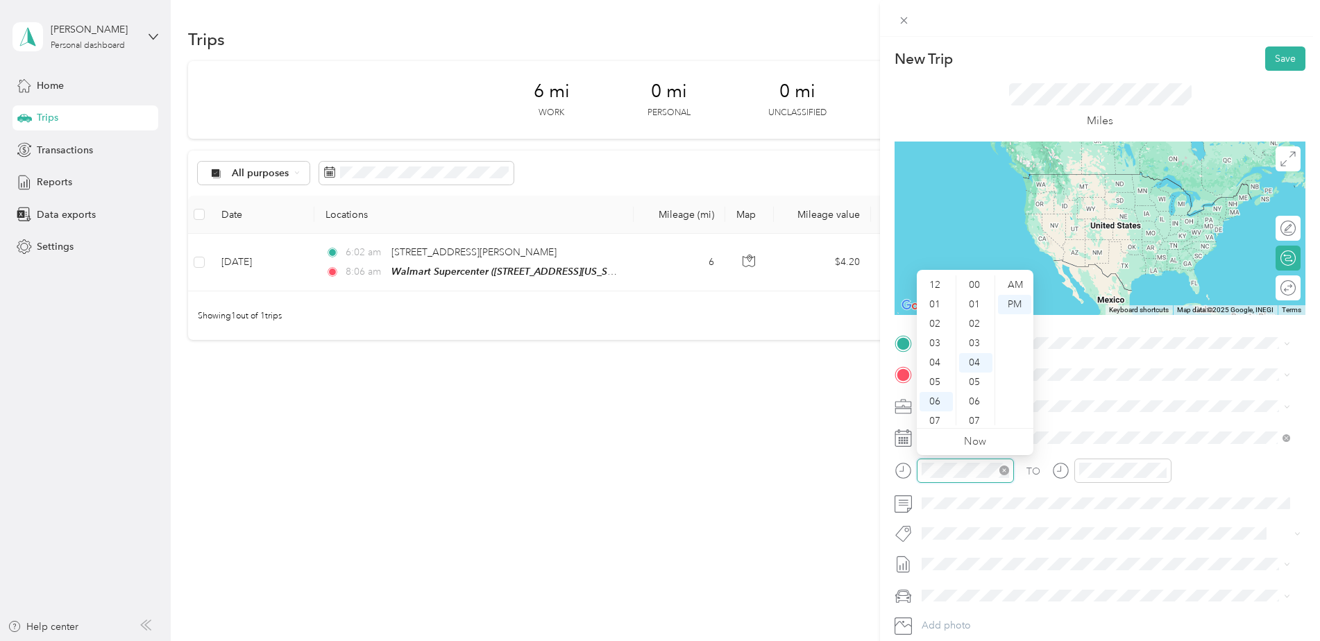
scroll to position [83, 0]
click at [936, 360] on div "08" at bounding box center [936, 357] width 33 height 19
click at [977, 305] on div "30" at bounding box center [975, 304] width 33 height 19
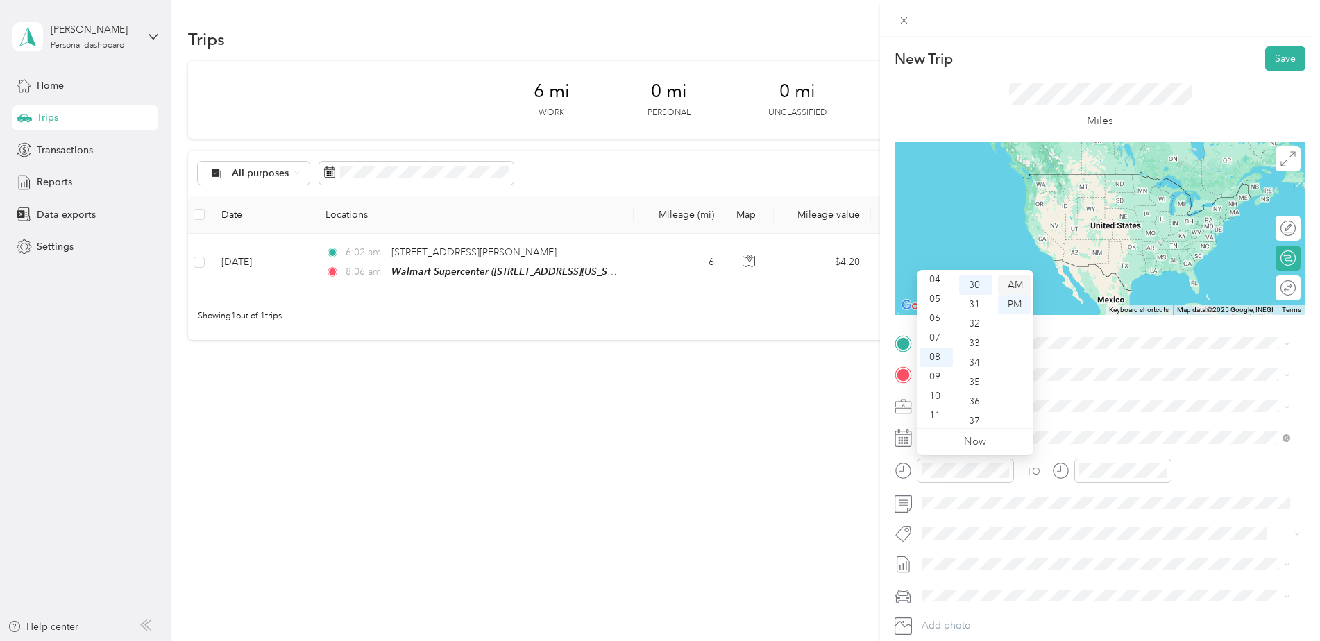
click at [1007, 280] on div "AM" at bounding box center [1014, 285] width 33 height 19
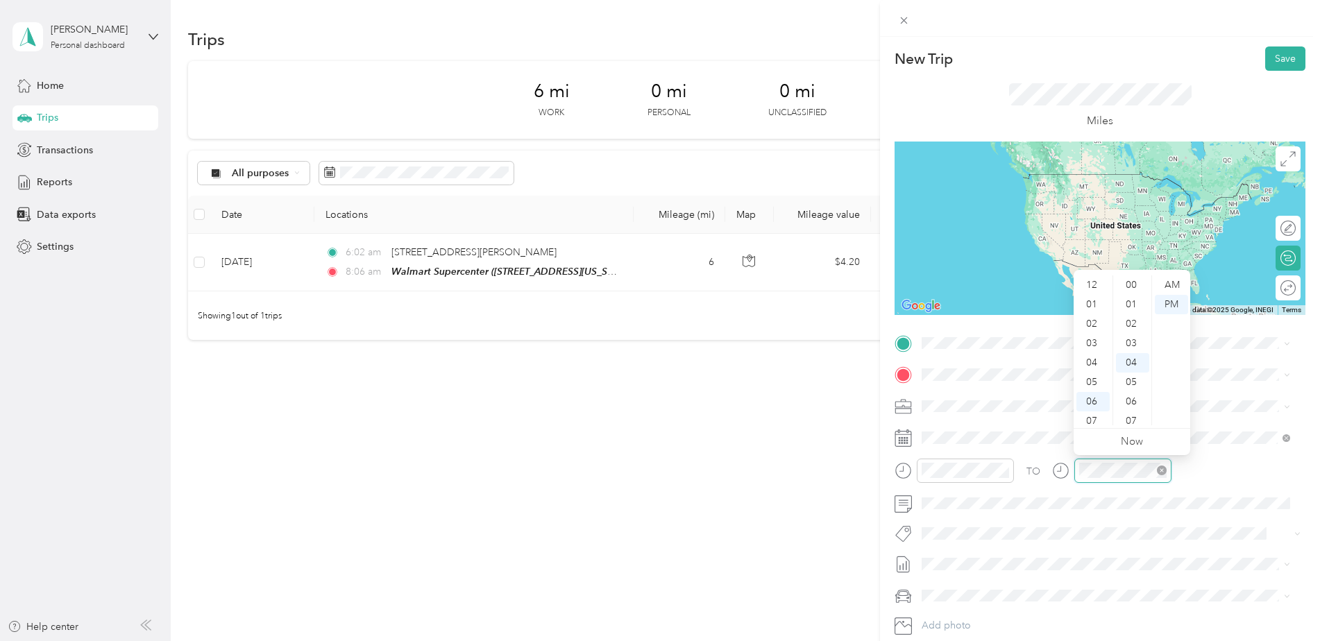
scroll to position [78, 0]
click at [1096, 400] on div "10" at bounding box center [1093, 396] width 33 height 19
click at [1127, 283] on div "00" at bounding box center [1132, 285] width 33 height 19
click at [1173, 285] on div "AM" at bounding box center [1171, 285] width 33 height 19
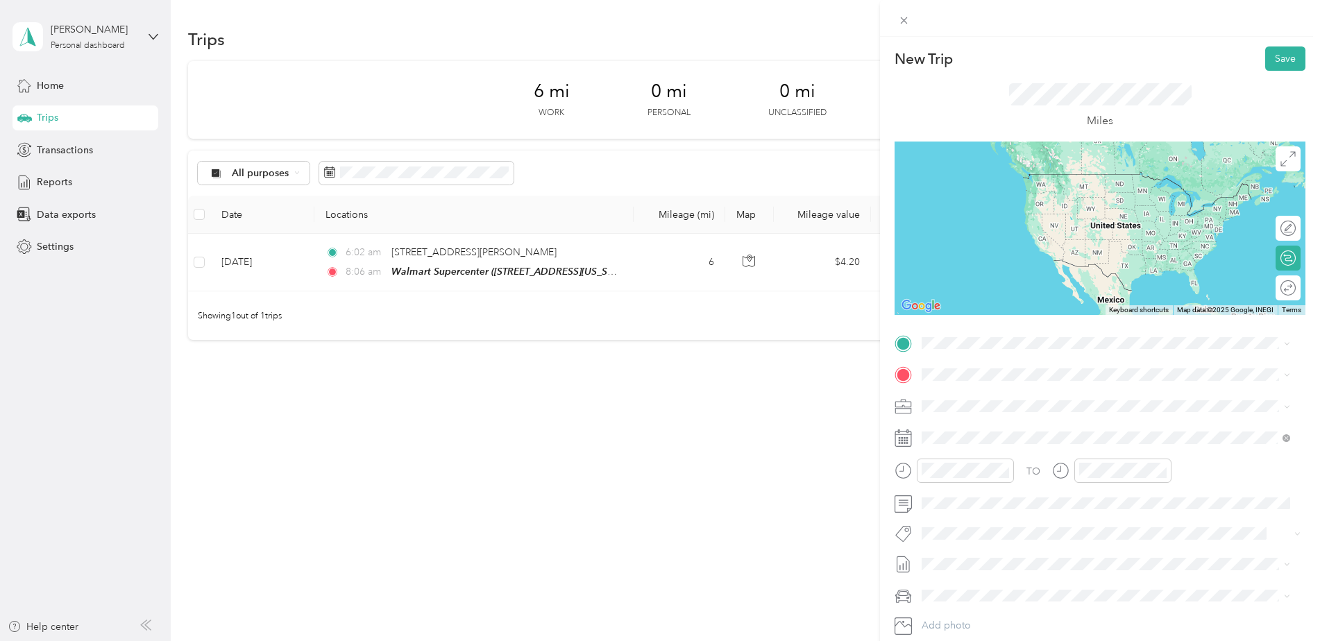
click at [849, 452] on div "New Trip Save This trip cannot be edited because it is either under review, app…" at bounding box center [660, 320] width 1320 height 641
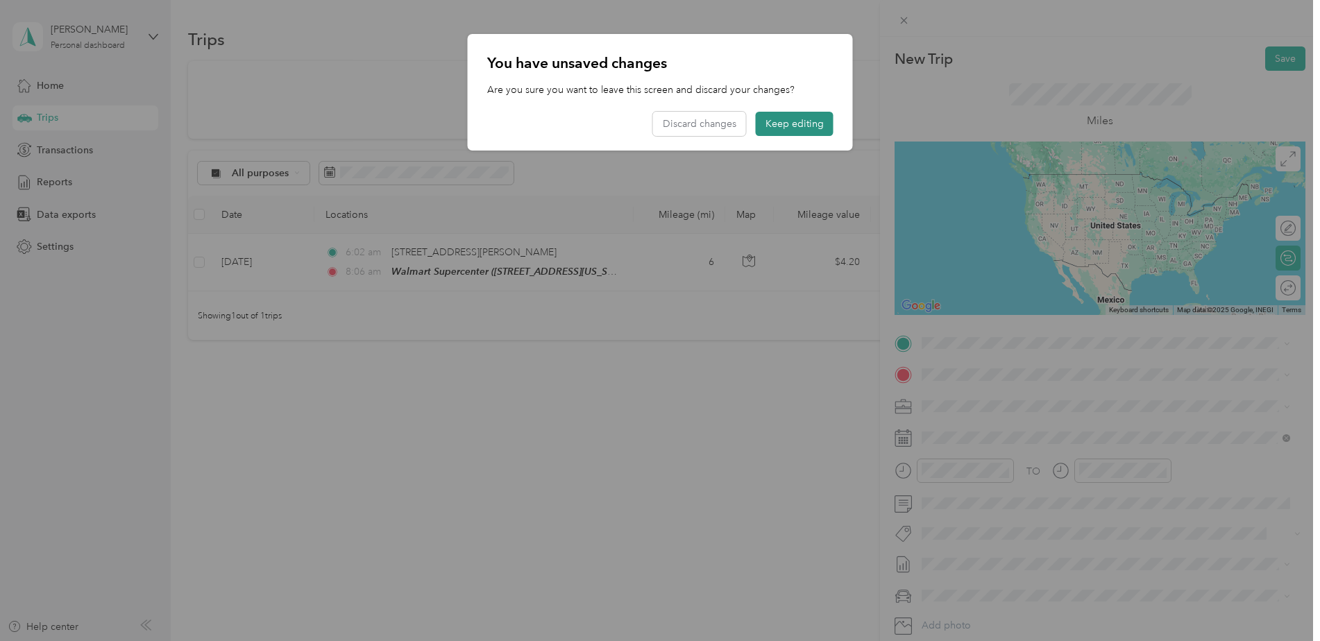
click at [796, 127] on button "Keep editing" at bounding box center [795, 124] width 78 height 24
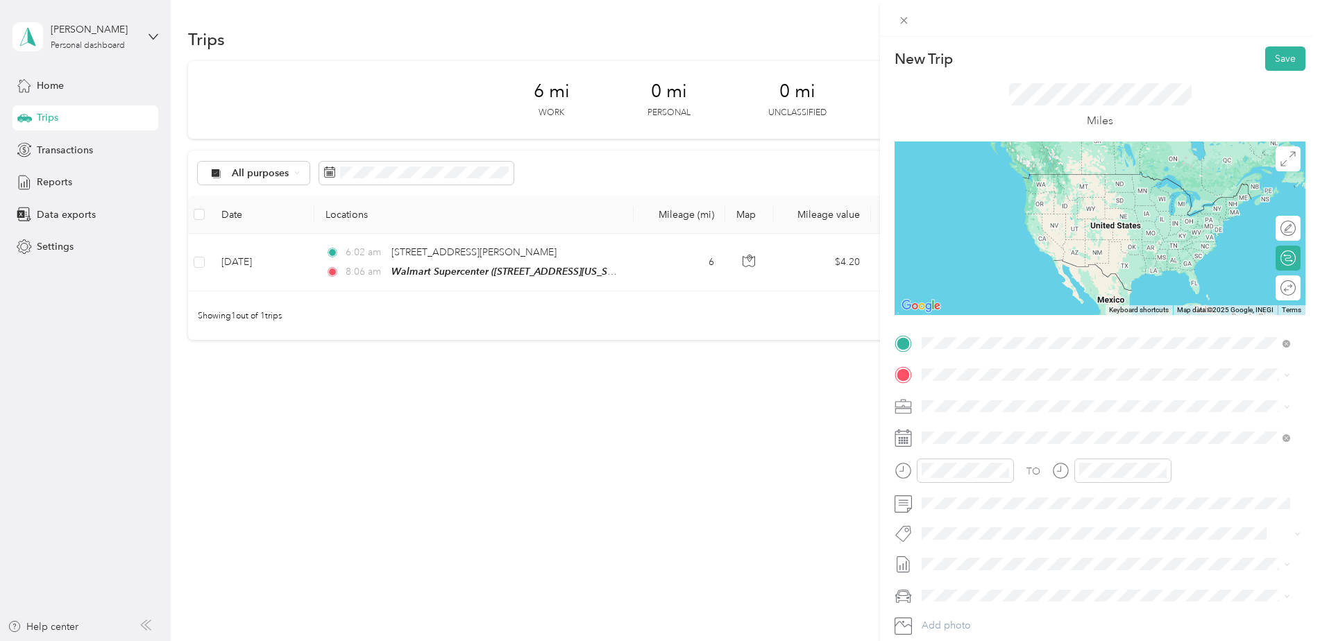
click at [974, 448] on button "TEAM" at bounding box center [969, 449] width 43 height 17
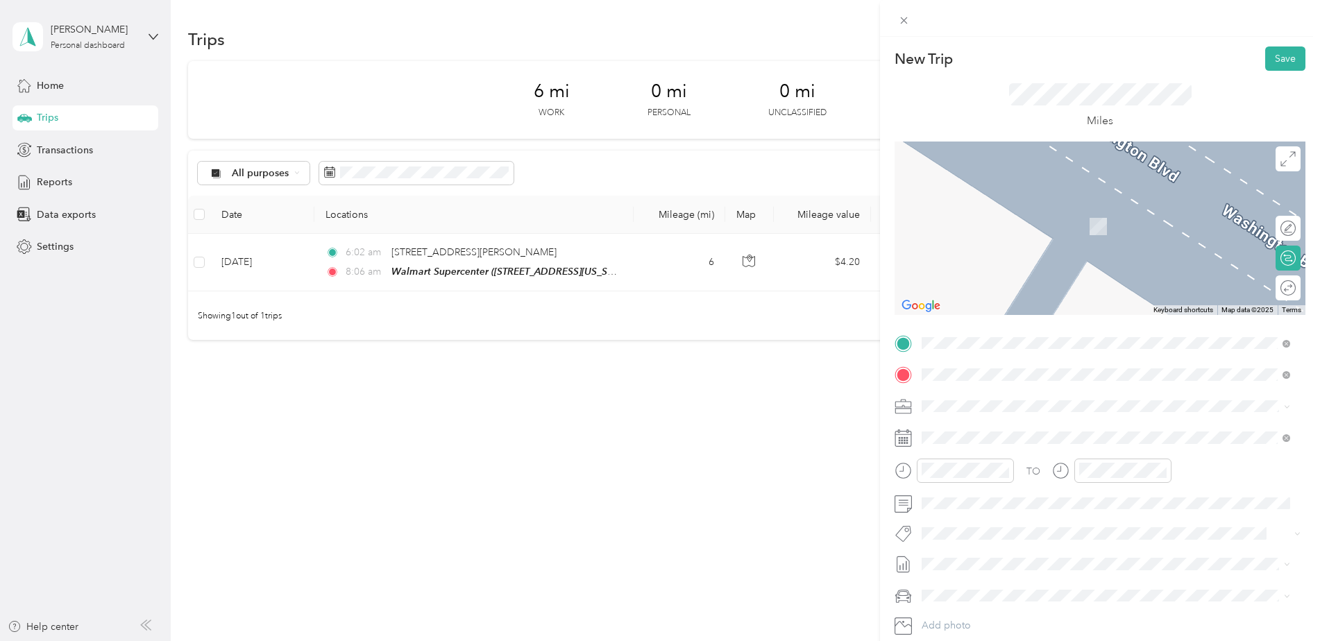
click at [975, 539] on div "TEAM Target [STREET_ADDRESS][US_STATE]" at bounding box center [1017, 538] width 139 height 34
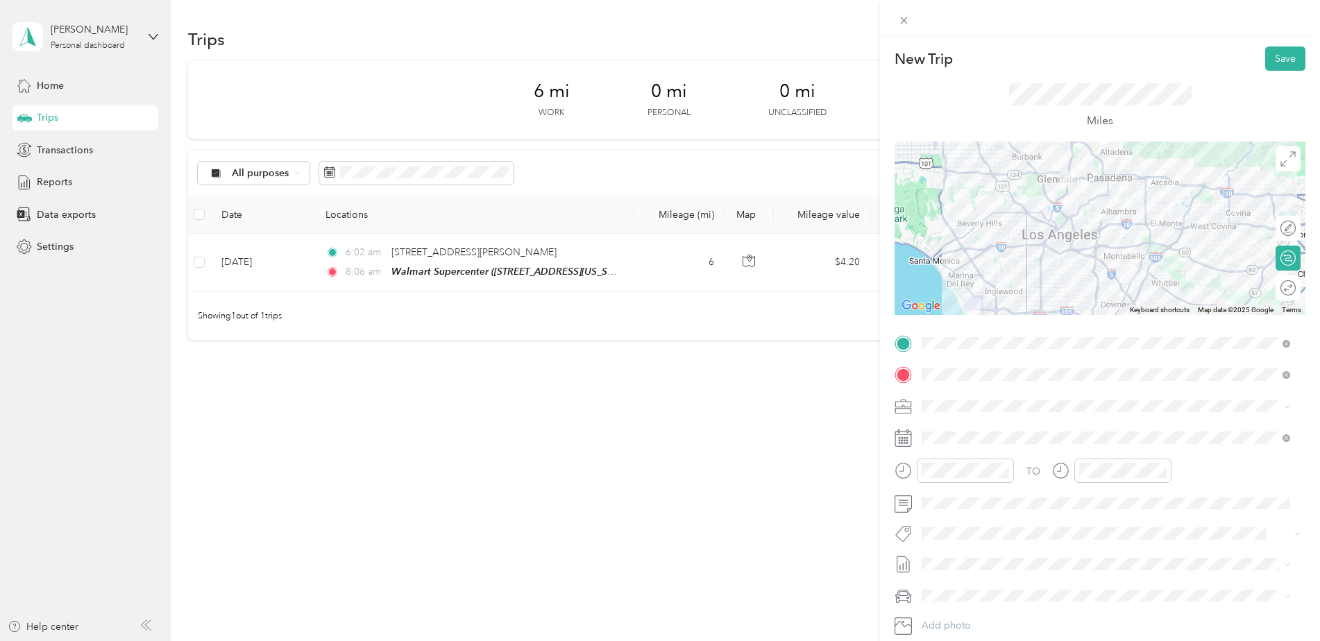
click at [1277, 46] on div "New Trip Save This trip cannot be edited because it is either under review, app…" at bounding box center [1100, 357] width 440 height 641
click at [1273, 58] on button "Save" at bounding box center [1286, 59] width 40 height 24
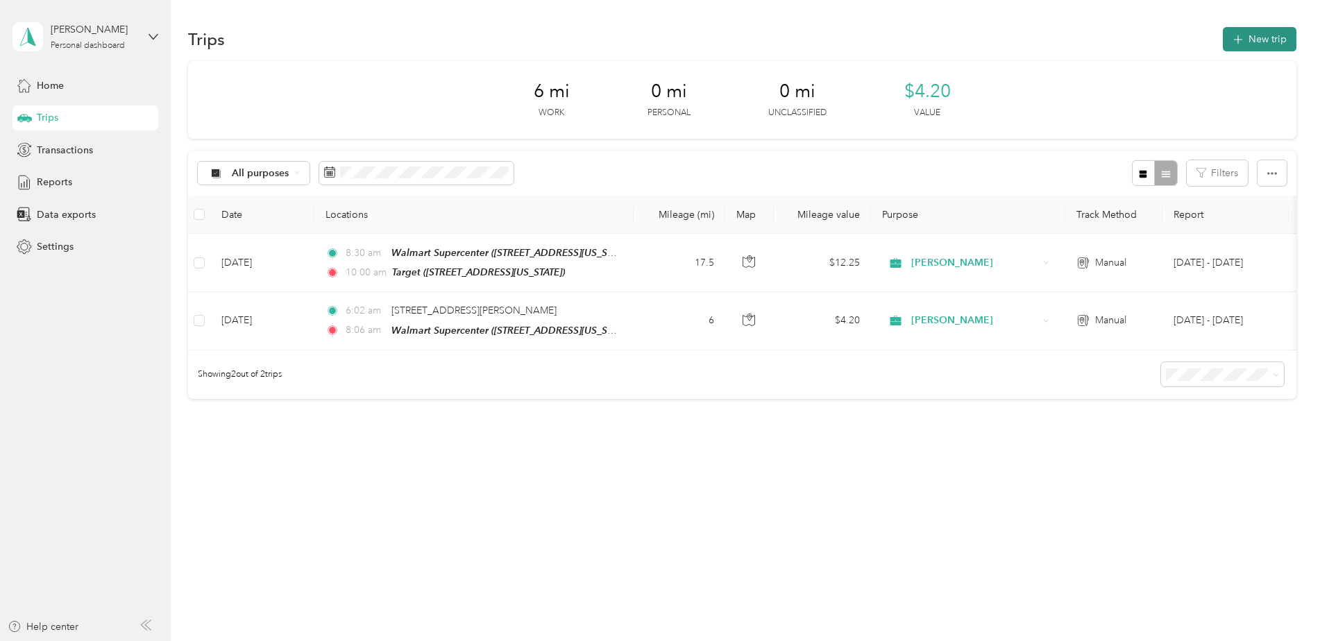
click at [1265, 37] on button "New trip" at bounding box center [1260, 39] width 74 height 24
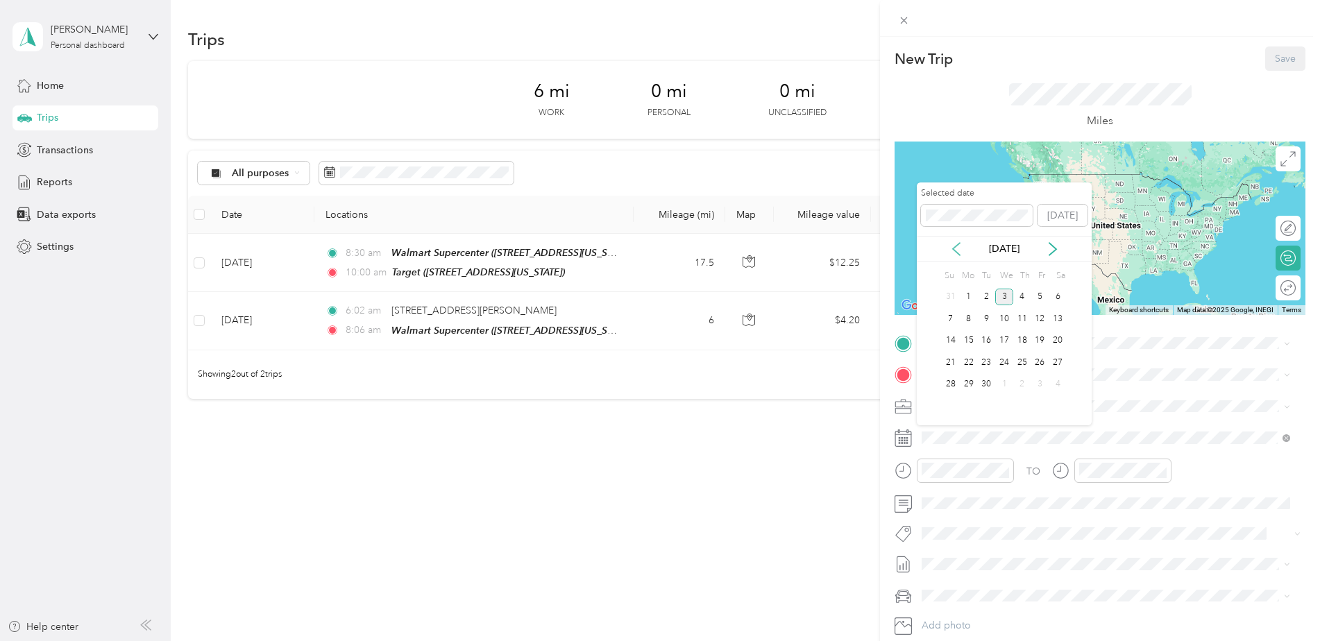
click at [953, 249] on icon at bounding box center [956, 249] width 7 height 12
click at [1023, 317] on div "7" at bounding box center [1023, 318] width 18 height 17
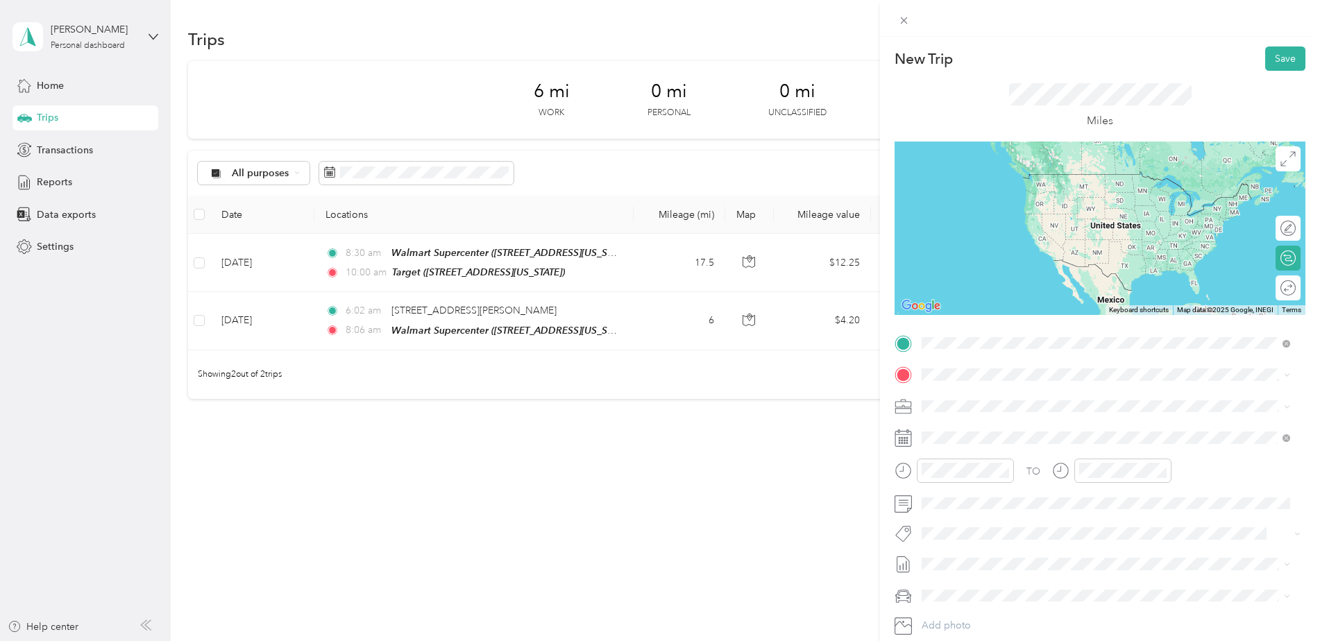
click at [990, 487] on div "TEAM Target [STREET_ADDRESS][US_STATE]" at bounding box center [1106, 506] width 359 height 39
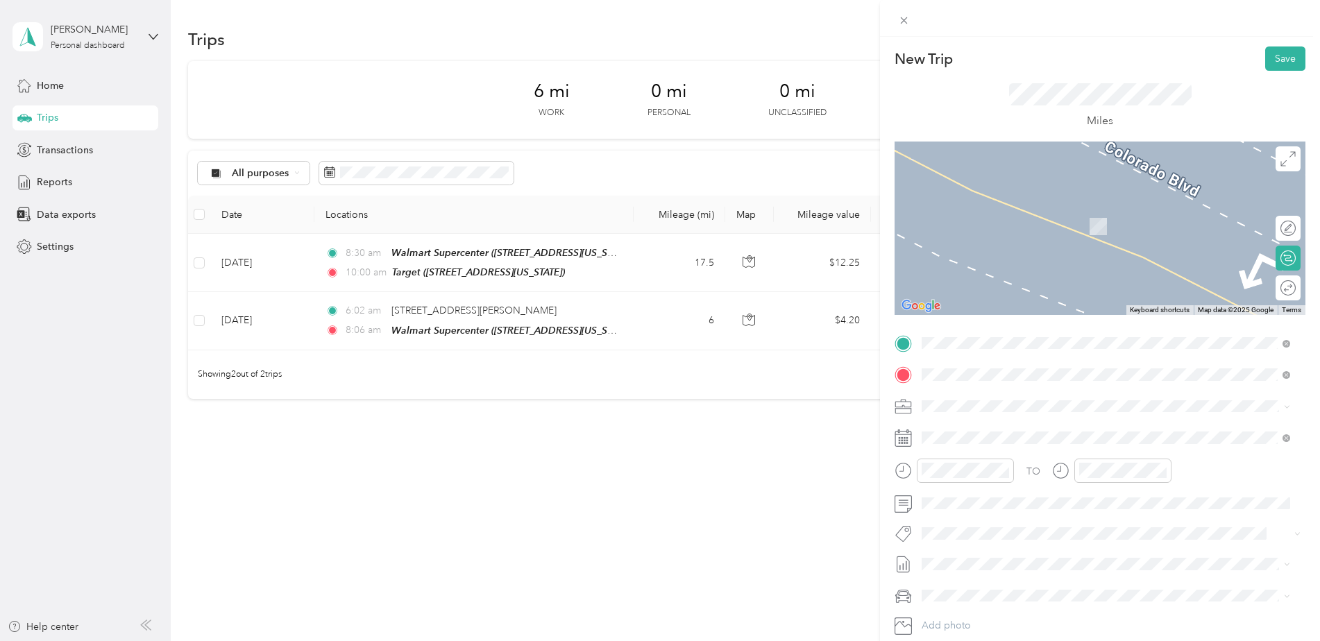
click at [994, 443] on div "TEAM Walmart Supercenter [STREET_ADDRESS][PERSON_NAME]" at bounding box center [1030, 440] width 165 height 34
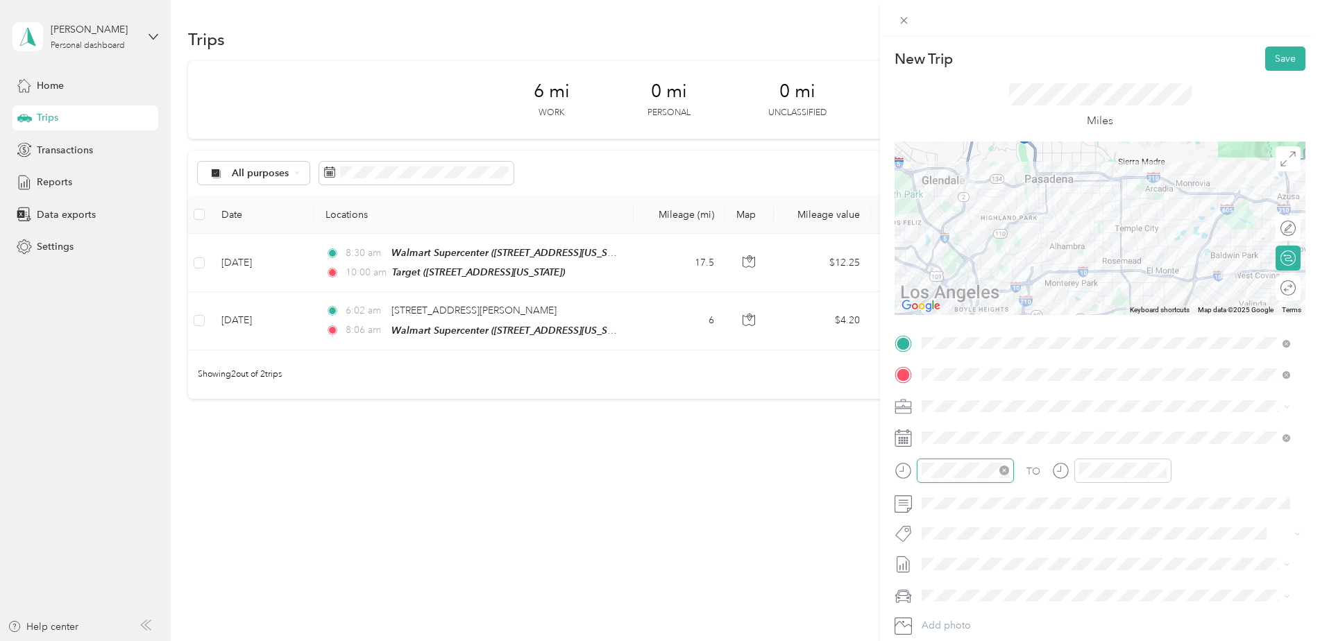
scroll to position [136, 0]
click at [937, 393] on div "10" at bounding box center [936, 396] width 33 height 19
click at [978, 361] on div "39" at bounding box center [975, 351] width 33 height 19
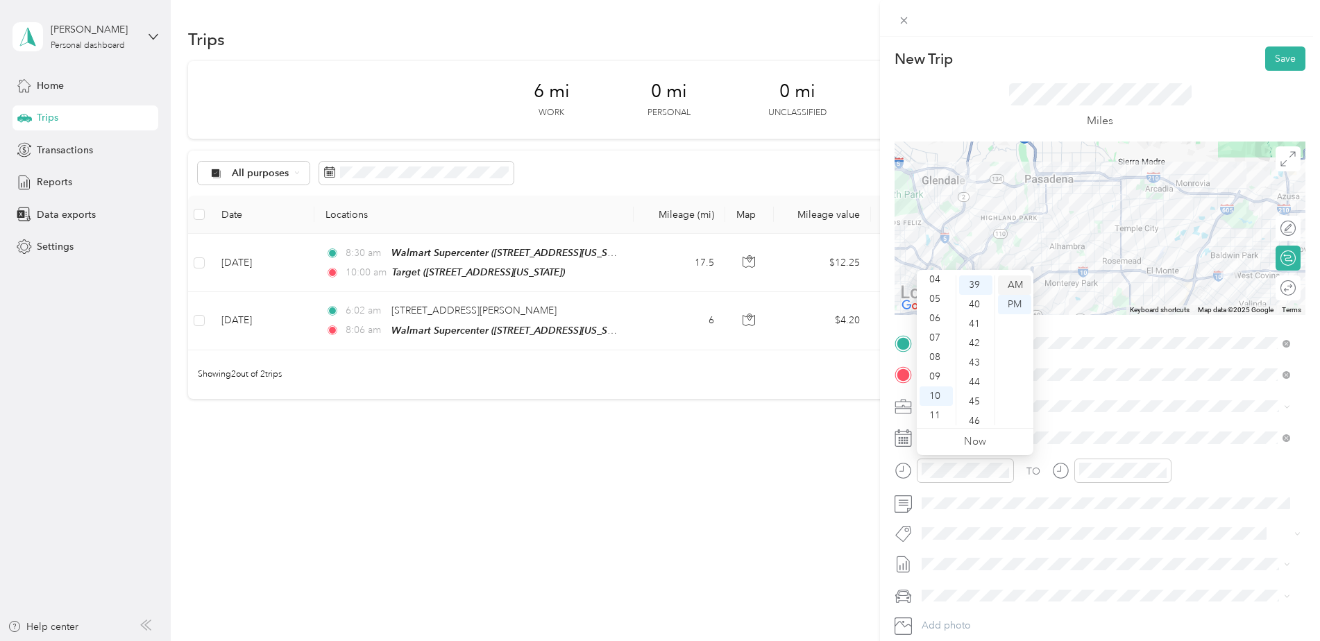
click at [1022, 281] on div "AM" at bounding box center [1014, 285] width 33 height 19
click at [1112, 455] on div "TO Add photo" at bounding box center [1100, 500] width 411 height 335
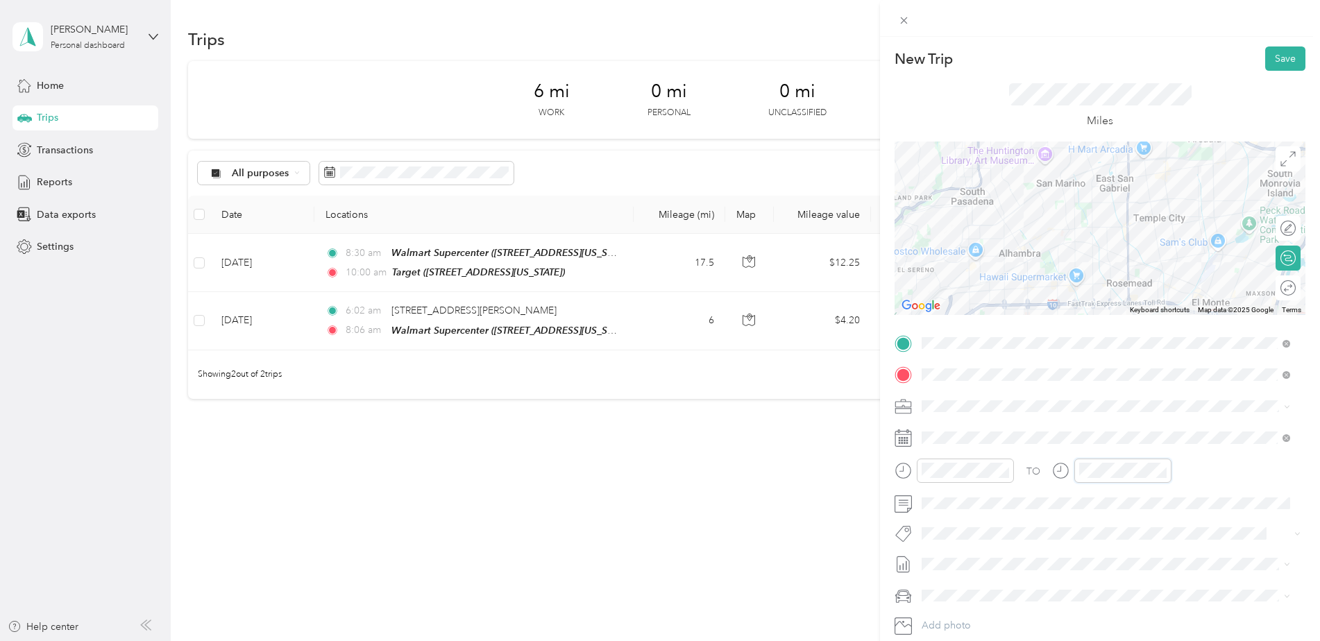
scroll to position [136, 0]
click at [1091, 414] on div "11" at bounding box center [1093, 415] width 33 height 19
click at [1127, 397] on div "31" at bounding box center [1132, 404] width 33 height 19
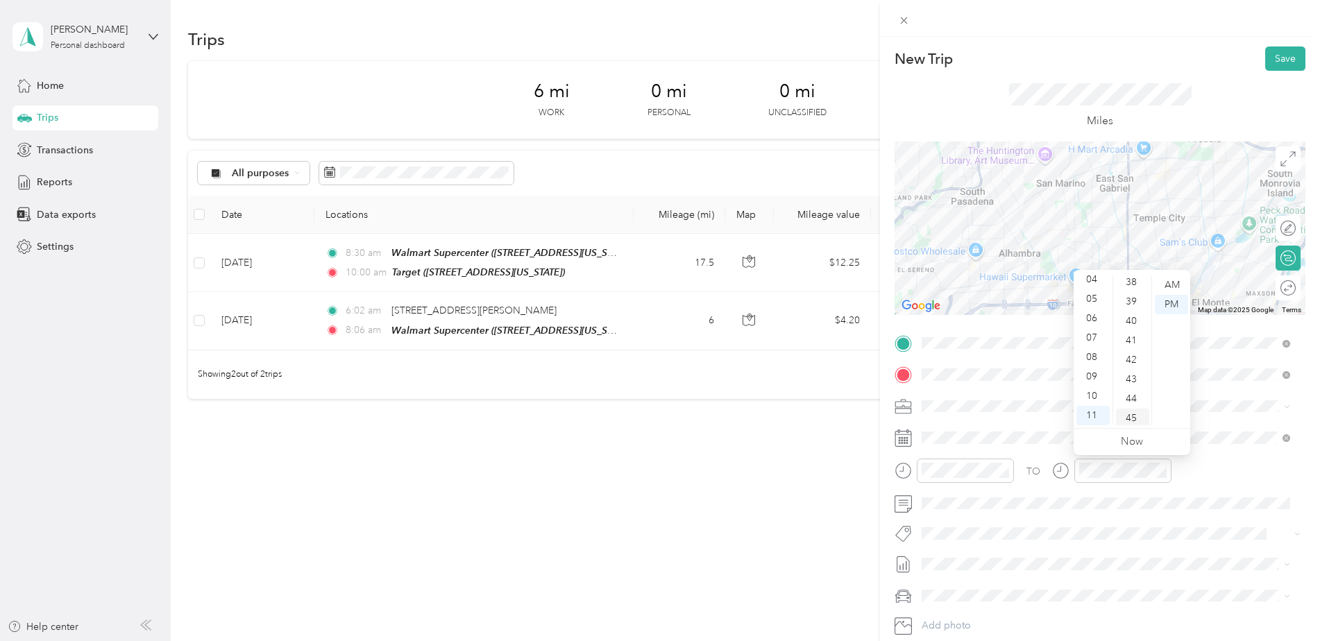
click at [1129, 418] on div "45" at bounding box center [1132, 418] width 33 height 19
click at [1176, 285] on div "AM" at bounding box center [1171, 285] width 33 height 19
click at [1236, 458] on div "TO Add photo" at bounding box center [1100, 500] width 411 height 335
click at [1273, 58] on button "Save" at bounding box center [1286, 59] width 40 height 24
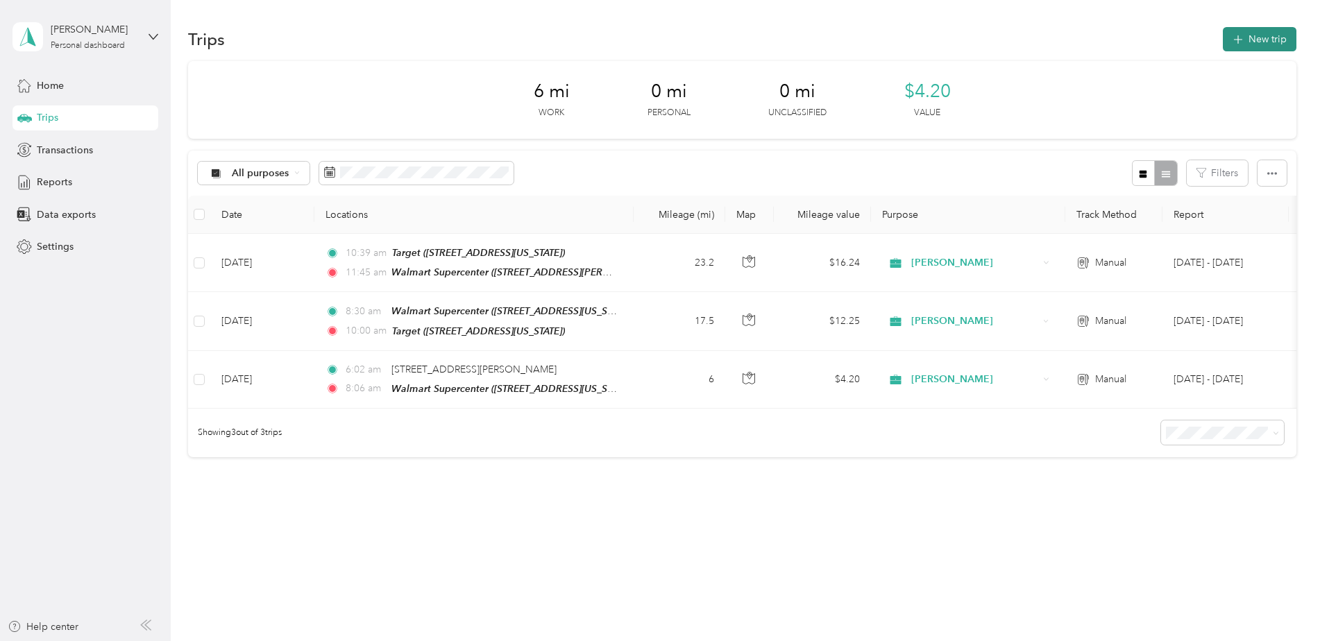
click at [1252, 37] on button "New trip" at bounding box center [1260, 39] width 74 height 24
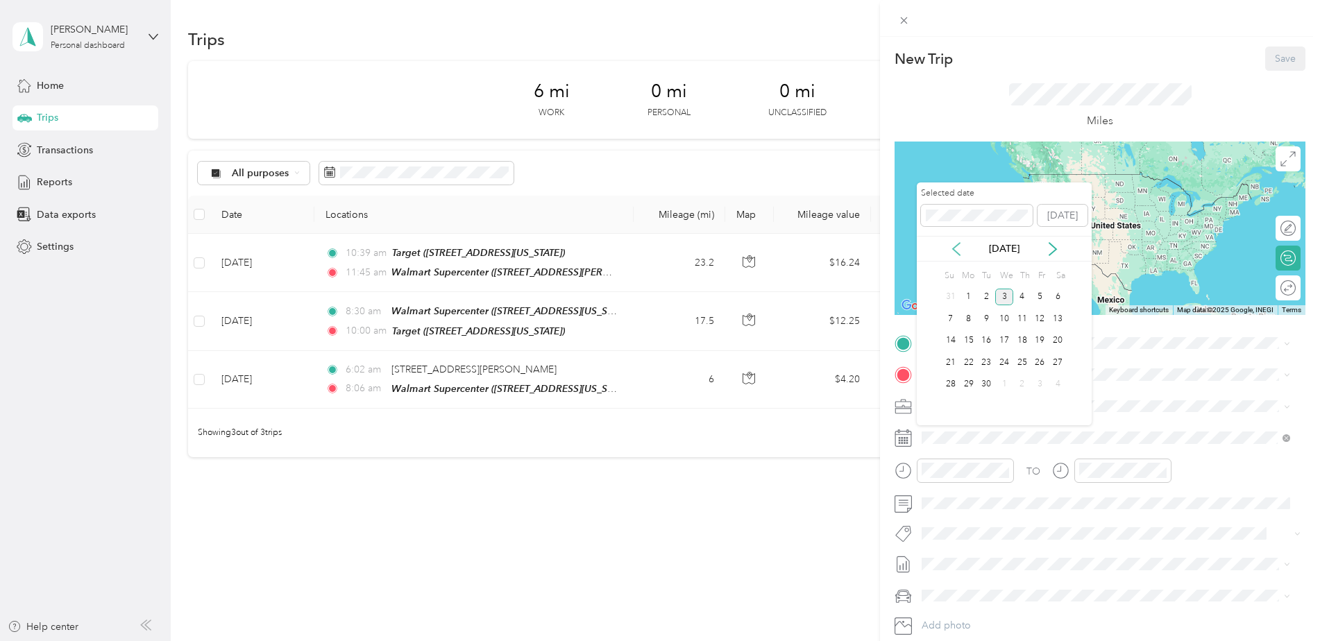
click at [957, 249] on icon at bounding box center [957, 249] width 14 height 14
click at [1018, 315] on div "7" at bounding box center [1023, 318] width 18 height 17
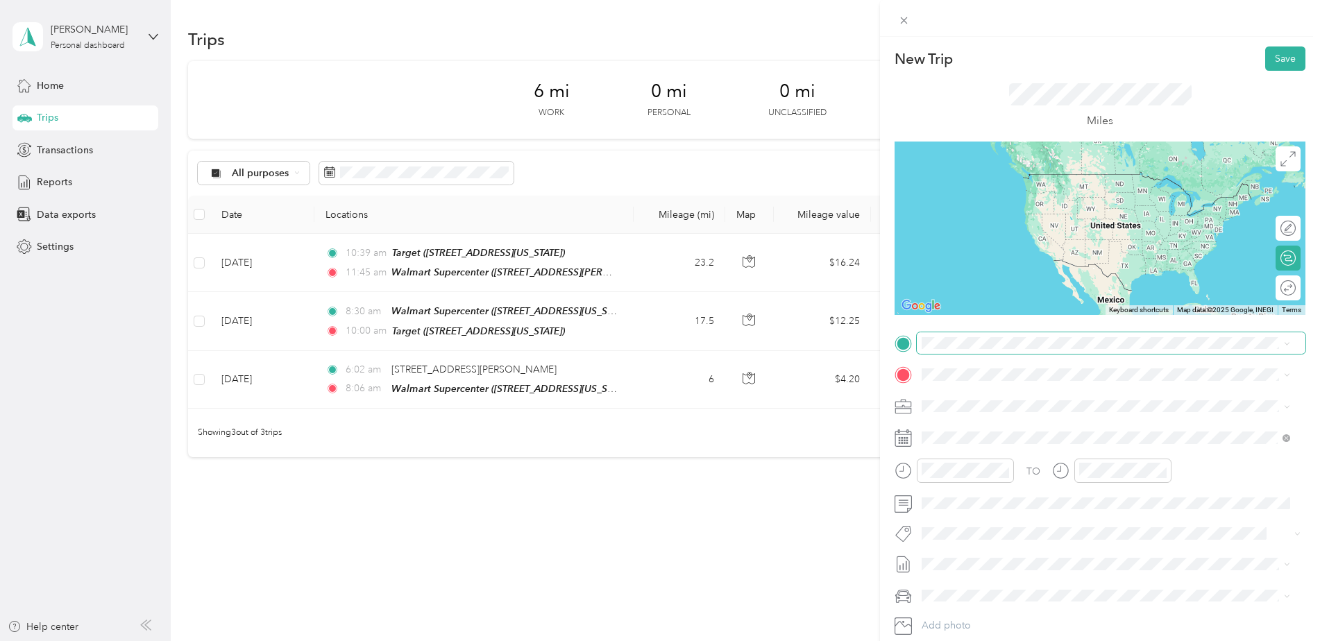
click at [959, 334] on span at bounding box center [1111, 344] width 389 height 22
click at [959, 336] on span at bounding box center [1111, 344] width 389 height 22
click at [982, 407] on div "TEAM Walmart Supercenter [STREET_ADDRESS][PERSON_NAME]" at bounding box center [1030, 409] width 165 height 34
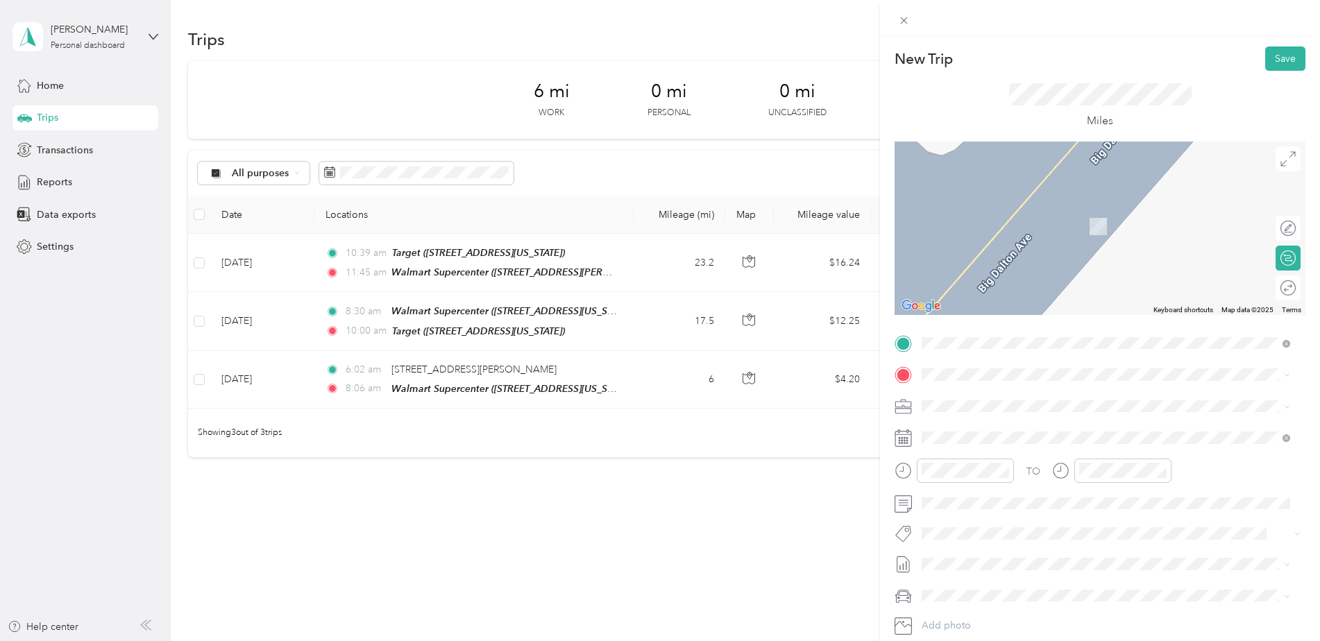
click at [986, 537] on div "TEAM Walmart Supercenter [STREET_ADDRESS]" at bounding box center [1020, 533] width 144 height 34
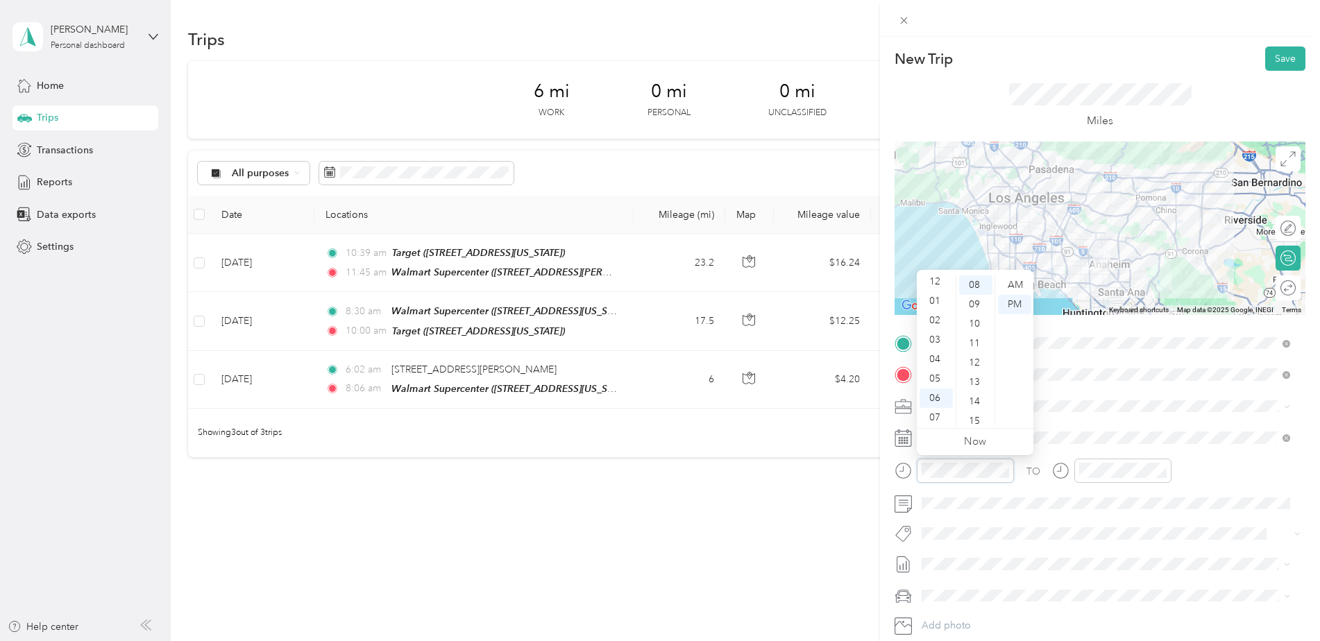
scroll to position [0, 0]
click at [935, 283] on div "12" at bounding box center [936, 285] width 33 height 19
click at [979, 303] on div "34" at bounding box center [975, 304] width 33 height 19
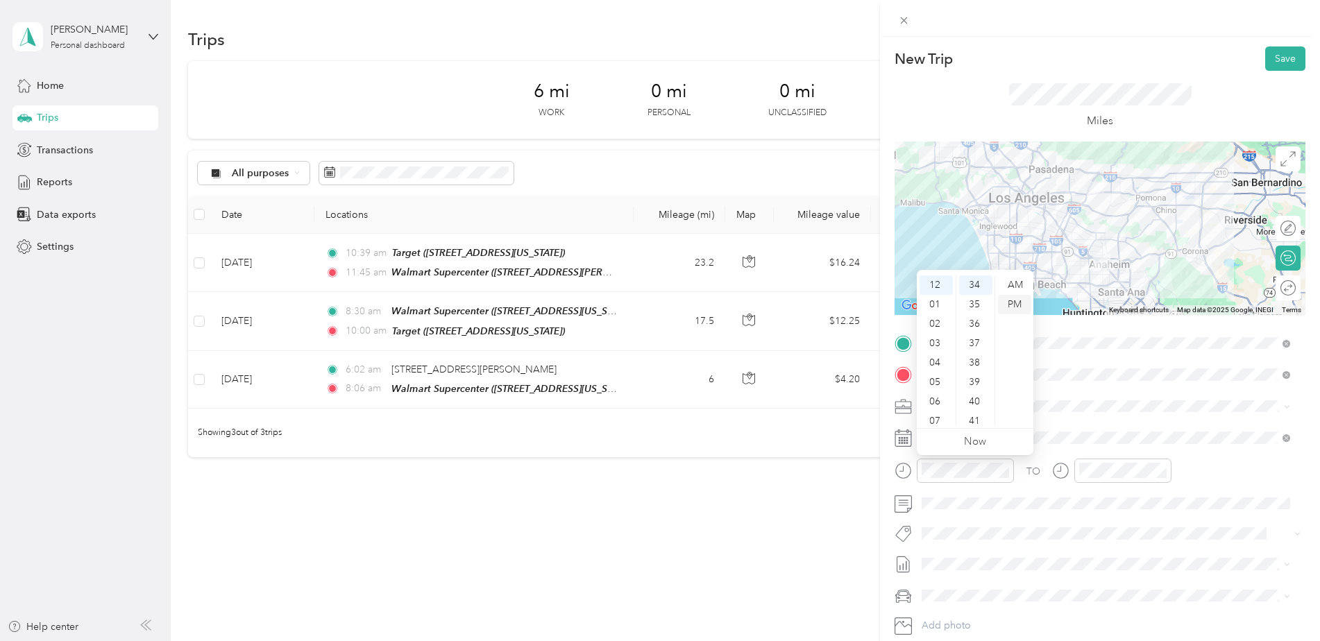
click at [1018, 298] on div "PM" at bounding box center [1014, 304] width 33 height 19
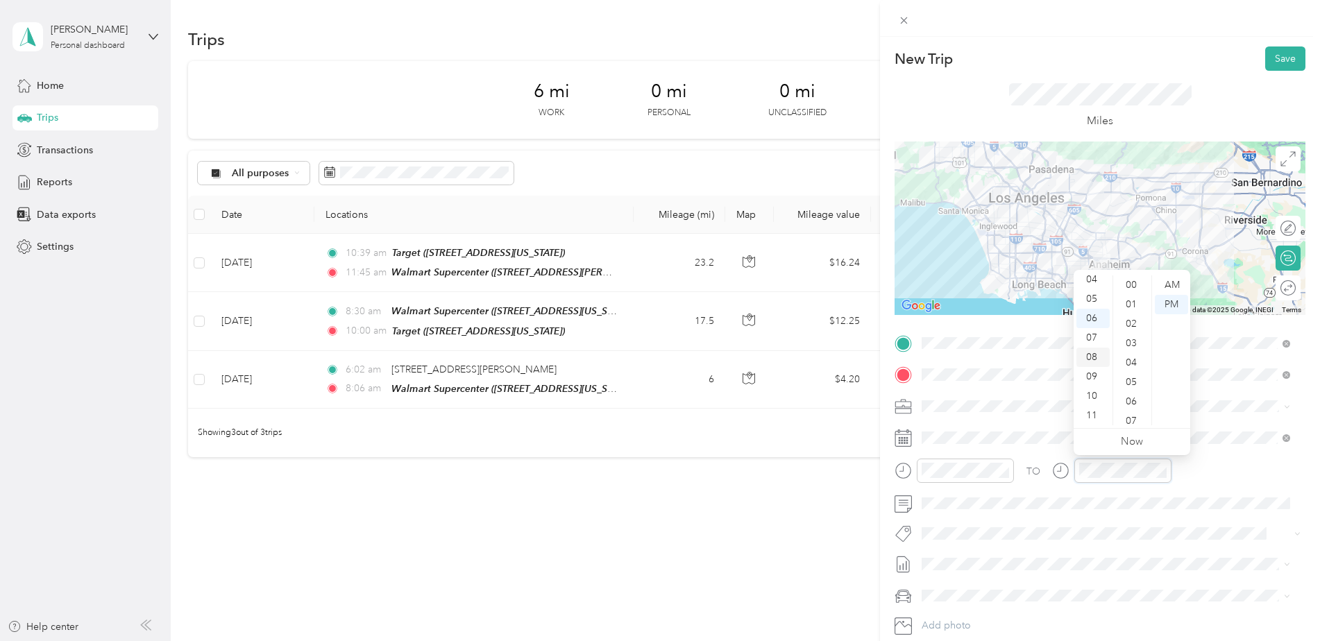
scroll to position [0, 0]
click at [1094, 303] on div "01" at bounding box center [1093, 304] width 33 height 19
click at [1139, 374] on div "48" at bounding box center [1132, 368] width 33 height 19
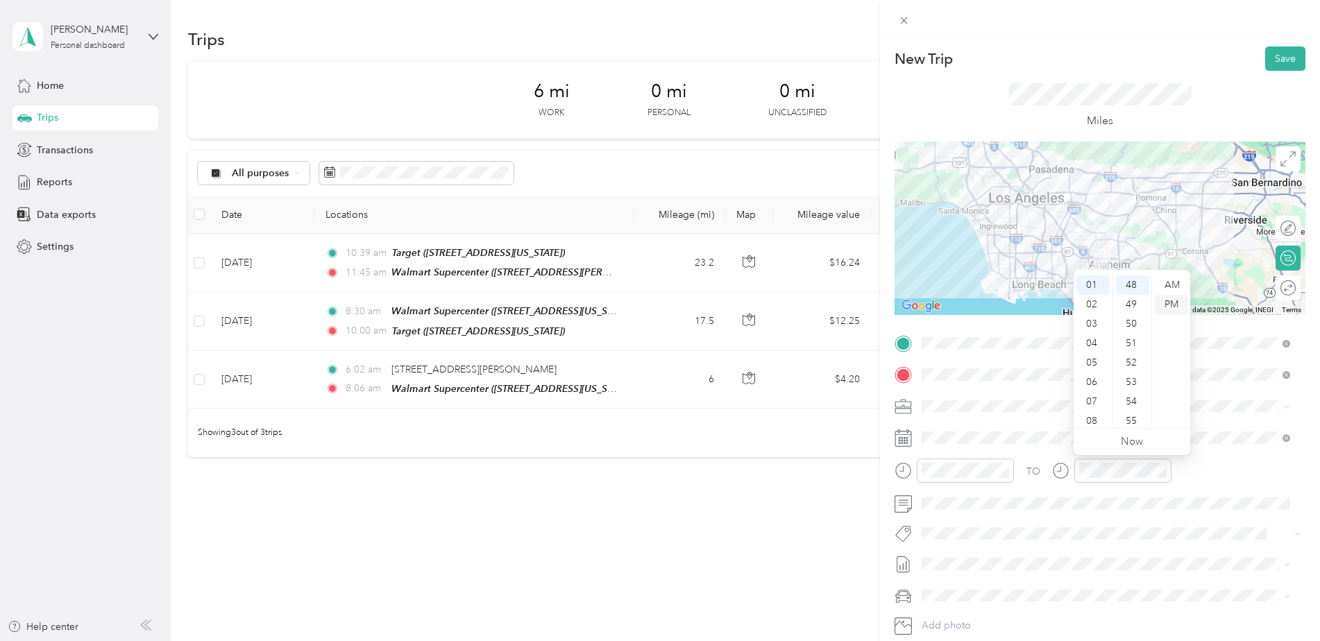
click at [1168, 299] on div "PM" at bounding box center [1171, 304] width 33 height 19
click at [1213, 484] on div "TO" at bounding box center [1100, 476] width 411 height 34
click at [1275, 58] on button "Save" at bounding box center [1286, 59] width 40 height 24
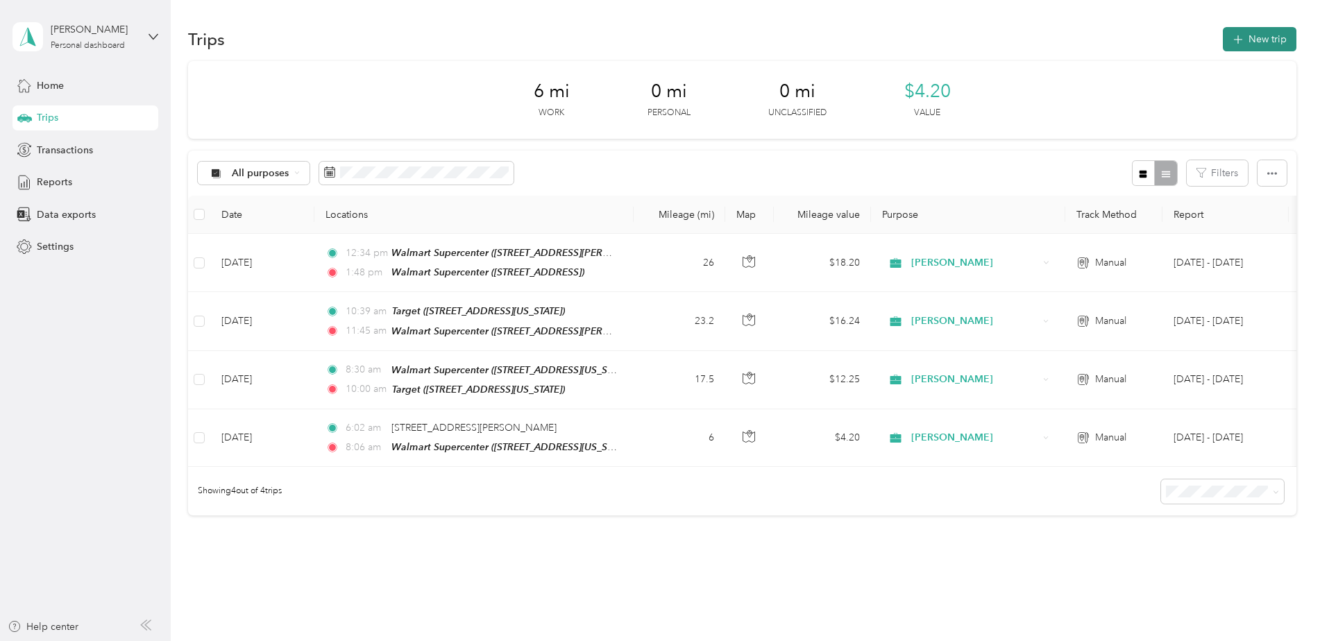
click at [1258, 37] on button "New trip" at bounding box center [1260, 39] width 74 height 24
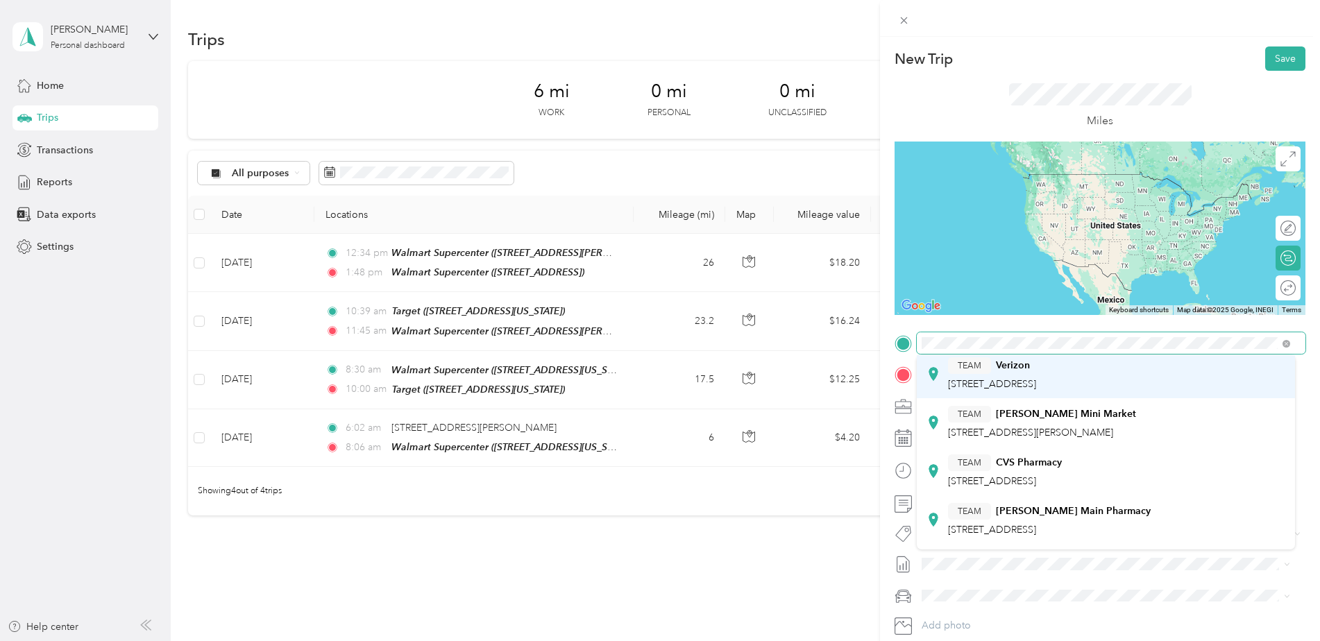
scroll to position [0, 0]
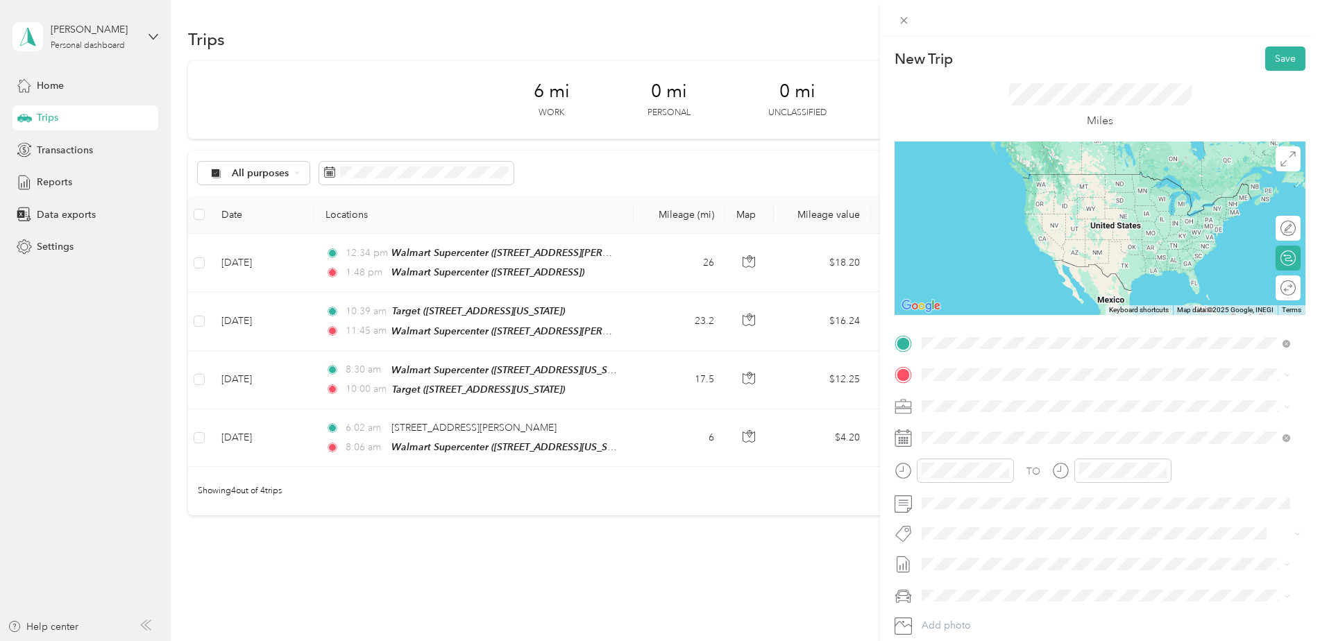
click at [1002, 501] on div "TEAM Walmart Supercenter [STREET_ADDRESS]" at bounding box center [1020, 506] width 144 height 34
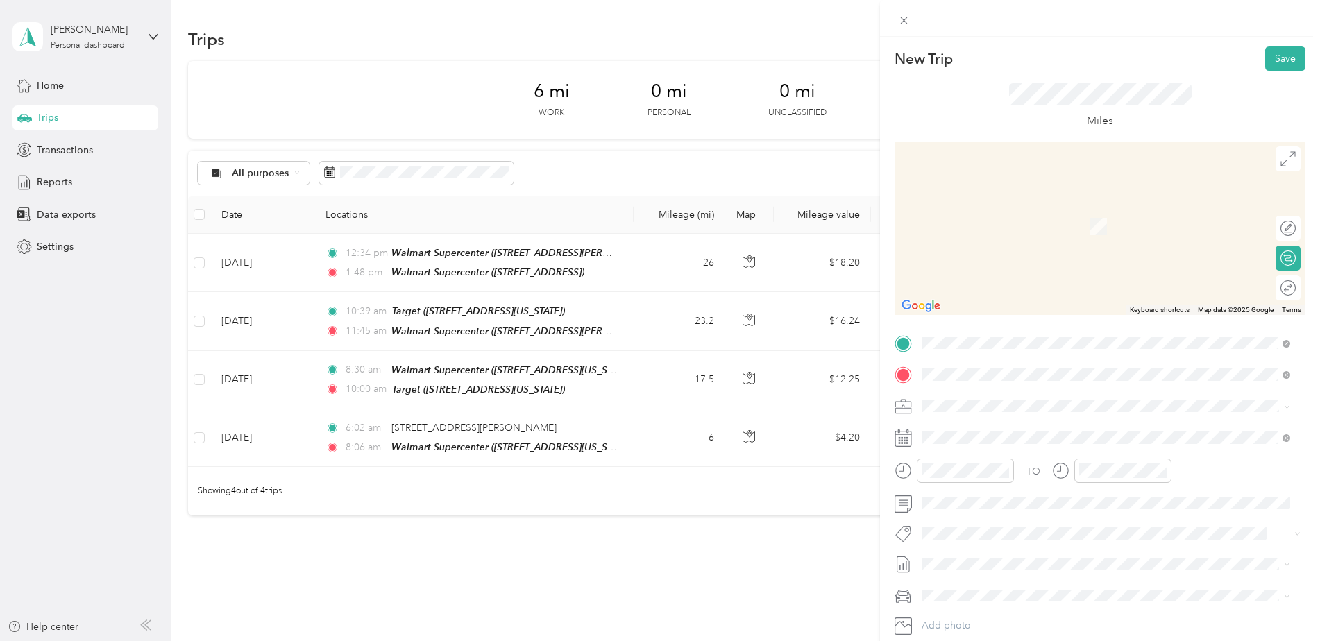
click at [996, 442] on div "TEAM Target [STREET_ADDRESS][PERSON_NAME]" at bounding box center [1030, 440] width 165 height 34
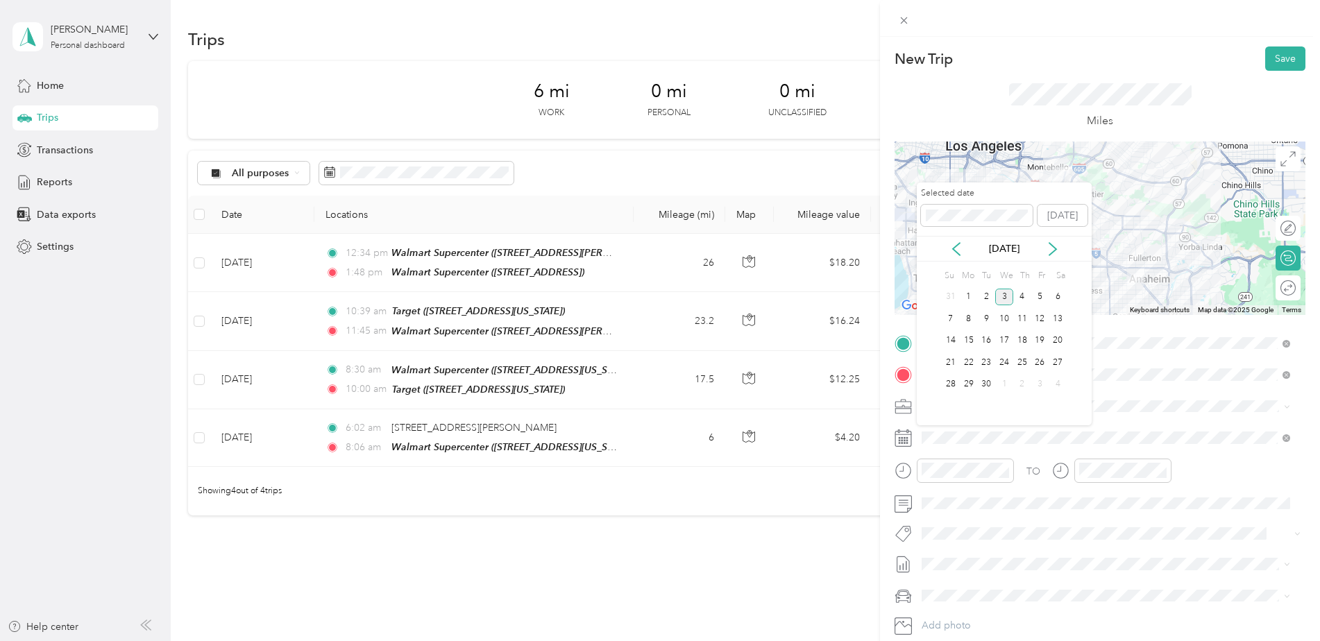
click at [958, 258] on div "[DATE]" at bounding box center [1004, 249] width 175 height 26
click at [957, 246] on icon at bounding box center [957, 249] width 14 height 14
click at [1026, 320] on div "7" at bounding box center [1023, 318] width 18 height 17
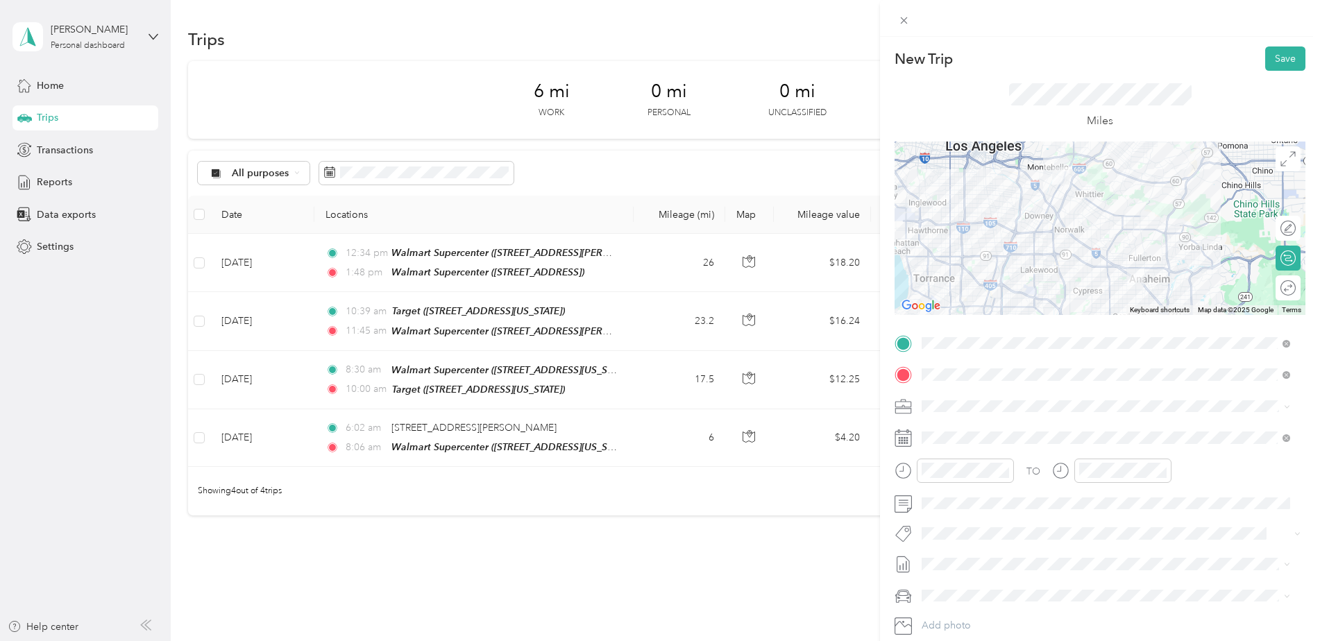
click at [991, 450] on div "TO Add photo" at bounding box center [1100, 500] width 411 height 335
click at [969, 460] on div at bounding box center [965, 471] width 97 height 24
drag, startPoint x: 939, startPoint y: 316, endPoint x: 952, endPoint y: 326, distance: 16.8
click at [939, 317] on div "02" at bounding box center [936, 323] width 33 height 19
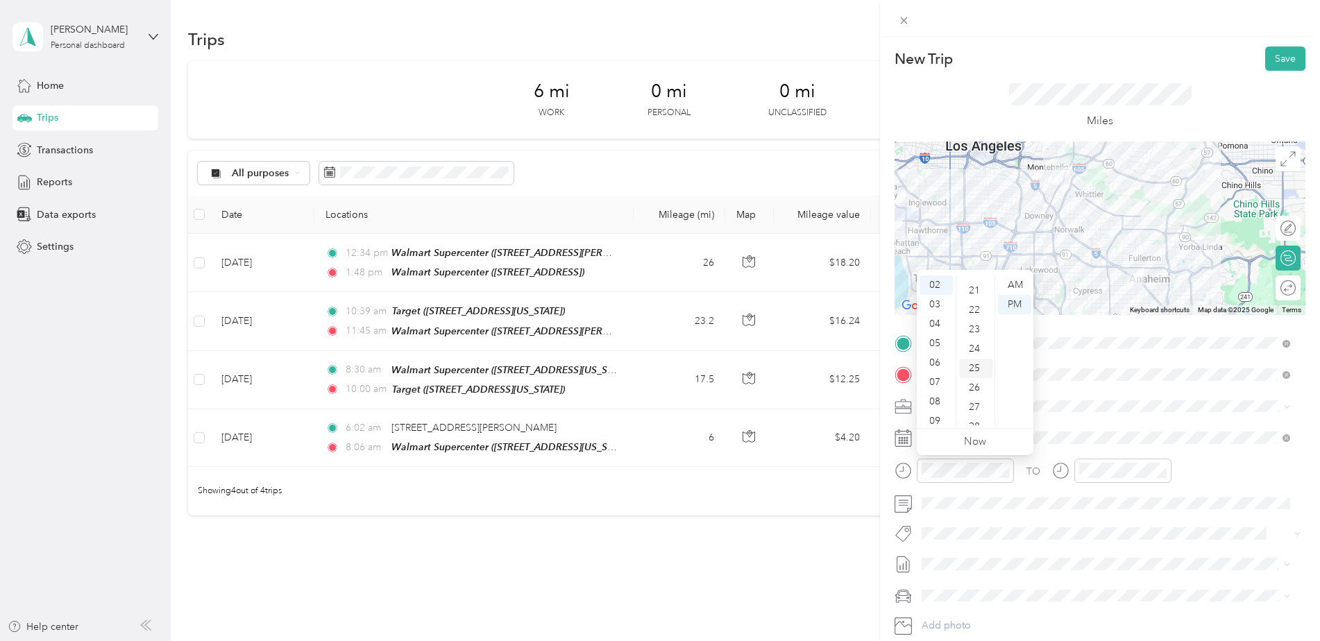
click at [982, 367] on div "25" at bounding box center [975, 368] width 33 height 19
click at [1093, 348] on div "03" at bounding box center [1093, 343] width 33 height 19
click at [1127, 343] on div "20" at bounding box center [1132, 340] width 33 height 19
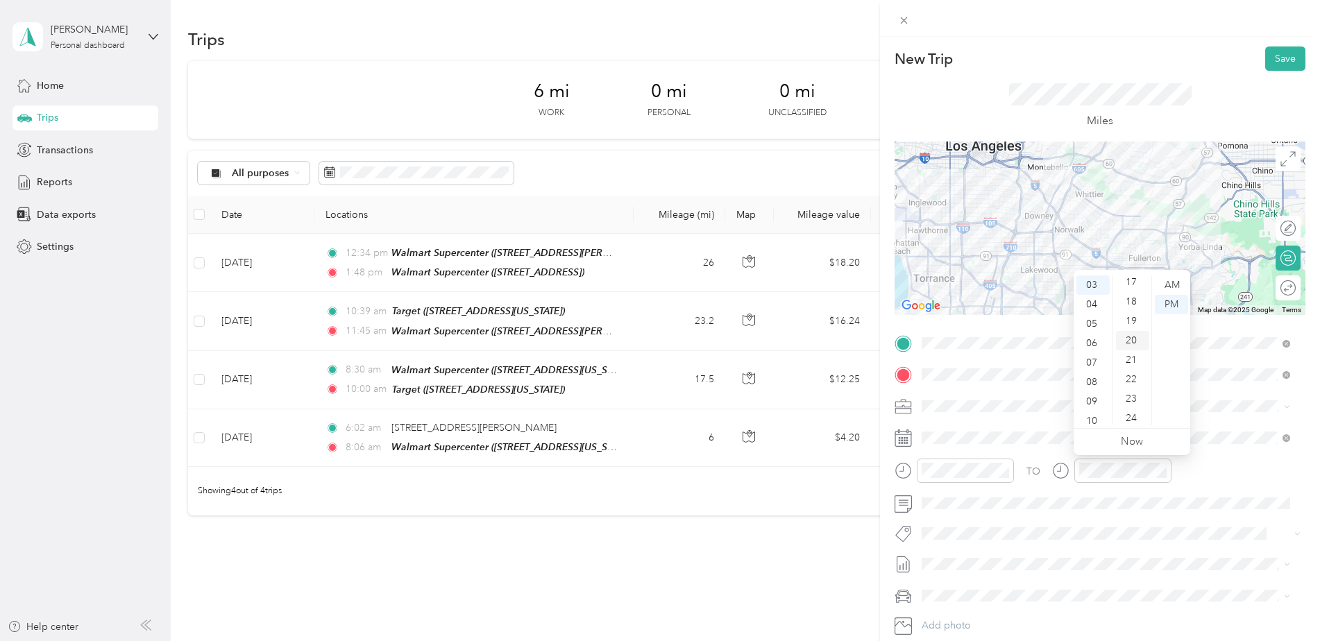
scroll to position [389, 0]
click at [1111, 527] on span at bounding box center [1099, 534] width 365 height 15
click at [1279, 62] on button "Save" at bounding box center [1286, 59] width 40 height 24
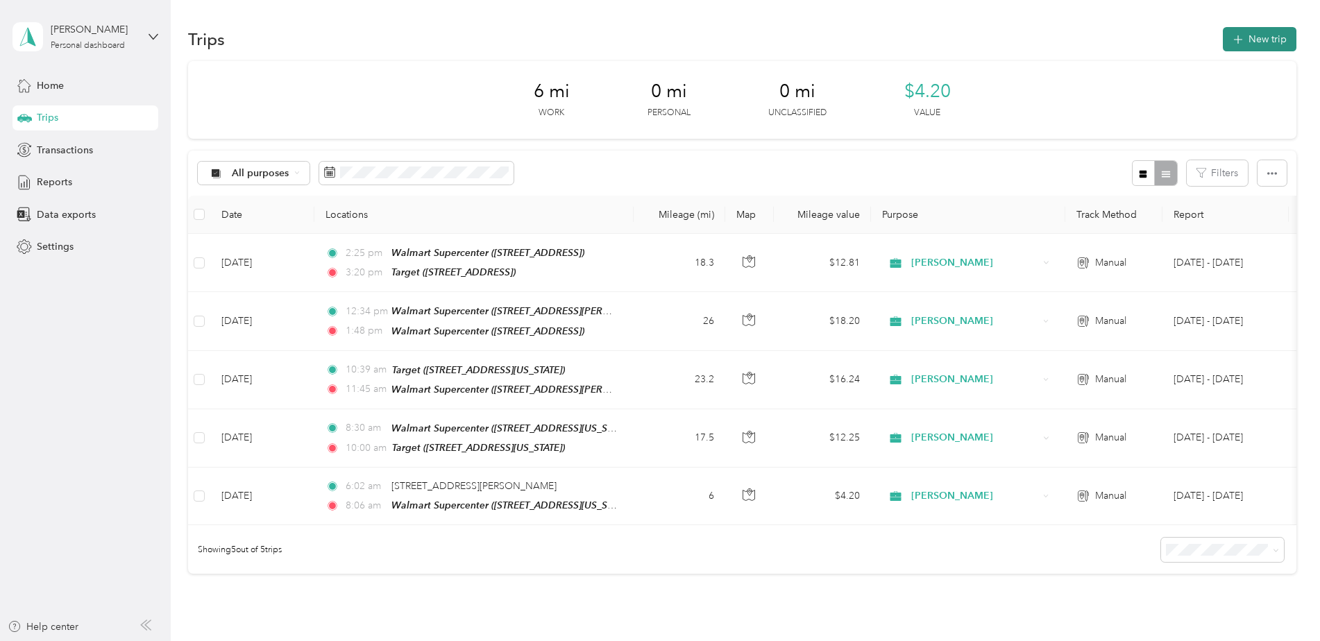
click at [1251, 37] on button "New trip" at bounding box center [1260, 39] width 74 height 24
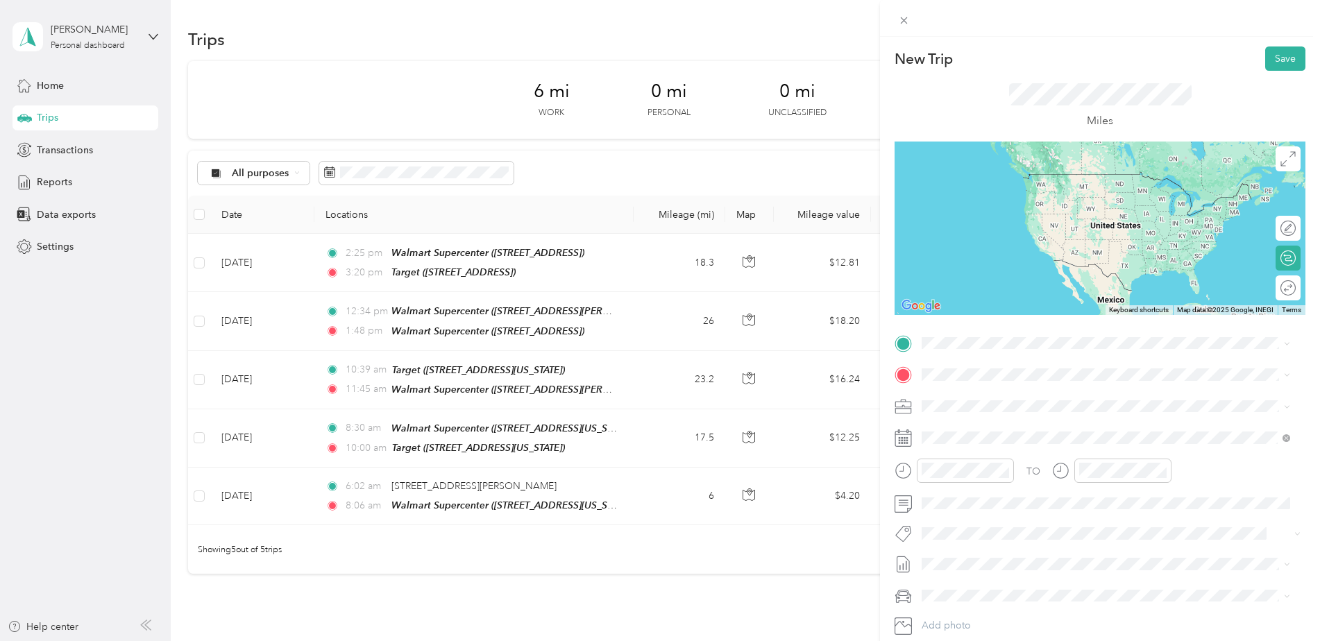
click at [1143, 319] on div "New Trip Save This trip cannot be edited because it is either under review, app…" at bounding box center [1100, 357] width 411 height 621
click at [968, 394] on span "TEAM" at bounding box center [970, 400] width 24 height 12
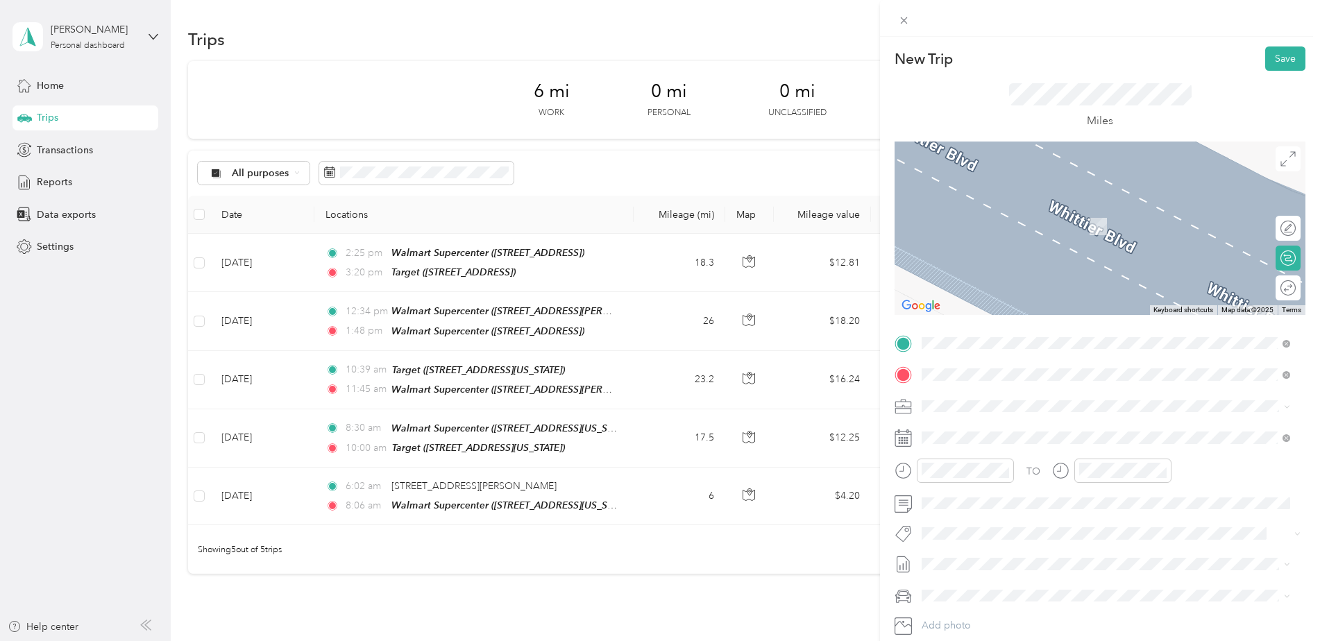
click at [977, 430] on span "[STREET_ADDRESS][PERSON_NAME][US_STATE]" at bounding box center [1056, 425] width 216 height 12
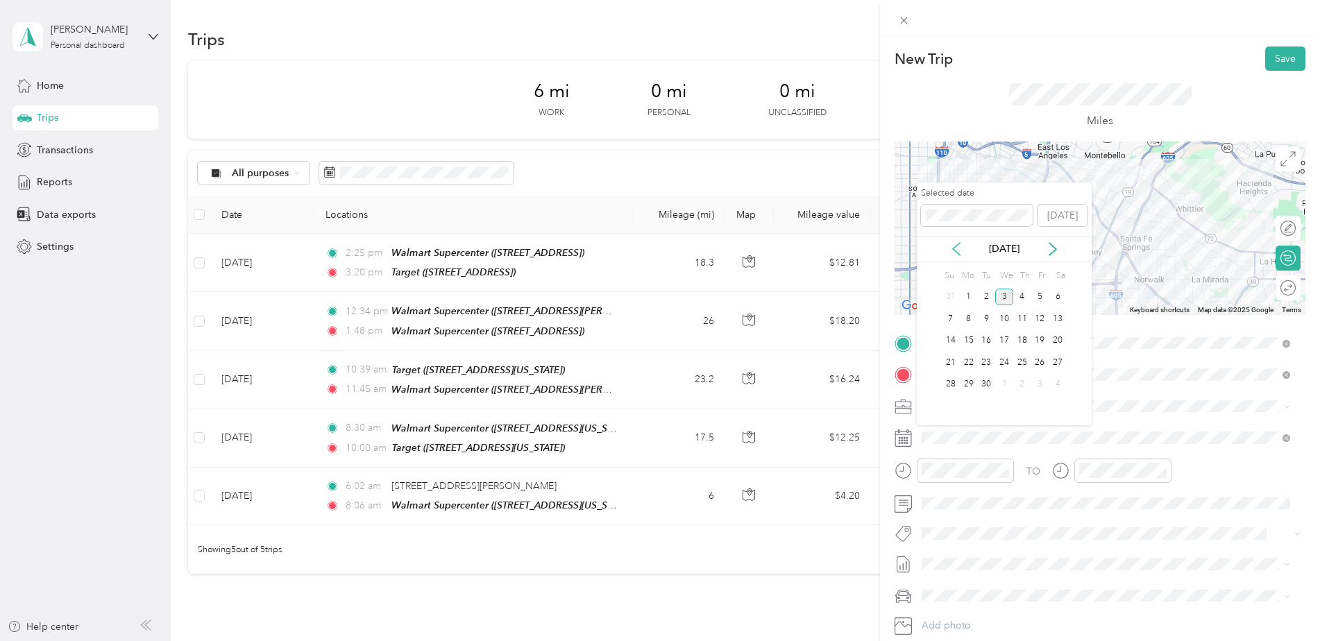
click at [955, 250] on icon at bounding box center [956, 249] width 7 height 12
click at [1021, 317] on div "7" at bounding box center [1023, 318] width 18 height 17
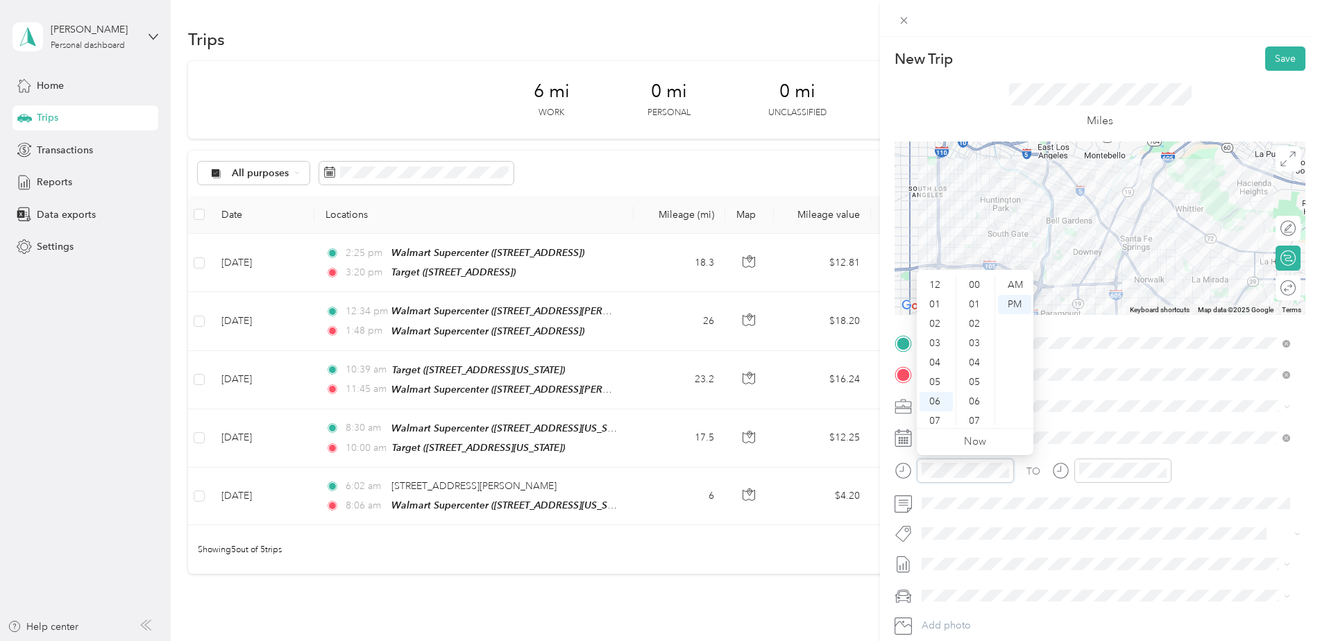
scroll to position [83, 0]
click at [935, 333] on div "03" at bounding box center [936, 329] width 33 height 19
click at [980, 313] on div "20" at bounding box center [975, 321] width 33 height 19
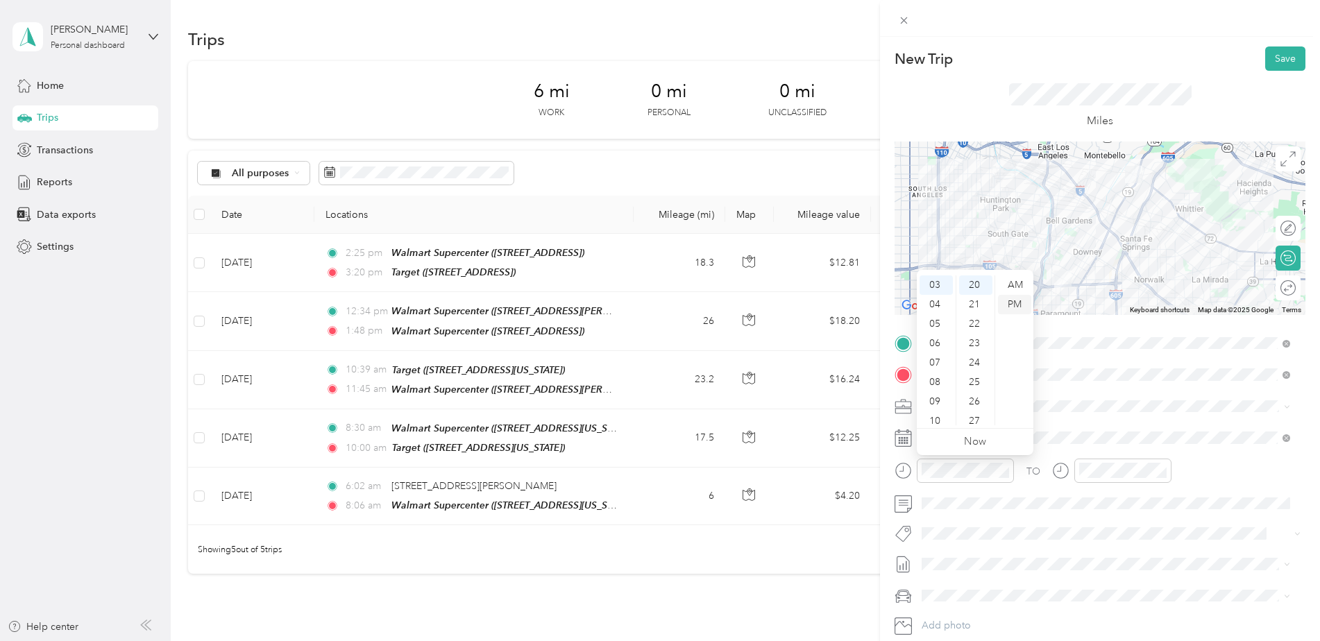
click at [1016, 303] on div "PM" at bounding box center [1014, 304] width 33 height 19
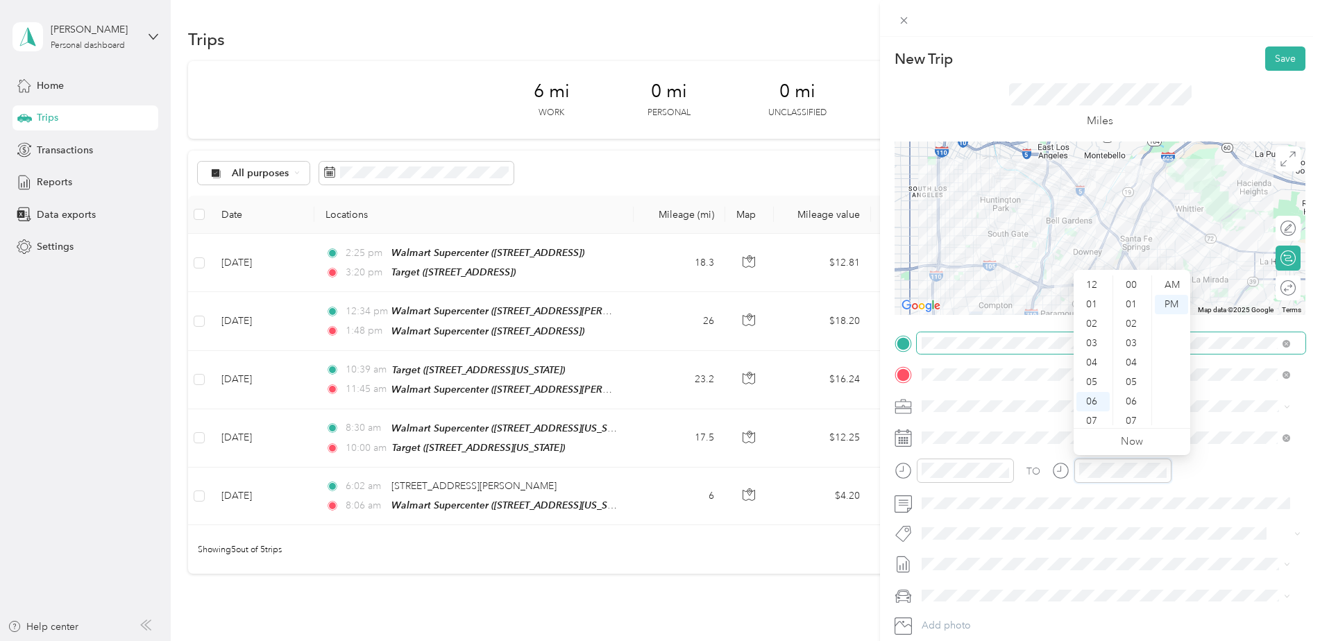
scroll to position [83, 0]
click at [1096, 349] on div "04" at bounding box center [1093, 348] width 33 height 19
click at [1134, 278] on div "00" at bounding box center [1132, 285] width 33 height 19
click at [1186, 305] on div "PM" at bounding box center [1171, 304] width 33 height 19
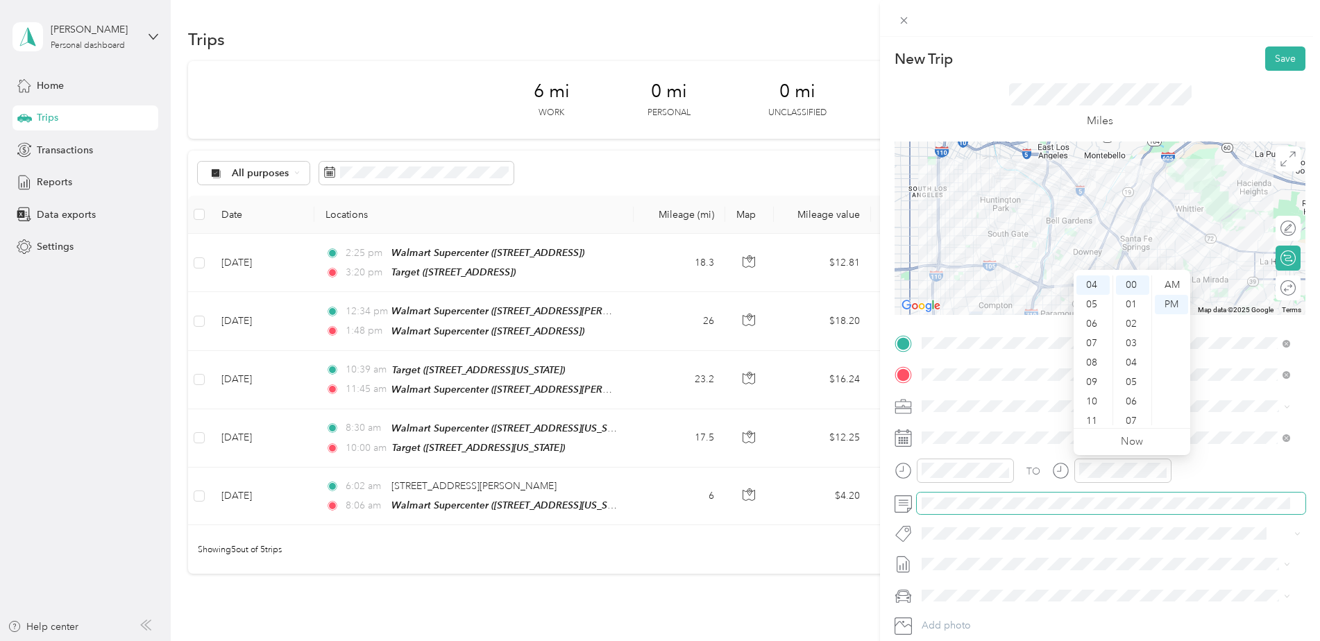
click at [1242, 511] on span at bounding box center [1111, 504] width 389 height 22
click at [1271, 57] on button "Save" at bounding box center [1286, 59] width 40 height 24
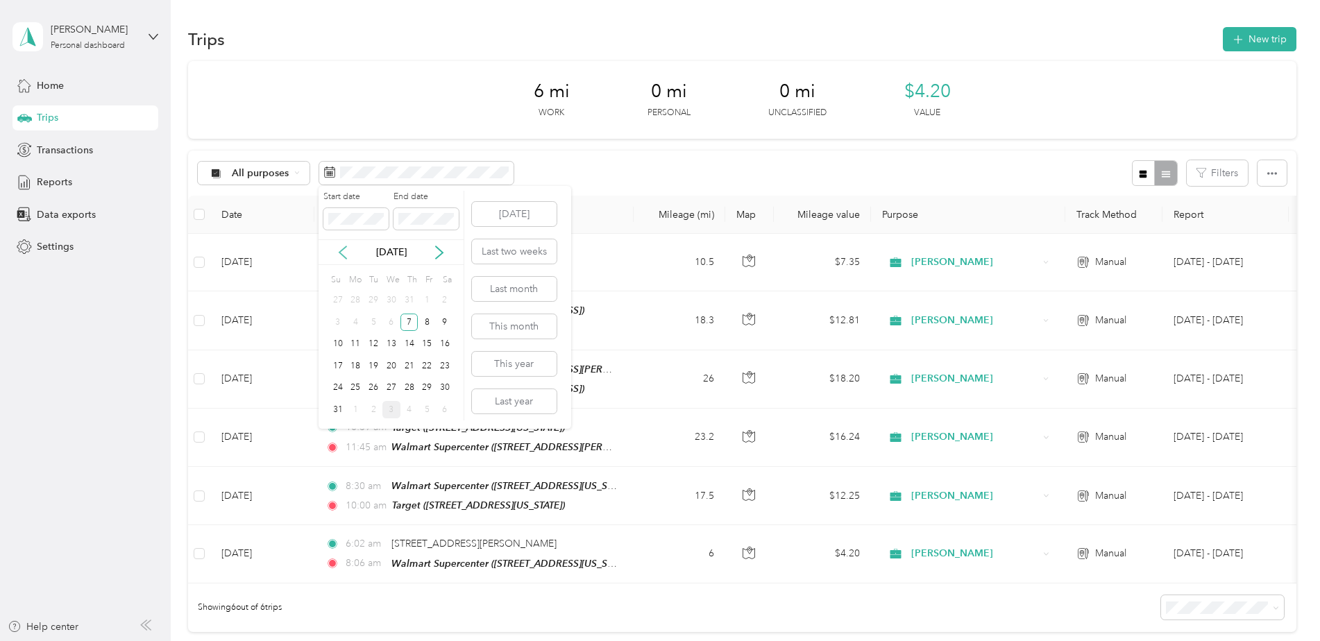
click at [345, 259] on icon at bounding box center [343, 253] width 14 height 14
click at [439, 257] on icon at bounding box center [440, 253] width 14 height 14
click at [421, 297] on div "1" at bounding box center [427, 300] width 18 height 17
click at [428, 300] on div "1" at bounding box center [427, 300] width 18 height 17
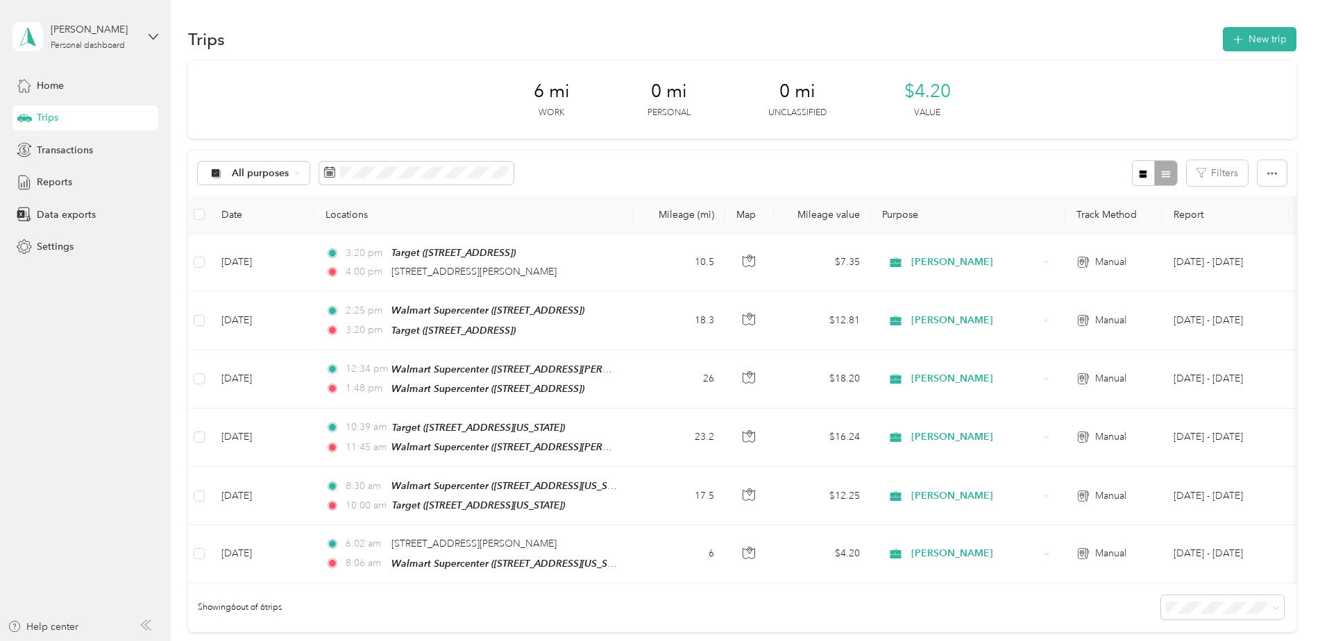
click at [607, 150] on div "6 mi Work 0 mi Personal 0 mi Unclassified $4.20 Value All purposes Filters Date…" at bounding box center [742, 346] width 1109 height 571
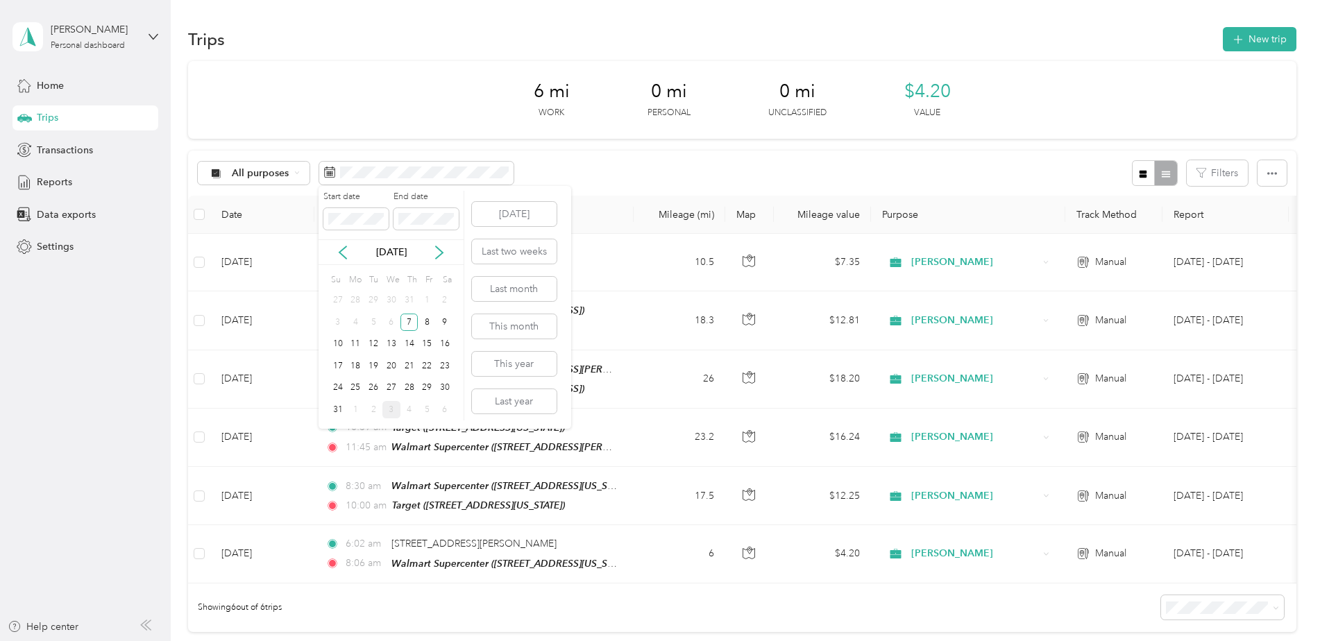
click at [429, 299] on div "1" at bounding box center [427, 300] width 18 height 17
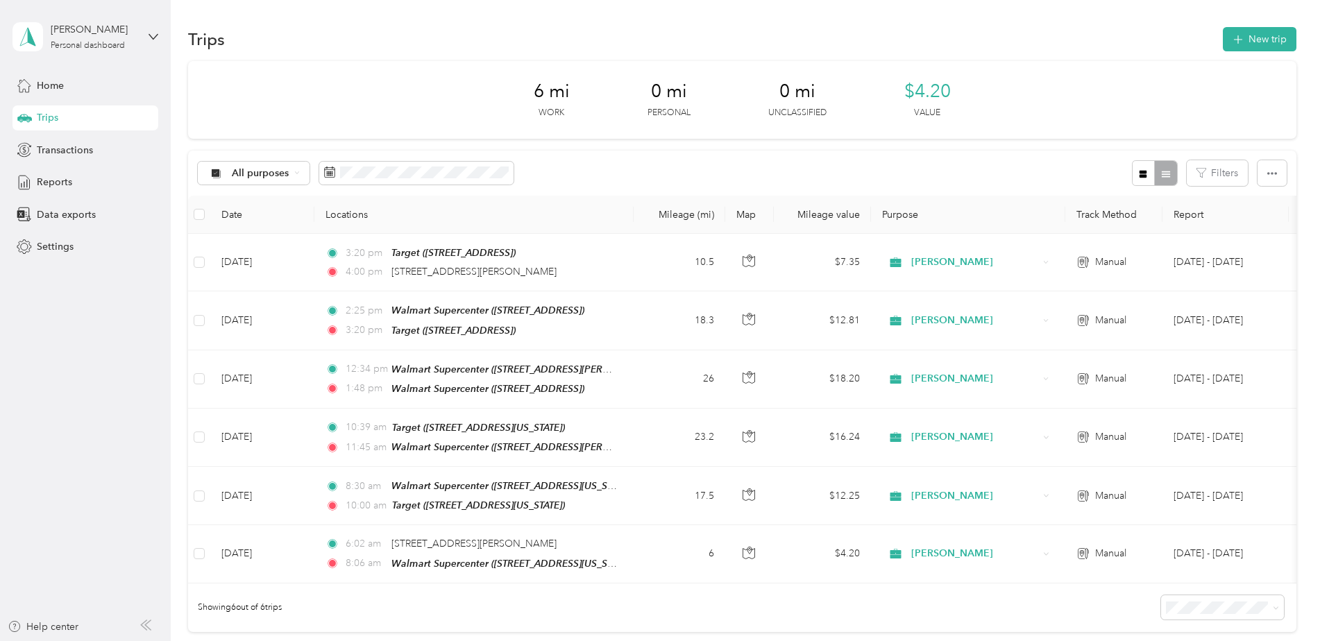
click at [624, 181] on div "All purposes Filters" at bounding box center [742, 173] width 1109 height 45
click at [59, 185] on span "Reports" at bounding box center [54, 182] width 35 height 15
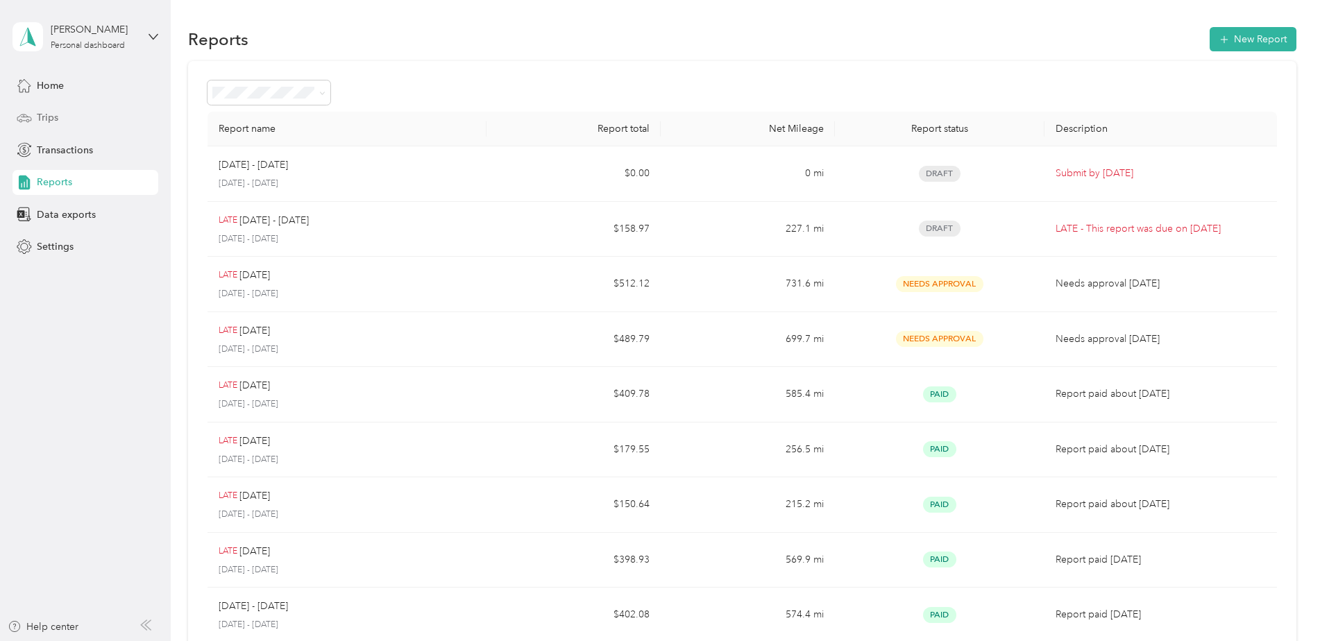
click at [60, 119] on div "Trips" at bounding box center [85, 118] width 146 height 25
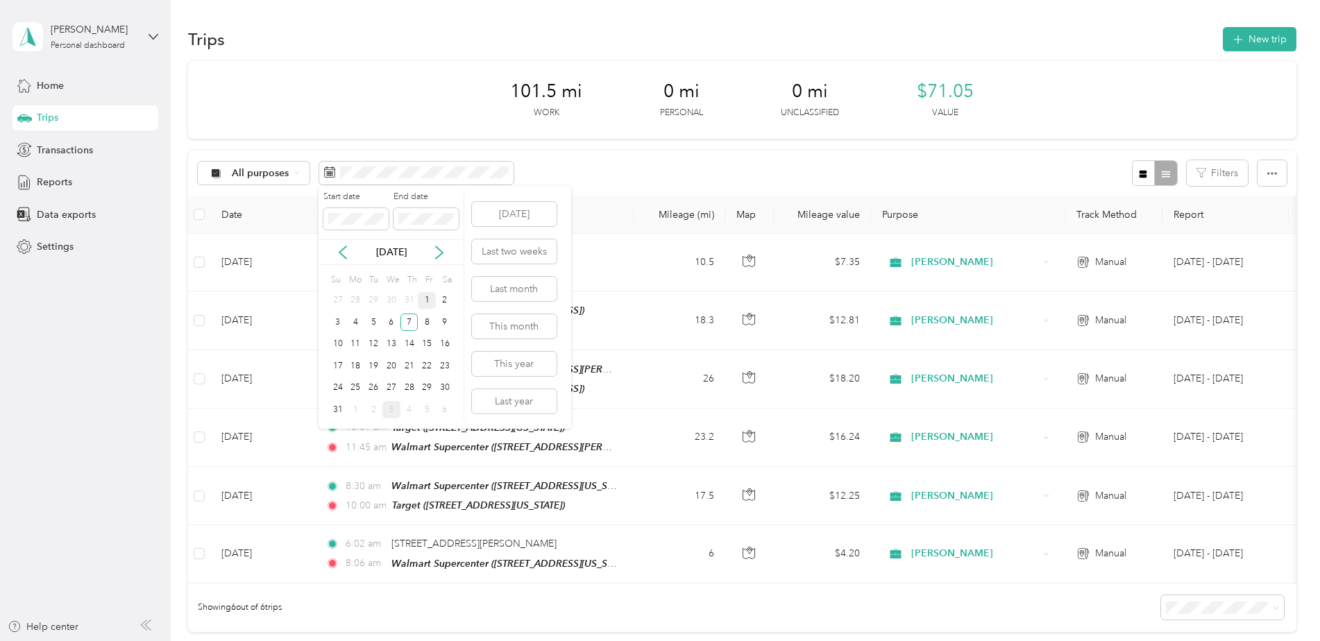
click at [426, 297] on div "1" at bounding box center [427, 300] width 18 height 17
click at [411, 321] on div "7" at bounding box center [410, 322] width 18 height 17
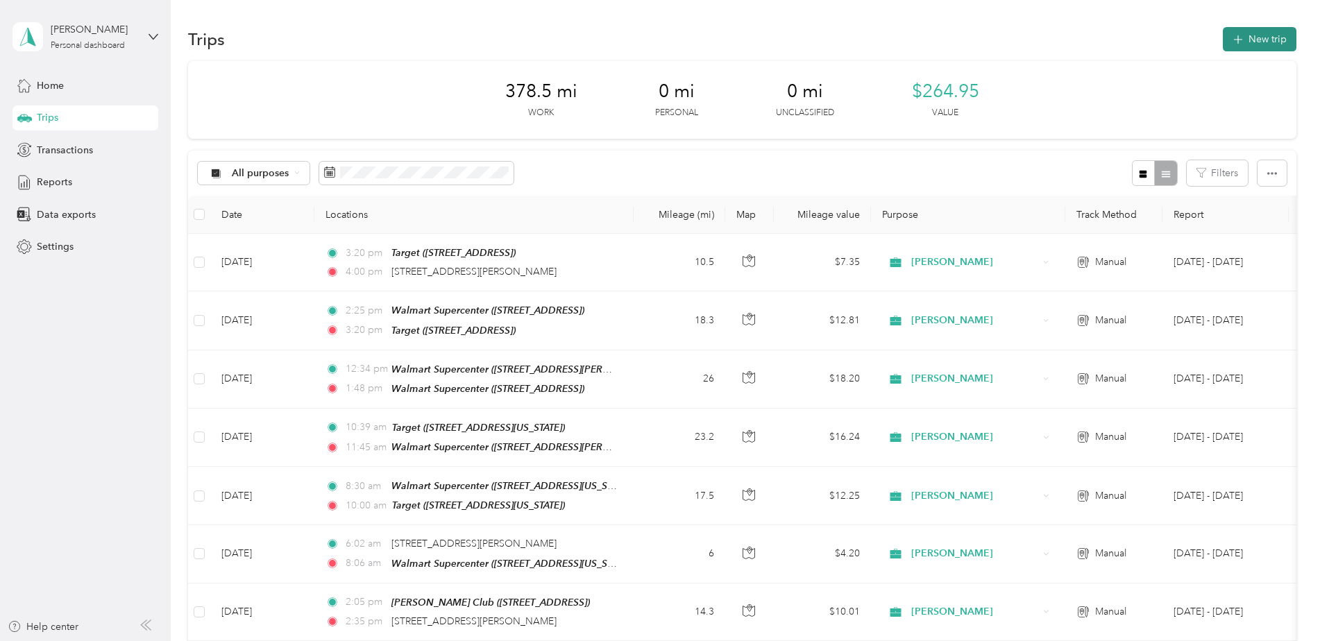
click at [1278, 38] on button "New trip" at bounding box center [1260, 39] width 74 height 24
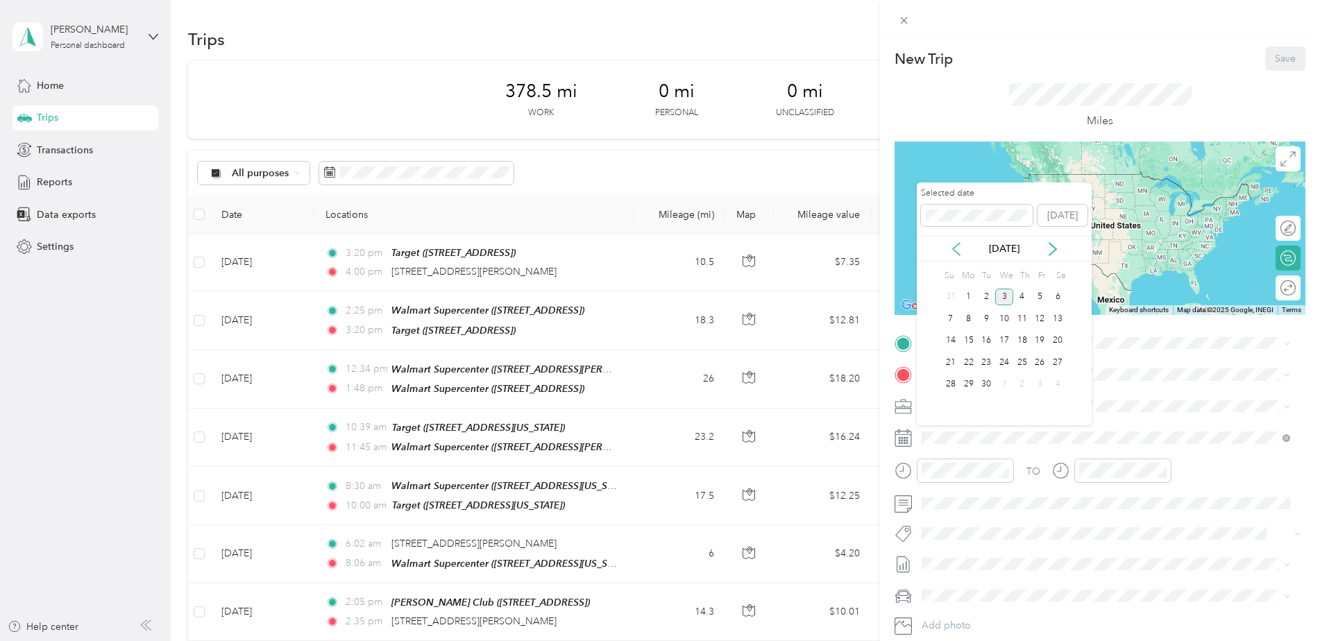
click at [957, 251] on icon at bounding box center [956, 249] width 7 height 12
click at [1036, 319] on div "8" at bounding box center [1041, 318] width 18 height 17
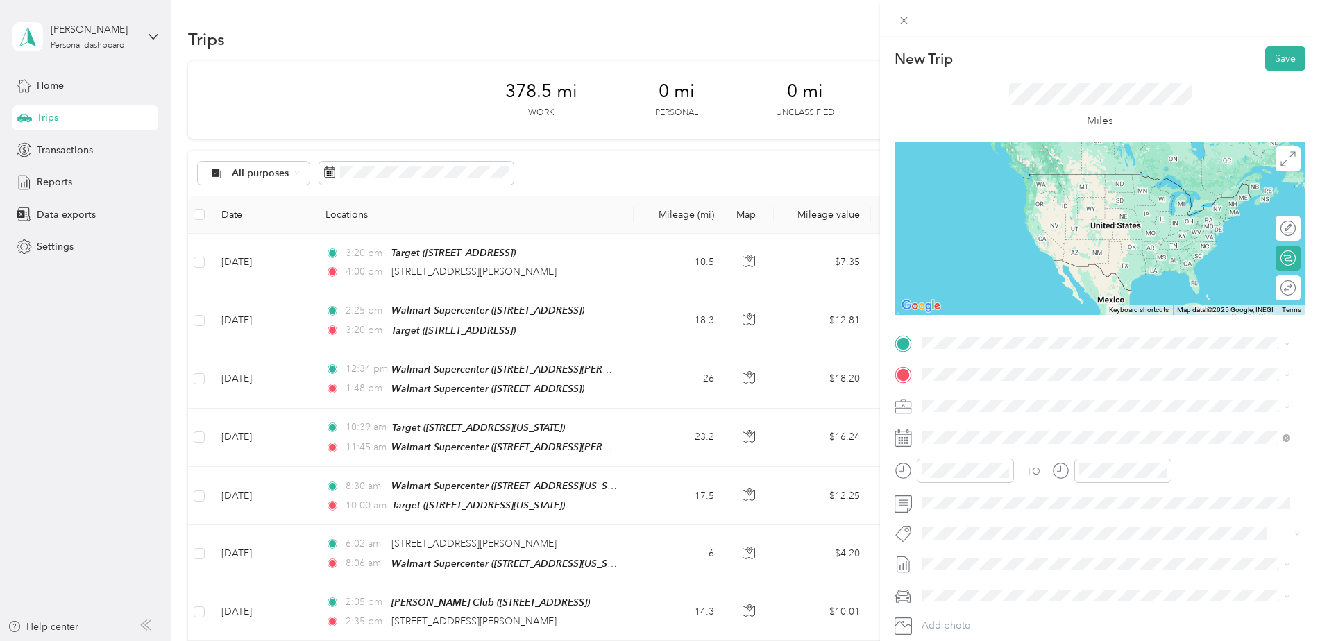
click at [1007, 394] on span "[STREET_ADDRESS][PERSON_NAME][US_STATE]" at bounding box center [1056, 393] width 216 height 12
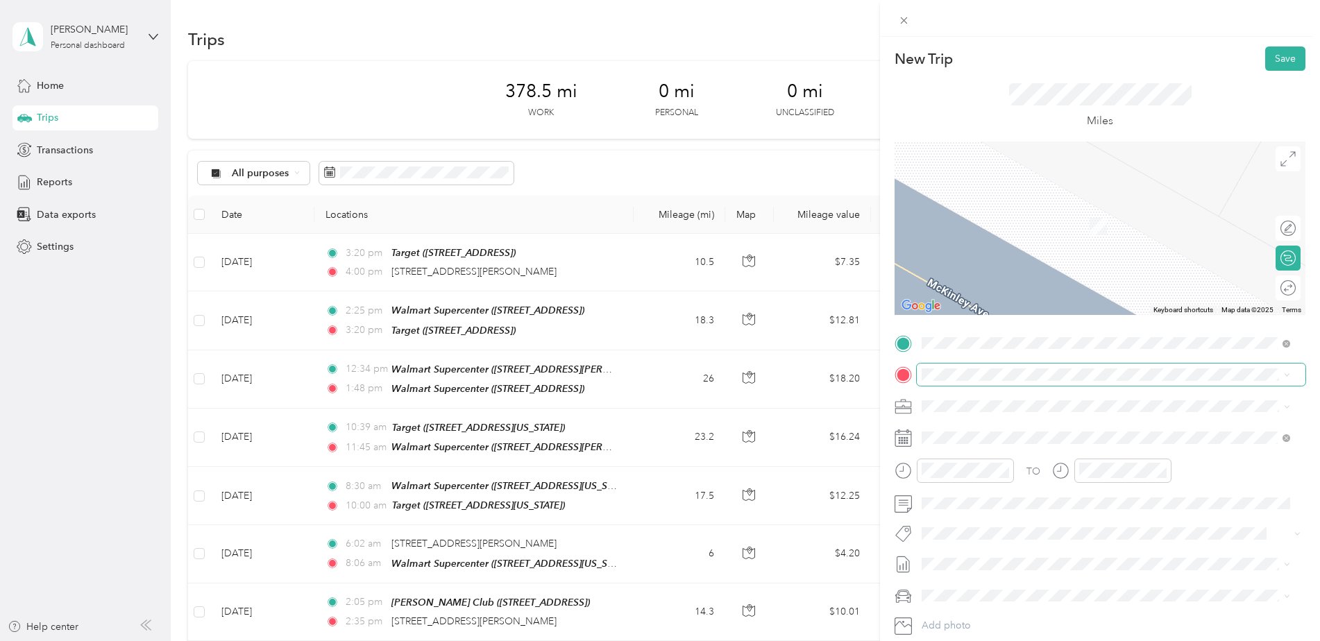
click at [962, 364] on span at bounding box center [1111, 375] width 389 height 22
click at [962, 365] on span at bounding box center [1111, 375] width 389 height 22
click at [964, 381] on span at bounding box center [1111, 375] width 389 height 22
click at [955, 430] on button "TEAM" at bounding box center [969, 426] width 43 height 17
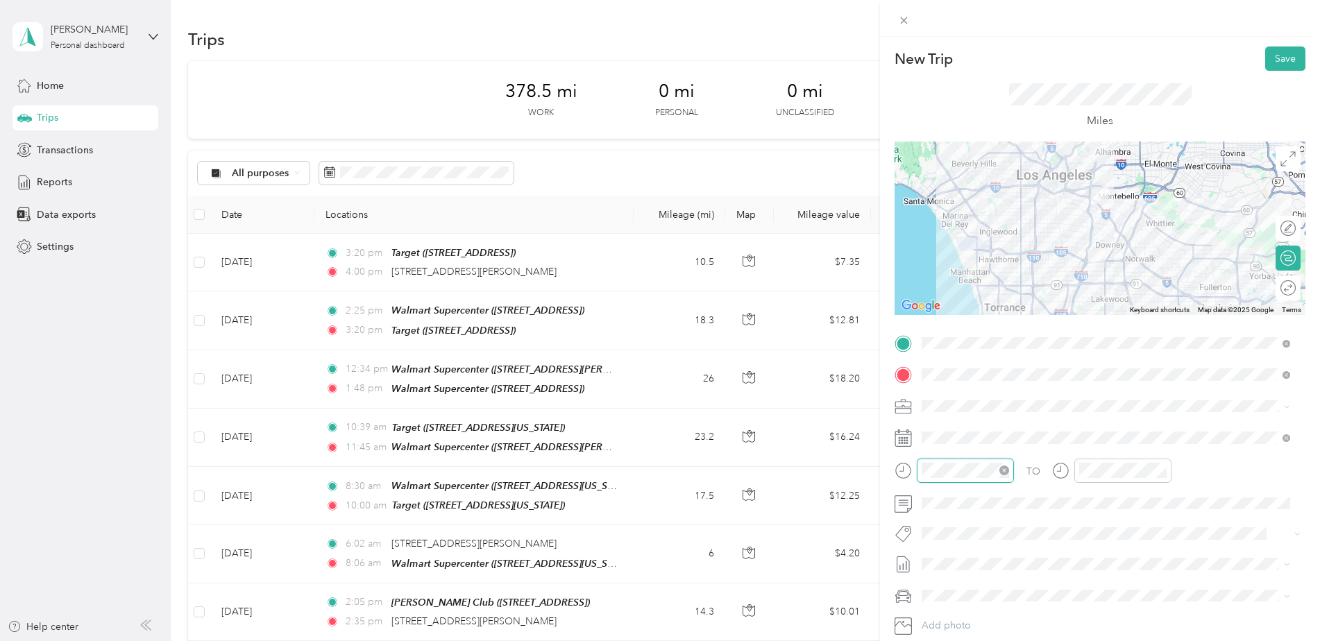
scroll to position [233, 0]
click at [852, 473] on div "New Trip Save This trip cannot be edited because it is either under review, app…" at bounding box center [660, 320] width 1320 height 641
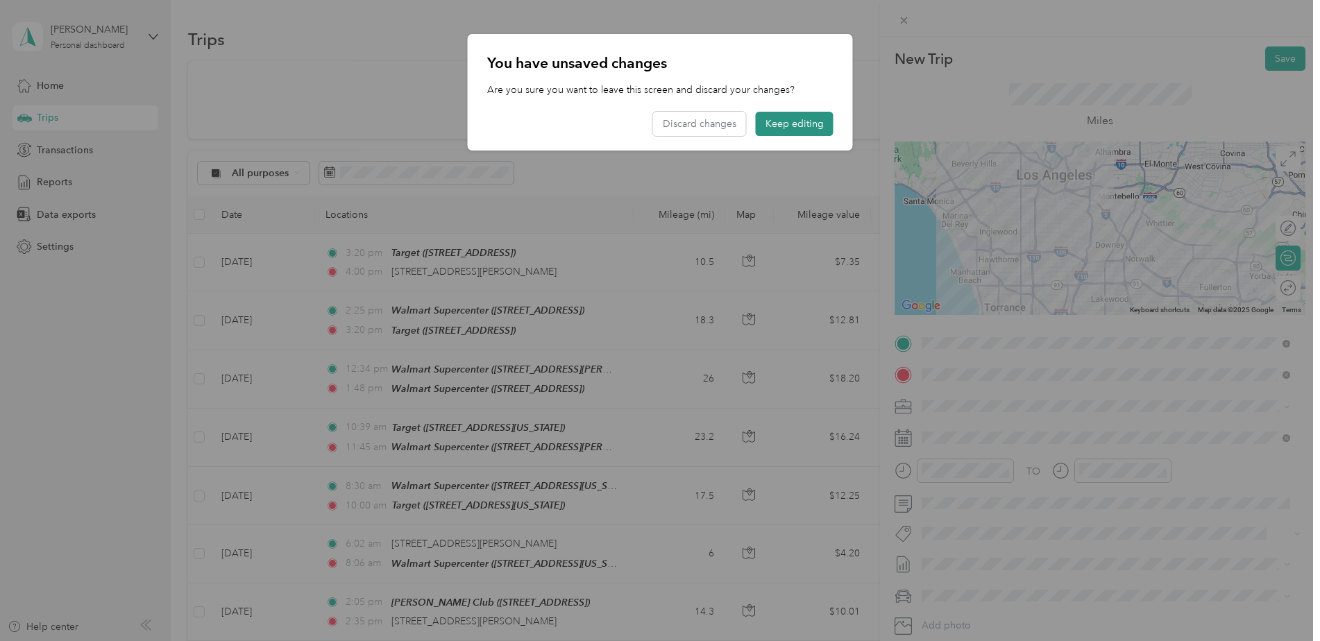
click at [813, 123] on button "Keep editing" at bounding box center [795, 124] width 78 height 24
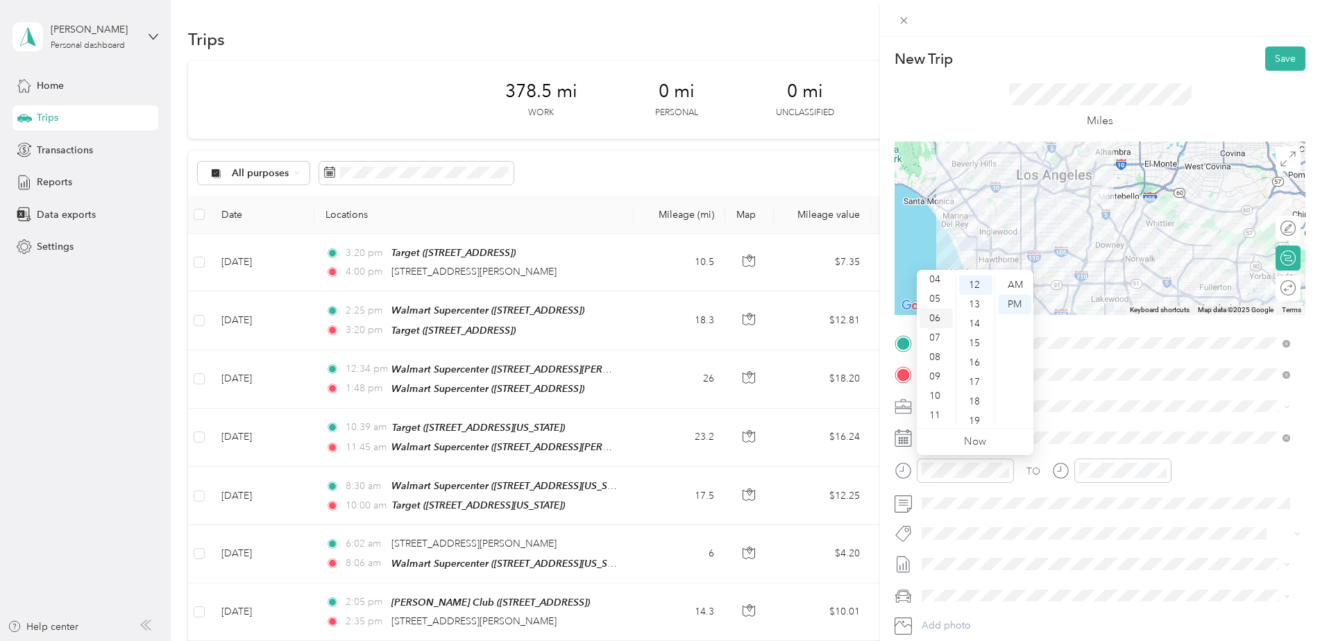
click at [937, 321] on div "06" at bounding box center [936, 318] width 33 height 19
drag, startPoint x: 978, startPoint y: 287, endPoint x: 1007, endPoint y: 287, distance: 29.2
click at [979, 287] on div "12" at bounding box center [975, 285] width 33 height 19
click at [1013, 285] on div "AM" at bounding box center [1014, 285] width 33 height 19
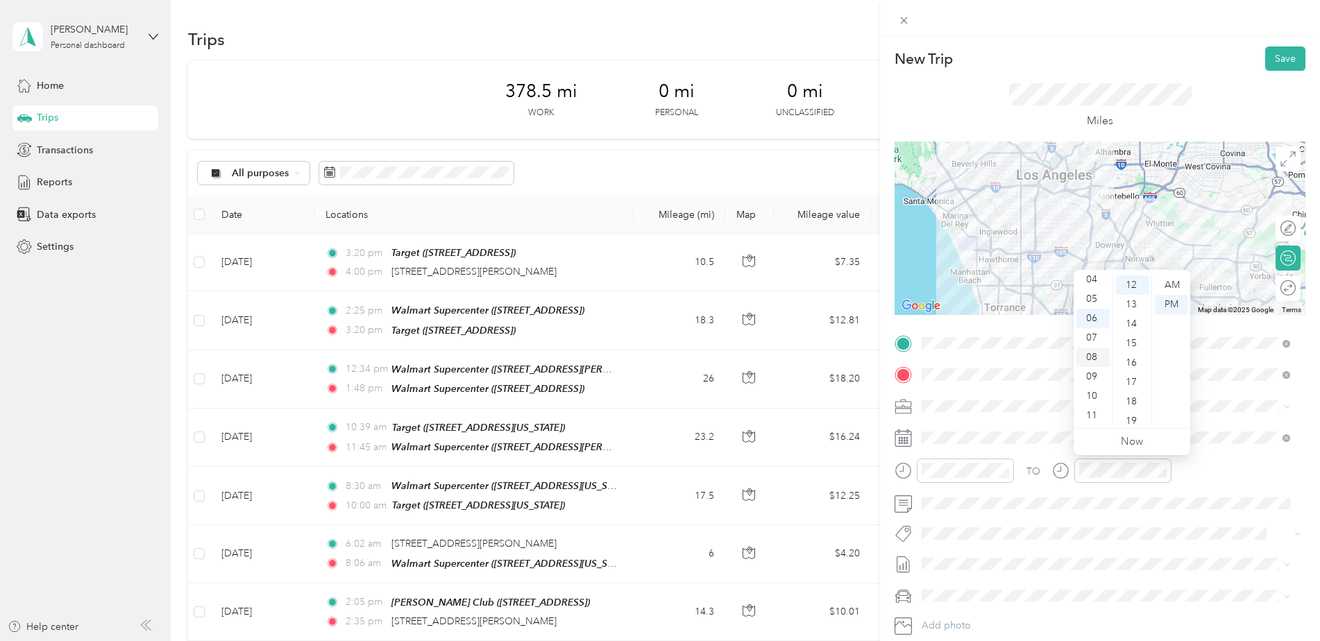
click at [1093, 354] on div "08" at bounding box center [1093, 357] width 33 height 19
click at [1131, 306] on div "06" at bounding box center [1132, 307] width 33 height 19
click at [1175, 279] on div "AM" at bounding box center [1171, 285] width 33 height 19
click at [1219, 461] on div "TO" at bounding box center [1100, 476] width 411 height 34
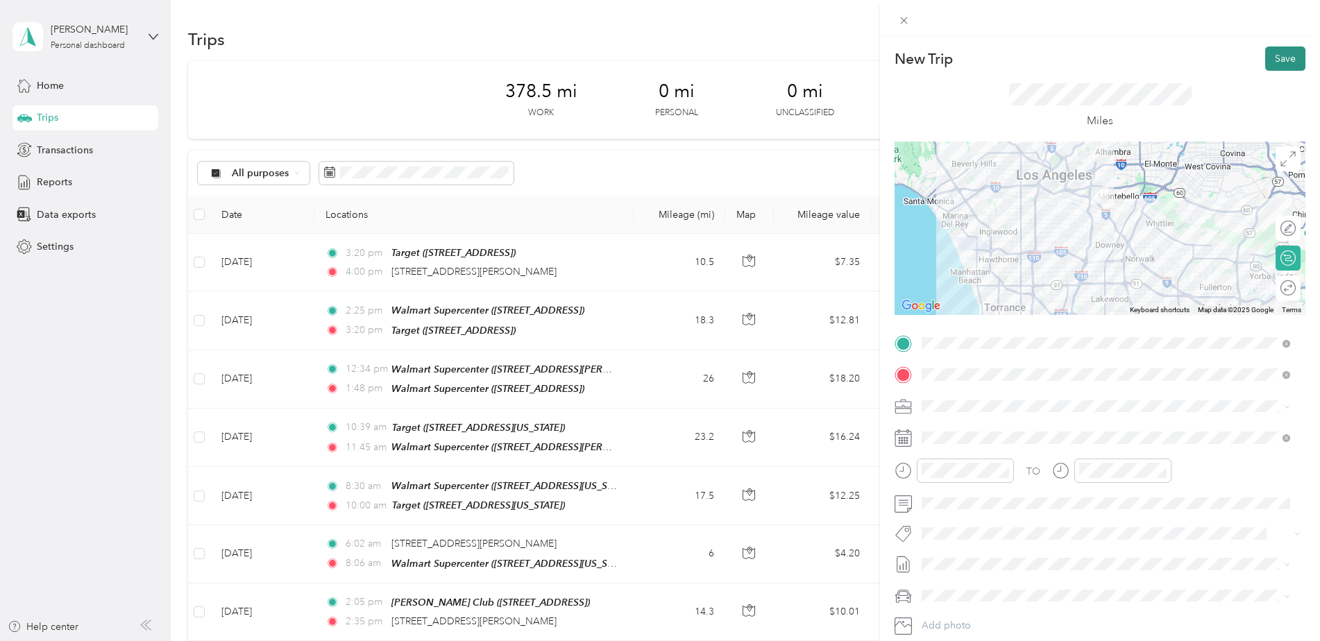
click at [1268, 58] on button "Save" at bounding box center [1286, 59] width 40 height 24
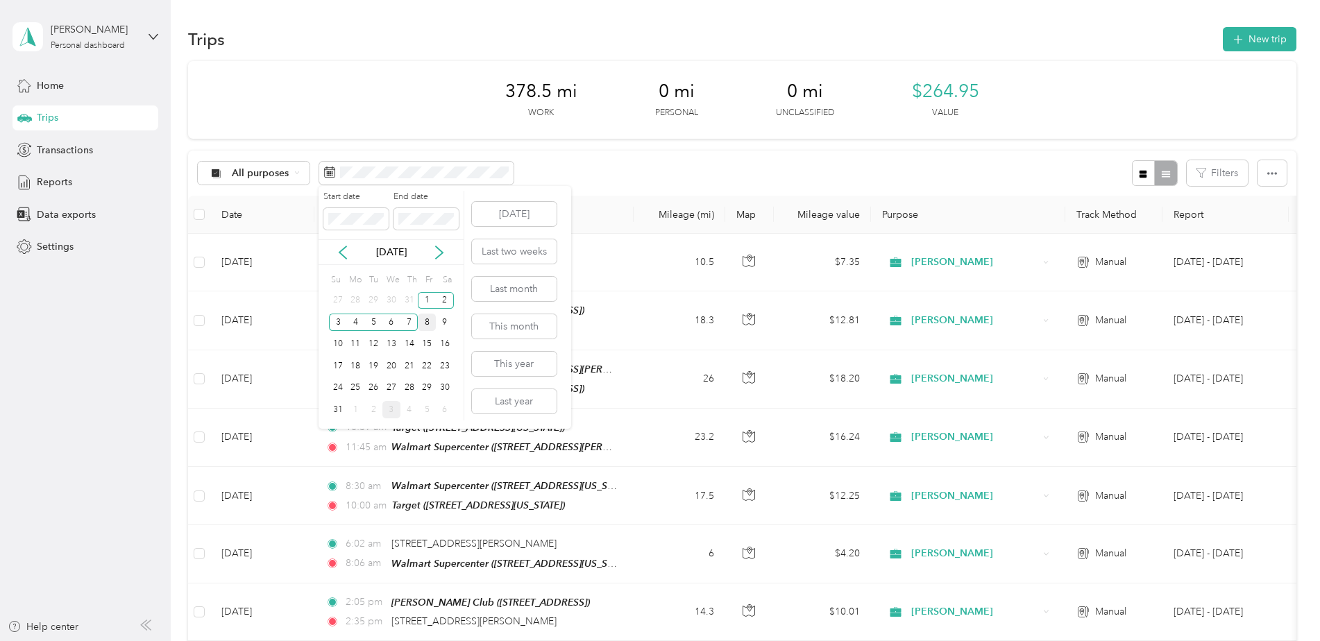
click at [430, 326] on div "8" at bounding box center [427, 322] width 18 height 17
click at [429, 326] on div "8" at bounding box center [427, 322] width 18 height 17
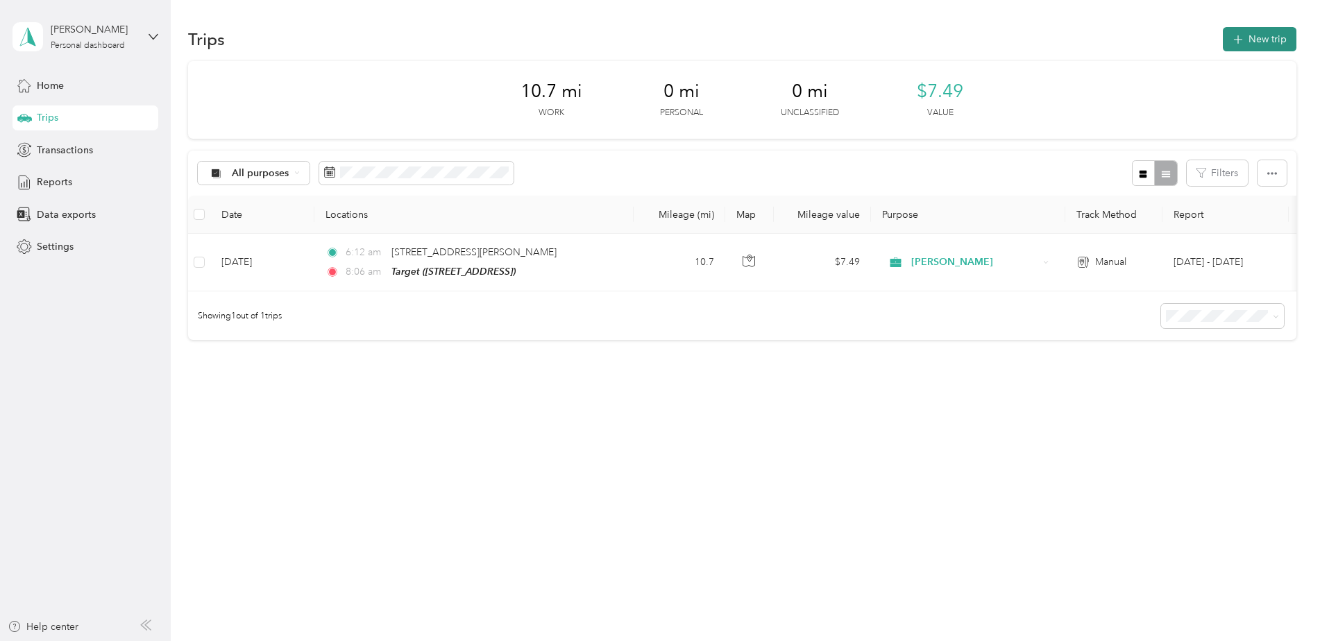
click at [1270, 31] on button "New trip" at bounding box center [1260, 39] width 74 height 24
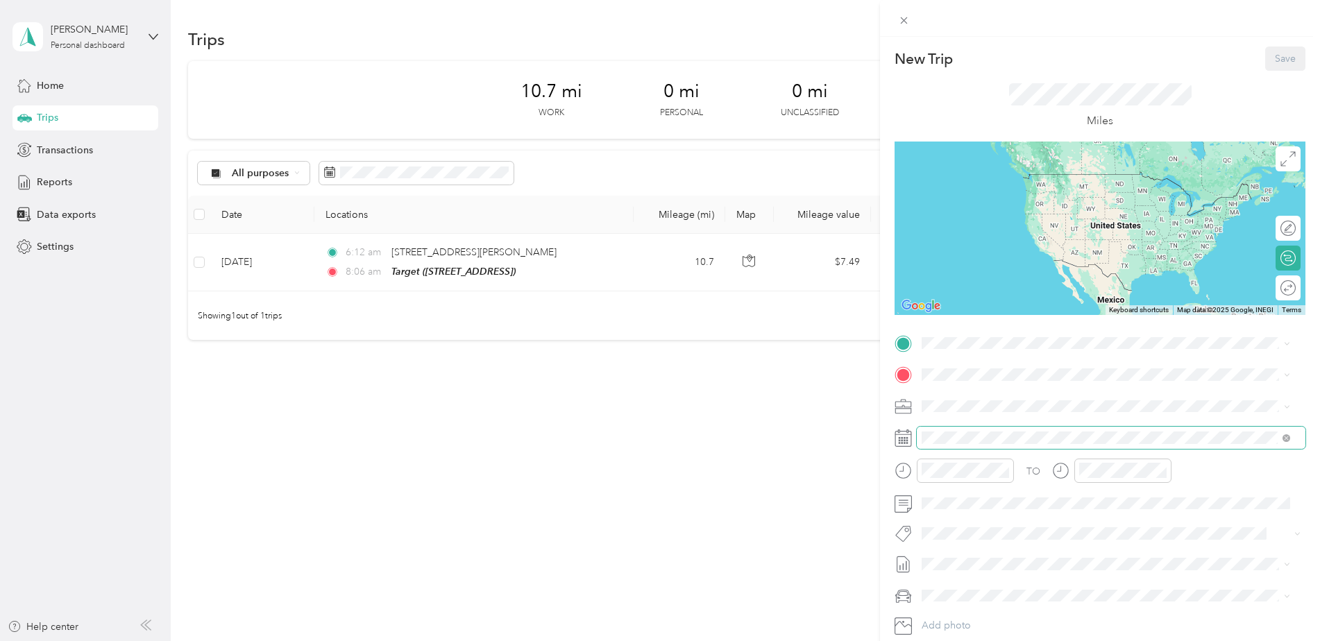
click at [957, 431] on span at bounding box center [1111, 438] width 389 height 22
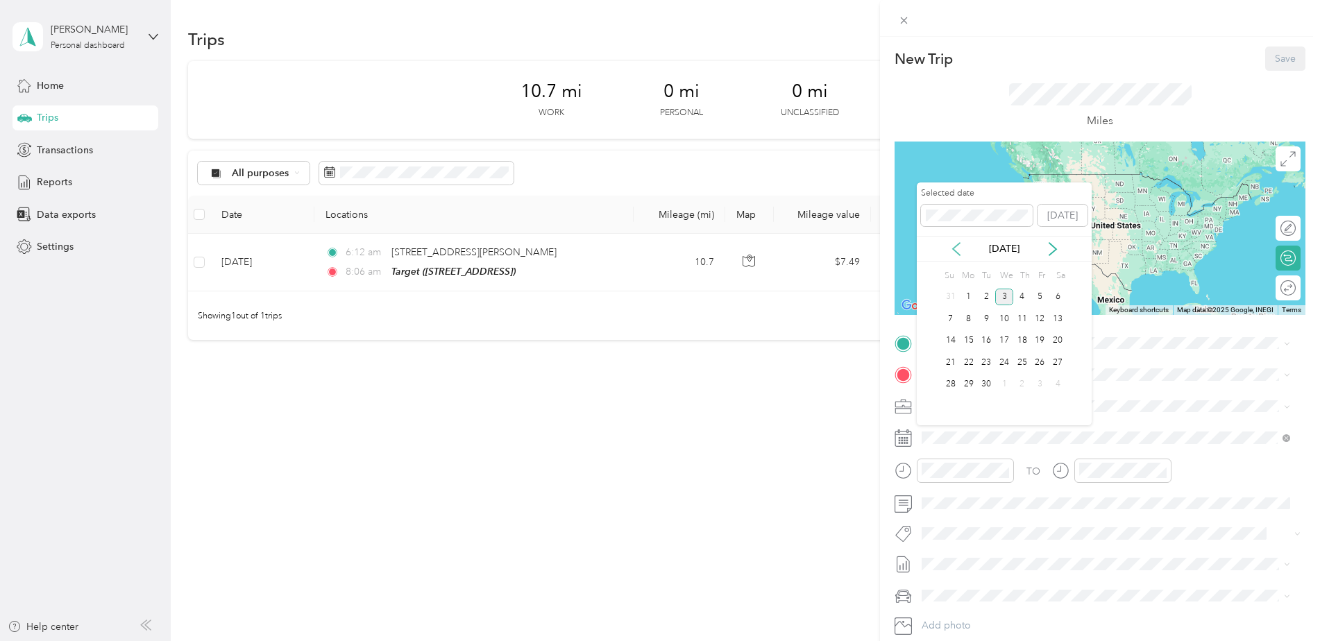
click at [956, 251] on icon at bounding box center [956, 249] width 7 height 12
click at [1042, 319] on div "8" at bounding box center [1041, 318] width 18 height 17
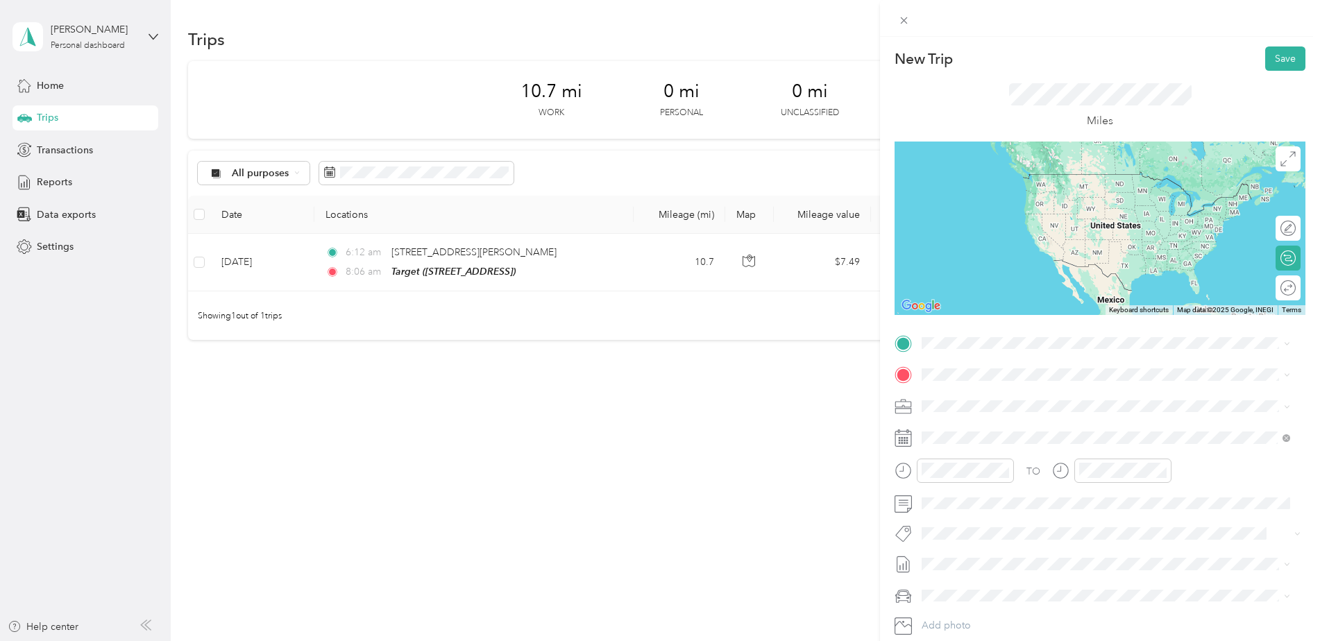
click at [967, 403] on button "TEAM" at bounding box center [969, 396] width 43 height 17
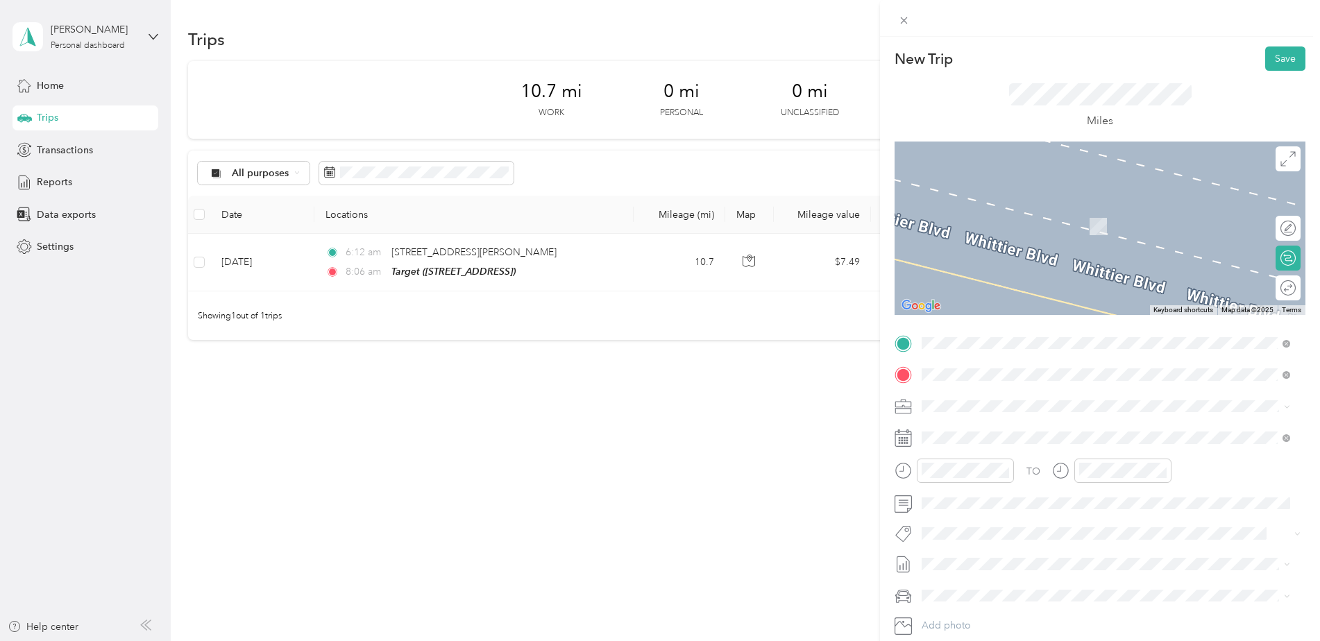
click at [977, 439] on div "TEAM Walmart Store [STREET_ADDRESS]" at bounding box center [1004, 440] width 113 height 34
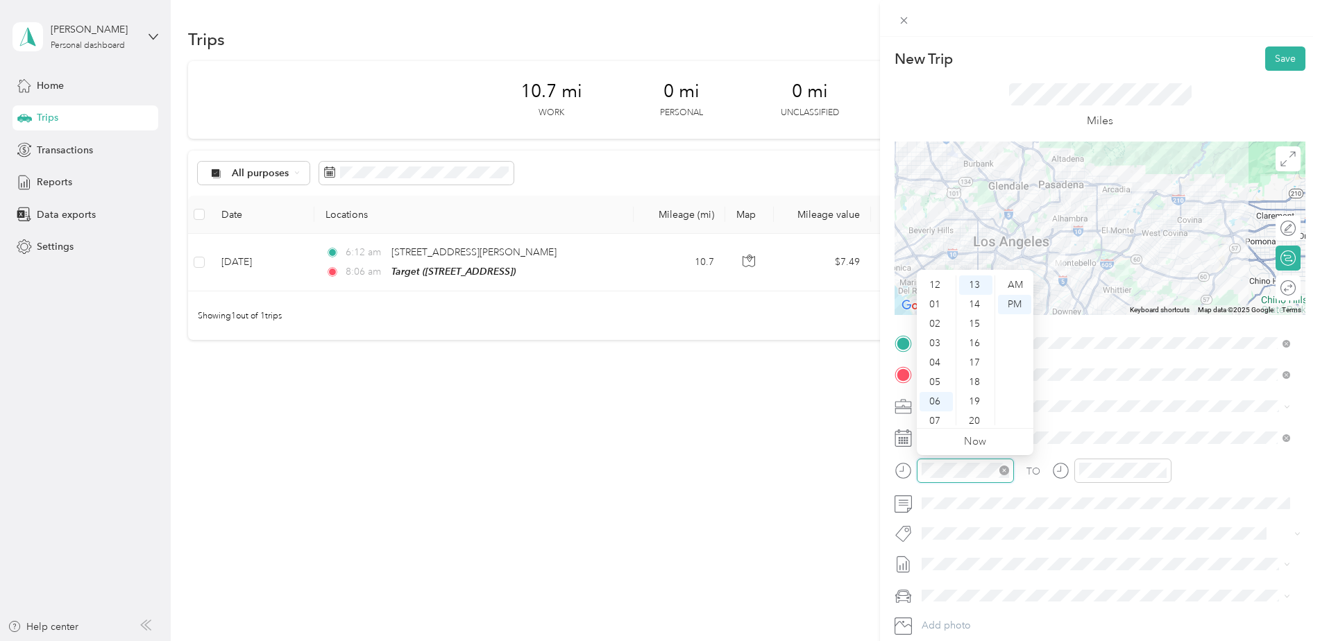
scroll to position [83, 0]
click at [936, 357] on div "08" at bounding box center [936, 357] width 33 height 19
click at [977, 391] on div "40" at bounding box center [975, 393] width 33 height 19
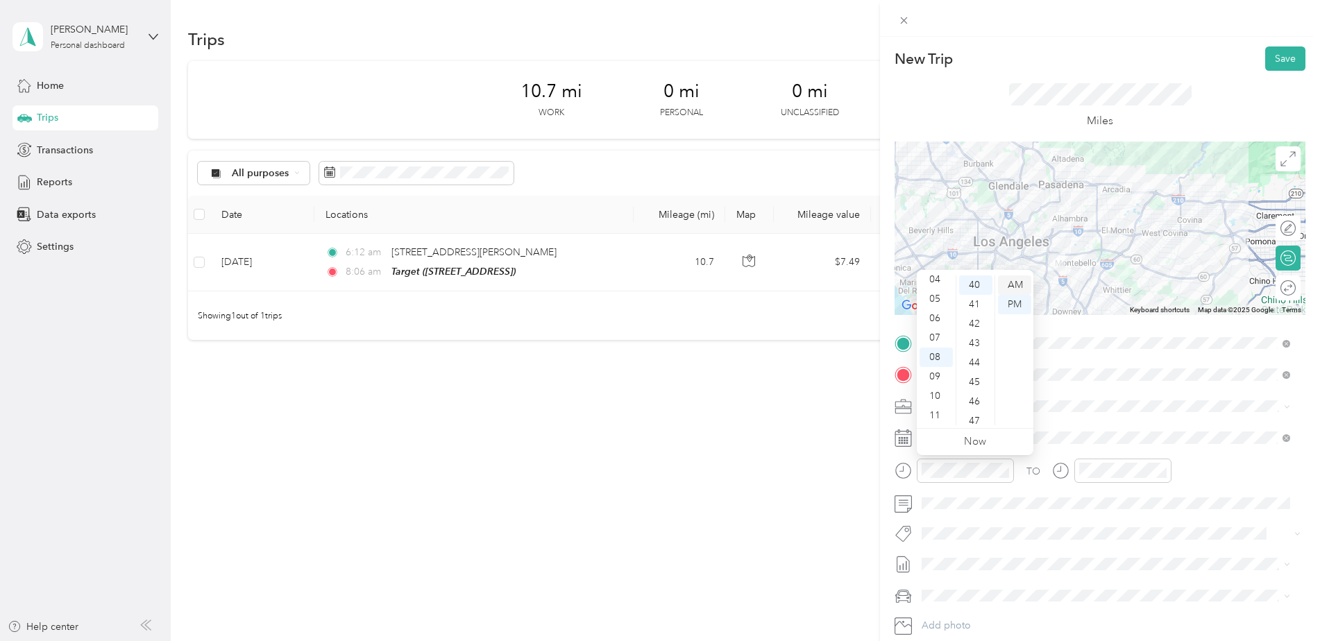
click at [1014, 278] on div "AM" at bounding box center [1014, 285] width 33 height 19
click at [1135, 479] on div at bounding box center [1123, 471] width 97 height 24
click at [1093, 373] on div "09" at bounding box center [1093, 376] width 33 height 19
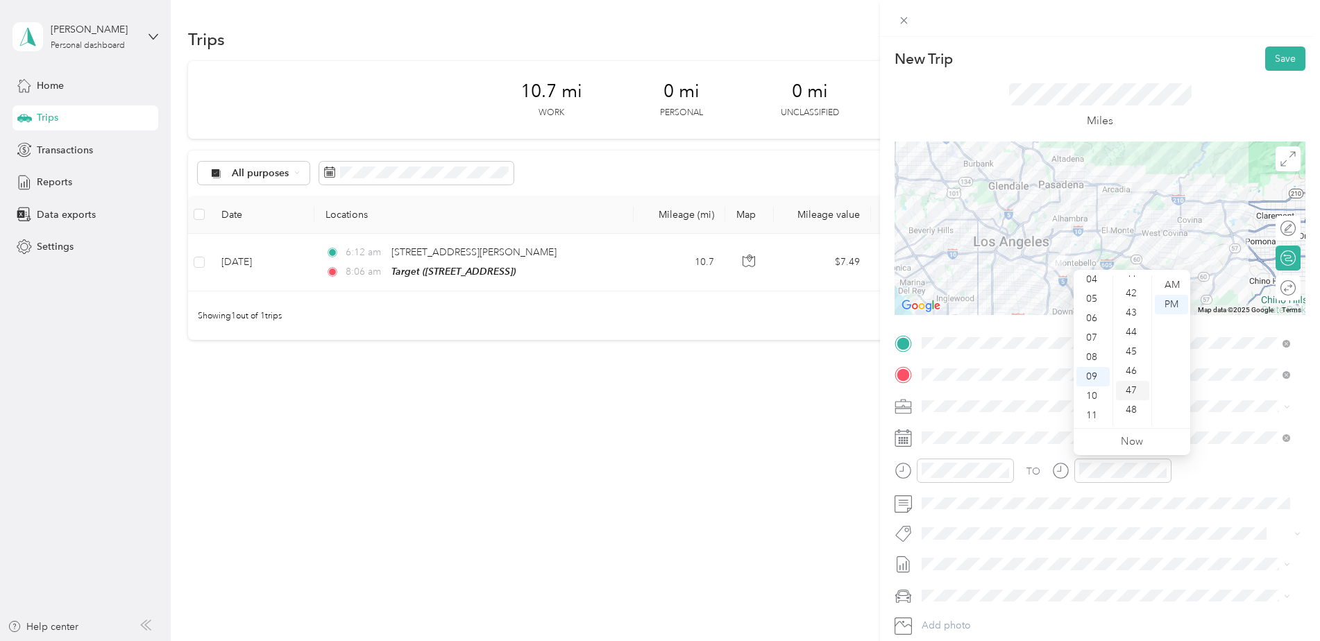
click at [1129, 392] on div "47" at bounding box center [1132, 390] width 33 height 19
click at [1167, 286] on div "AM" at bounding box center [1171, 285] width 33 height 19
click at [1279, 57] on button "Save" at bounding box center [1286, 59] width 40 height 24
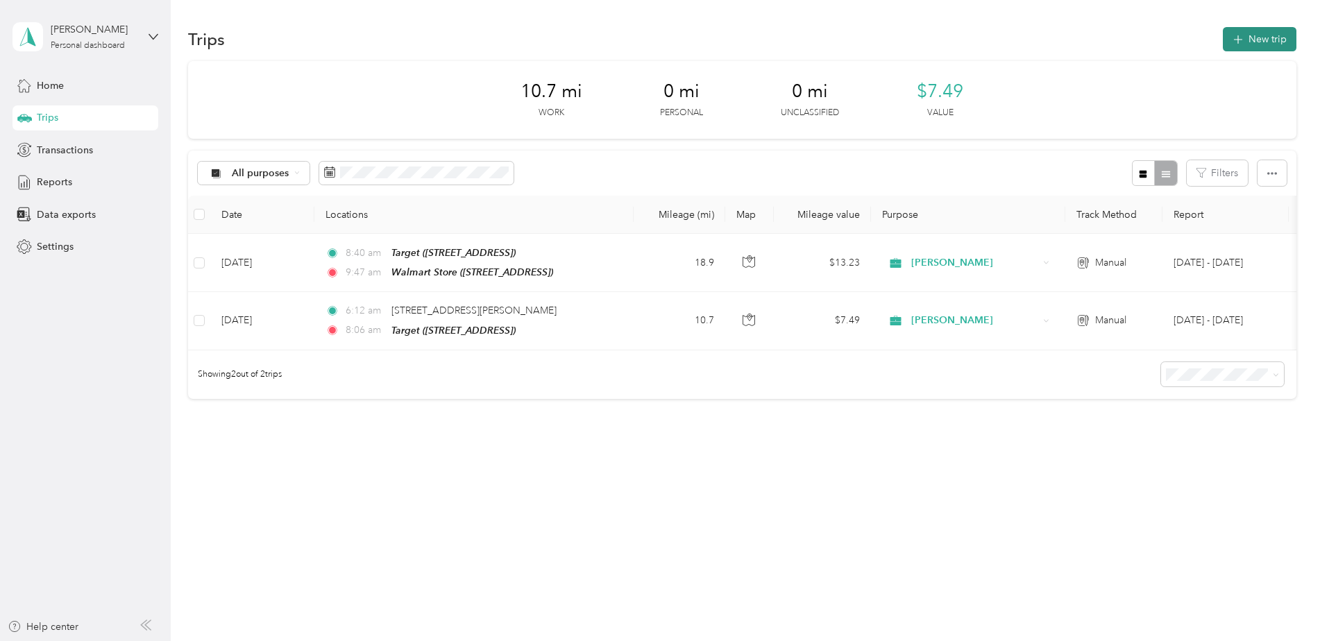
click at [1266, 42] on button "New trip" at bounding box center [1260, 39] width 74 height 24
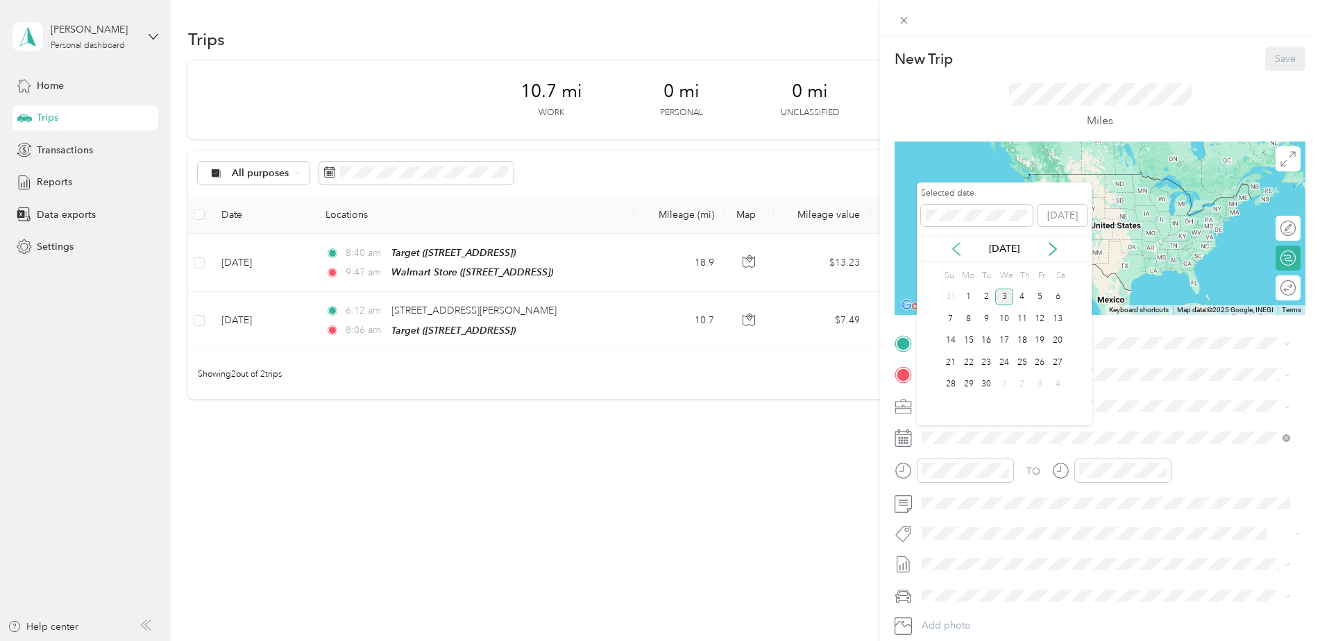
click at [957, 246] on icon at bounding box center [957, 249] width 14 height 14
click at [1036, 317] on div "8" at bounding box center [1041, 318] width 18 height 17
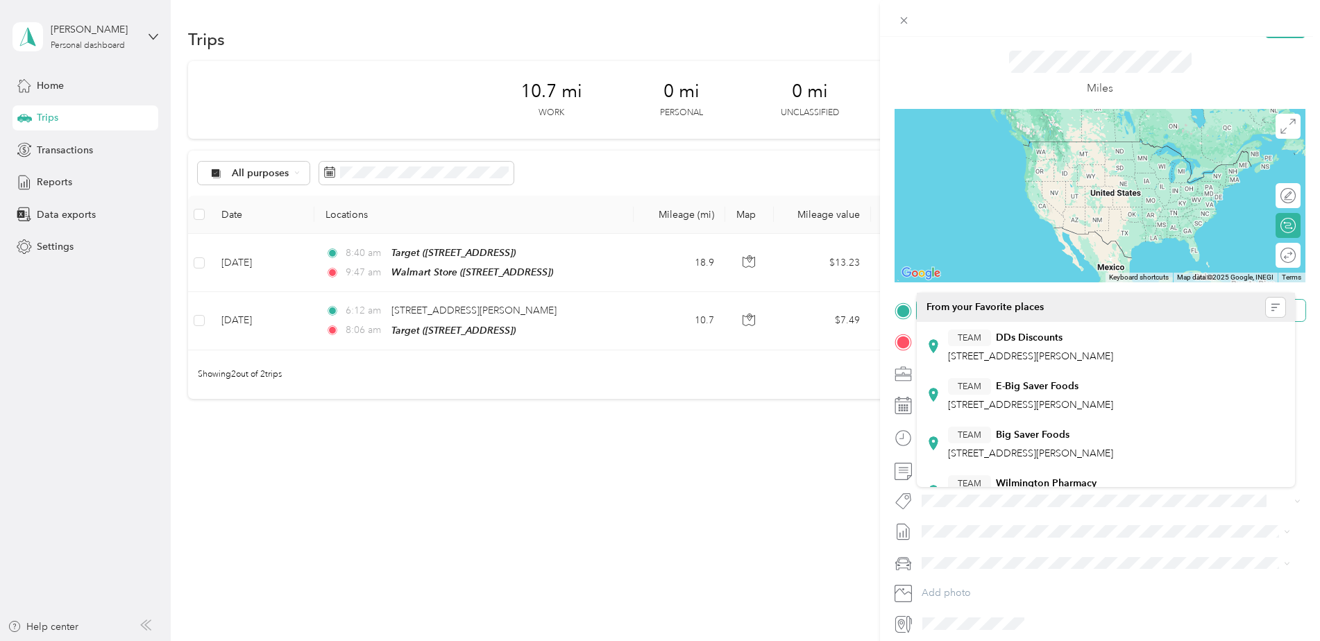
scroll to position [87, 0]
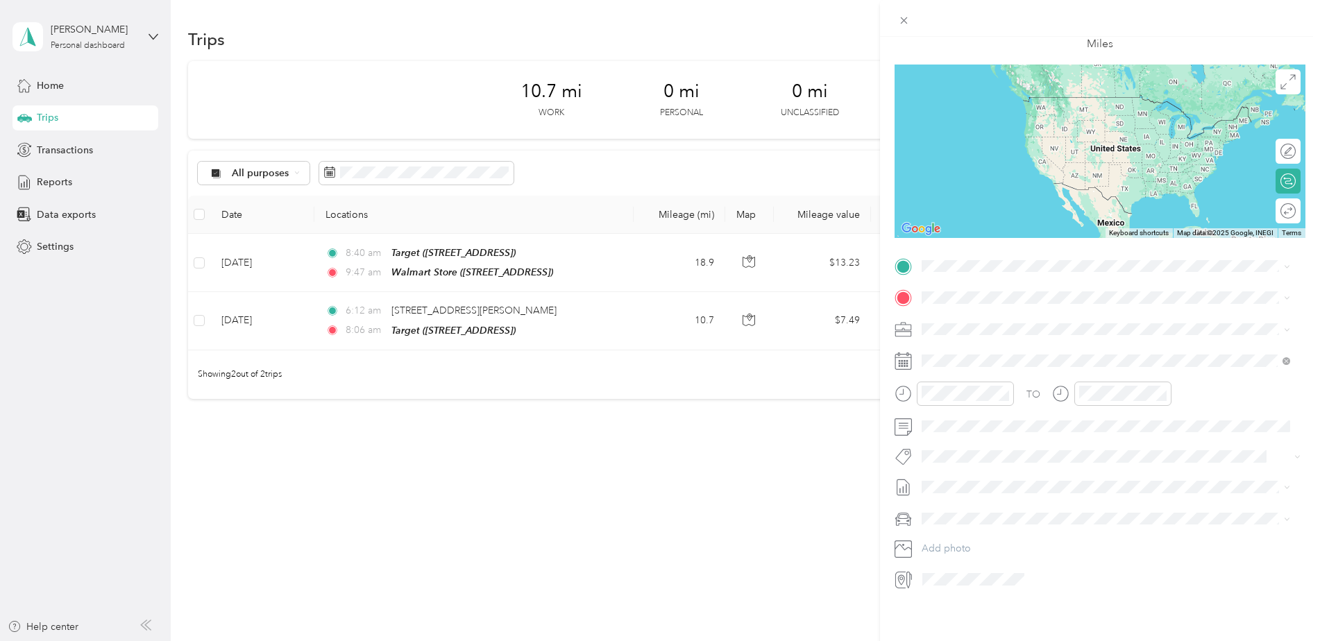
click at [990, 328] on span "[STREET_ADDRESS]" at bounding box center [992, 329] width 88 height 12
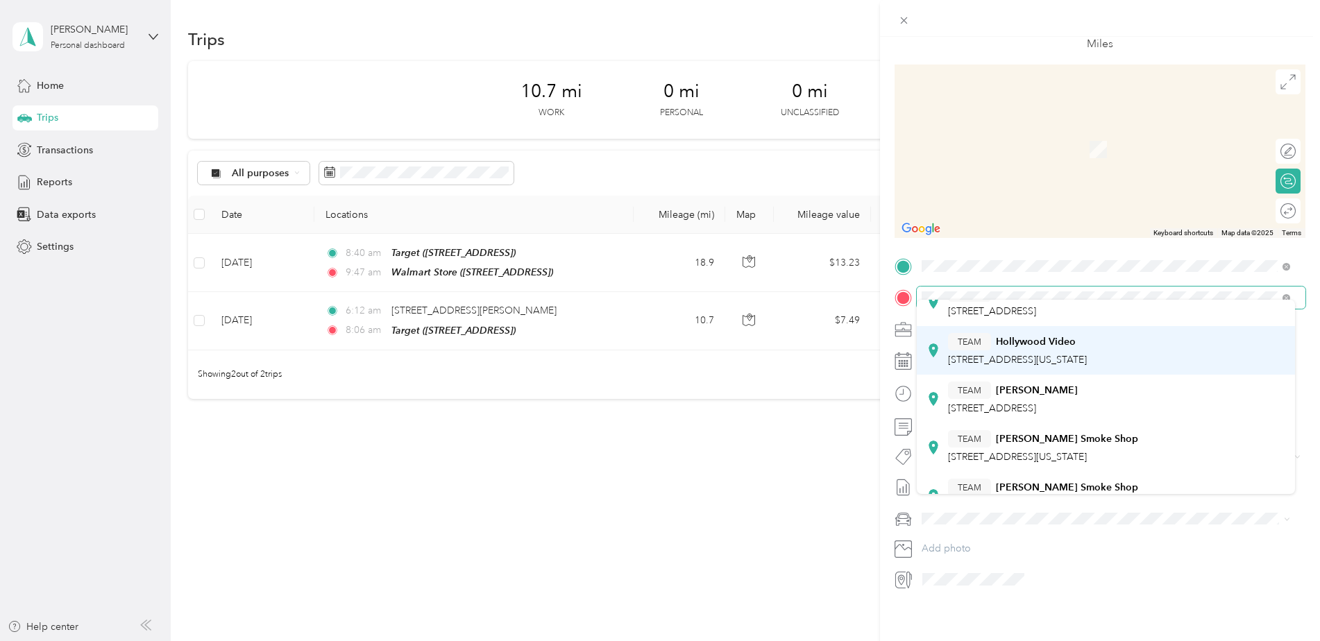
scroll to position [69, 0]
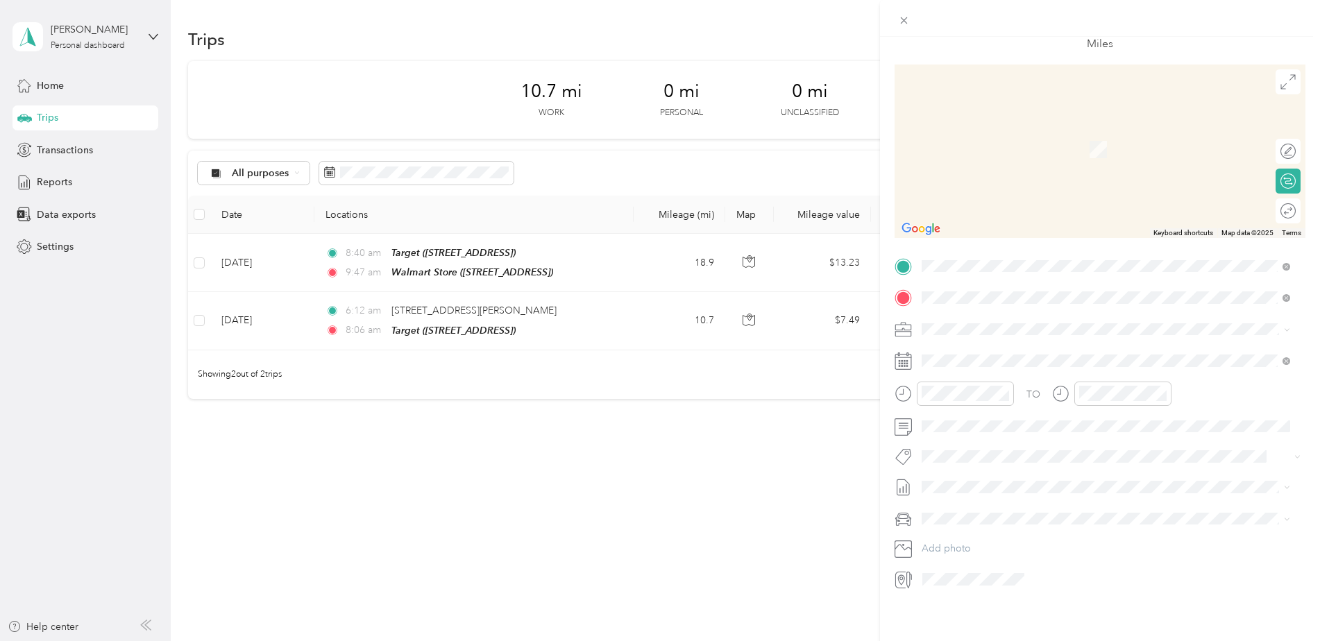
click at [984, 337] on span "[STREET_ADDRESS]" at bounding box center [992, 342] width 88 height 12
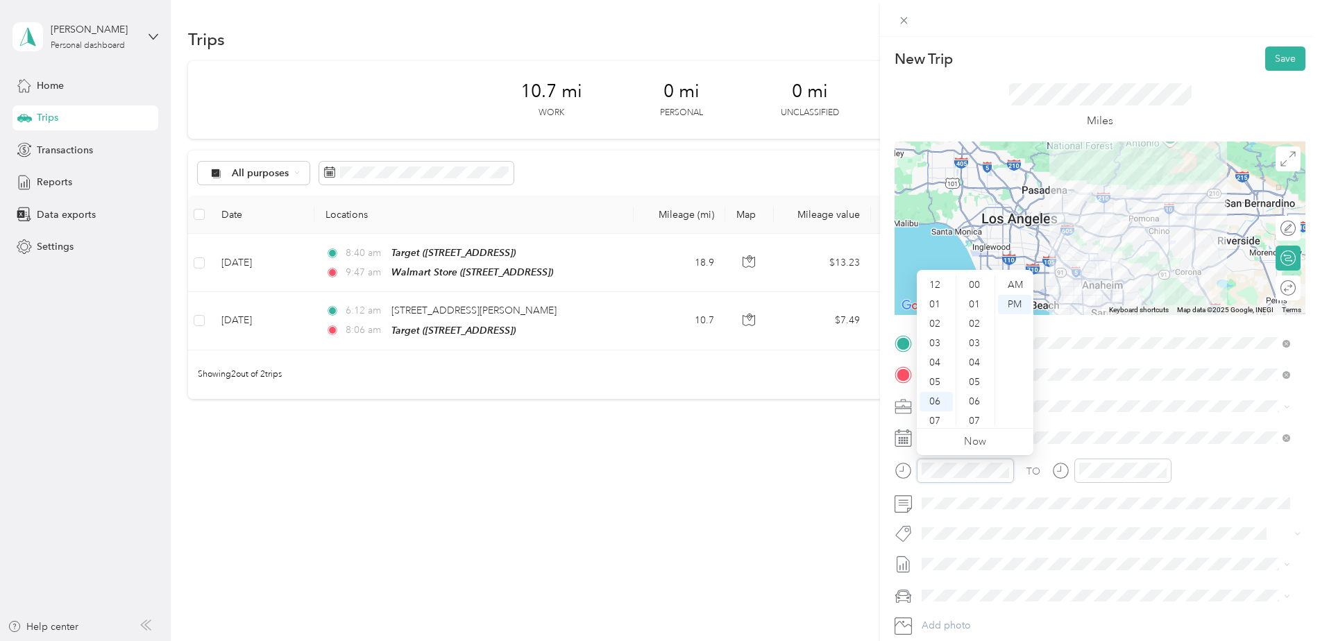
scroll to position [83, 0]
click at [937, 390] on div "10" at bounding box center [936, 396] width 33 height 19
click at [979, 330] on div "38" at bounding box center [975, 335] width 33 height 19
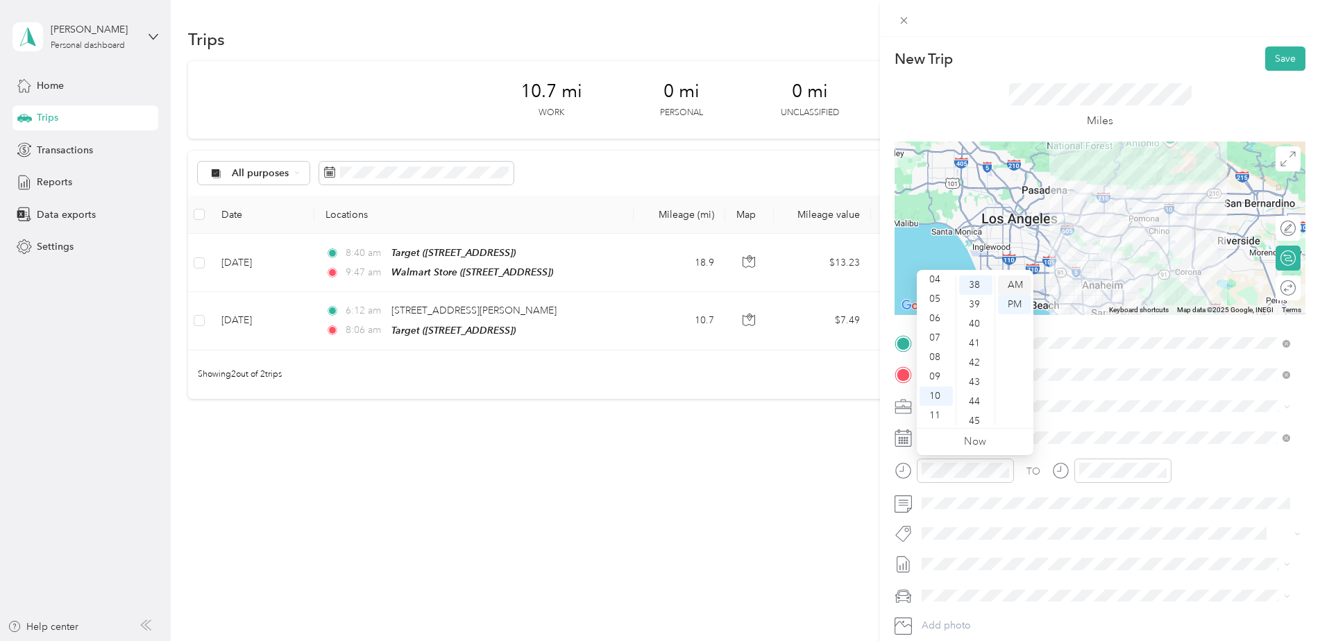
click at [1008, 287] on div "AM" at bounding box center [1014, 285] width 33 height 19
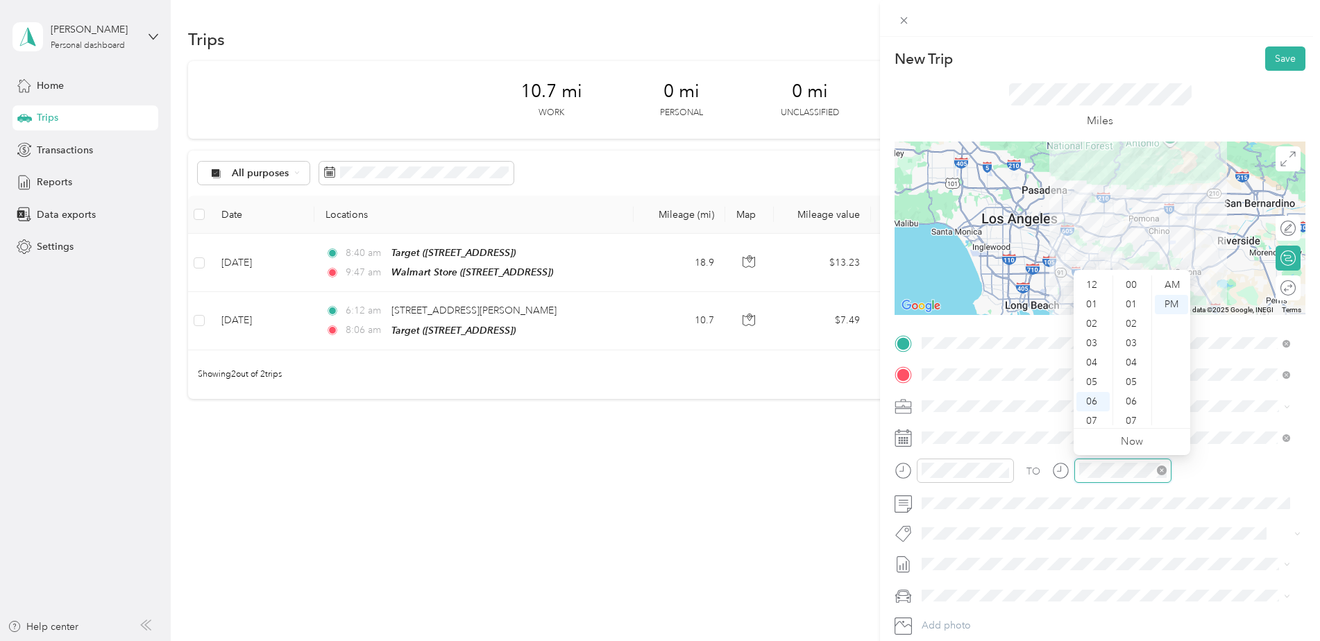
scroll to position [83, 0]
click at [1096, 412] on div "11" at bounding box center [1093, 415] width 33 height 19
click at [1133, 383] on div "37" at bounding box center [1132, 385] width 33 height 19
click at [1093, 283] on div "12" at bounding box center [1093, 285] width 33 height 19
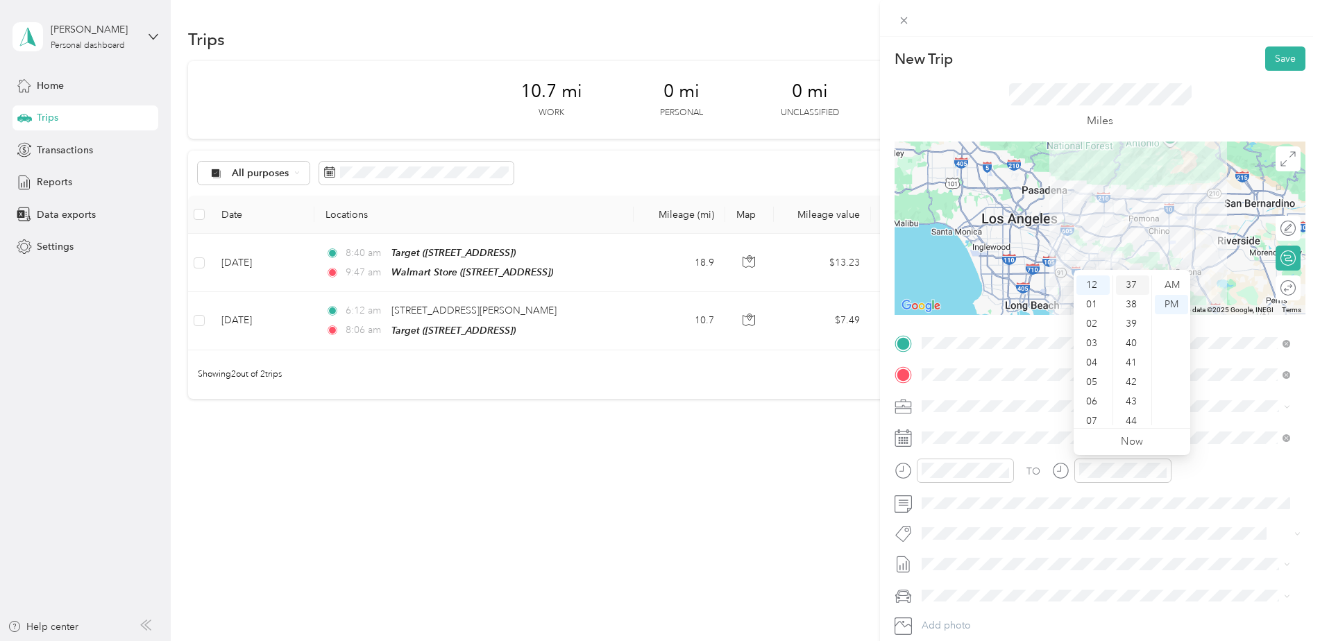
click at [1136, 283] on div "37" at bounding box center [1132, 285] width 33 height 19
click at [1130, 282] on div "19" at bounding box center [1132, 282] width 33 height 19
click at [1173, 303] on div "PM" at bounding box center [1171, 304] width 33 height 19
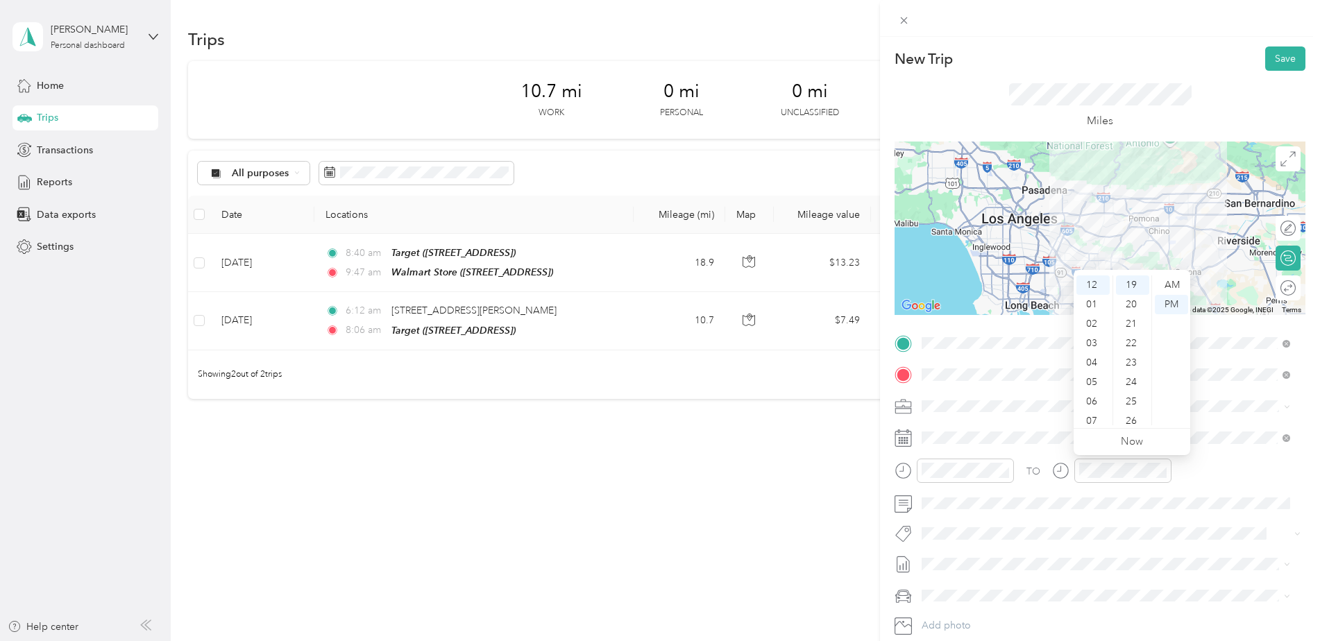
click at [1138, 516] on div "TO Add photo" at bounding box center [1100, 500] width 411 height 335
click at [1287, 53] on button "Save" at bounding box center [1286, 59] width 40 height 24
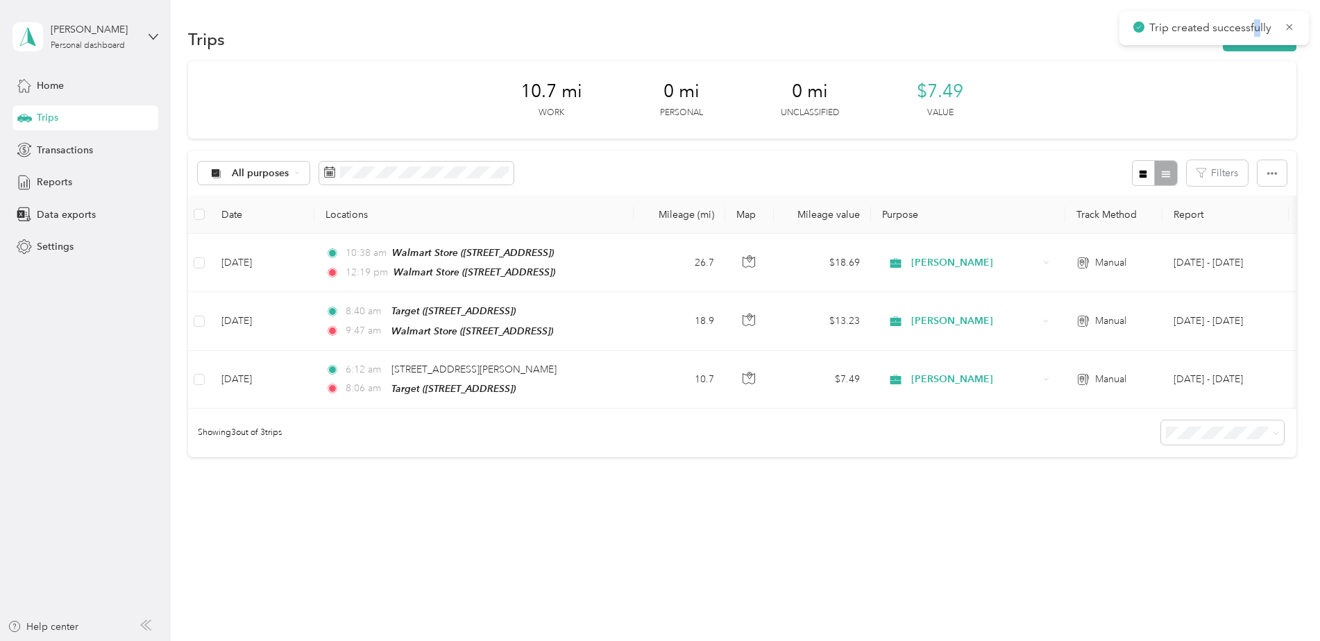
click at [1259, 44] on div "Trip created successfully" at bounding box center [1215, 28] width 190 height 34
drag, startPoint x: 1259, startPoint y: 44, endPoint x: 1251, endPoint y: 42, distance: 7.8
click at [1251, 42] on button "New trip" at bounding box center [1260, 39] width 74 height 24
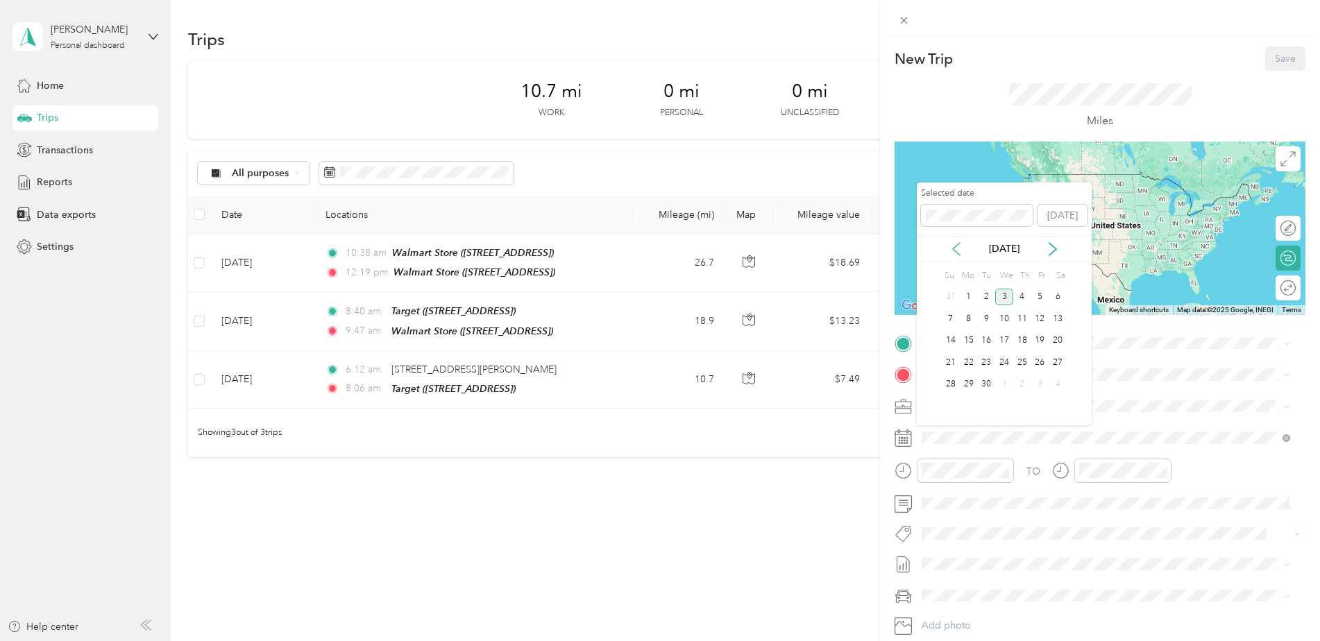
click at [955, 254] on icon at bounding box center [957, 249] width 14 height 14
click at [1042, 317] on div "8" at bounding box center [1041, 318] width 18 height 17
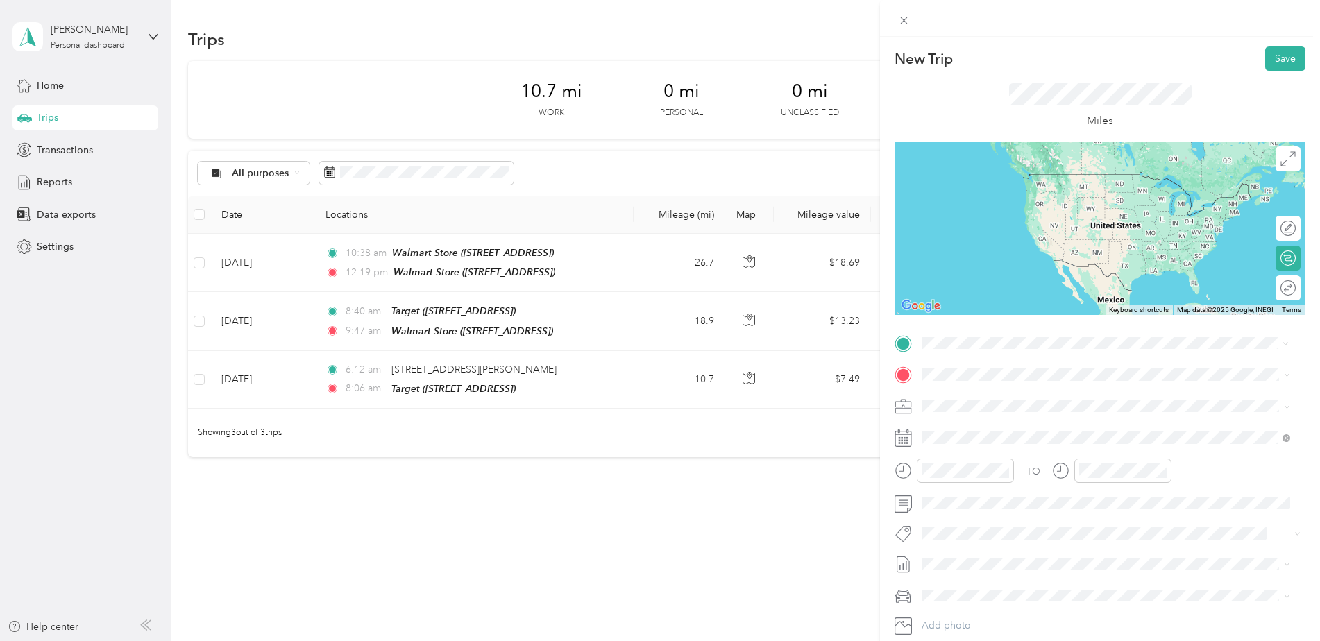
click at [966, 451] on span "TEAM" at bounding box center [970, 449] width 24 height 12
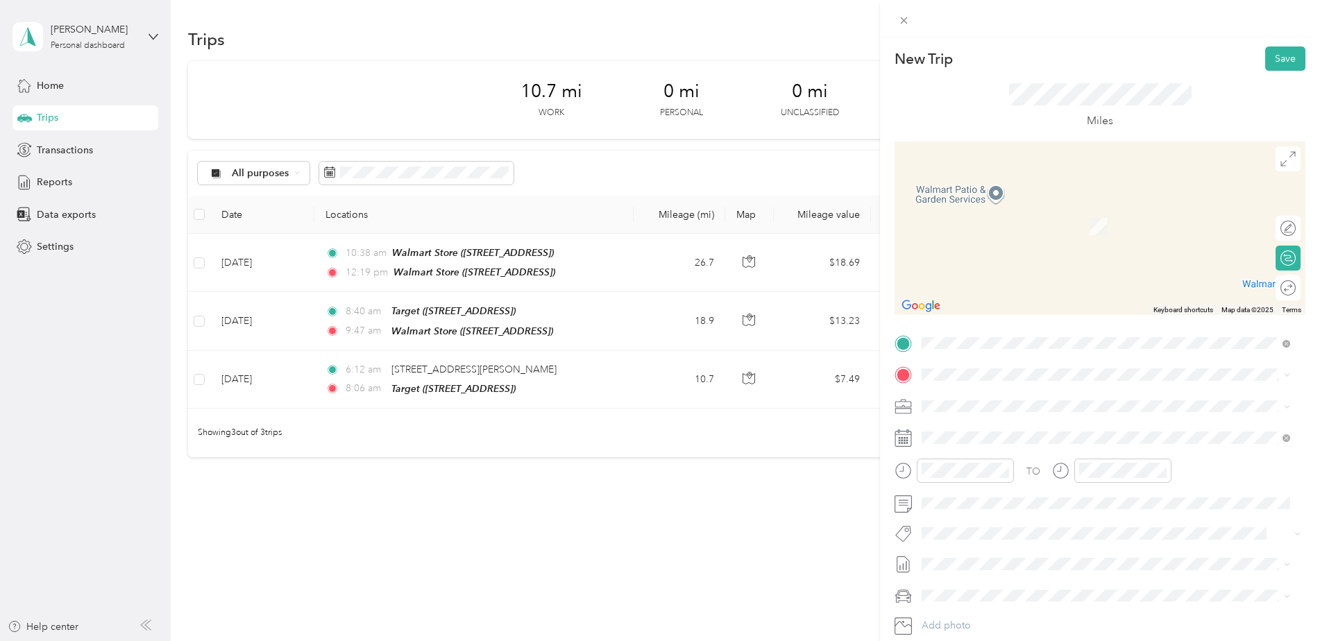
click at [984, 494] on span "[STREET_ADDRESS]" at bounding box center [992, 495] width 88 height 12
click at [965, 446] on span "[STREET_ADDRESS]" at bounding box center [992, 450] width 88 height 12
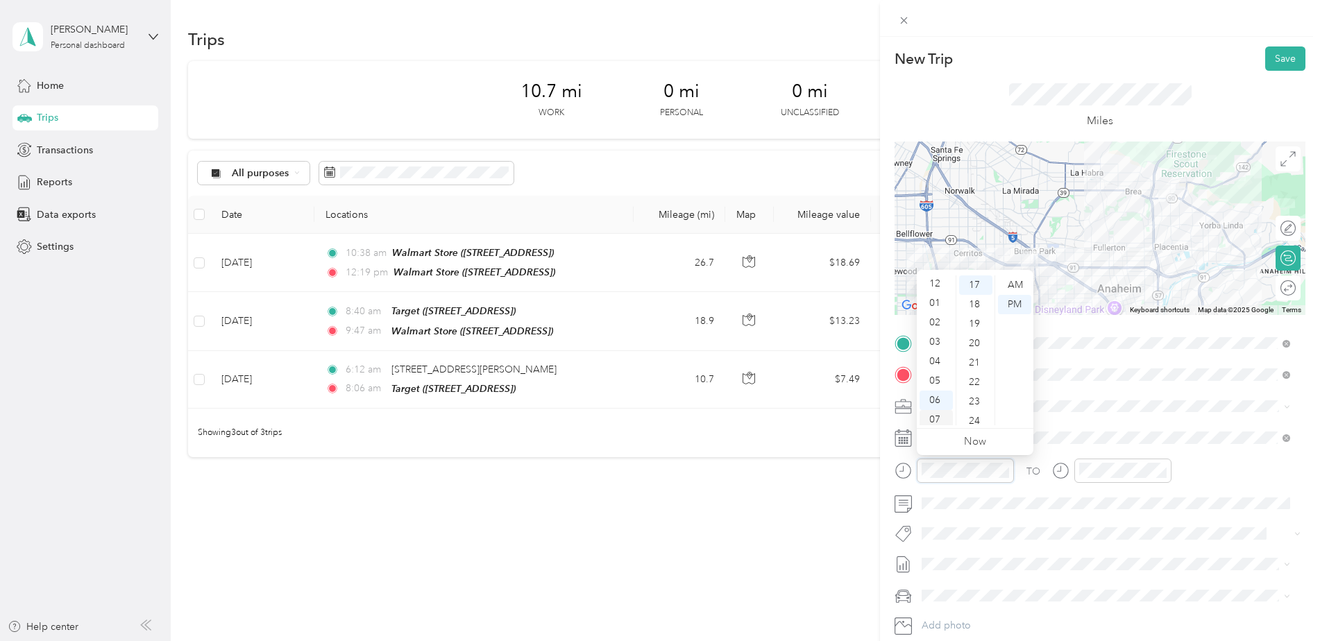
scroll to position [0, 0]
click at [939, 305] on div "01" at bounding box center [936, 304] width 33 height 19
click at [972, 382] on div "05" at bounding box center [975, 382] width 33 height 19
click at [1096, 311] on div "02" at bounding box center [1093, 310] width 33 height 19
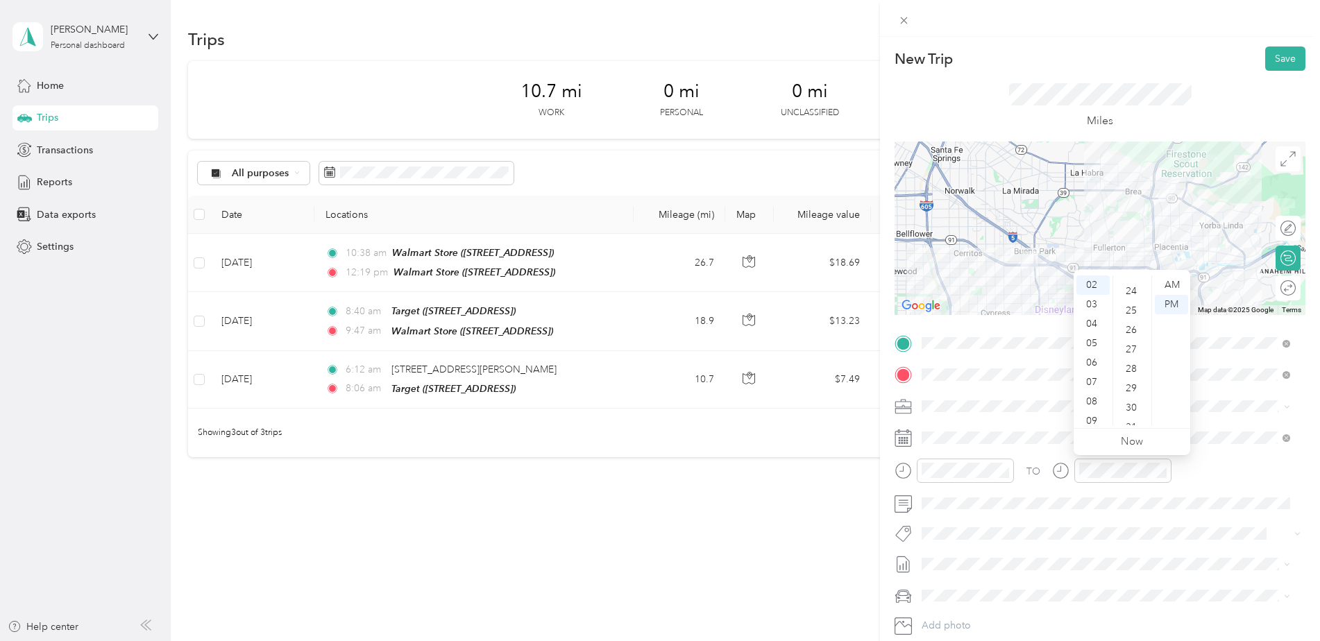
scroll to position [469, 0]
click at [1136, 394] on div "30" at bounding box center [1132, 398] width 33 height 19
click at [1282, 62] on button "Save" at bounding box center [1286, 59] width 40 height 24
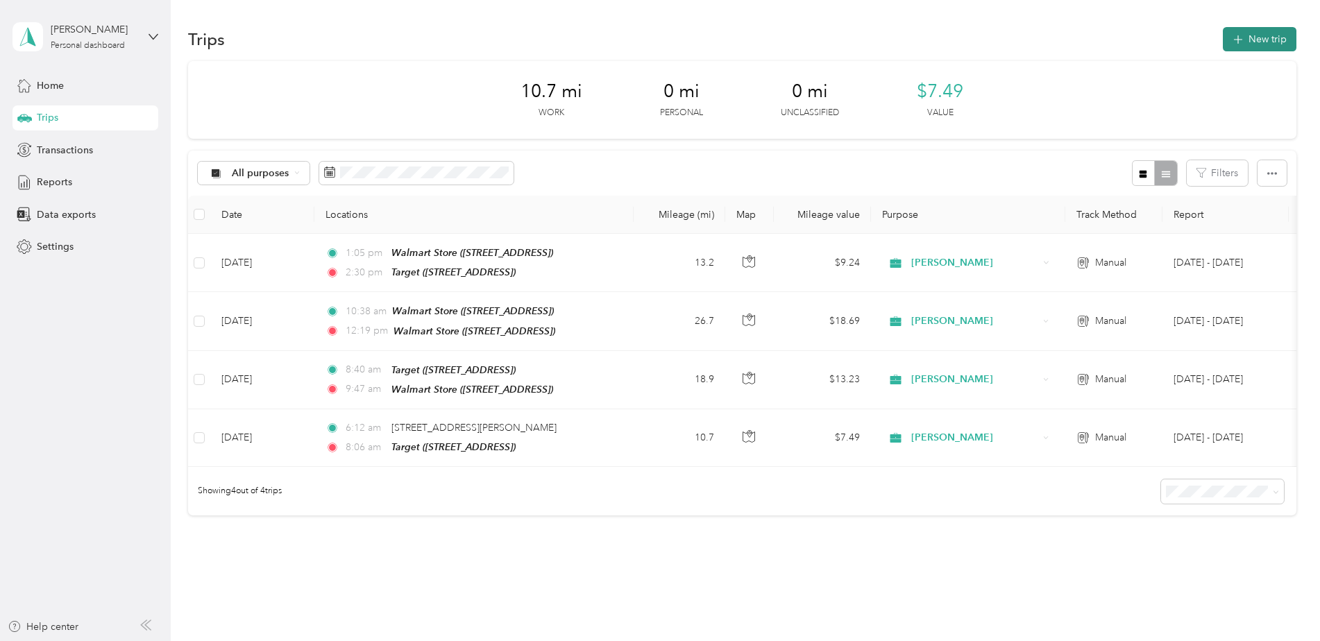
click at [1250, 37] on button "New trip" at bounding box center [1260, 39] width 74 height 24
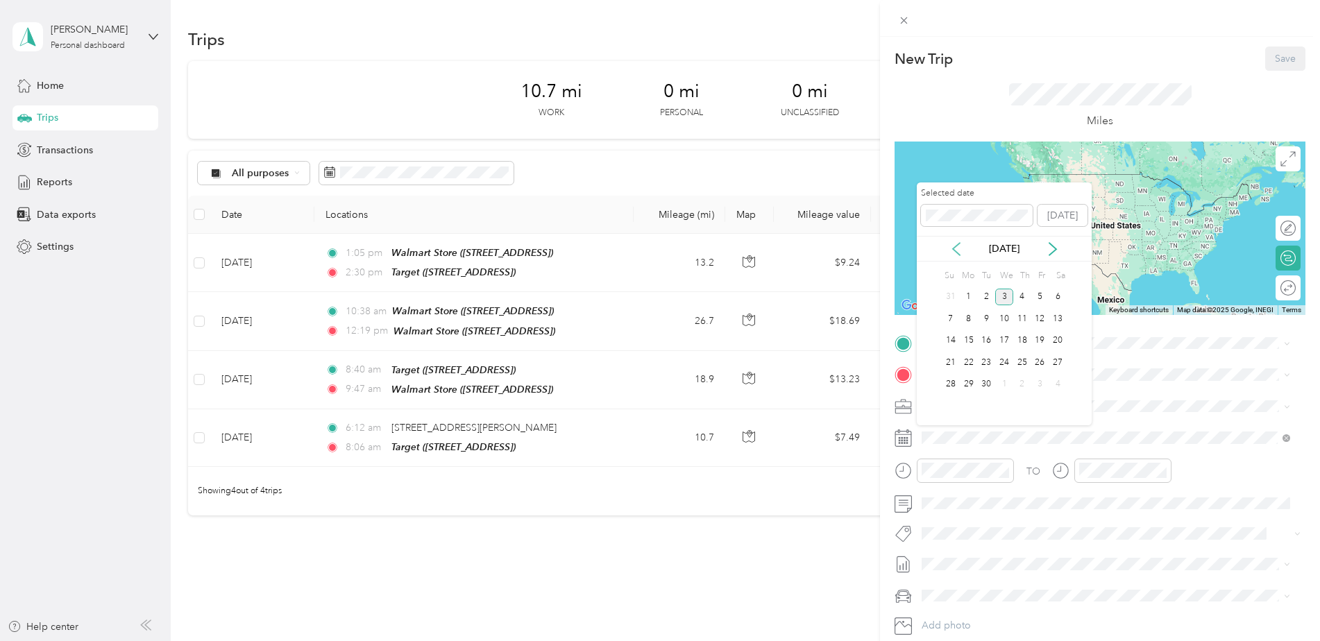
click at [955, 249] on icon at bounding box center [957, 249] width 14 height 14
click at [1042, 321] on div "8" at bounding box center [1041, 318] width 18 height 17
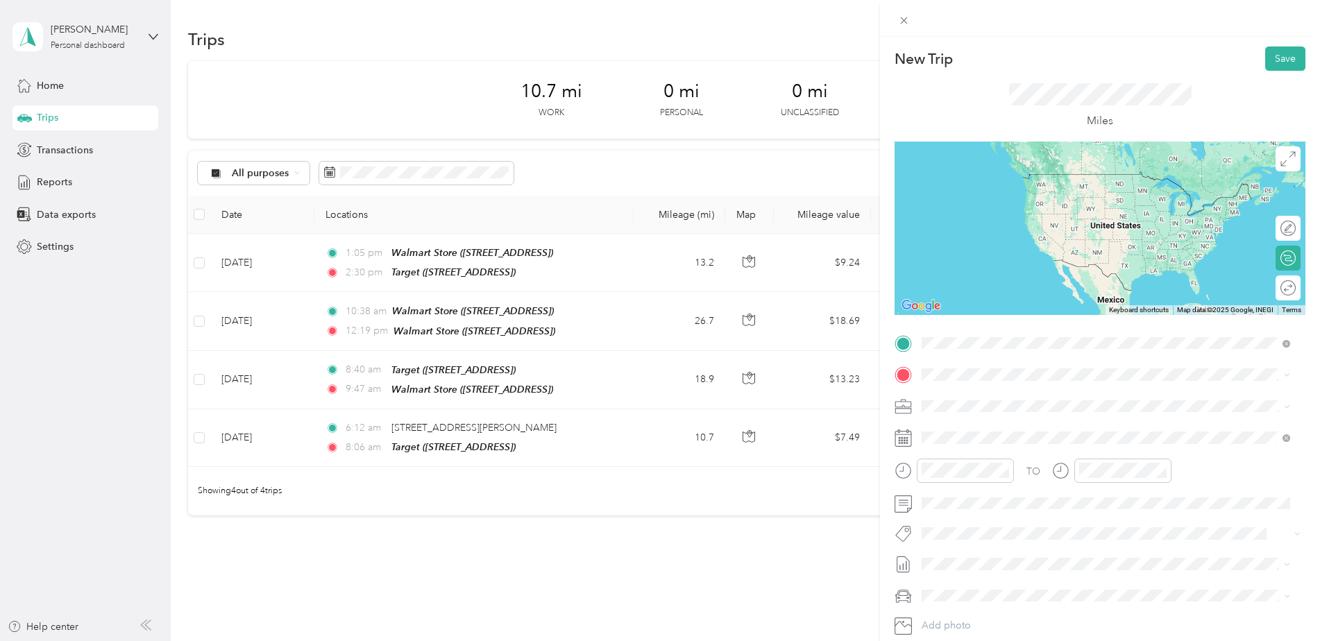
click at [984, 413] on span "[STREET_ADDRESS]" at bounding box center [992, 419] width 88 height 12
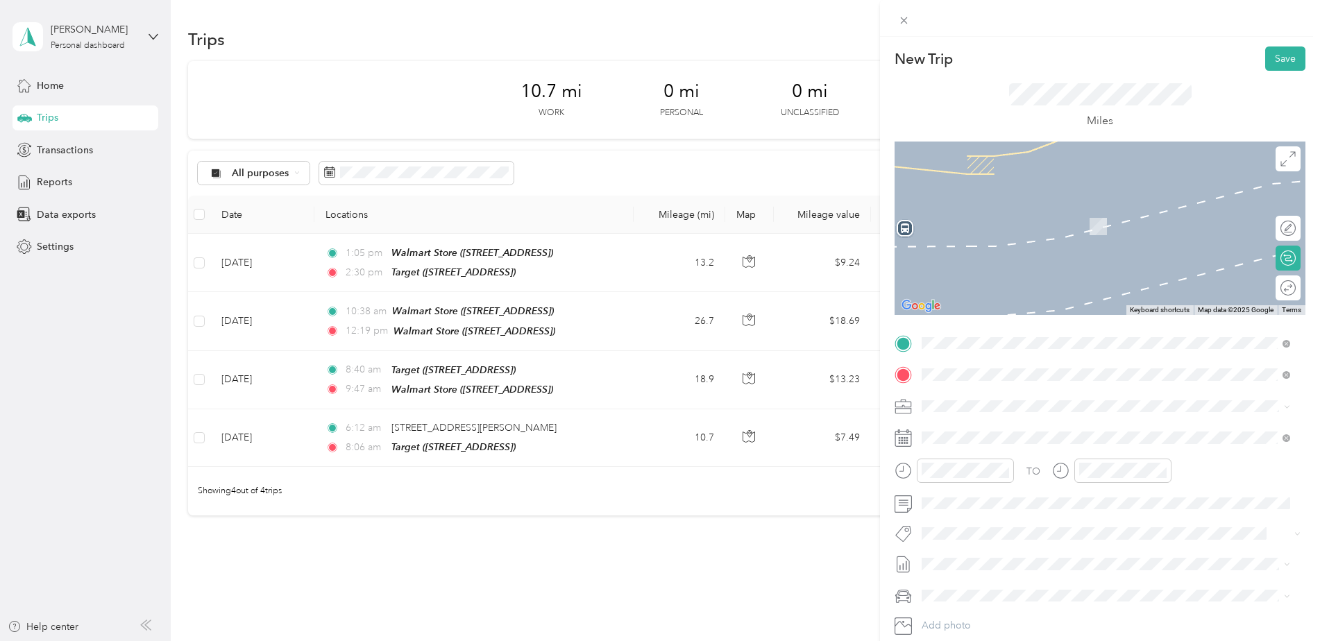
click at [951, 415] on li "[STREET_ADDRESS][PERSON_NAME][US_STATE]" at bounding box center [1106, 426] width 378 height 28
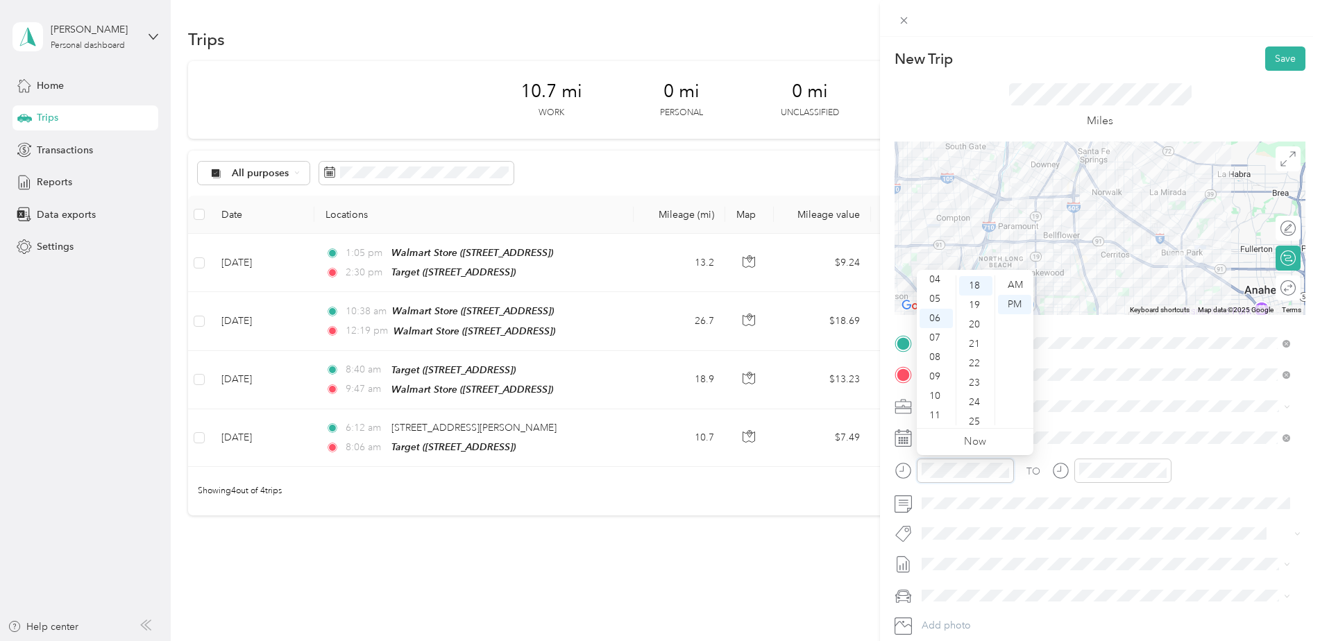
scroll to position [350, 0]
click at [939, 307] on div "02" at bounding box center [936, 310] width 33 height 19
click at [980, 361] on div "33" at bounding box center [975, 368] width 33 height 19
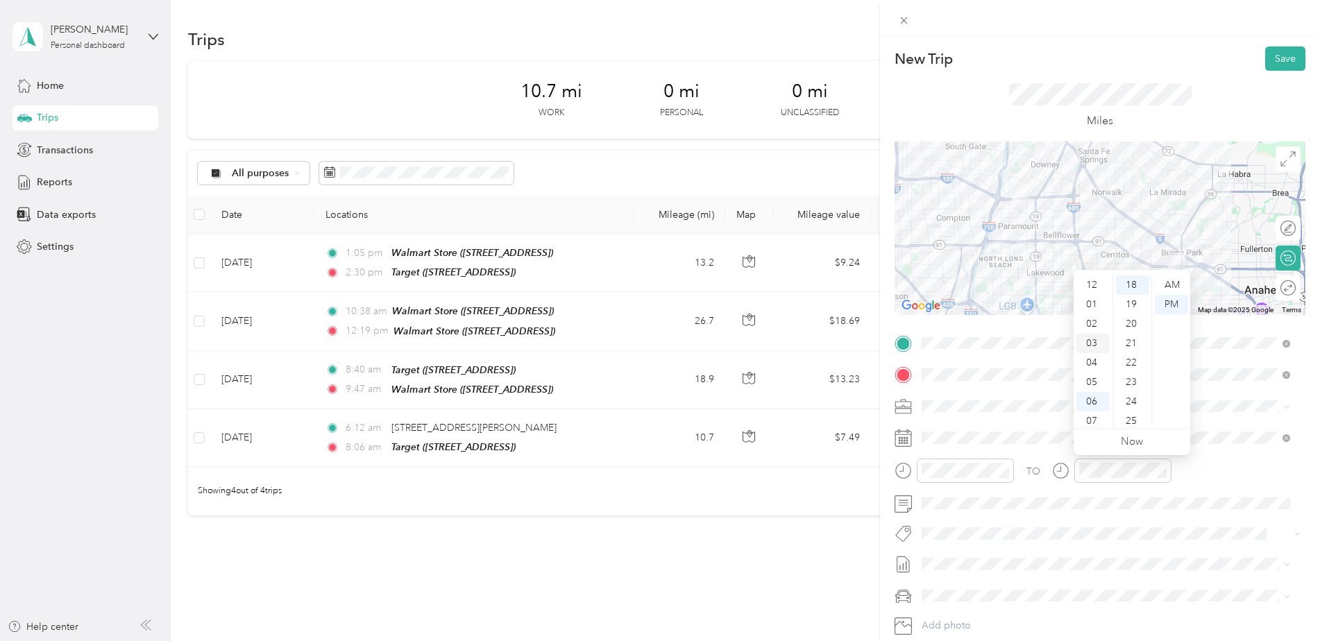
click at [1095, 339] on div "03" at bounding box center [1093, 343] width 33 height 19
click at [1134, 301] on div "01" at bounding box center [1132, 304] width 33 height 19
click at [1170, 304] on div "PM" at bounding box center [1171, 304] width 33 height 19
click at [1170, 546] on div "TO Add photo" at bounding box center [1100, 500] width 411 height 335
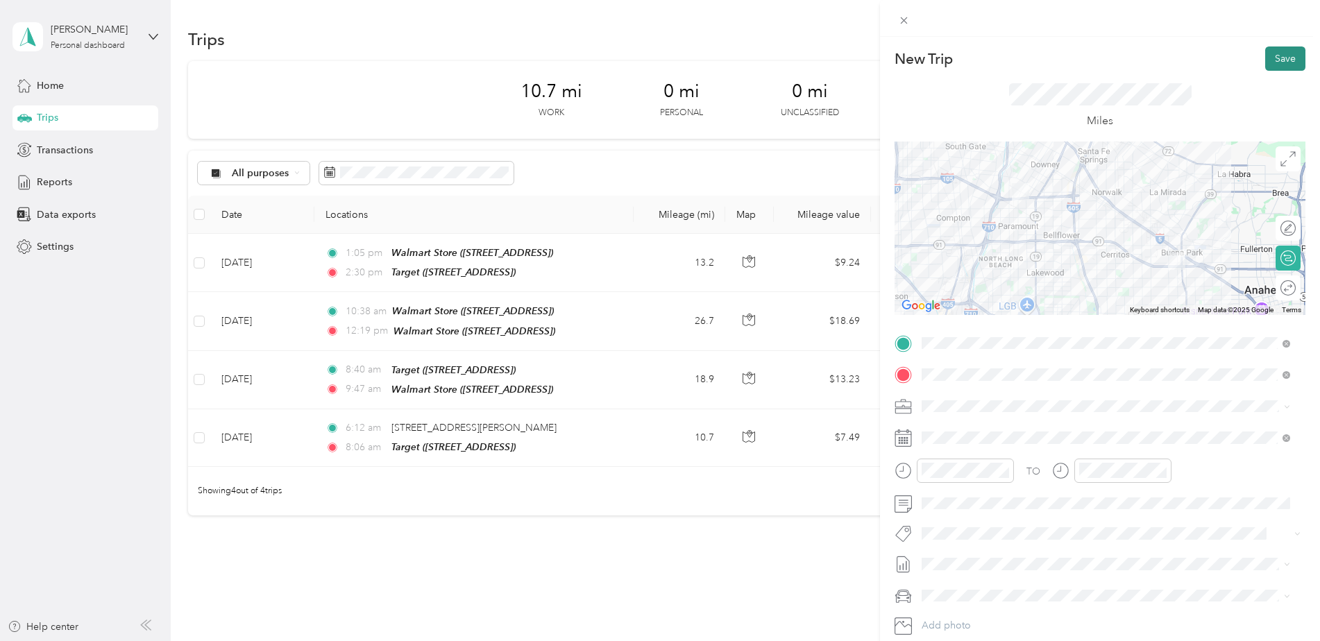
click at [1275, 51] on button "Save" at bounding box center [1286, 59] width 40 height 24
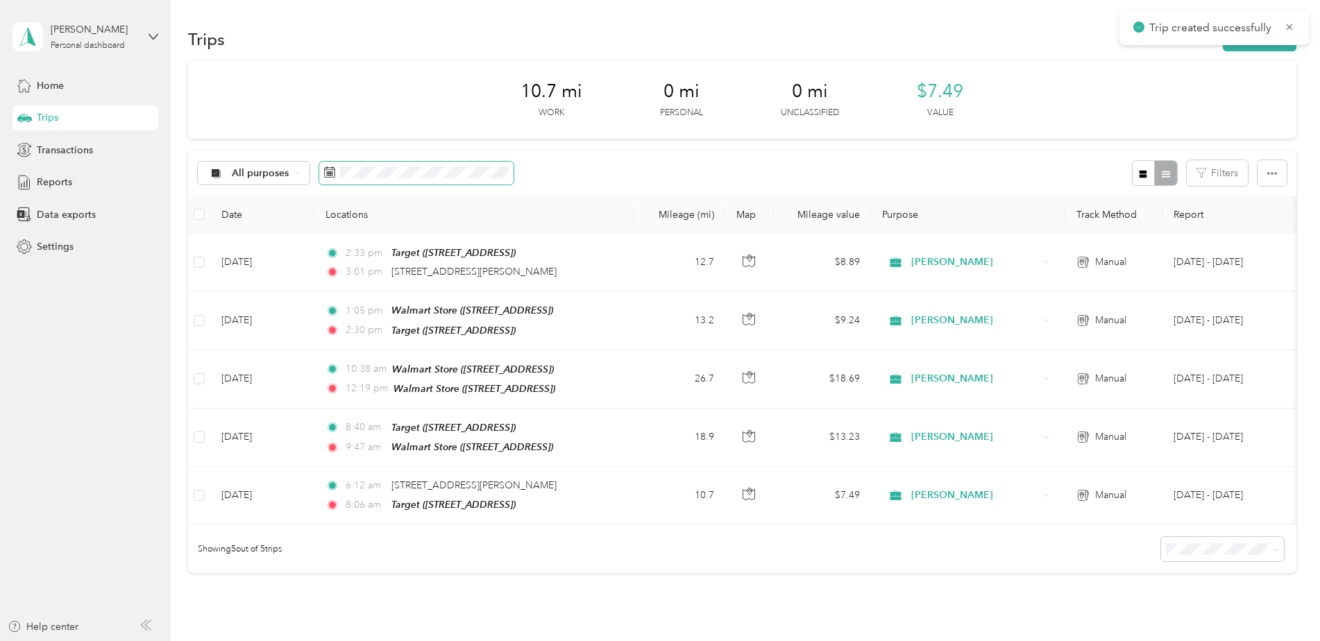
click at [380, 164] on span at bounding box center [416, 174] width 194 height 24
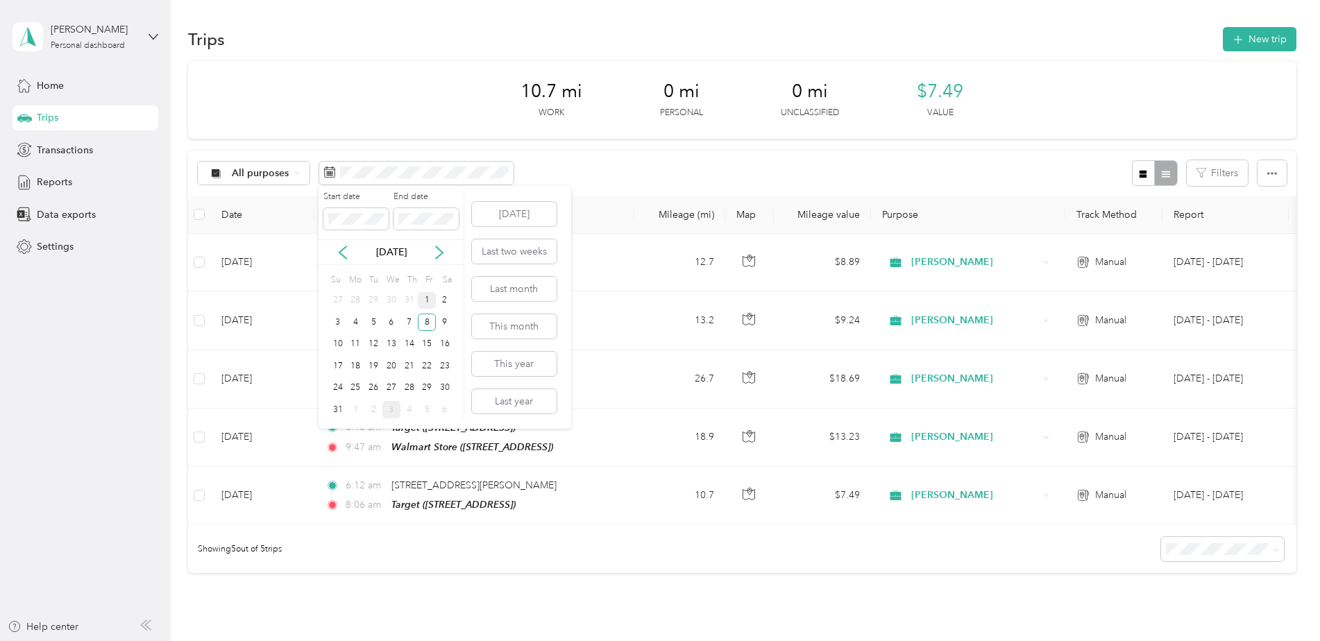
click at [426, 301] on div "1" at bounding box center [427, 300] width 18 height 17
click at [425, 316] on div "8" at bounding box center [427, 322] width 18 height 17
